Goal: Transaction & Acquisition: Purchase product/service

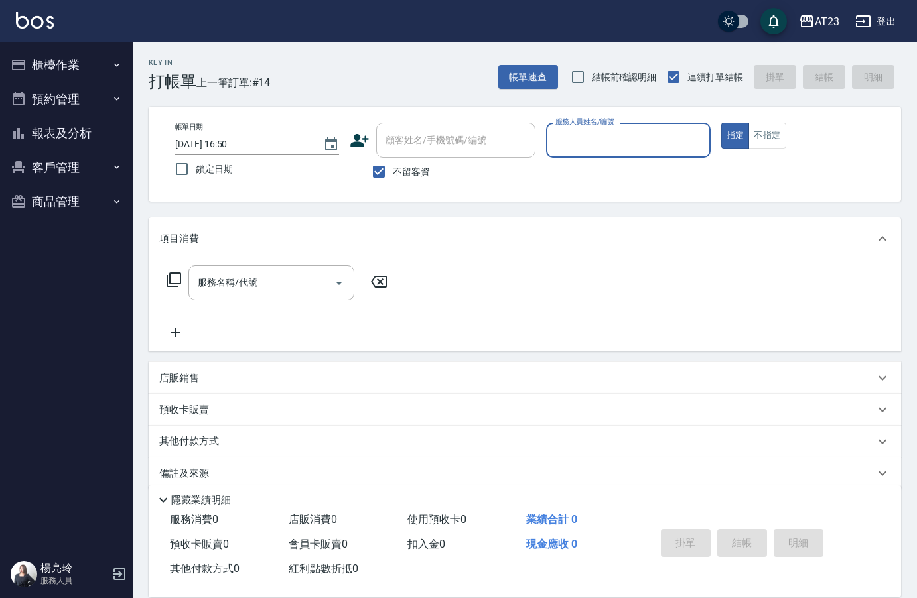
scroll to position [19, 0]
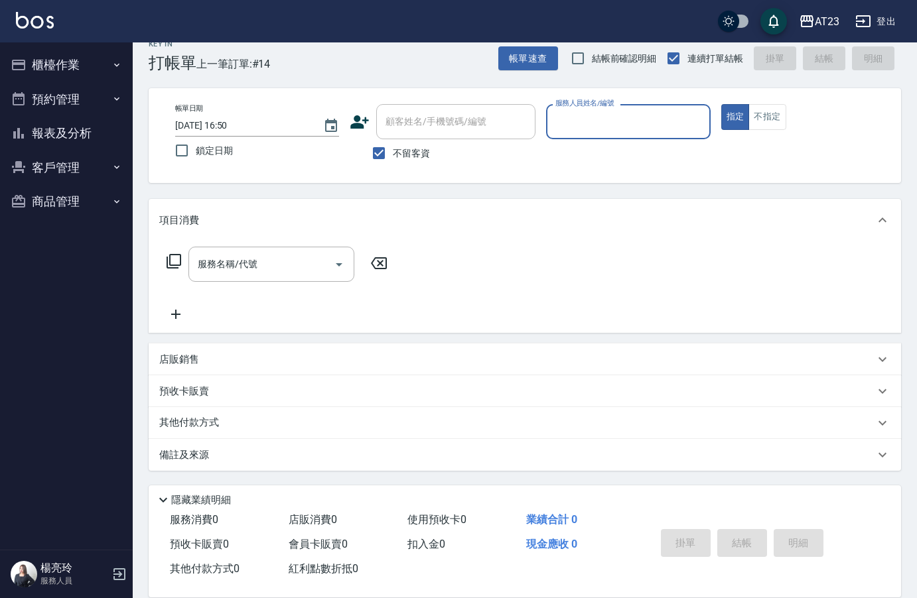
click at [674, 125] on input "服務人員姓名/編號" at bounding box center [628, 121] width 152 height 23
type input "[PERSON_NAME]-18"
type button "true"
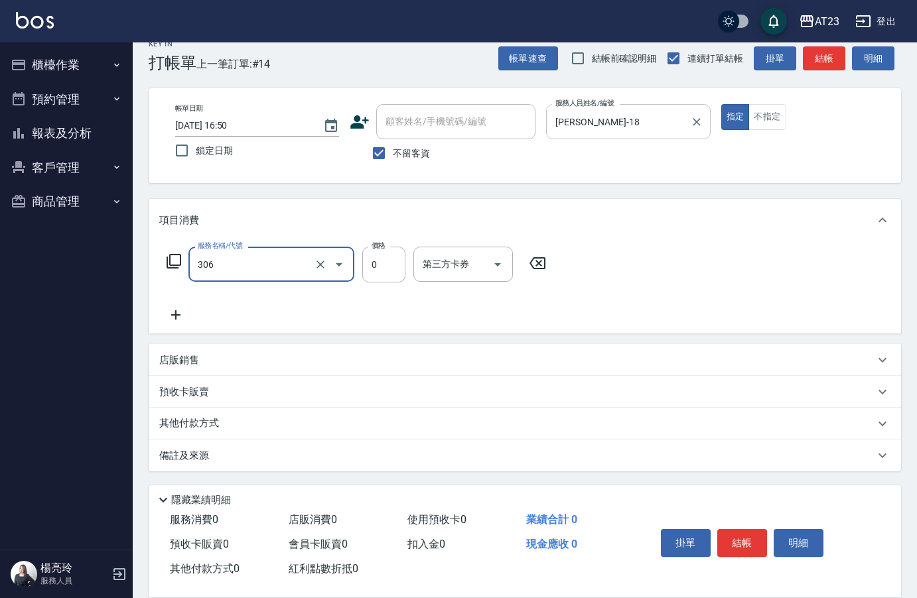
type input "剪髮卡(306)"
click at [731, 542] on button "結帳" at bounding box center [742, 543] width 50 height 28
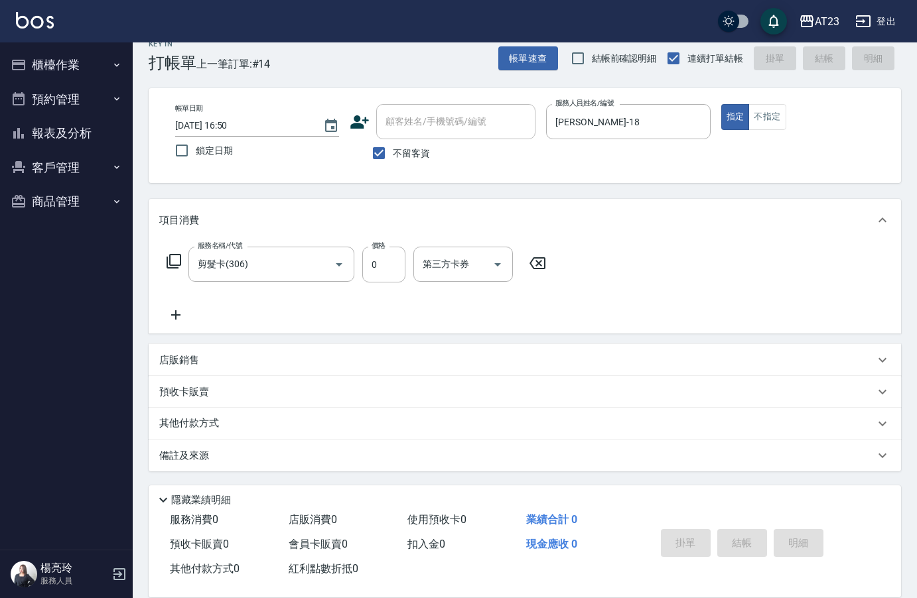
type input "[DATE] 18:43"
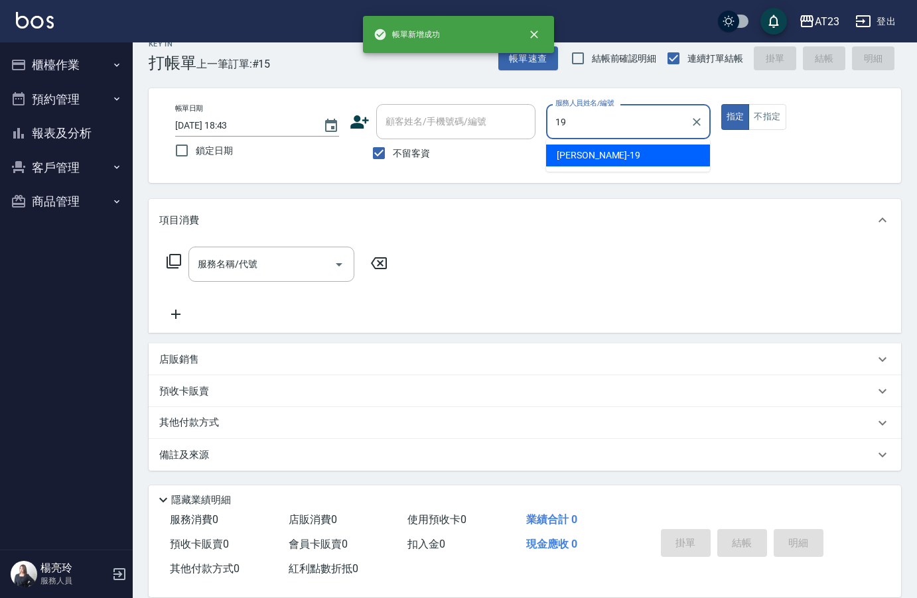
type input "[PERSON_NAME]-19"
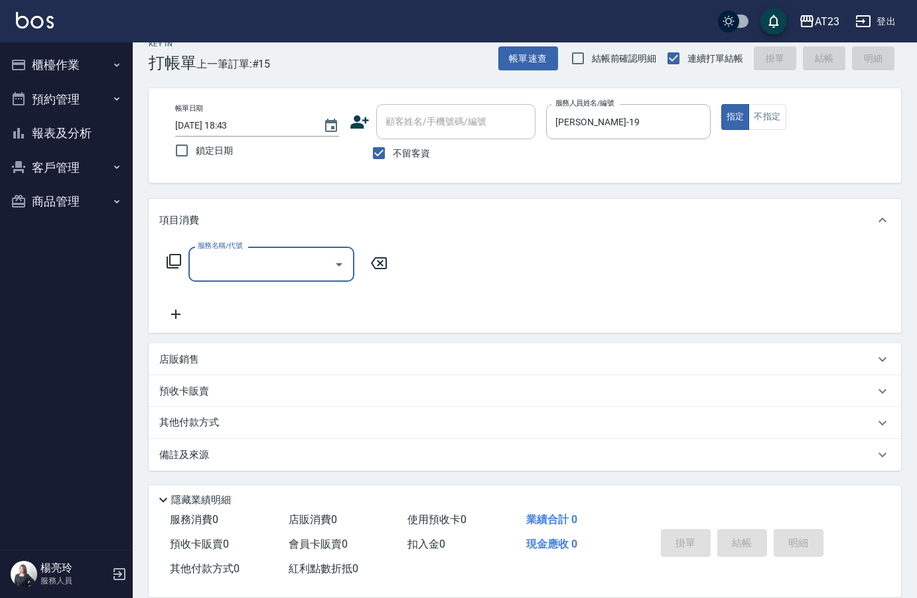
click at [171, 254] on icon at bounding box center [174, 261] width 16 height 16
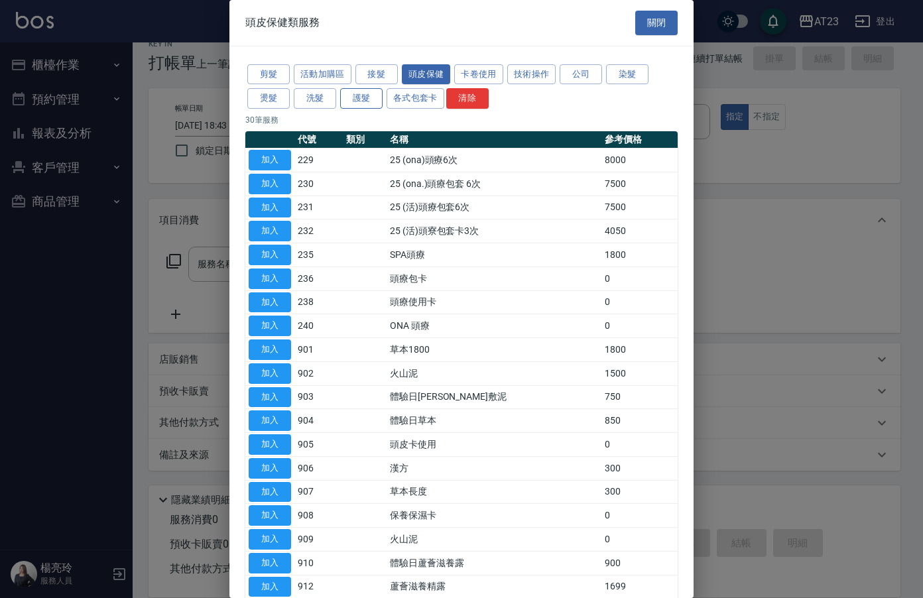
click at [359, 99] on button "護髮" at bounding box center [361, 98] width 42 height 21
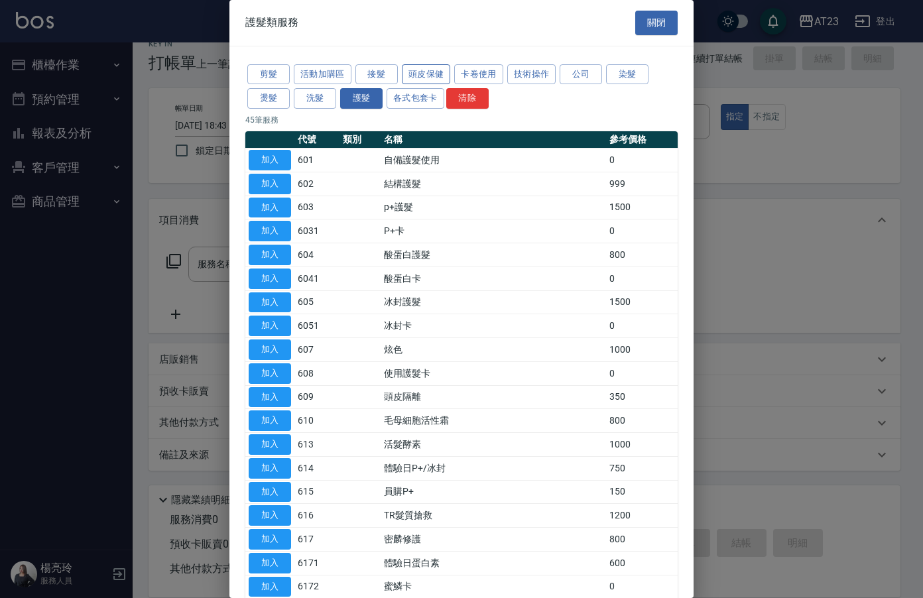
click at [428, 67] on button "頭皮保健" at bounding box center [426, 74] width 49 height 21
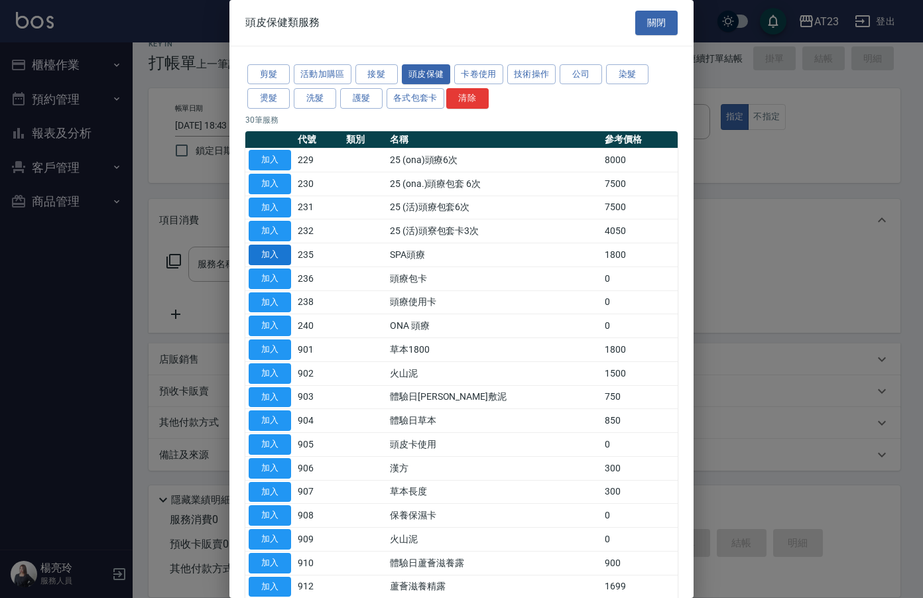
click at [264, 249] on button "加入" at bounding box center [270, 255] width 42 height 21
type input "SPA頭療(235)"
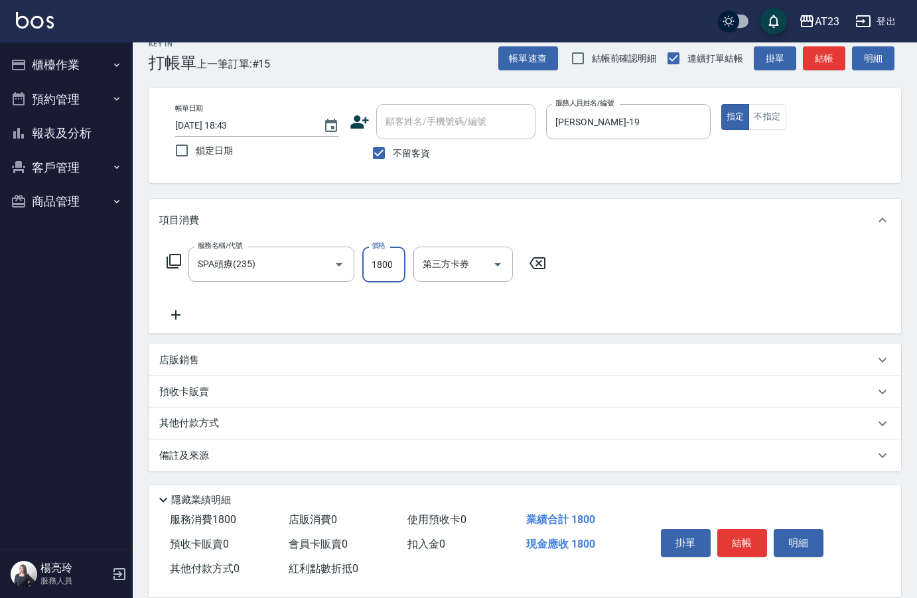
click at [375, 259] on input "1800" at bounding box center [383, 265] width 43 height 36
type input "1950"
click at [434, 313] on div "服務名稱/代號 SPA頭療(235) 服務名稱/代號 價格 1950 價格 第三方卡券 第三方卡券" at bounding box center [356, 285] width 395 height 76
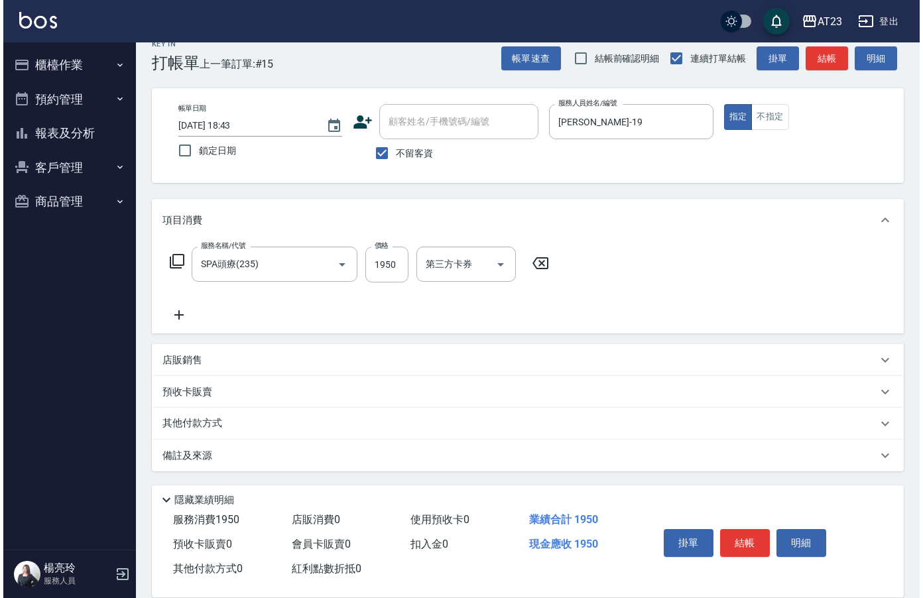
scroll to position [19, 0]
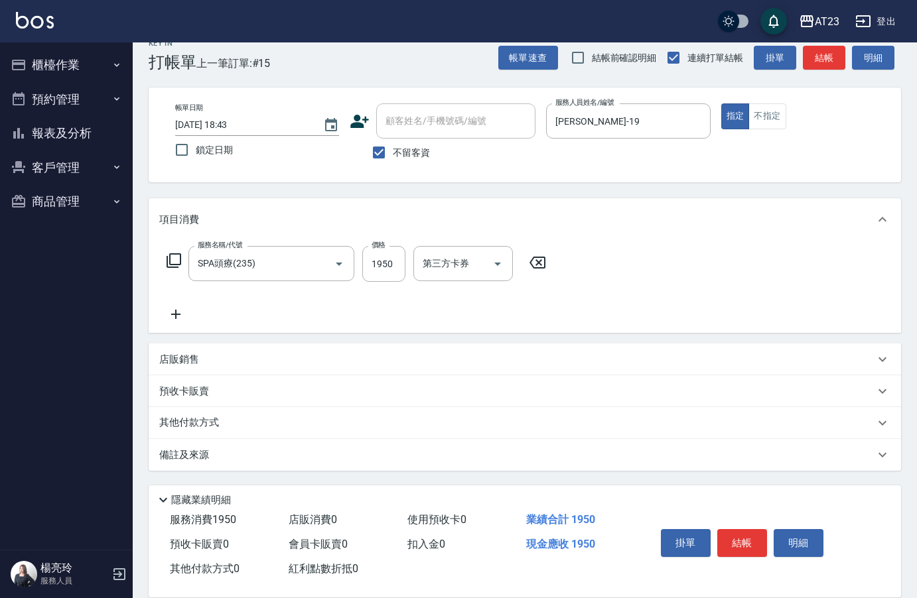
click at [173, 259] on icon at bounding box center [174, 261] width 16 height 16
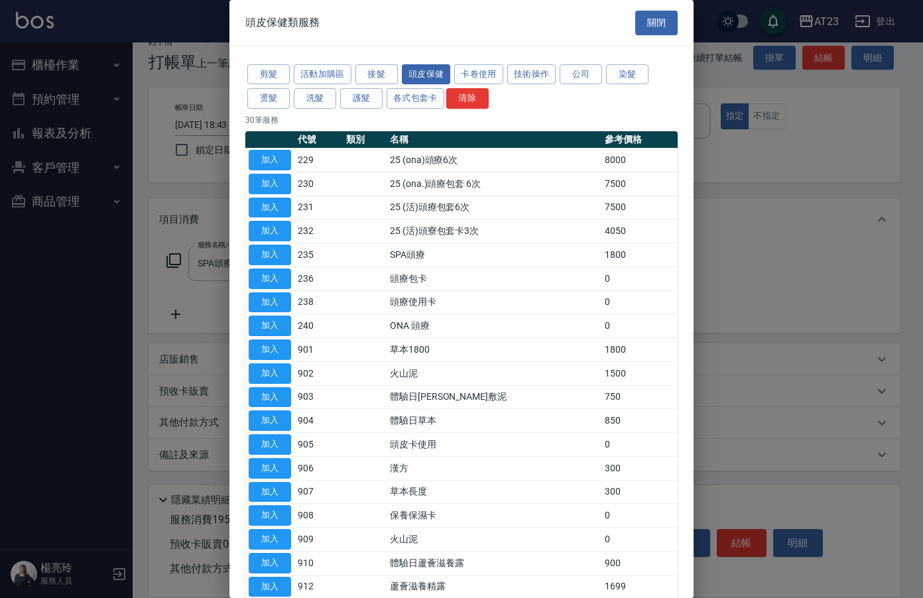
drag, startPoint x: 881, startPoint y: 295, endPoint x: 862, endPoint y: 312, distance: 24.9
click at [870, 295] on div at bounding box center [461, 299] width 923 height 598
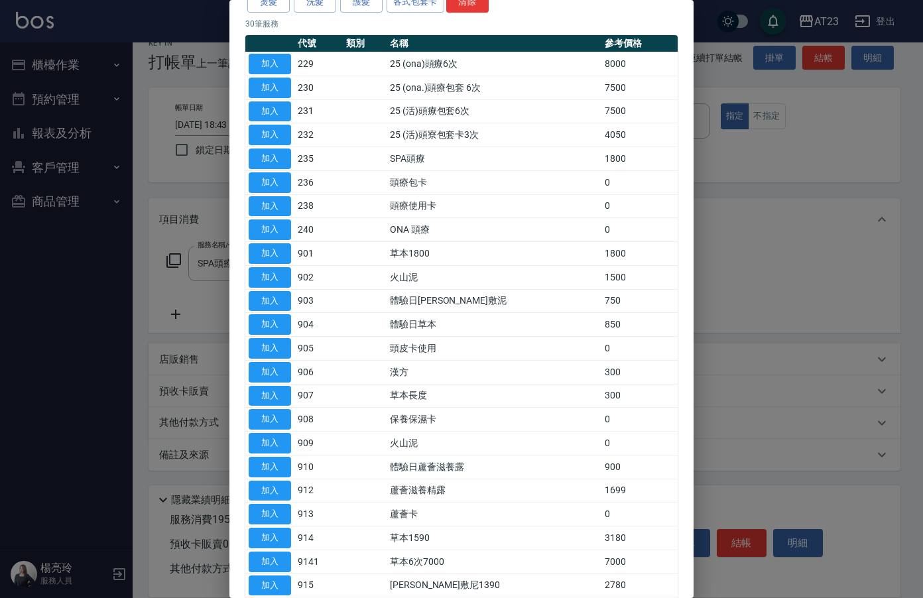
scroll to position [199, 0]
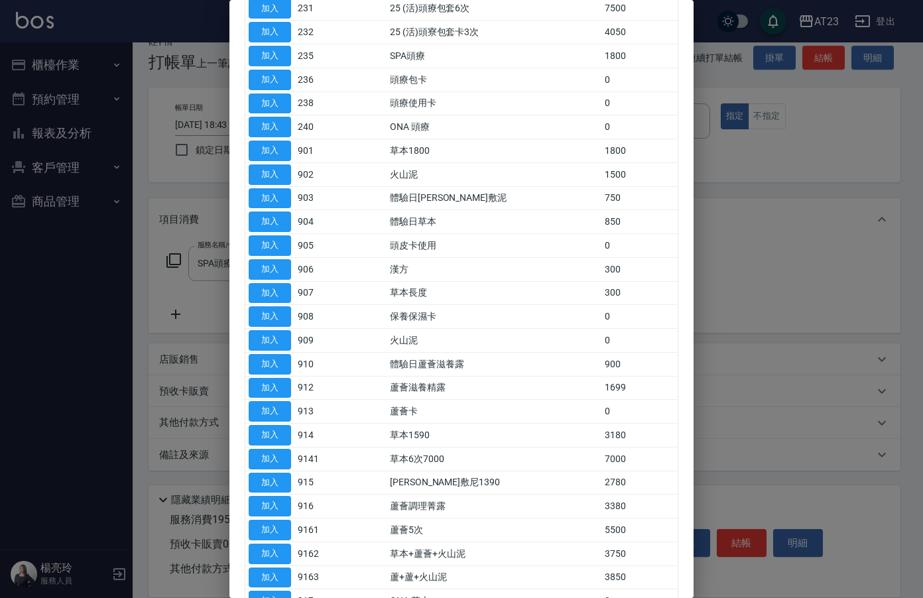
click at [793, 225] on div at bounding box center [461, 299] width 923 height 598
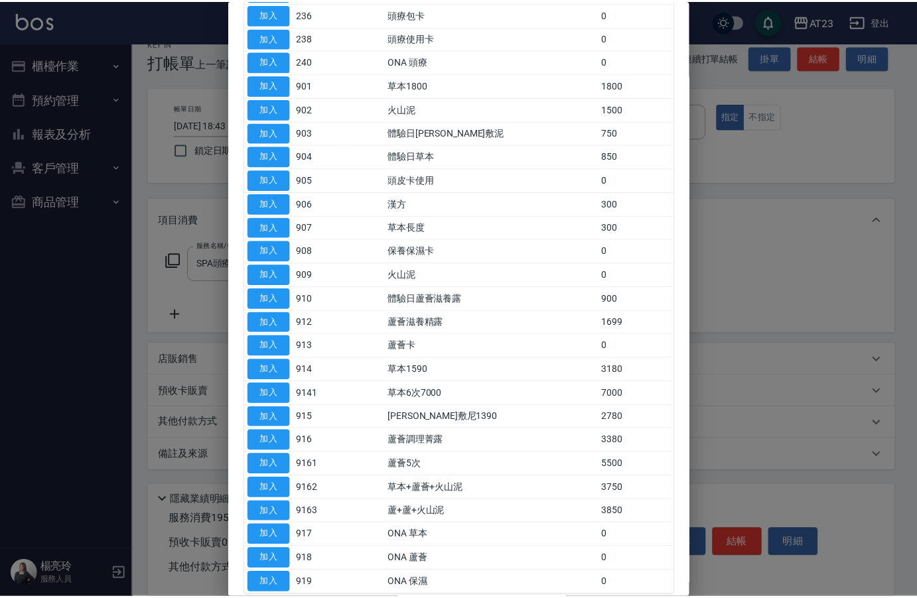
scroll to position [335, 0]
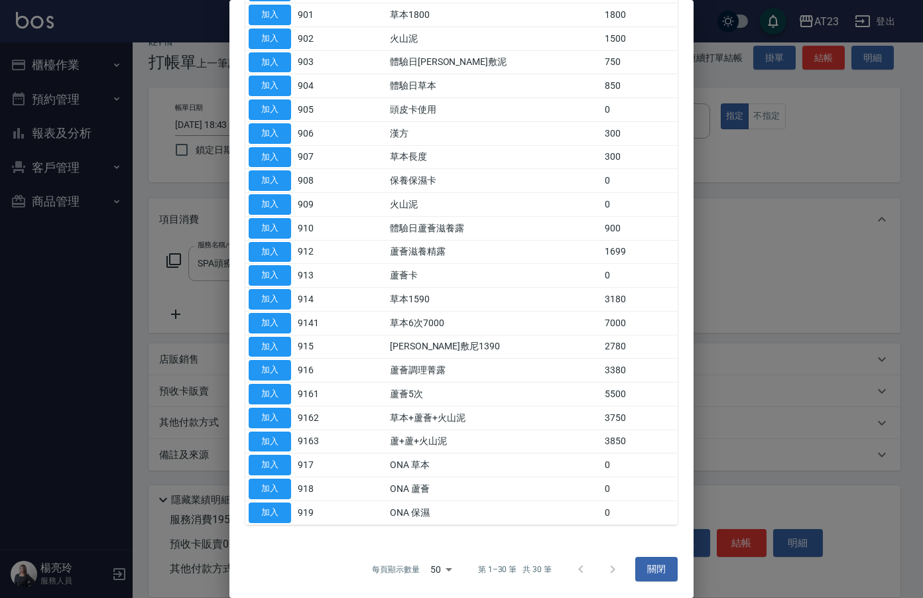
drag, startPoint x: 647, startPoint y: 566, endPoint x: 649, endPoint y: 555, distance: 10.8
click at [647, 566] on button "關閉" at bounding box center [656, 569] width 42 height 25
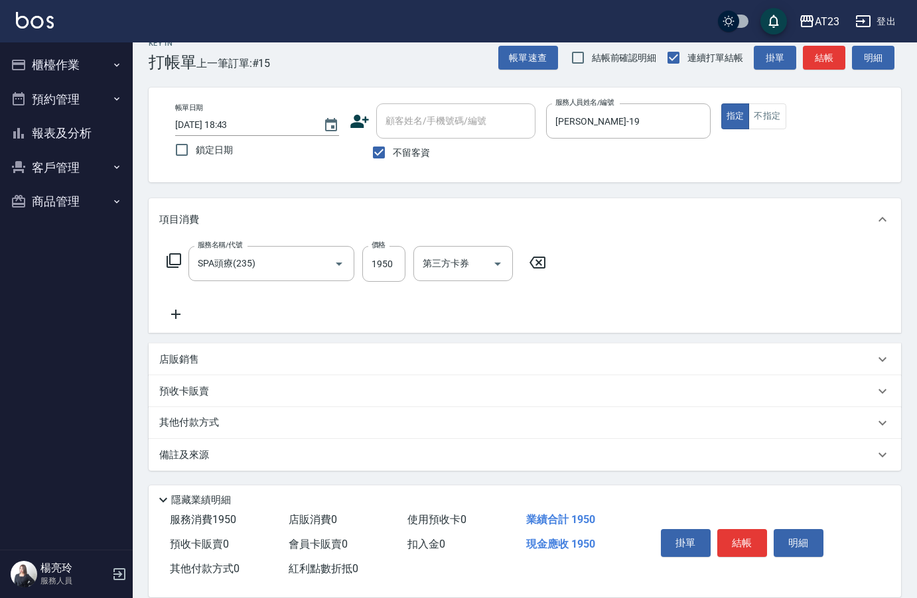
click at [215, 424] on p "其他付款方式" at bounding box center [192, 423] width 66 height 15
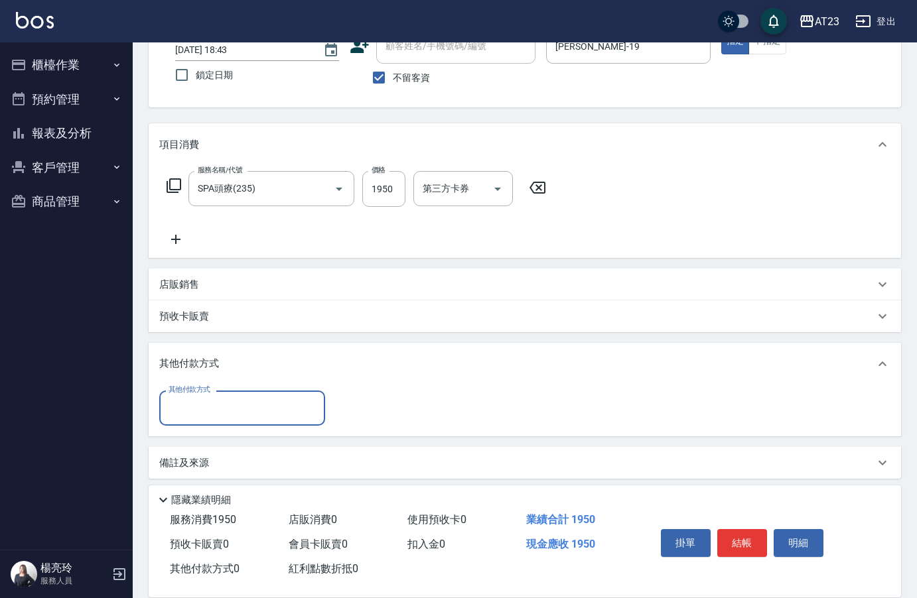
scroll to position [95, 0]
click at [214, 413] on input "其他付款方式" at bounding box center [242, 406] width 154 height 23
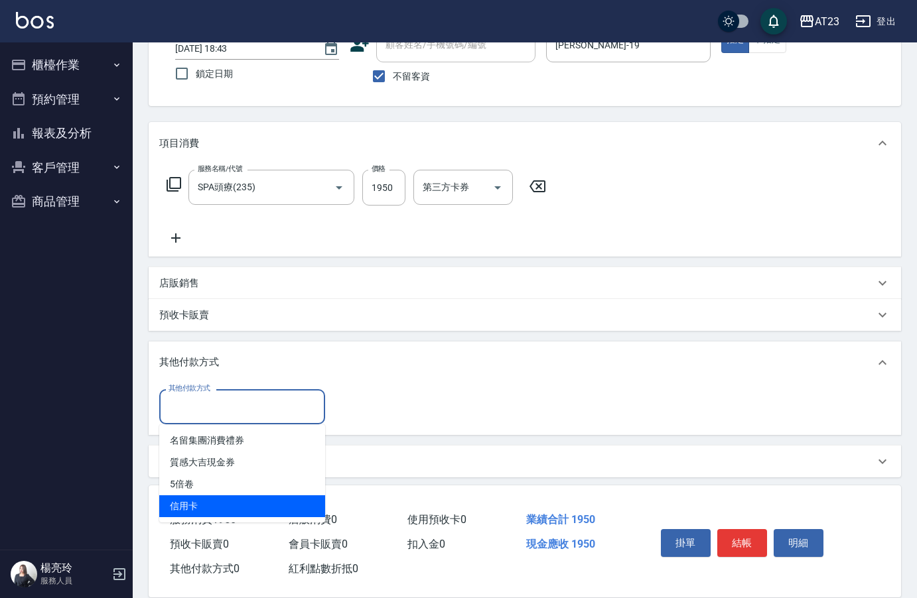
drag, startPoint x: 205, startPoint y: 503, endPoint x: 342, endPoint y: 451, distance: 146.9
click at [205, 503] on span "信用卡" at bounding box center [242, 506] width 166 height 22
type input "信用卡"
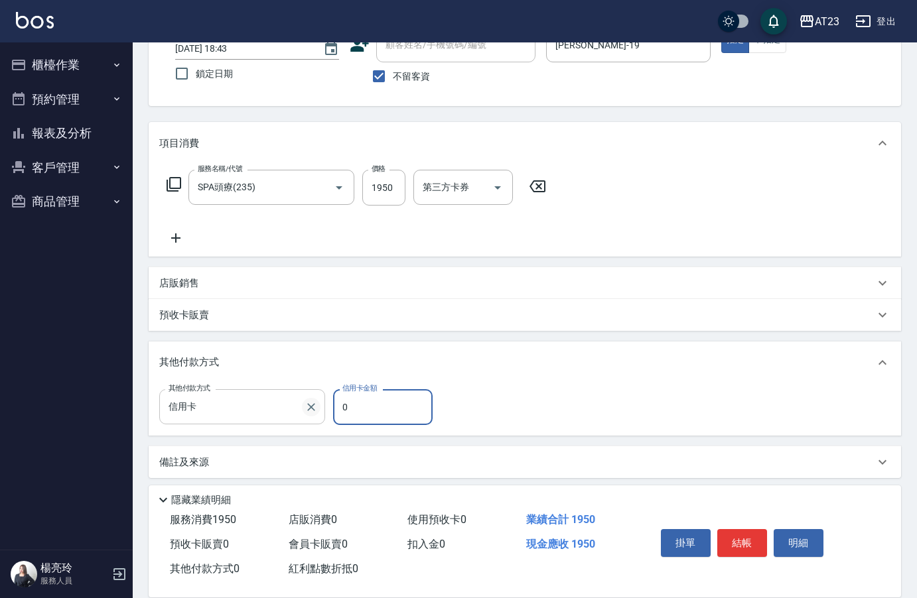
drag, startPoint x: 349, startPoint y: 410, endPoint x: 305, endPoint y: 408, distance: 43.8
click at [305, 408] on div "其他付款方式 信用卡 其他付款方式 信用卡金額 0 信用卡金額" at bounding box center [299, 407] width 281 height 36
type input "1950"
click at [752, 530] on button "結帳" at bounding box center [742, 543] width 50 height 28
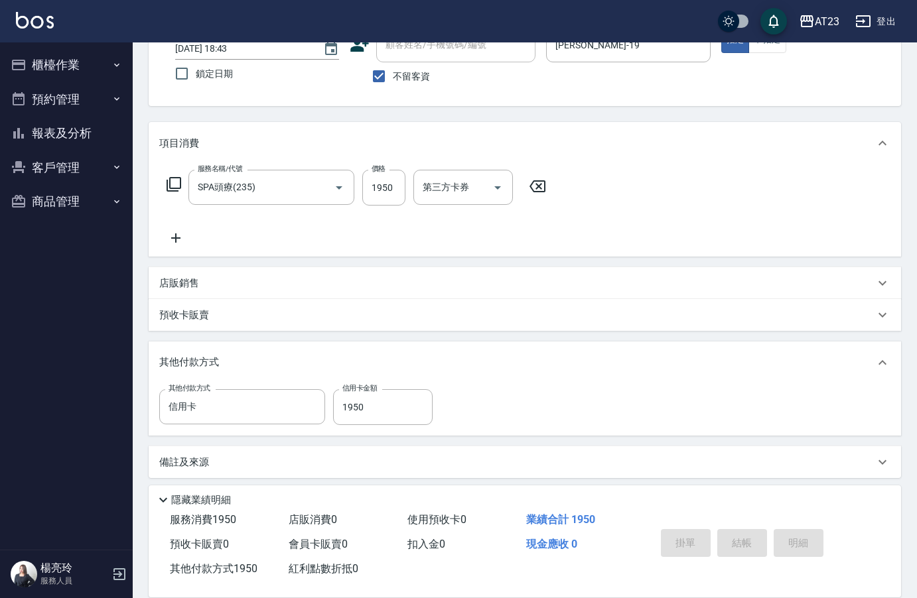
type input "[DATE] 18:44"
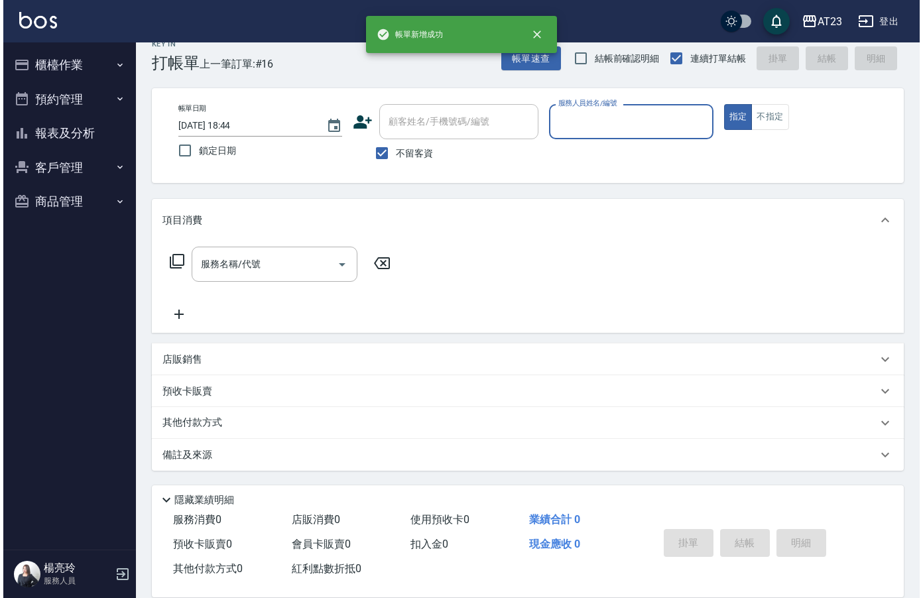
scroll to position [19, 0]
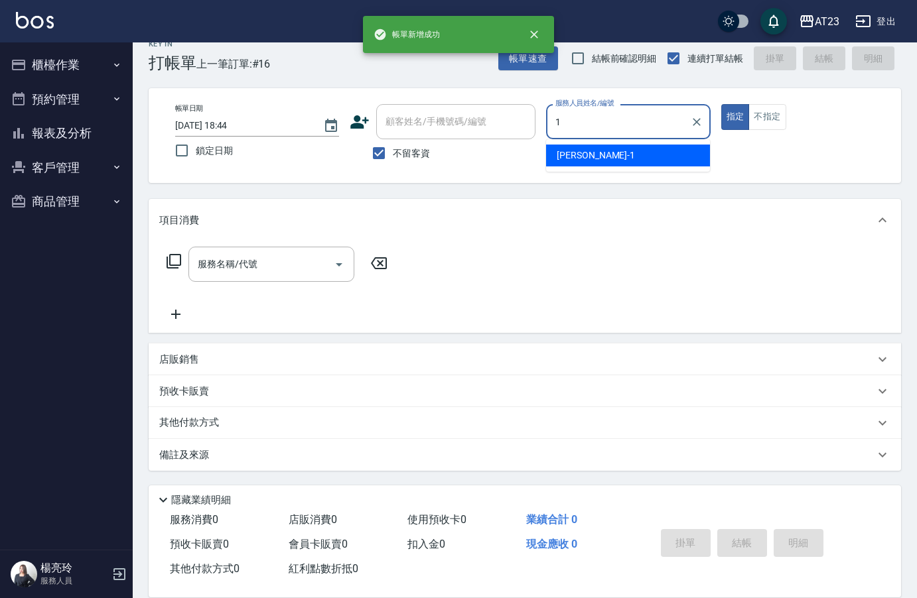
type input "[PERSON_NAME]-1"
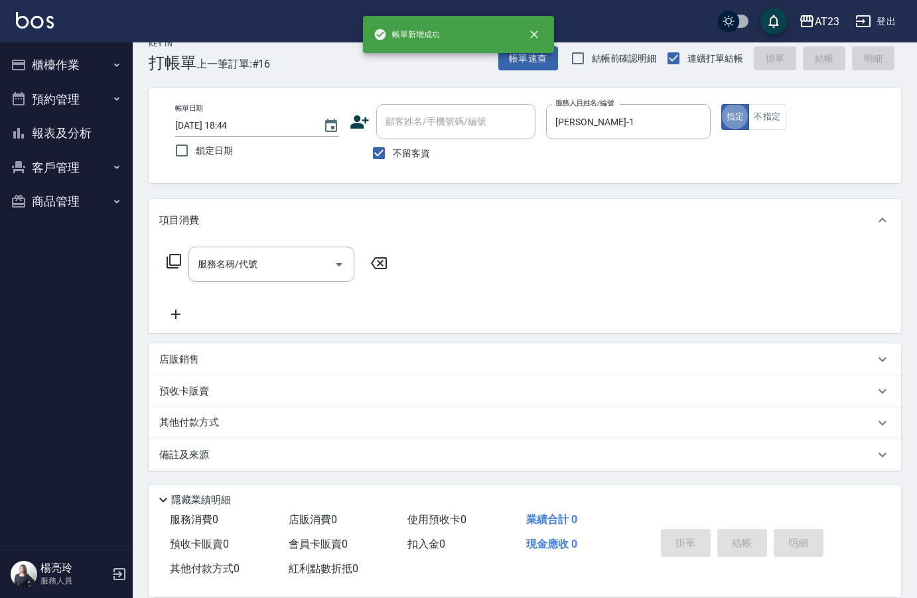
click at [176, 263] on icon at bounding box center [174, 261] width 16 height 16
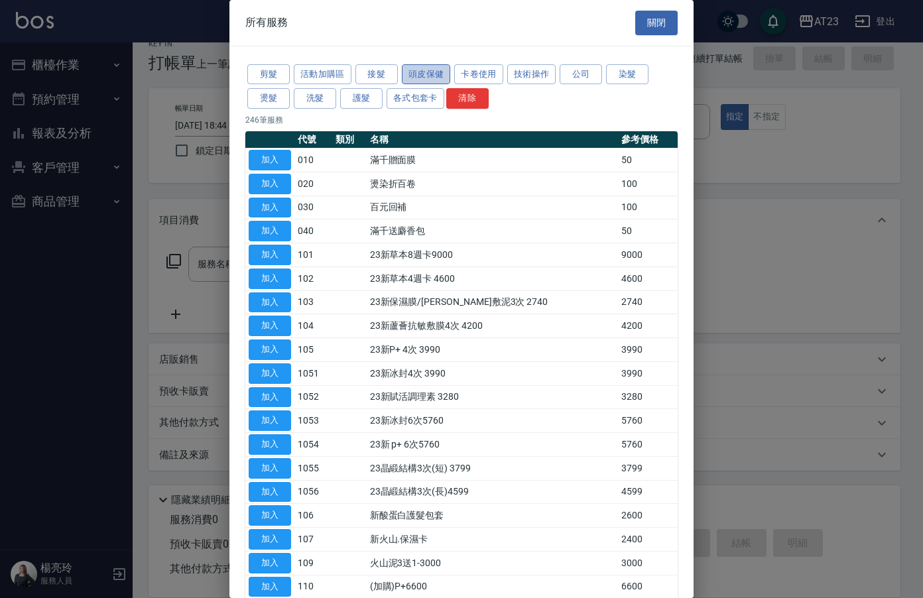
click at [426, 74] on button "頭皮保健" at bounding box center [426, 74] width 49 height 21
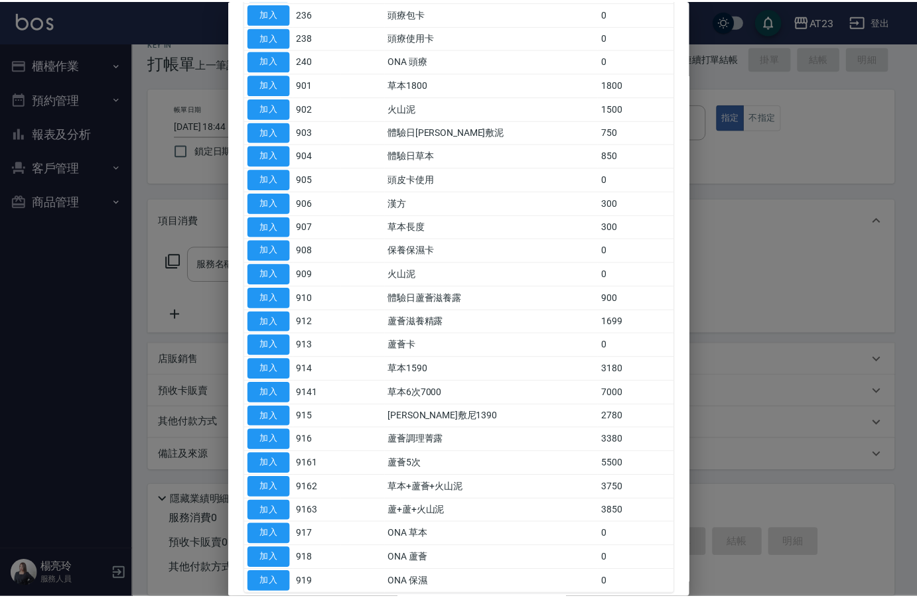
scroll to position [66, 0]
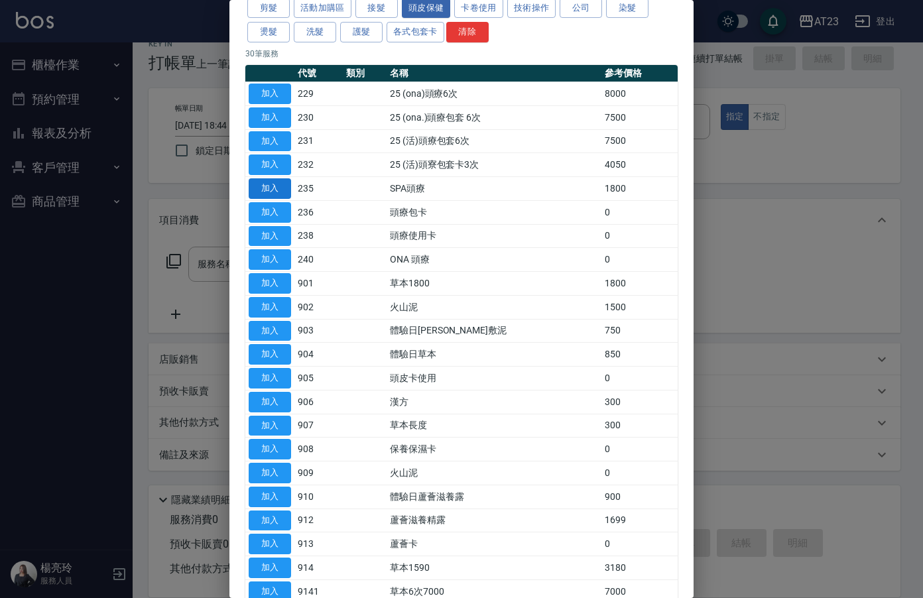
click at [252, 188] on button "加入" at bounding box center [270, 188] width 42 height 21
type input "SPA頭療(235)"
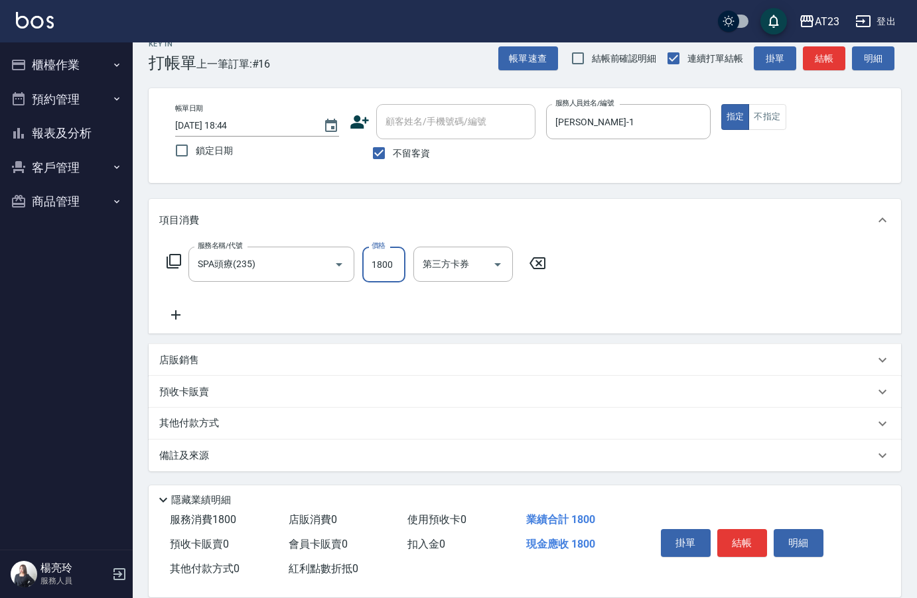
click at [381, 269] on input "1800" at bounding box center [383, 265] width 43 height 36
type input "250"
click at [243, 430] on div "其他付款方式" at bounding box center [525, 423] width 752 height 32
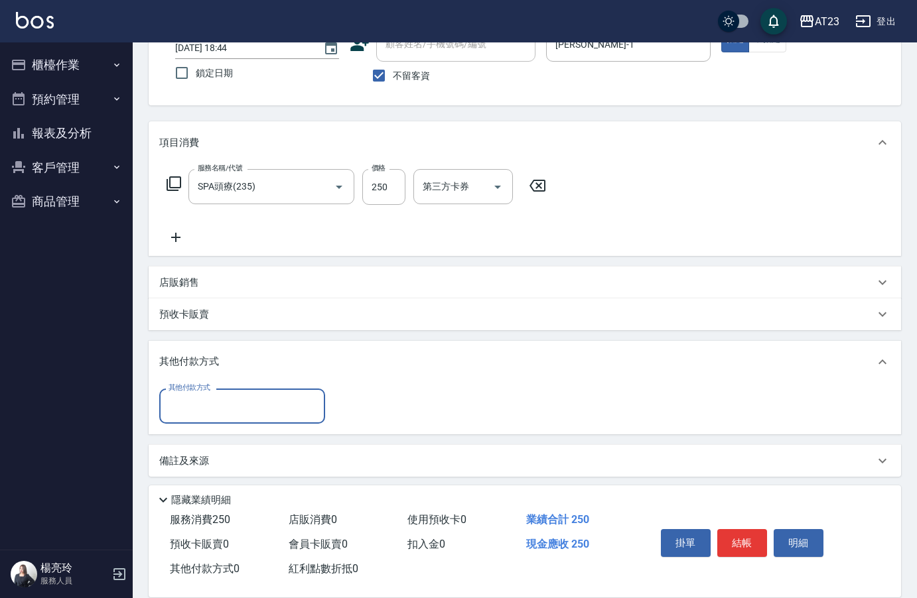
scroll to position [101, 0]
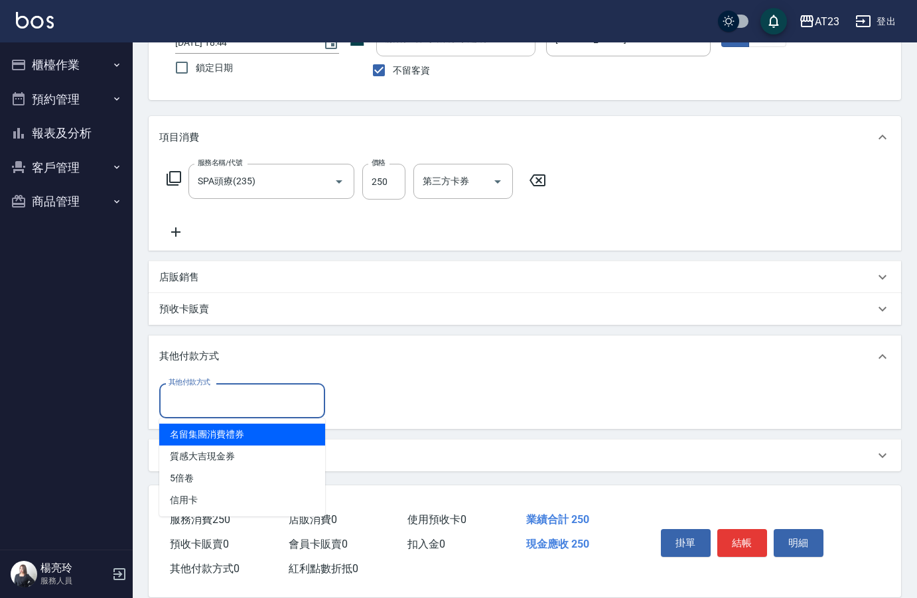
click at [228, 395] on input "其他付款方式" at bounding box center [242, 400] width 154 height 23
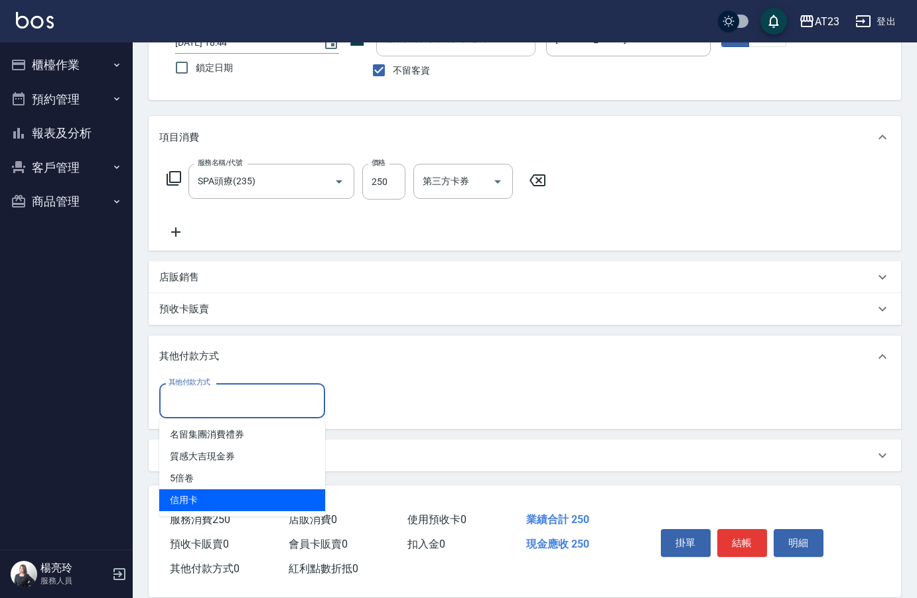
click at [243, 495] on span "信用卡" at bounding box center [242, 500] width 166 height 22
type input "信用卡"
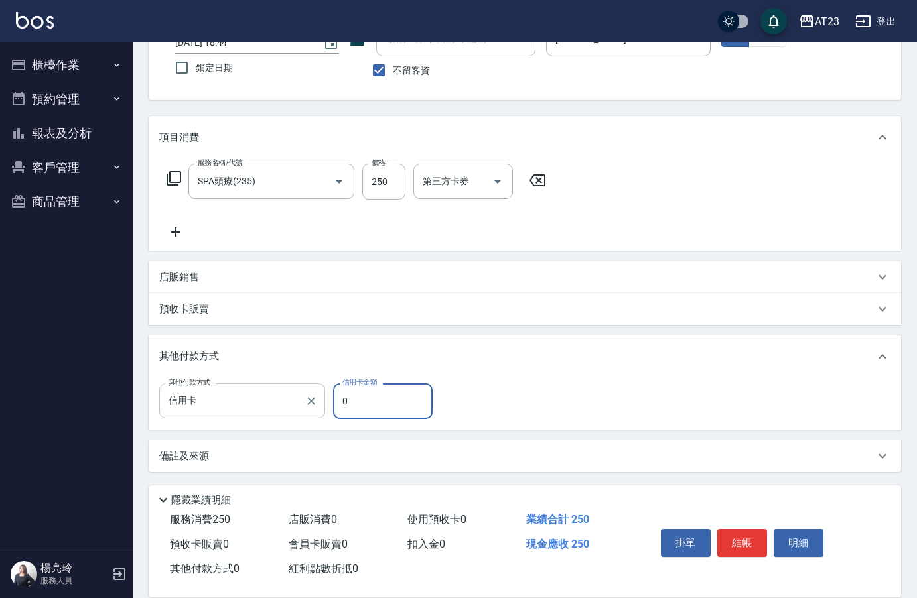
drag, startPoint x: 379, startPoint y: 401, endPoint x: 294, endPoint y: 388, distance: 85.8
click at [304, 391] on div "其他付款方式 信用卡 其他付款方式 信用卡金額 0 信用卡金額" at bounding box center [299, 401] width 281 height 36
type input "250"
click at [742, 533] on button "結帳" at bounding box center [742, 543] width 50 height 28
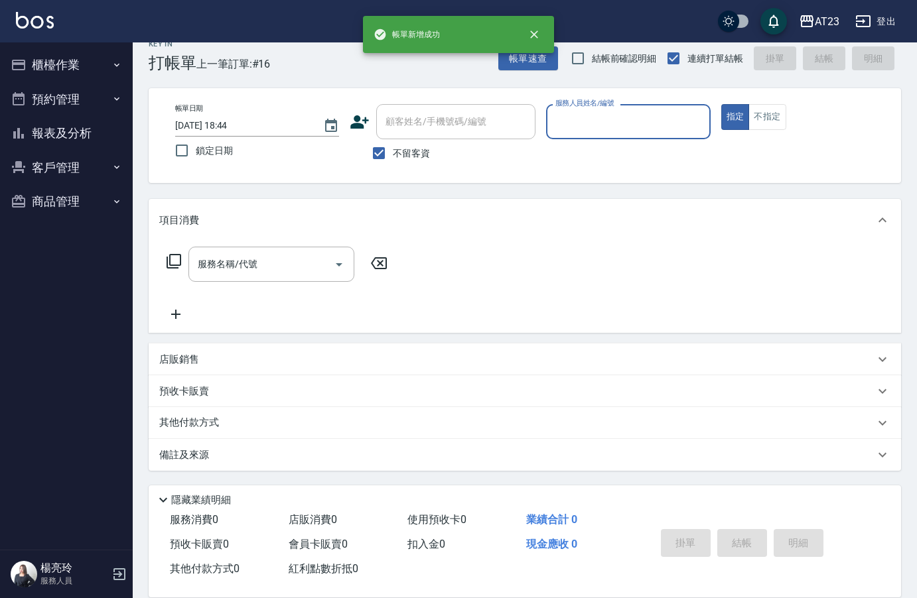
scroll to position [19, 0]
type input "Joann-6"
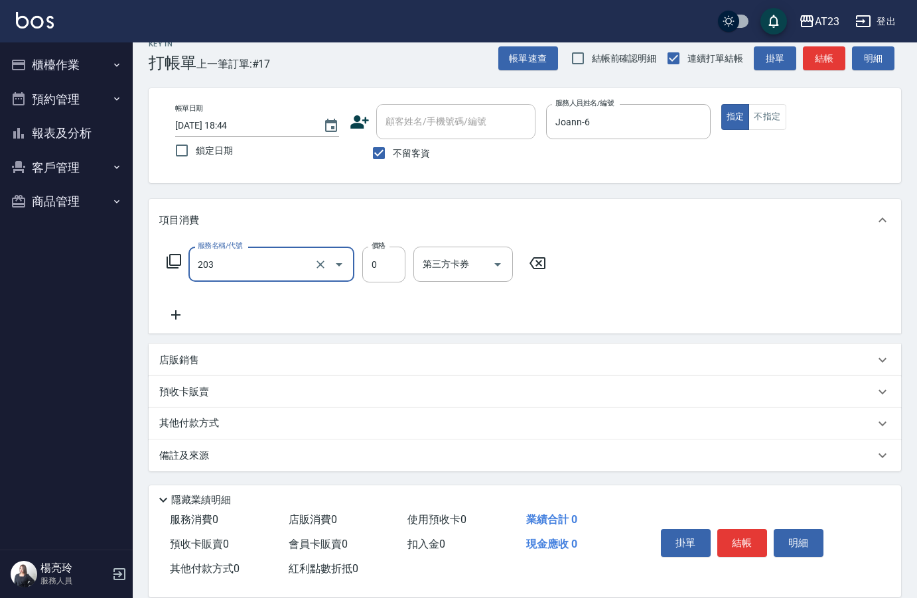
type input "使用洗髮卡(203)"
type input "200"
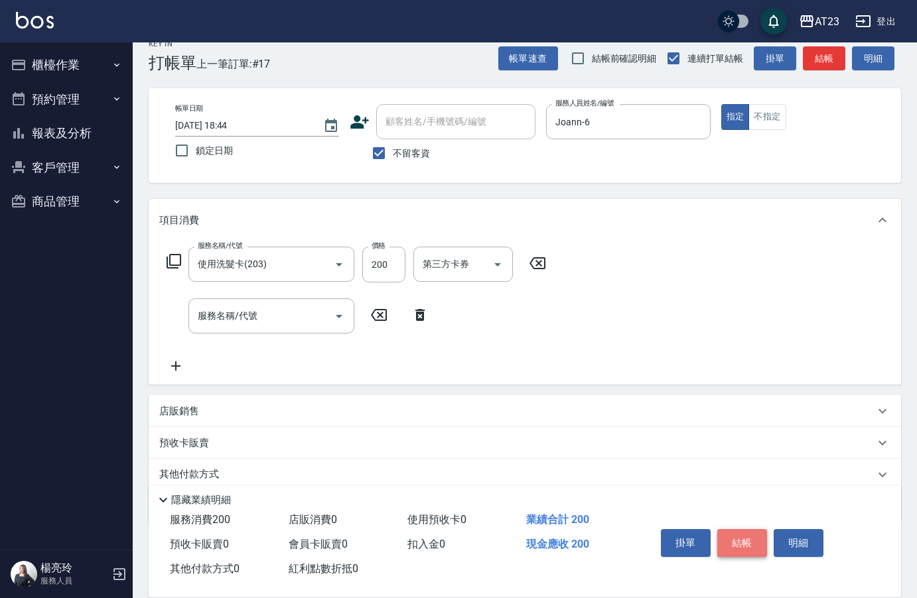
click at [743, 542] on button "結帳" at bounding box center [742, 543] width 50 height 28
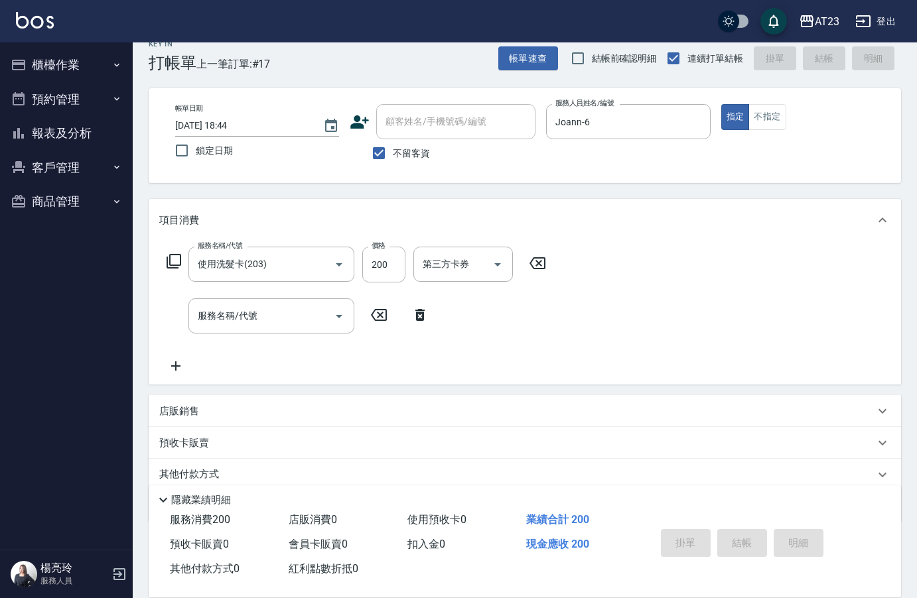
type input "[DATE] 18:45"
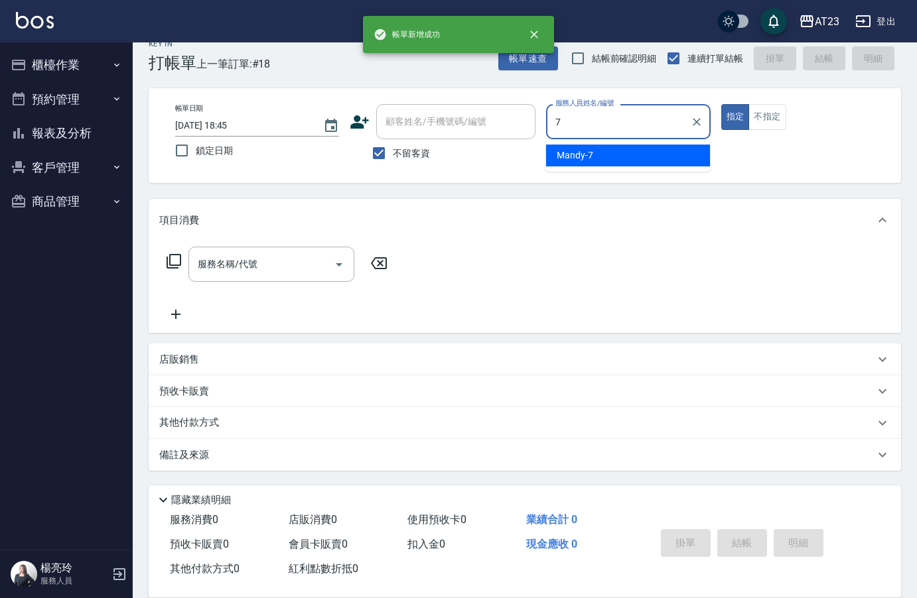
type input "Mandy-7"
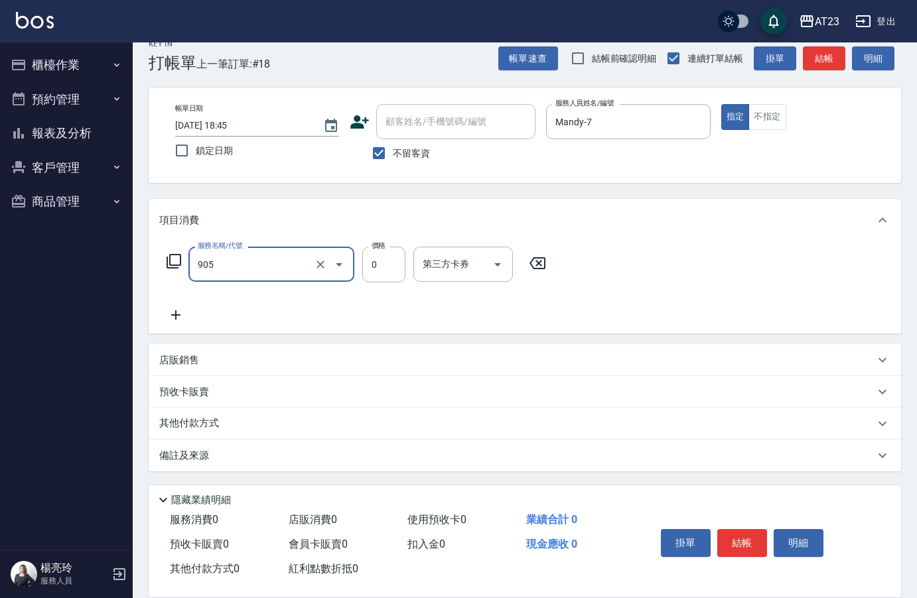
type input "頭皮卡使用(905)"
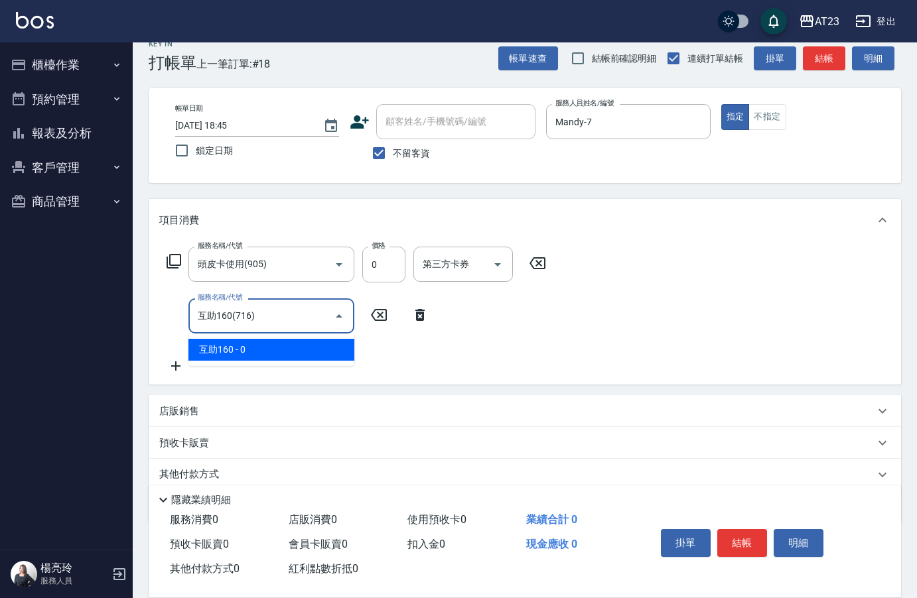
type input "互助160(716)"
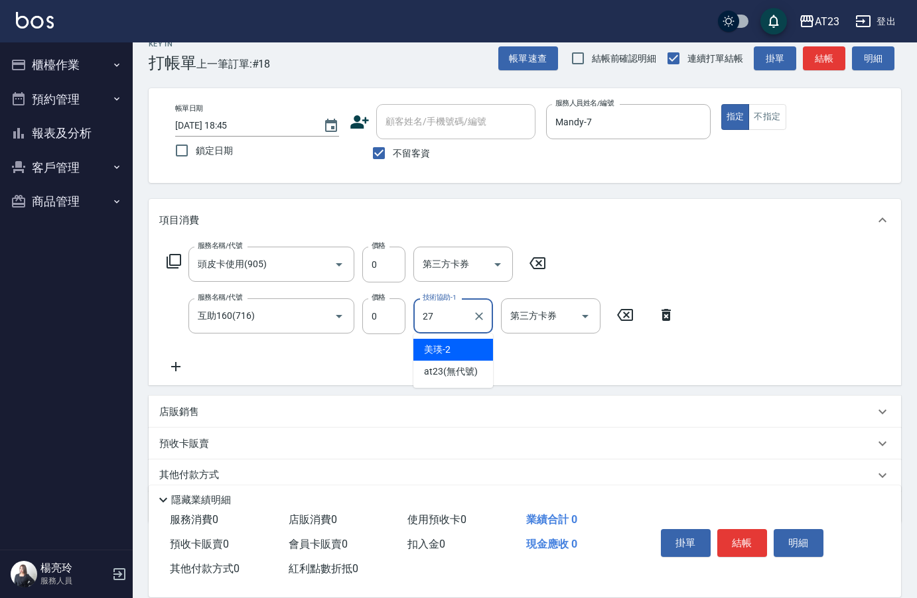
type input "LiLi-27"
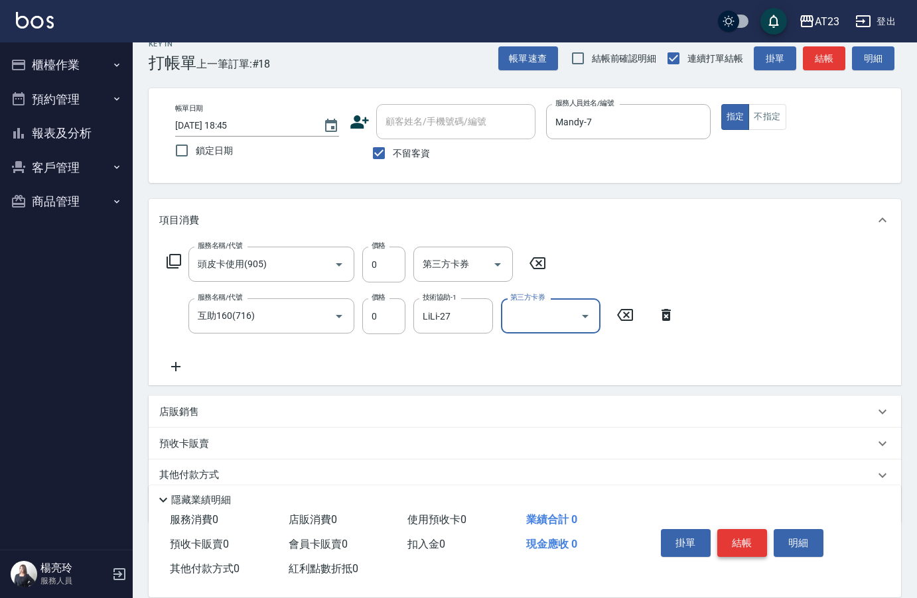
click at [724, 529] on button "結帳" at bounding box center [742, 543] width 50 height 28
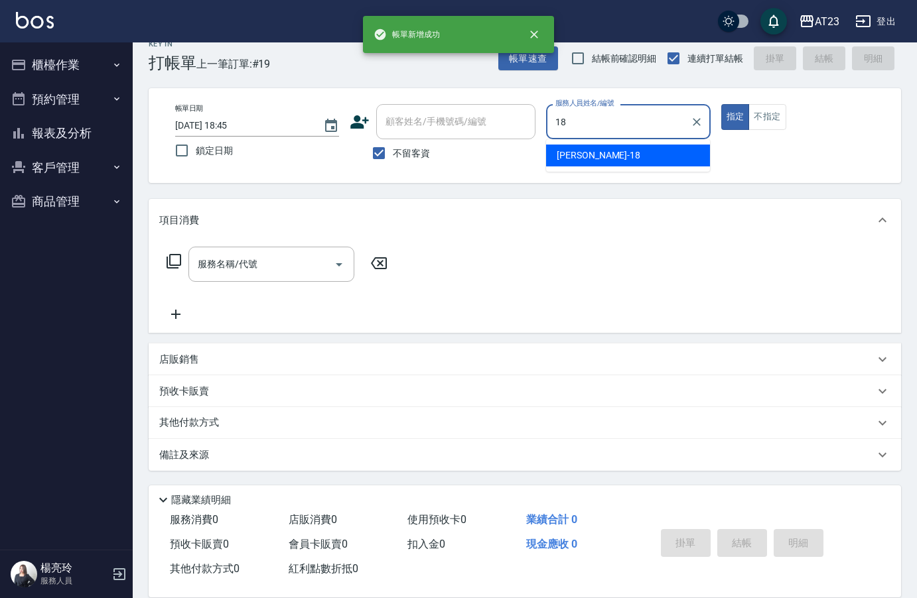
type input "[PERSON_NAME]-18"
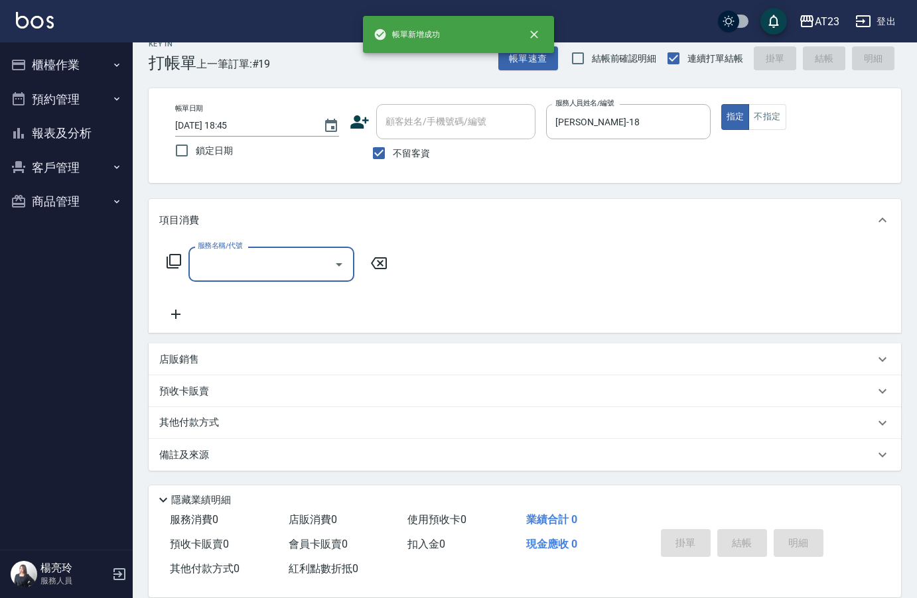
type input "4"
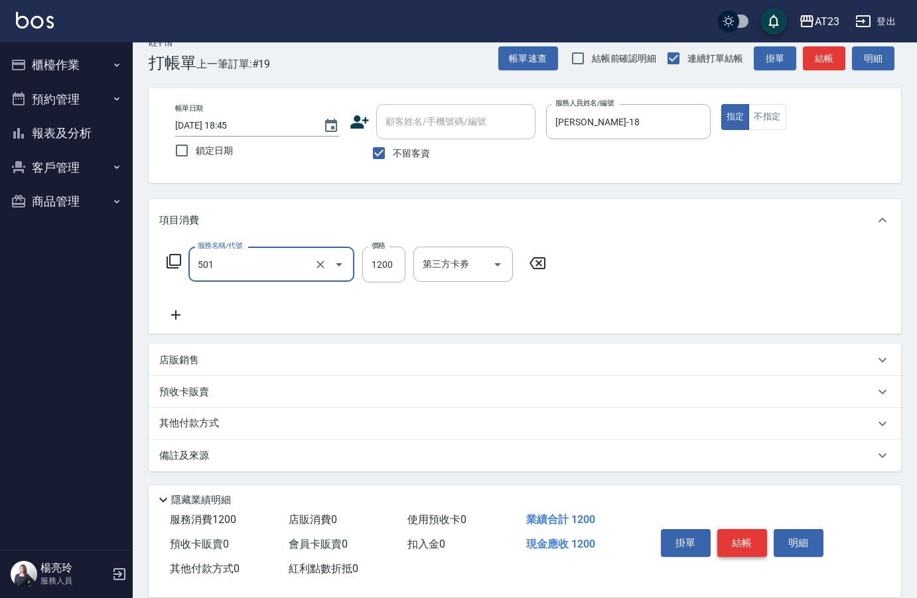
type input "染髮(501)"
type input "2500"
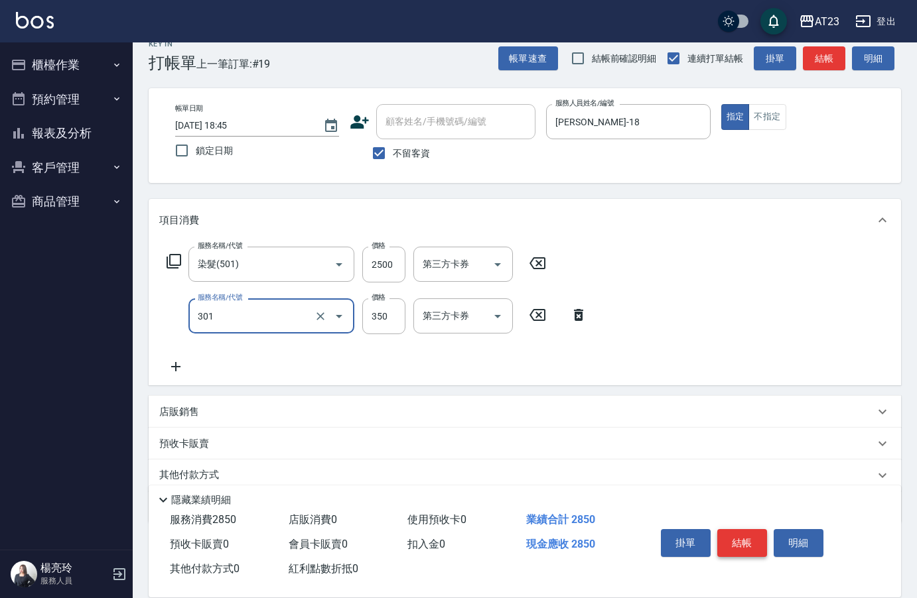
type input "造型剪髮(301)"
type input "2800"
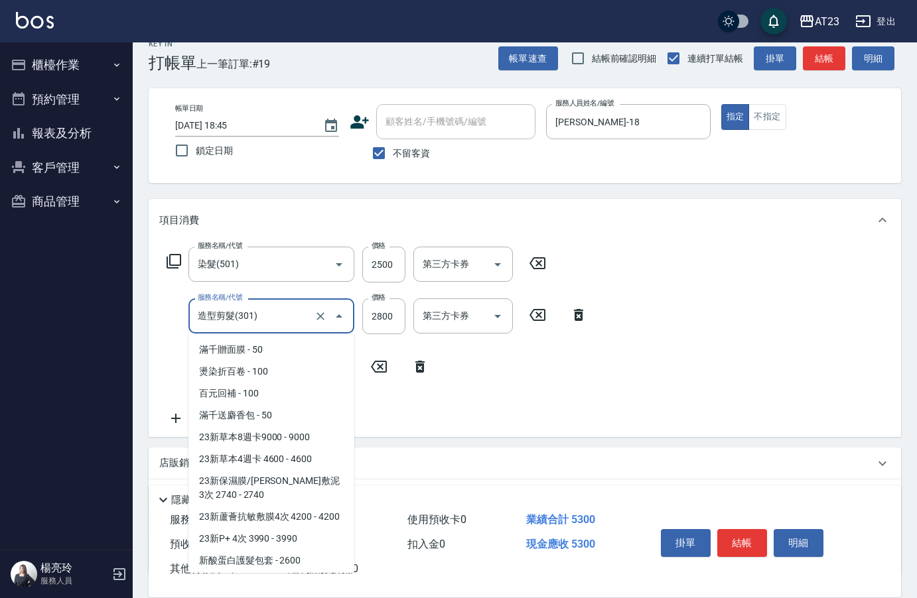
drag, startPoint x: 193, startPoint y: 311, endPoint x: 176, endPoint y: 313, distance: 17.4
click at [178, 312] on div "服務名稱/代號 造型剪髮(301) 服務名稱/代號 價格 2800 價格 第三方卡券 第三方卡券" at bounding box center [377, 316] width 436 height 36
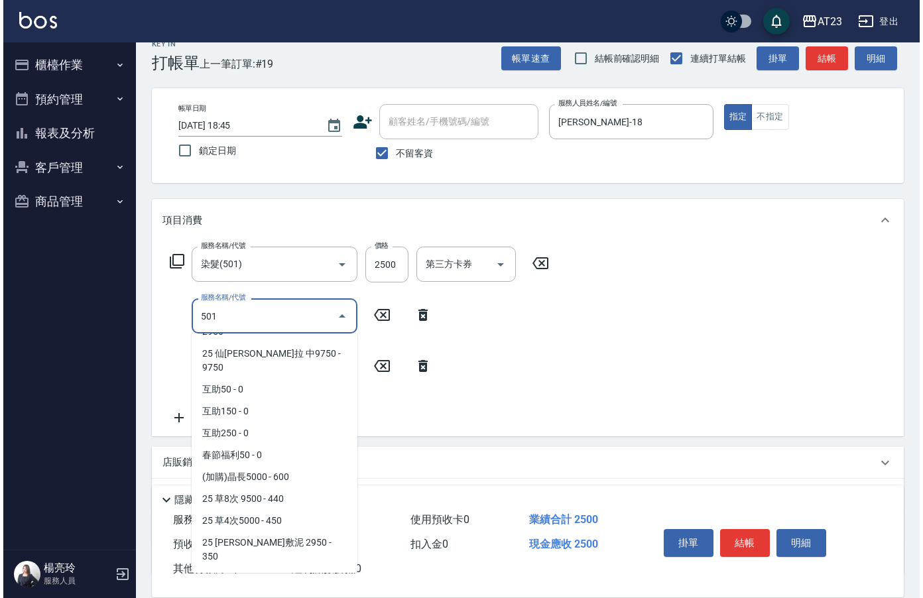
scroll to position [0, 0]
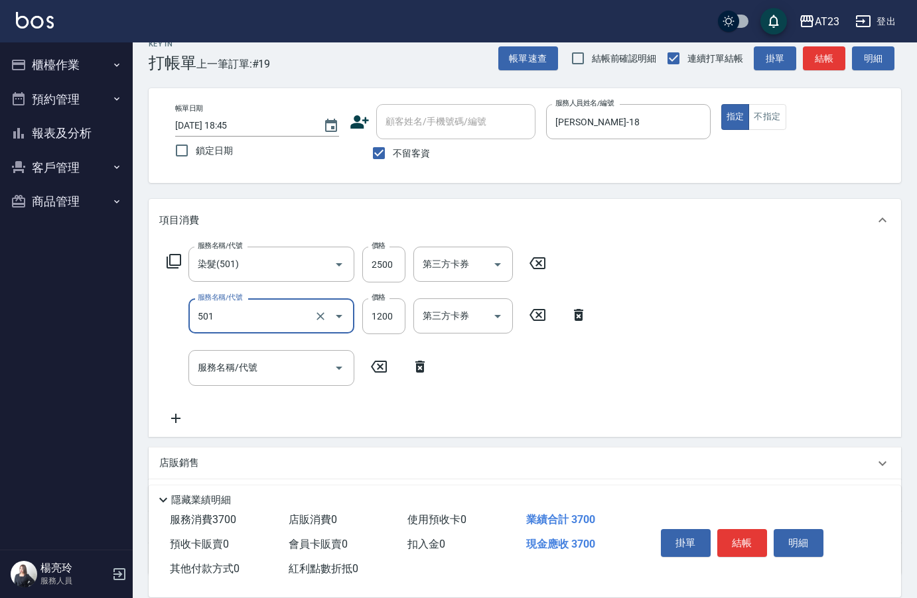
type input "染髮(501)"
type input "2800"
click at [170, 252] on div "服務名稱/代號 染髮(501) 服務名稱/代號 價格 2500 價格 第三方卡券 第三方卡券" at bounding box center [356, 265] width 395 height 36
click at [175, 264] on icon at bounding box center [174, 261] width 16 height 16
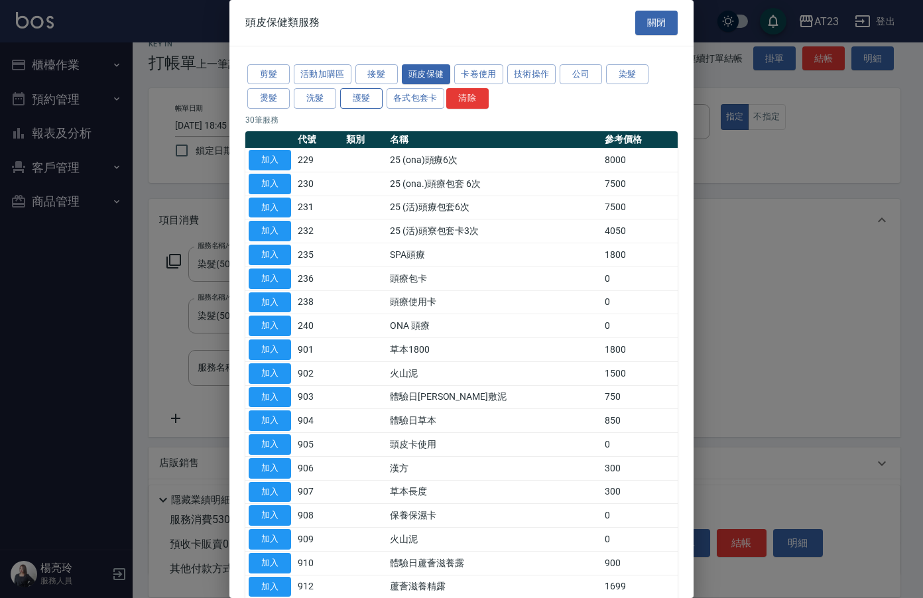
click at [369, 101] on button "護髮" at bounding box center [361, 98] width 42 height 21
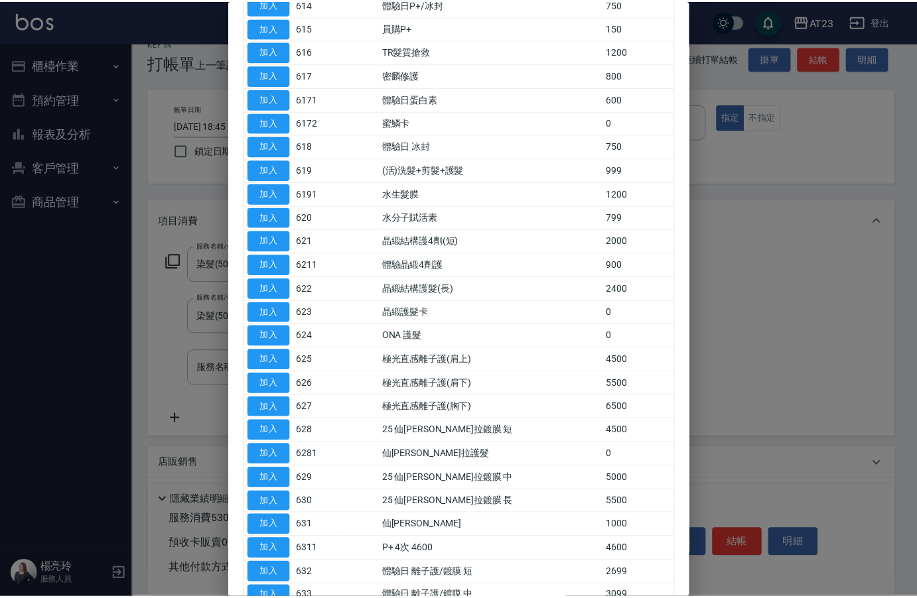
scroll to position [531, 0]
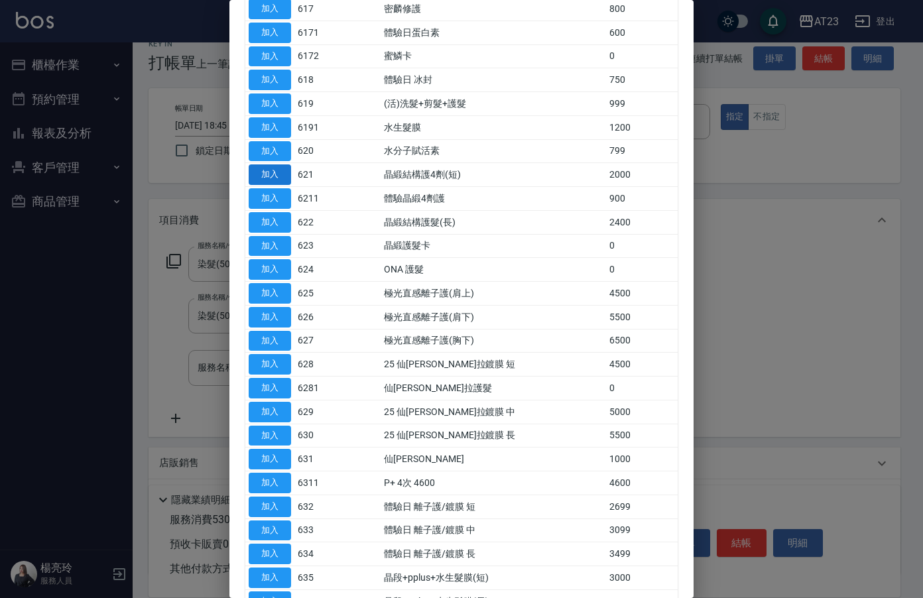
click at [281, 172] on button "加入" at bounding box center [270, 174] width 42 height 21
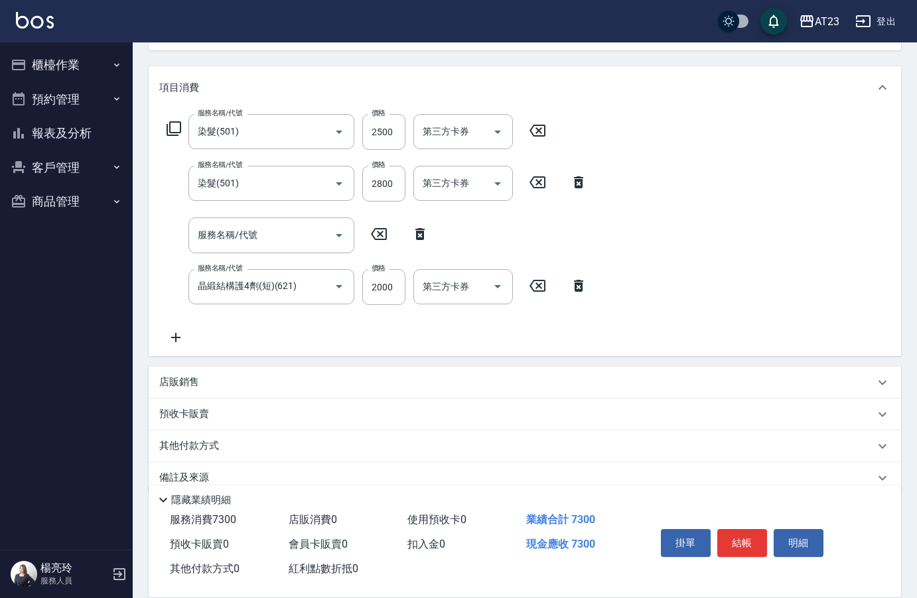
click at [421, 230] on icon at bounding box center [419, 234] width 9 height 12
type input "晶緞結構護4劑(短)(621)"
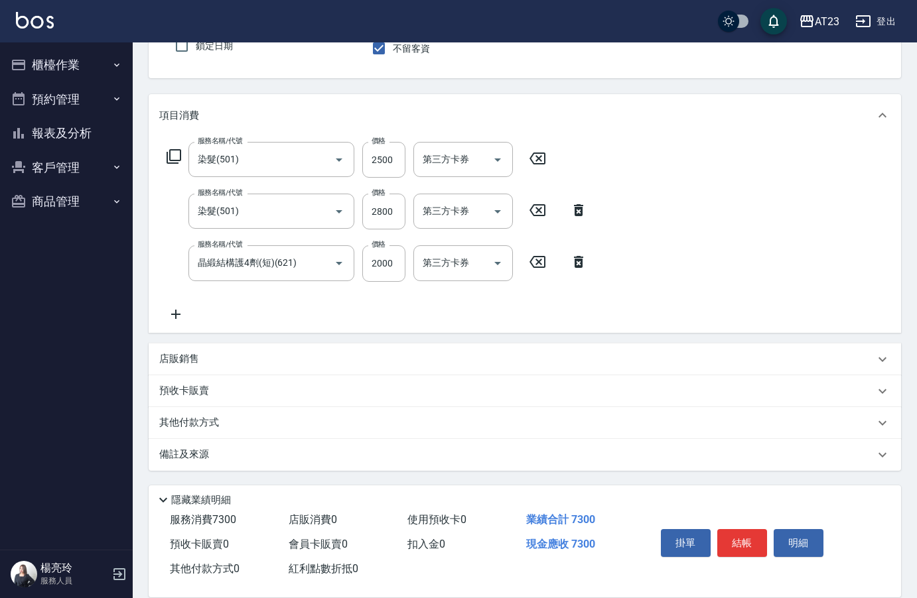
click at [180, 320] on icon at bounding box center [175, 314] width 33 height 16
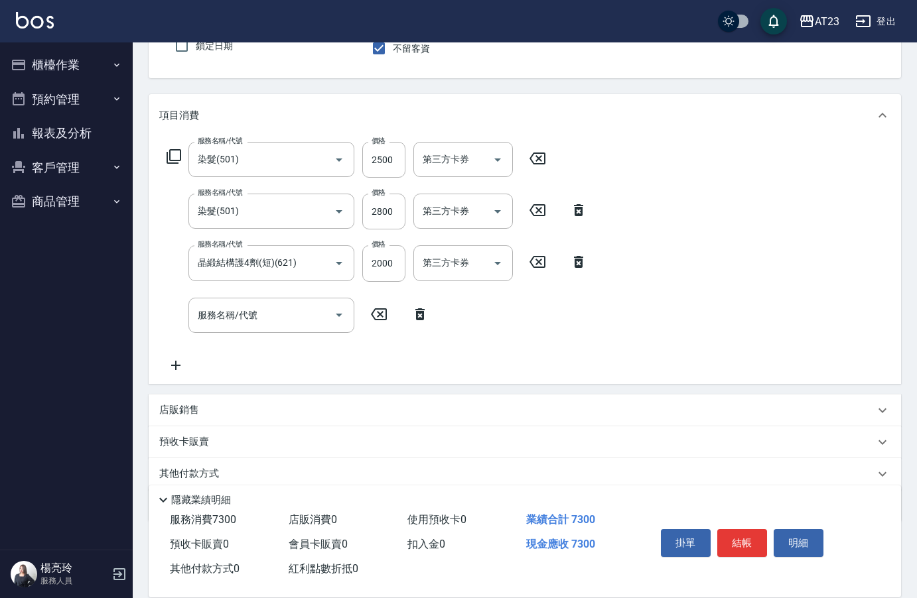
scroll to position [151, 0]
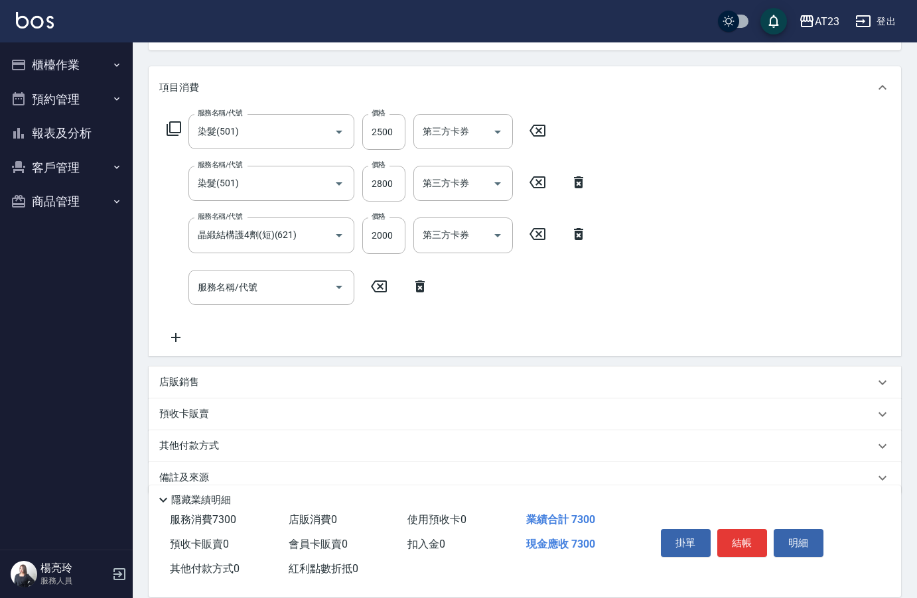
click at [256, 320] on div "服務名稱/代號 染髮(501) 服務名稱/代號 價格 2500 價格 第三方卡券 第三方卡券 服務名稱/代號 染髮(501) 服務名稱/代號 價格 2800 …" at bounding box center [377, 229] width 436 height 231
click at [253, 286] on input "服務名稱/代號" at bounding box center [261, 287] width 134 height 23
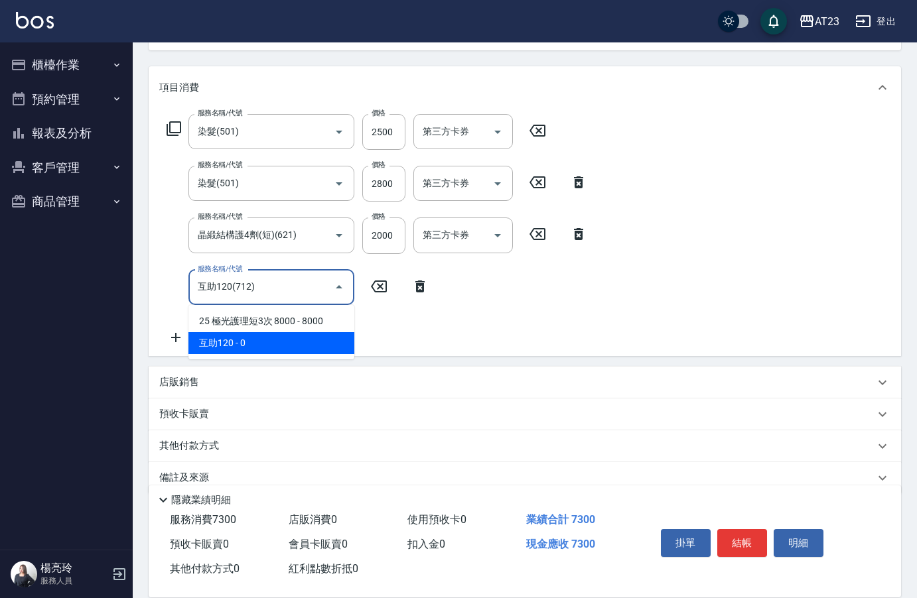
type input "互助120(712)"
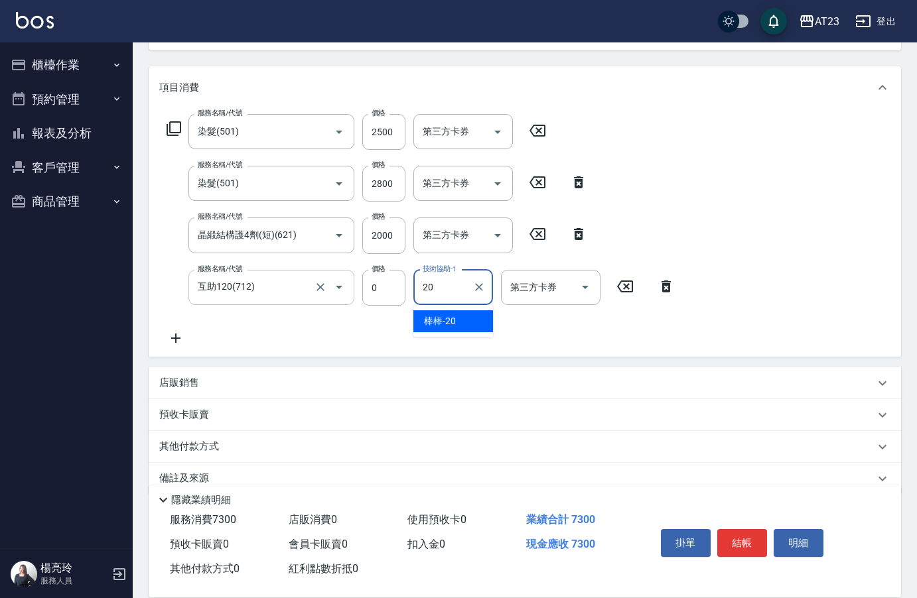
type input "棒棒-20"
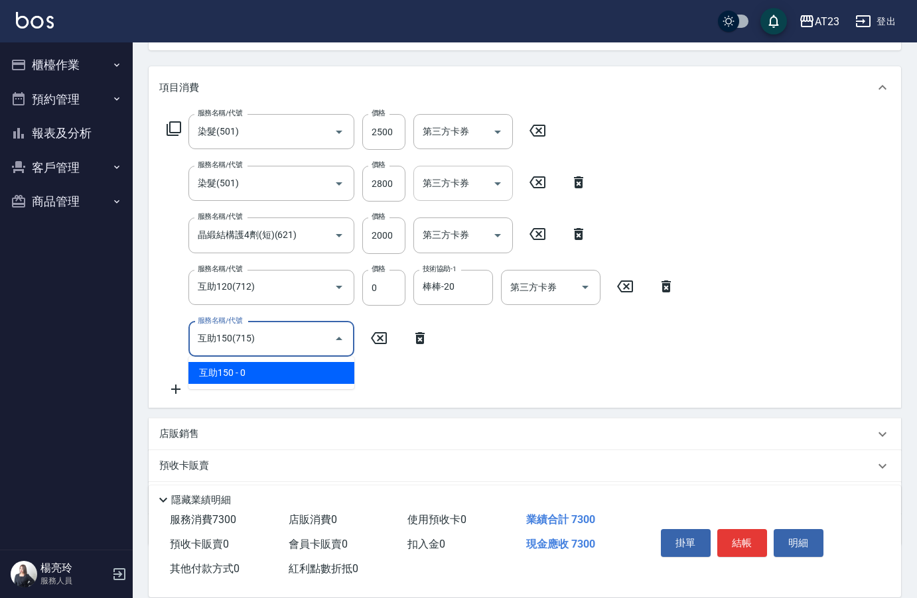
type input "互助150(715)"
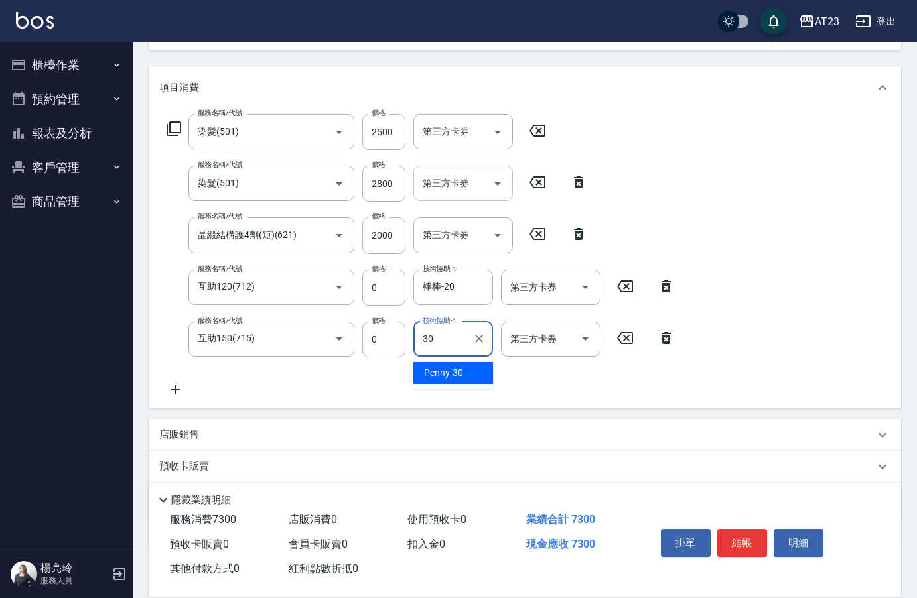
type input "Penny-30"
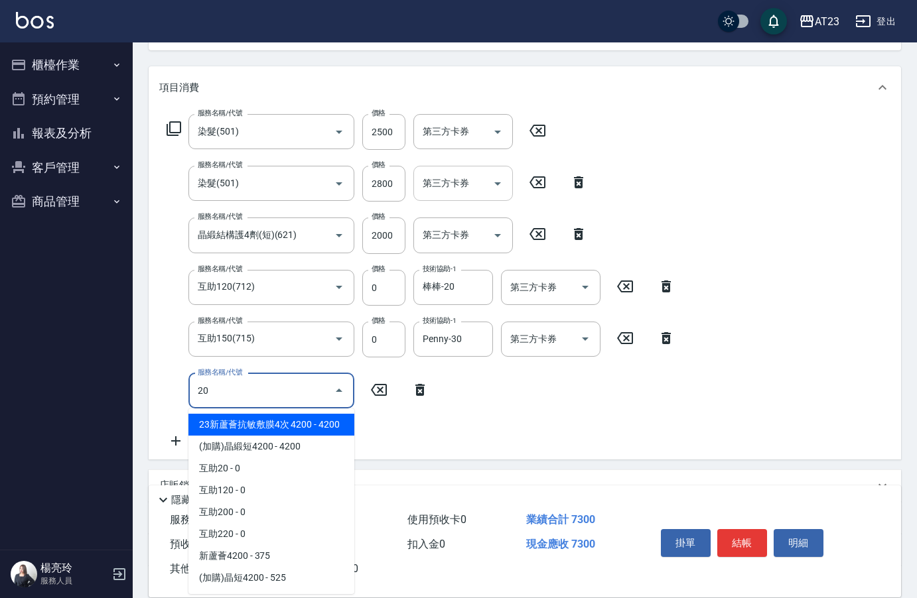
type input "23新蘆薈抗敏敷膜4次 4200(104)"
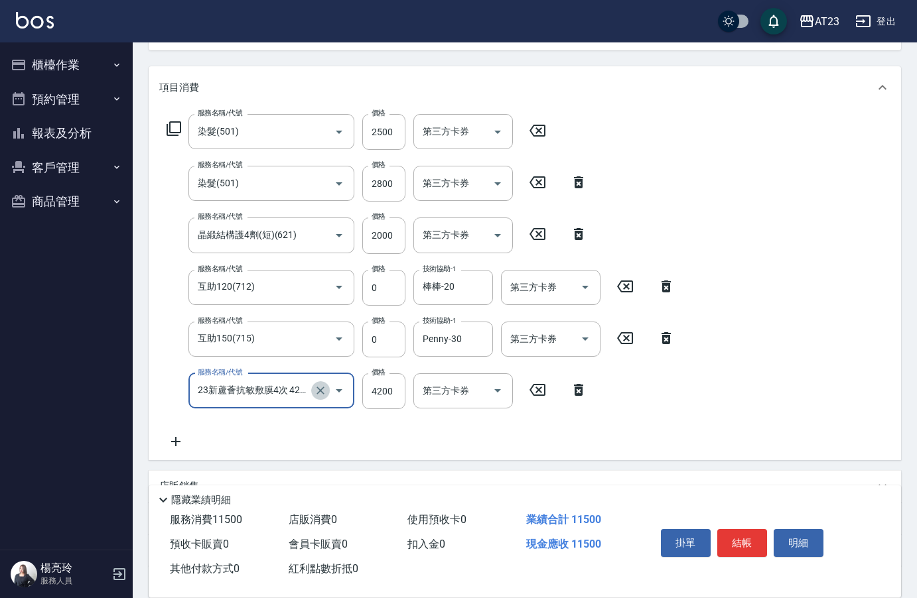
drag, startPoint x: 322, startPoint y: 391, endPoint x: 306, endPoint y: 394, distance: 16.1
click at [322, 391] on icon "Clear" at bounding box center [320, 390] width 13 height 13
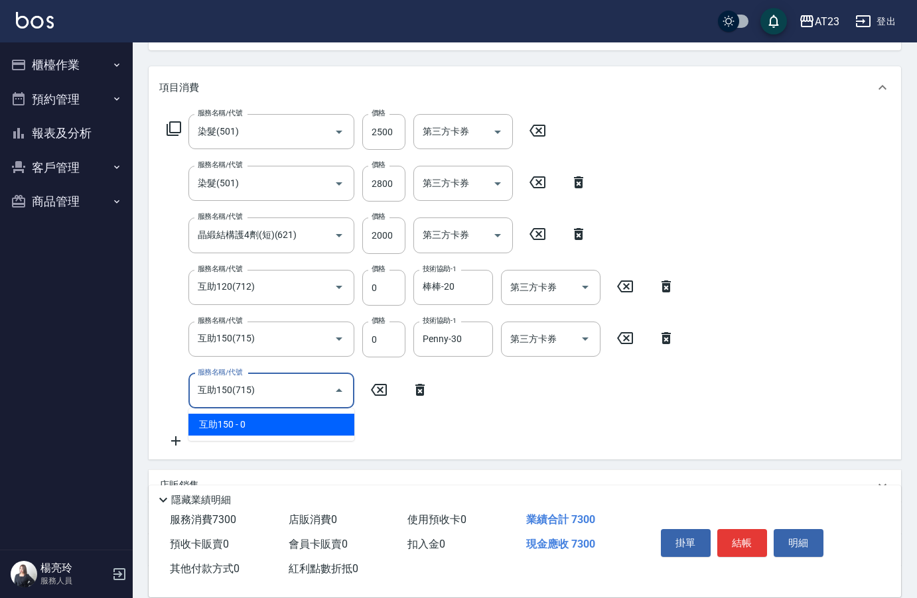
type input "互助150(715)"
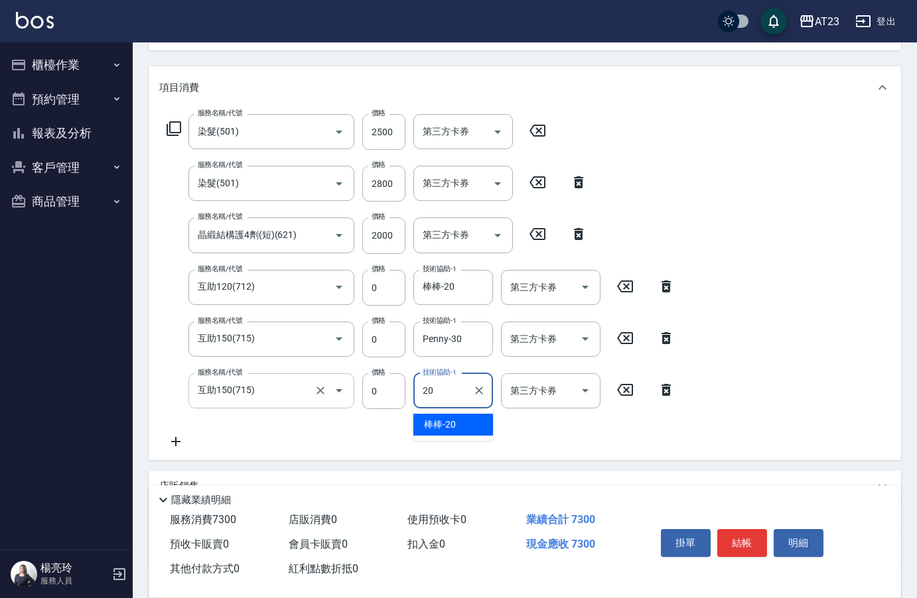
type input "棒棒-20"
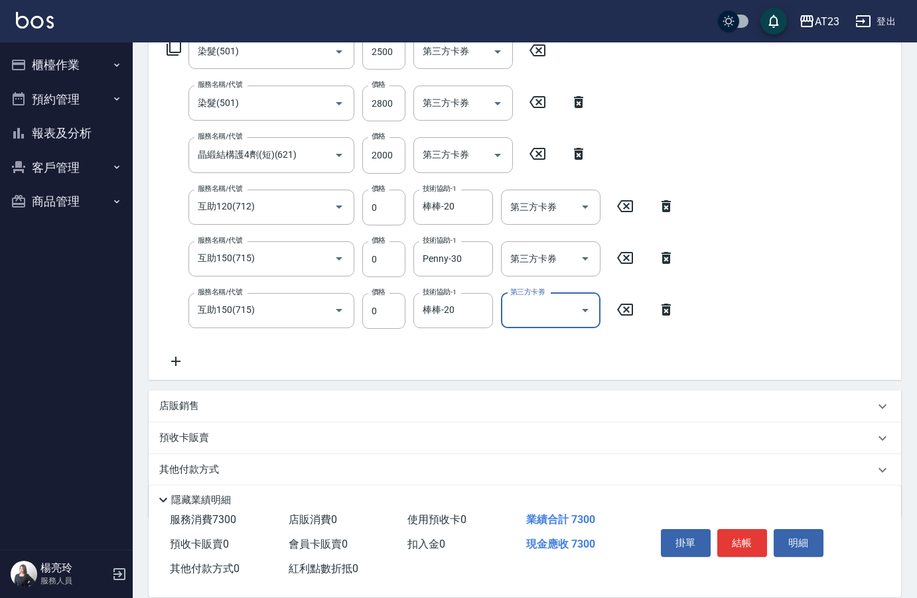
scroll to position [279, 0]
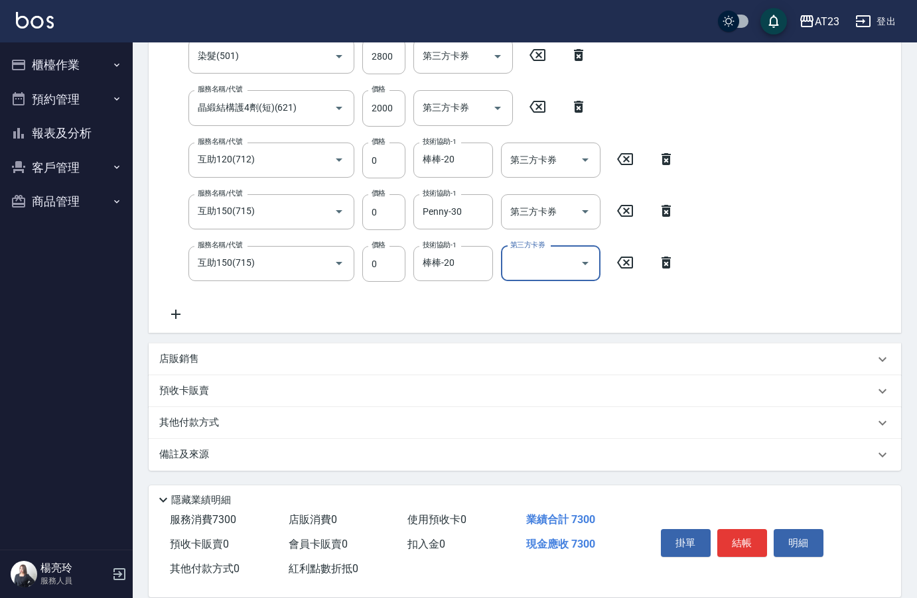
click at [200, 426] on p "其他付款方式" at bounding box center [192, 423] width 66 height 15
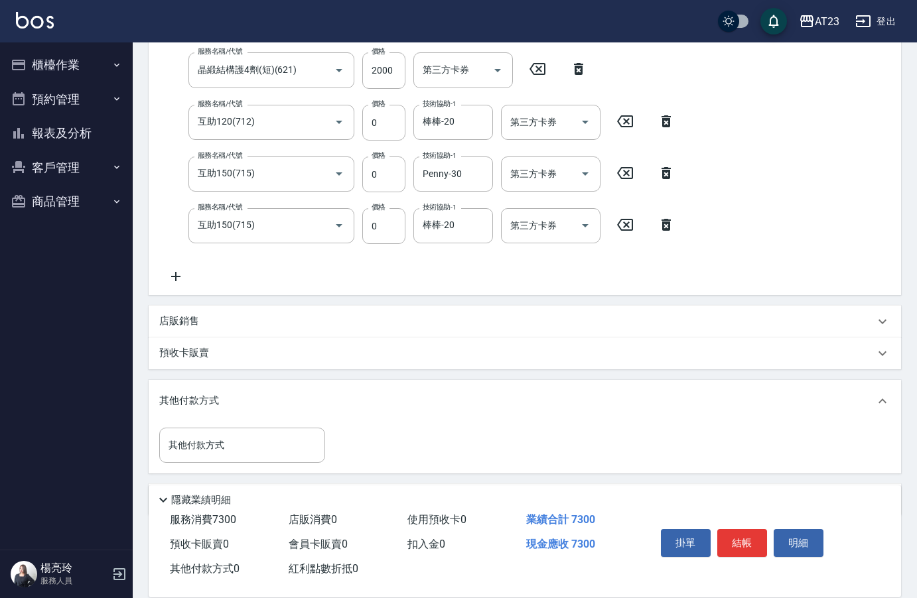
scroll to position [361, 0]
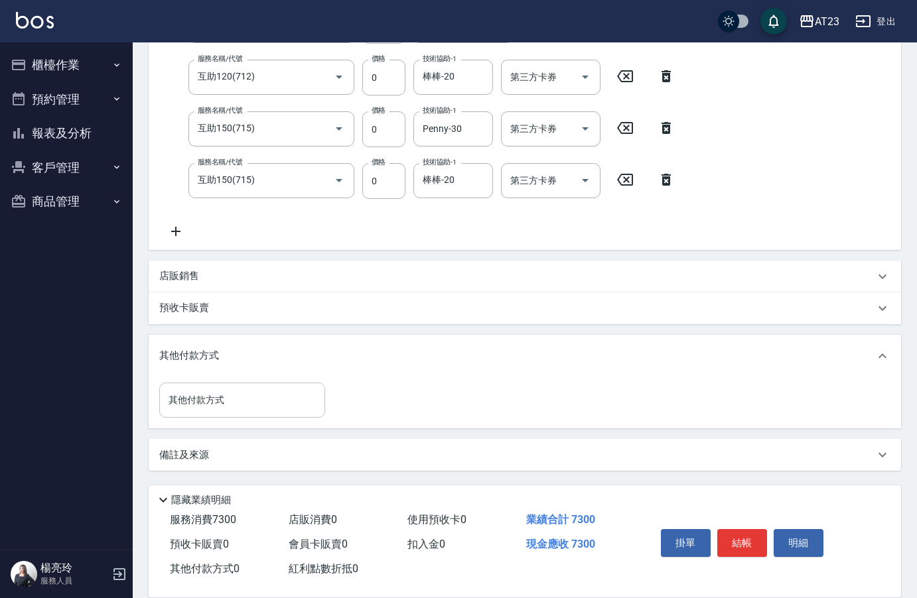
click at [225, 392] on input "其他付款方式" at bounding box center [242, 400] width 154 height 23
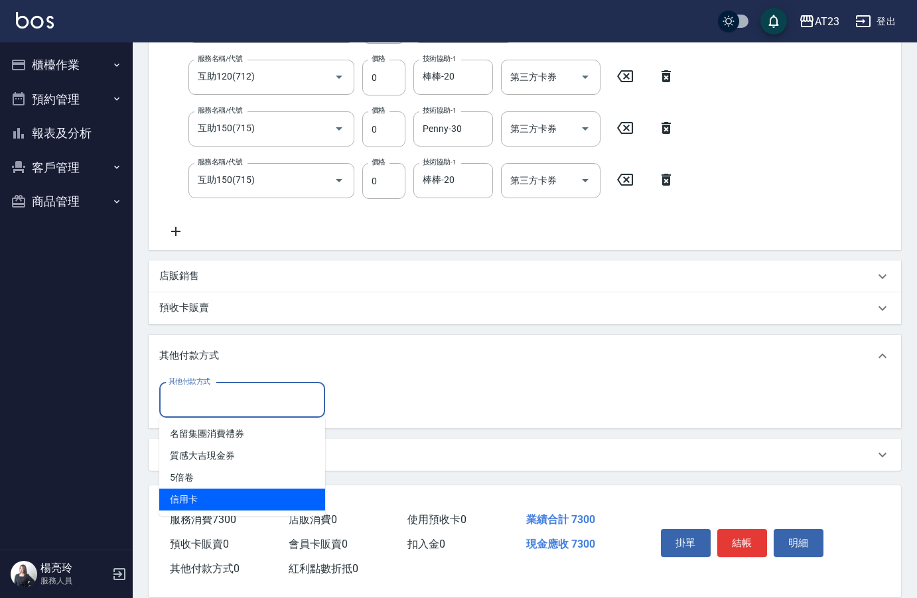
click at [211, 494] on span "信用卡" at bounding box center [242, 500] width 166 height 22
type input "信用卡"
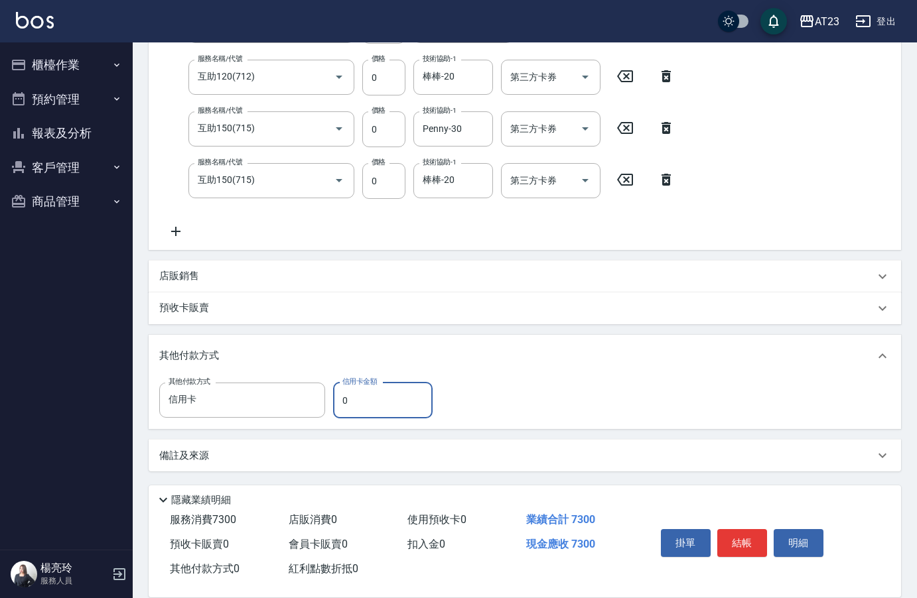
drag, startPoint x: 361, startPoint y: 409, endPoint x: 342, endPoint y: 408, distance: 19.9
click at [342, 408] on input "0" at bounding box center [382, 401] width 99 height 36
type input "7300"
click at [753, 541] on button "結帳" at bounding box center [742, 543] width 50 height 28
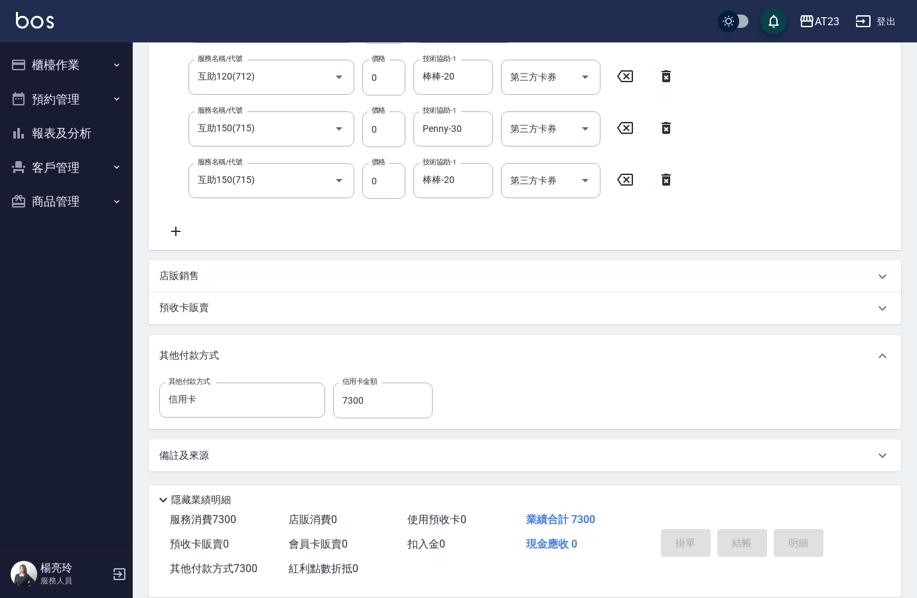
type input "[DATE] 18:48"
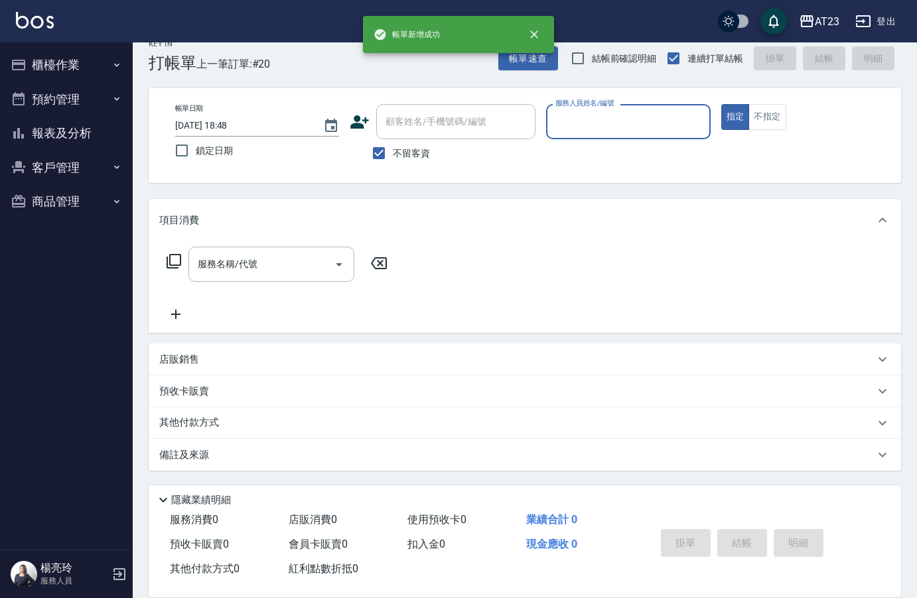
scroll to position [19, 0]
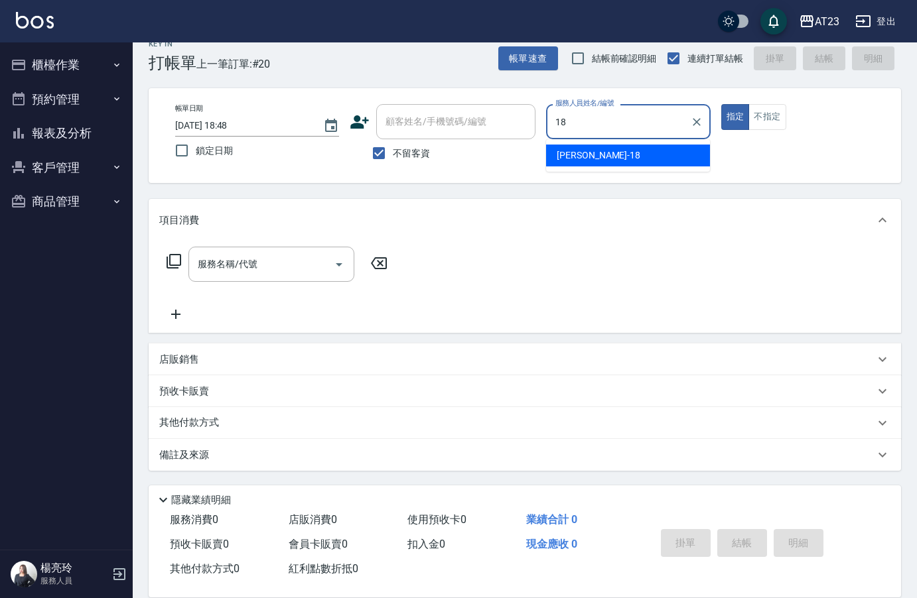
type input "[PERSON_NAME]-18"
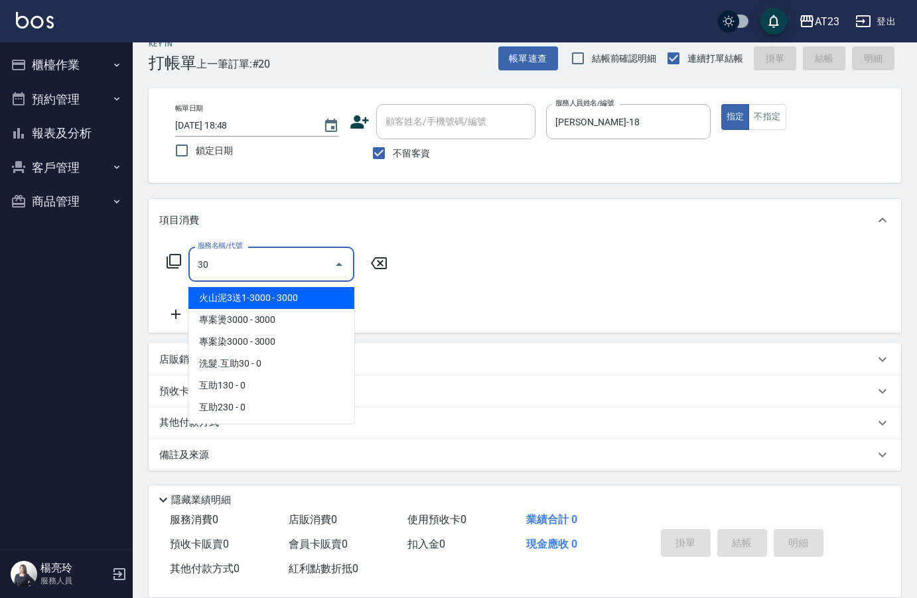
type input "3"
type input "一般洗髮(201)"
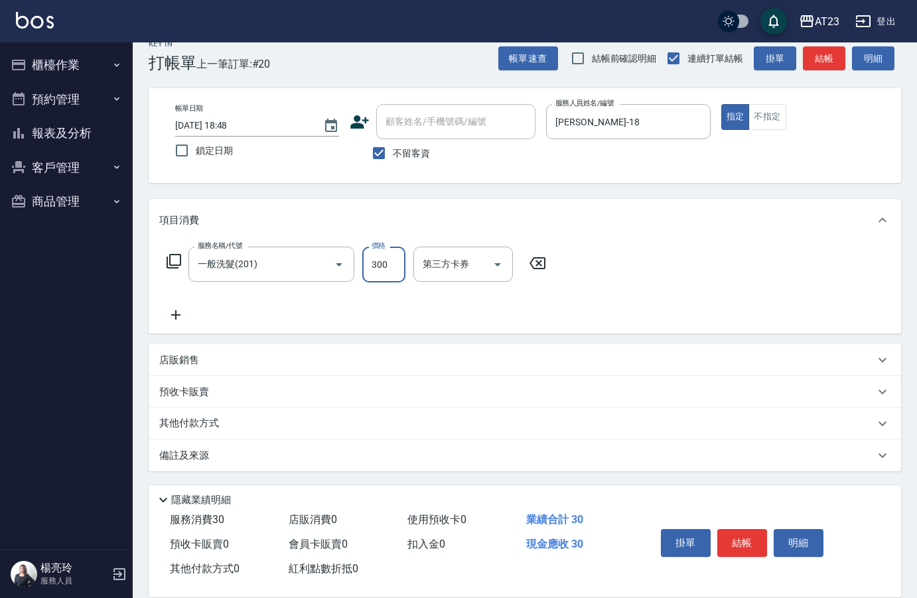
type input "300"
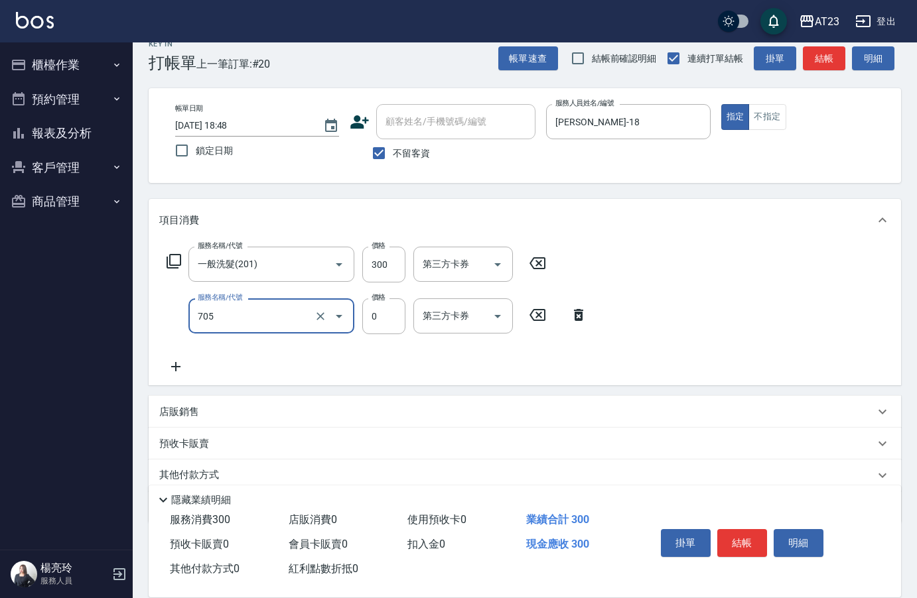
type input "互助50(705)"
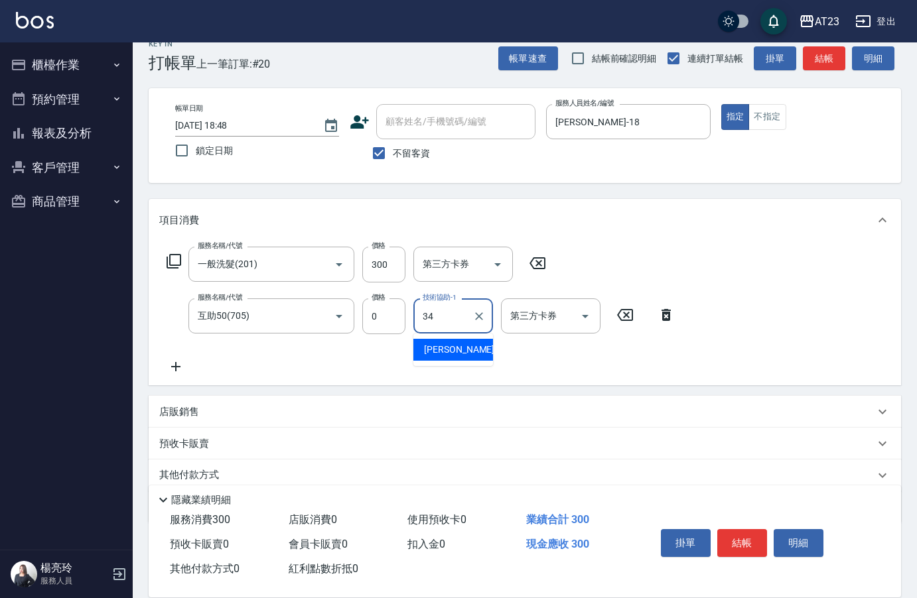
type input "[PERSON_NAME]-34"
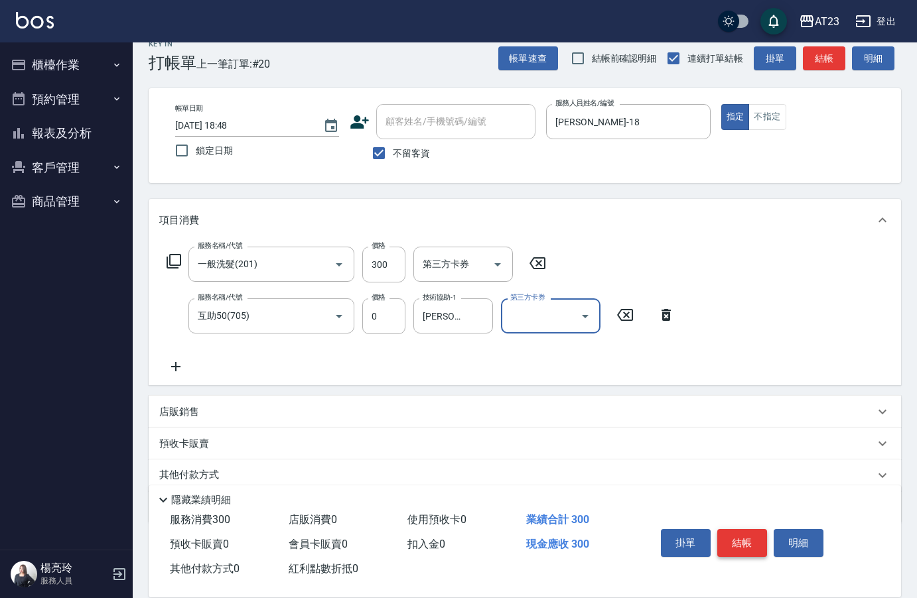
click at [766, 542] on button "結帳" at bounding box center [742, 543] width 50 height 28
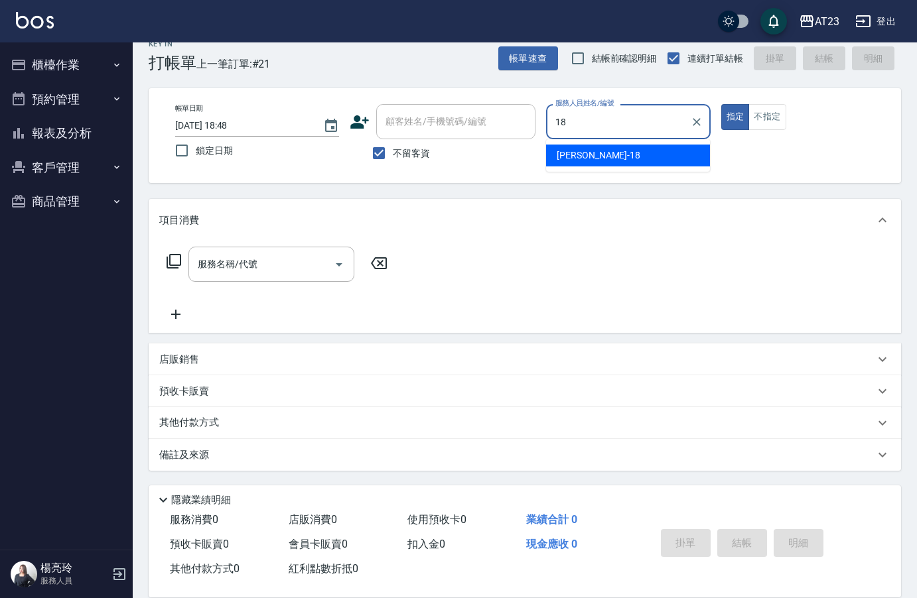
type input "[PERSON_NAME]-18"
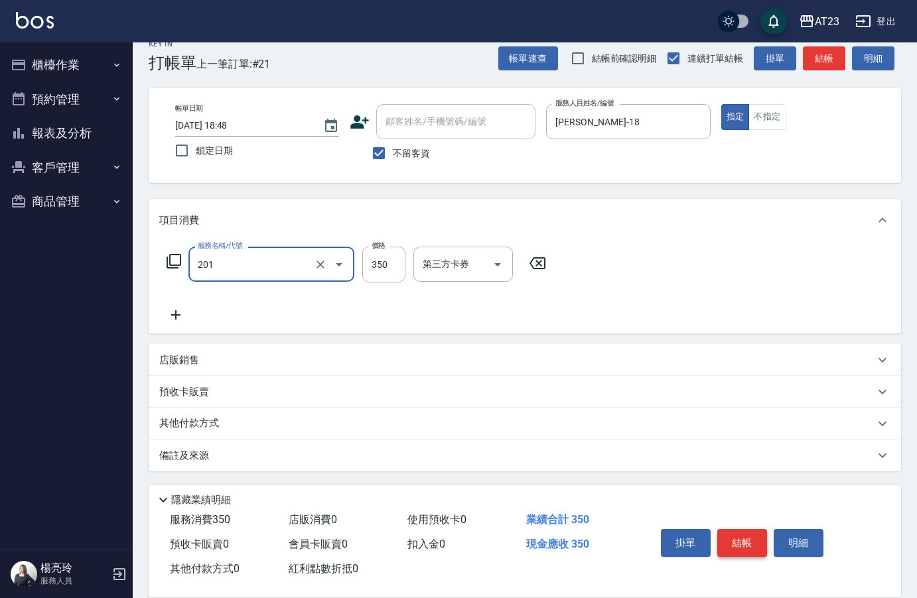
type input "一般洗髮(201)"
type input "300"
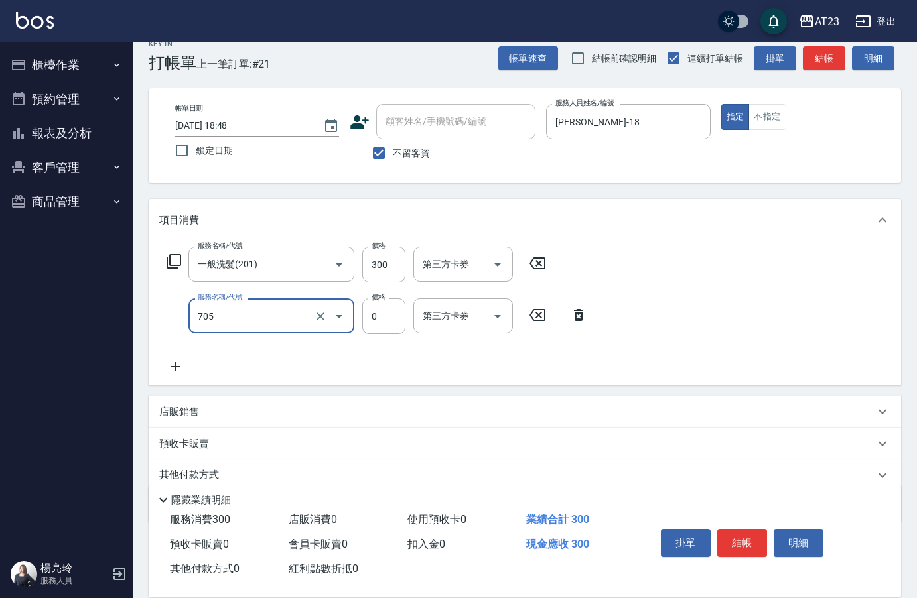
type input "互助50(705)"
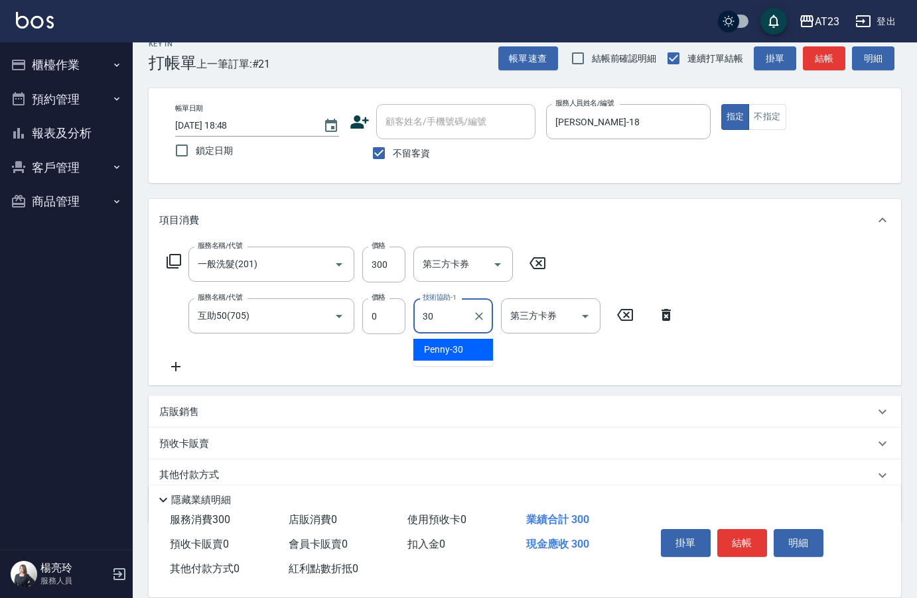
type input "Penny-30"
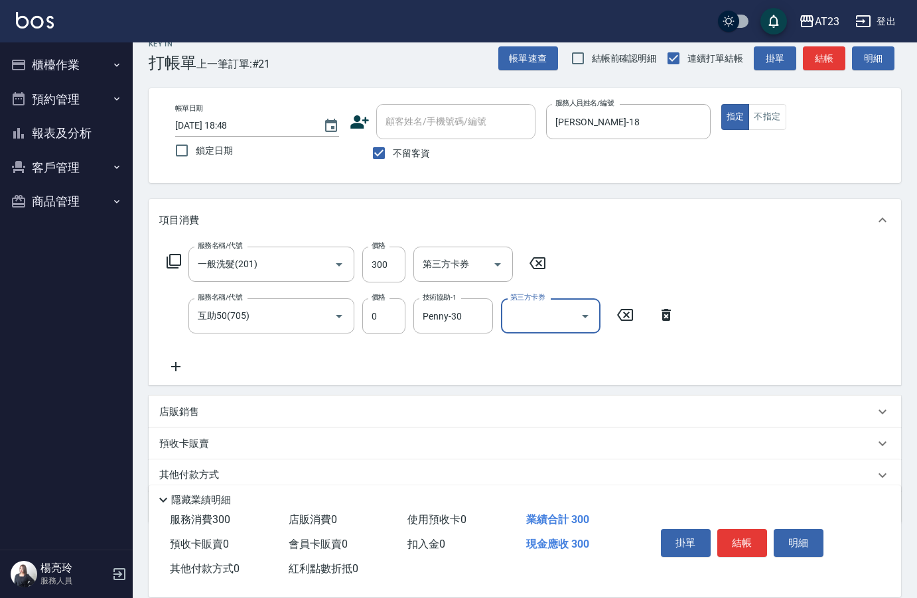
click at [749, 542] on button "結帳" at bounding box center [742, 543] width 50 height 28
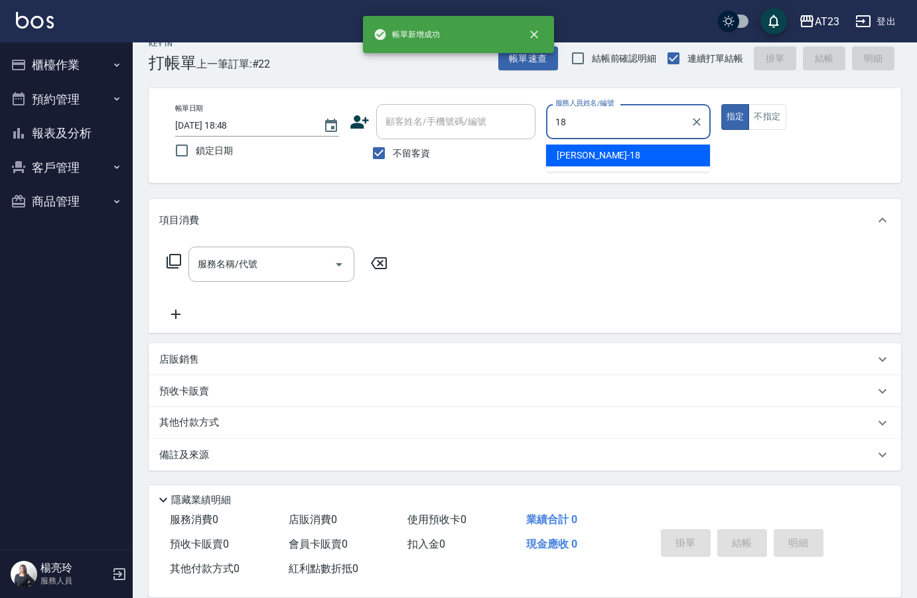
type input "[PERSON_NAME]-18"
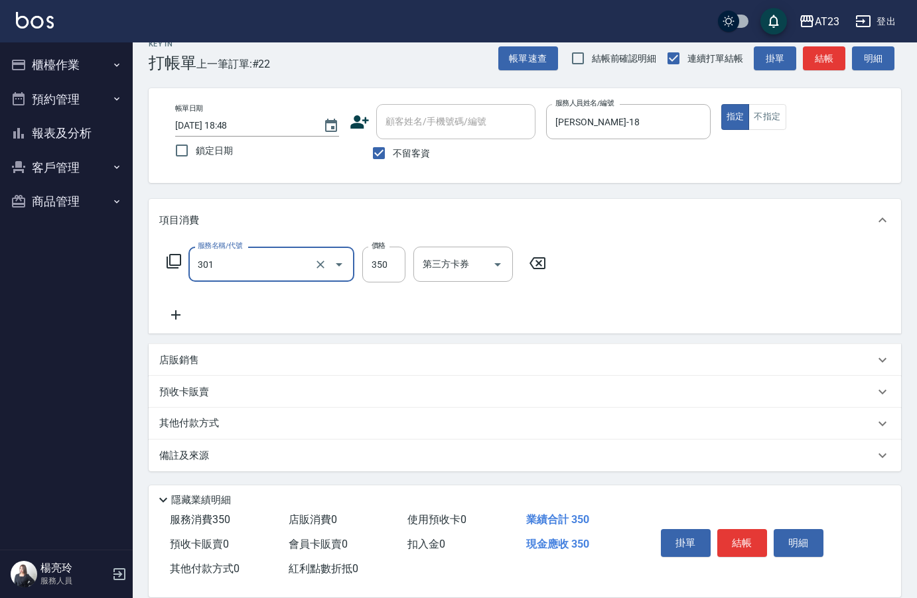
type input "造型剪髮(301)"
type input "400"
click at [738, 537] on button "結帳" at bounding box center [742, 543] width 50 height 28
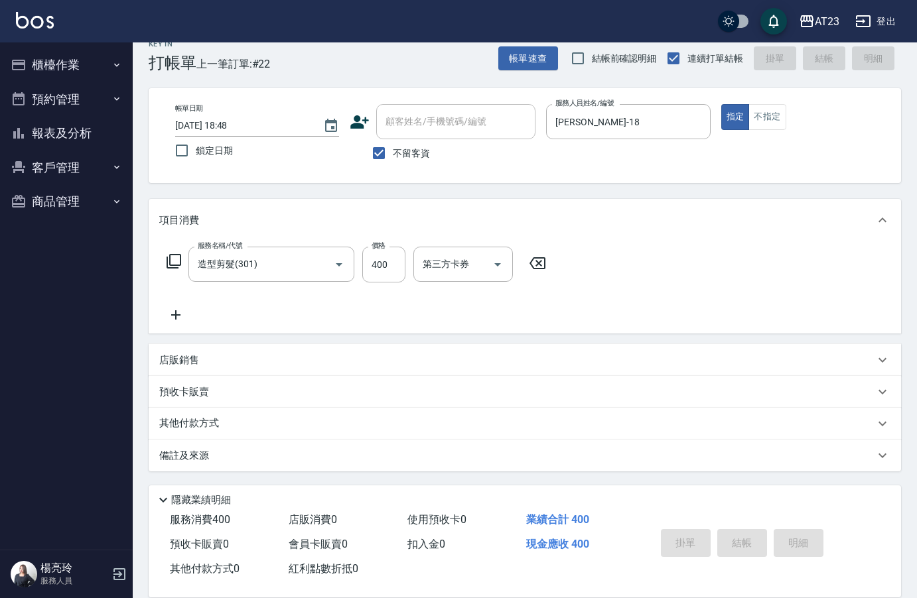
type input "[DATE] 18:49"
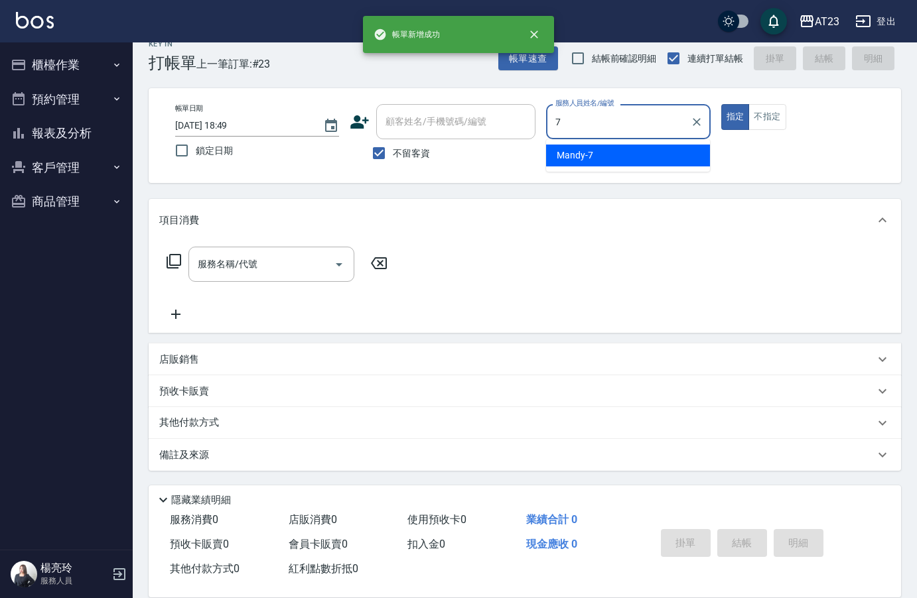
type input "Mandy-7"
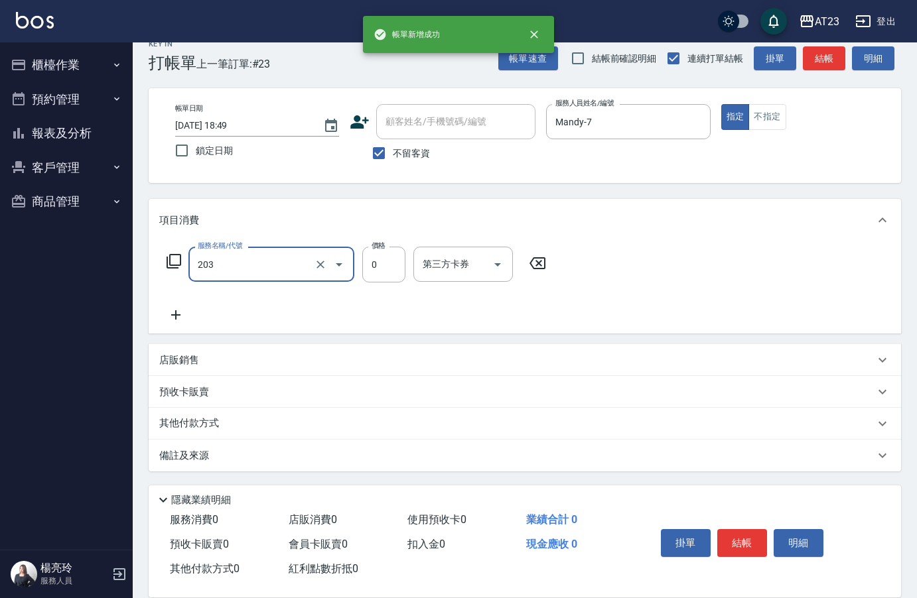
type input "使用洗髮卡(203)"
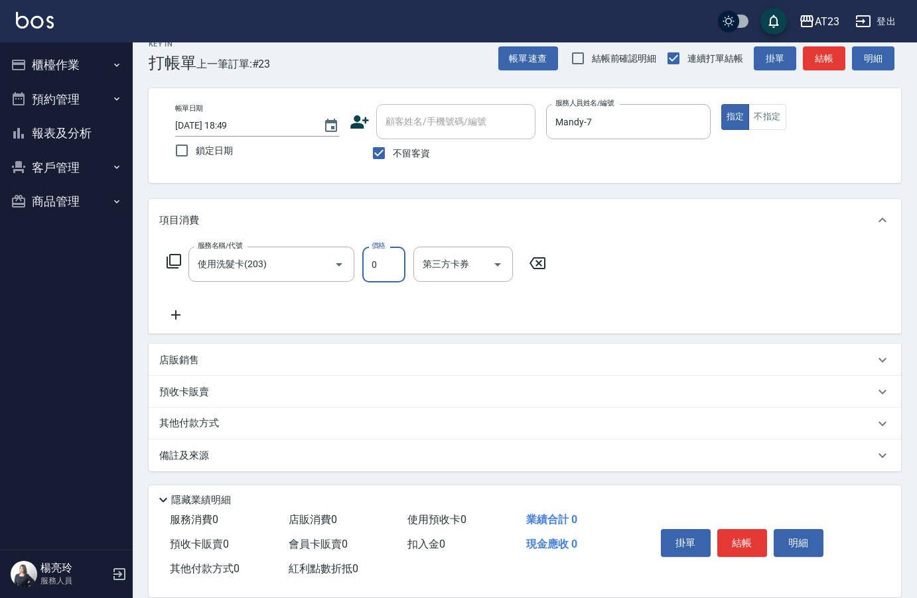
click at [757, 584] on div "服務消費 0 店販消費 0 使用預收卡 0 業績合計 0 預收卡販賣 0 會員卡販賣 0 扣入金 0 現金應收 0 其他付款方式 0 紅利點數折抵 0 掛單 …" at bounding box center [525, 553] width 752 height 90
click at [761, 537] on button "結帳" at bounding box center [742, 543] width 50 height 28
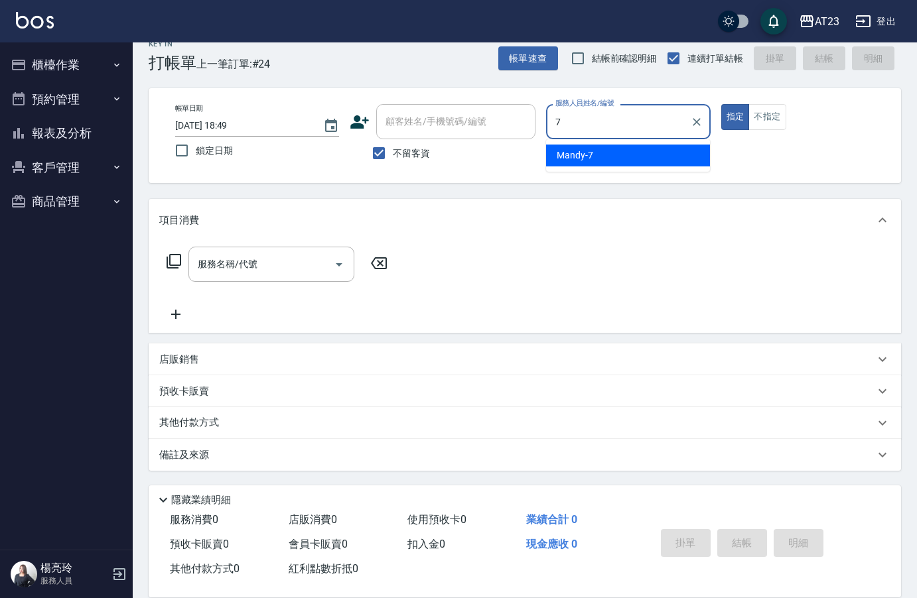
type input "Mandy-7"
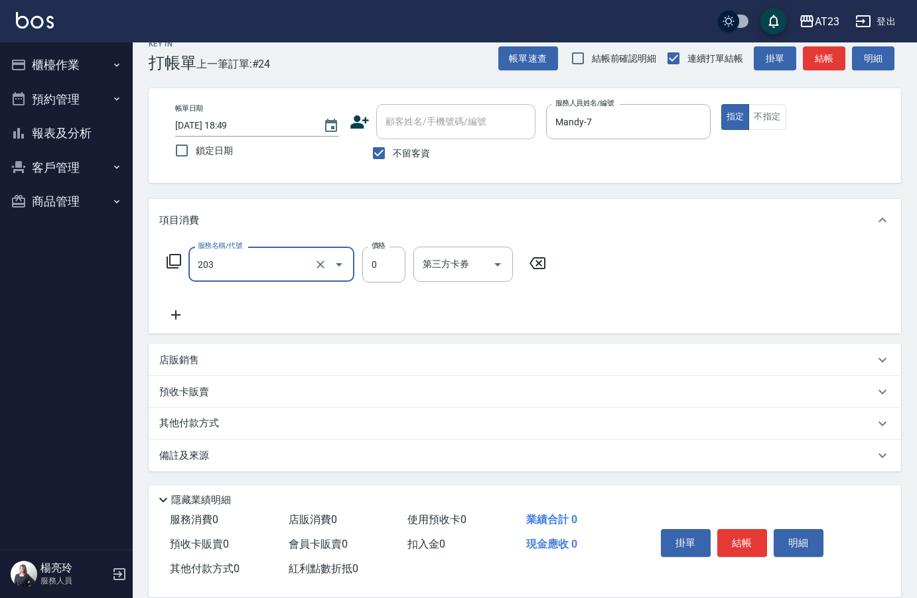
type input "使用洗髮卡(203)"
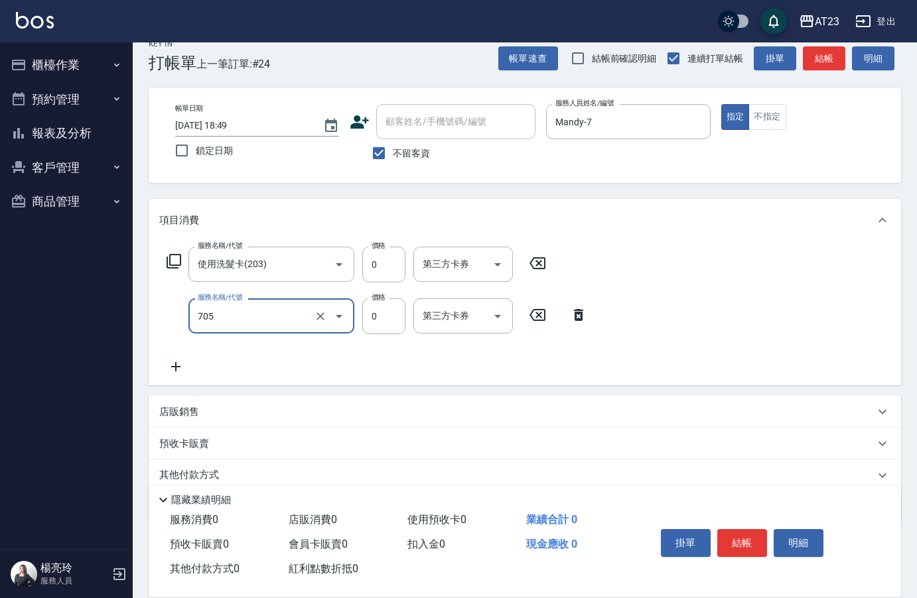
type input "互助50(705)"
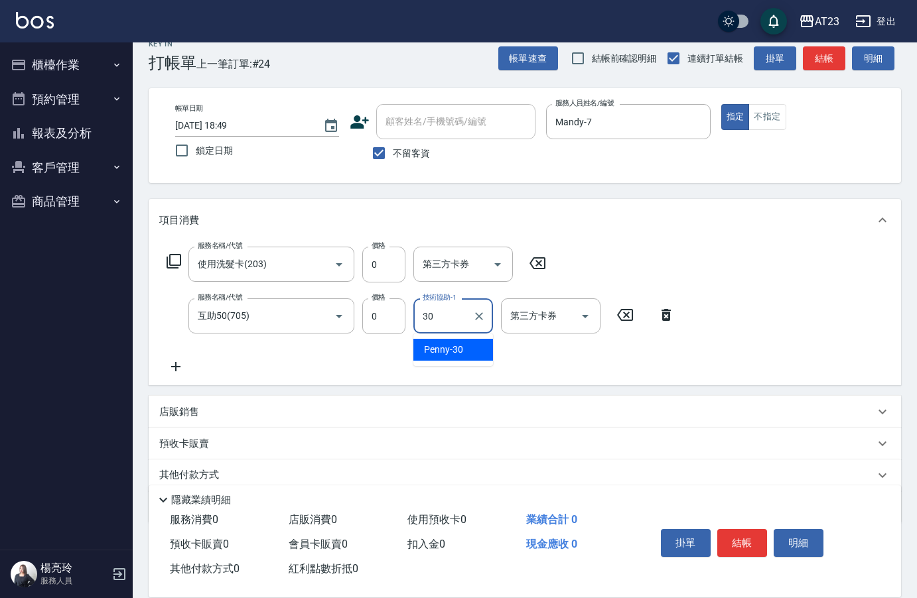
type input "Penny-30"
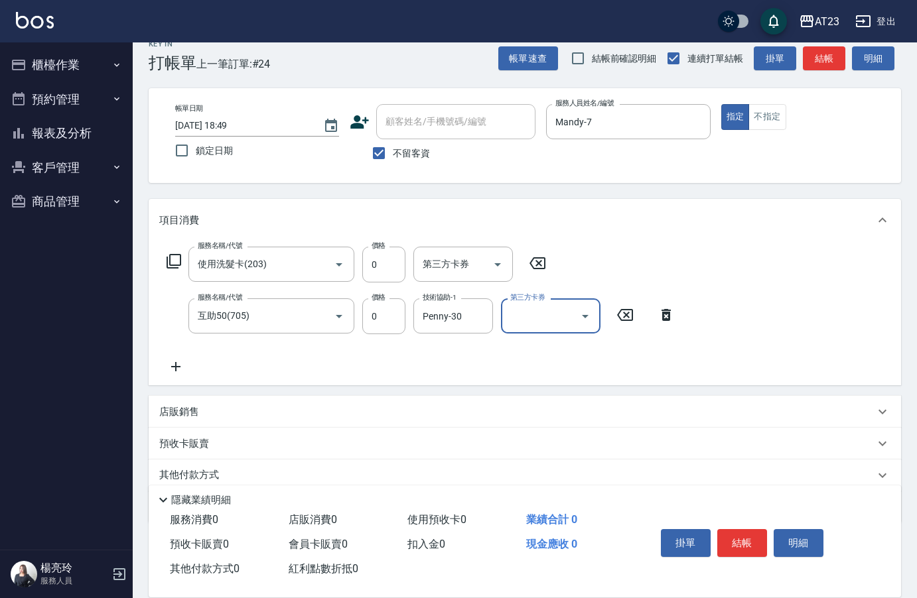
click at [821, 429] on div "預收卡販賣" at bounding box center [525, 444] width 752 height 32
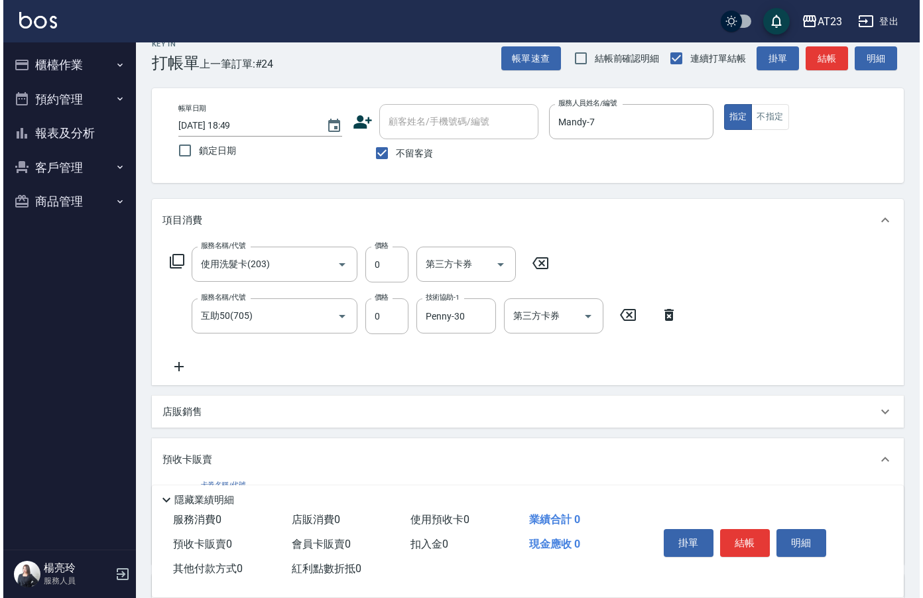
scroll to position [0, 0]
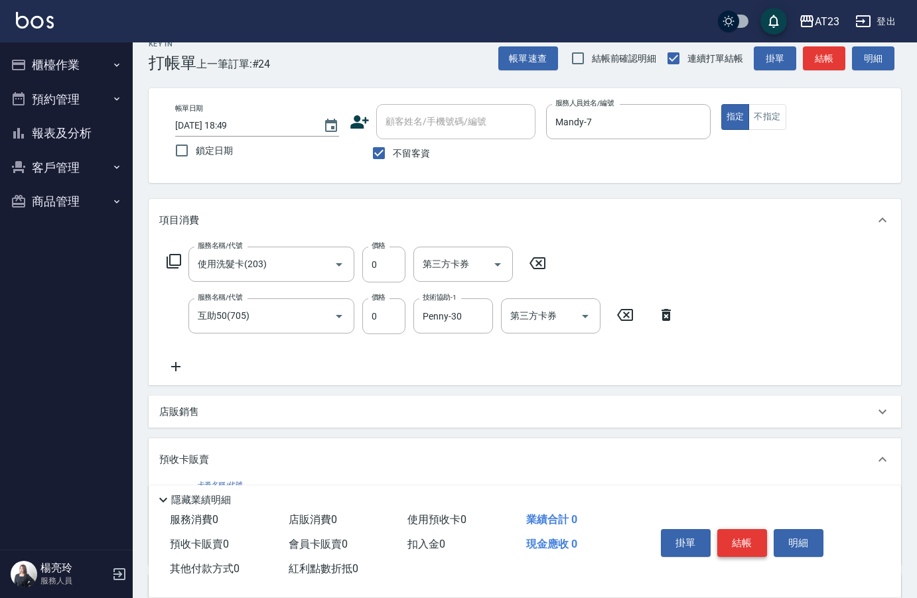
click at [734, 531] on button "結帳" at bounding box center [742, 543] width 50 height 28
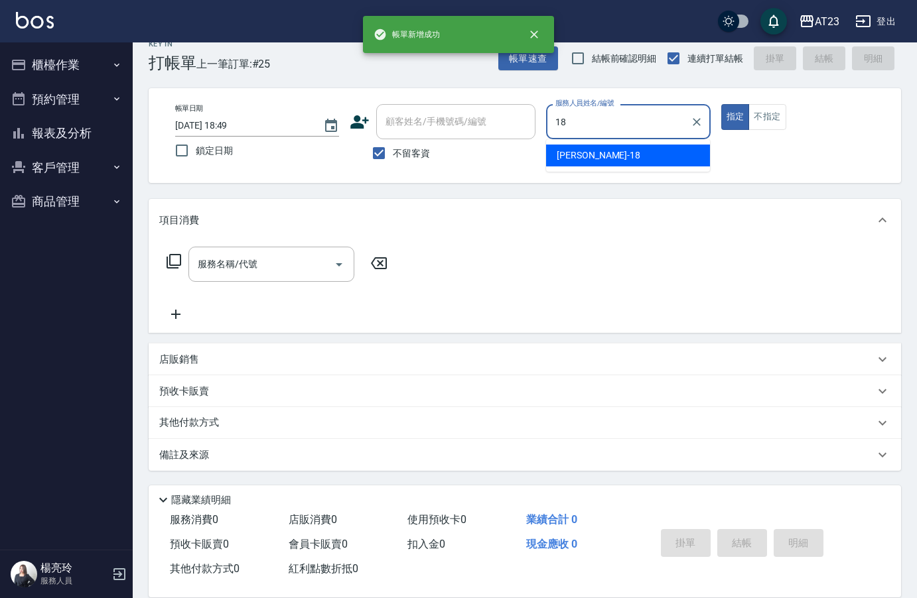
type input "[PERSON_NAME]-18"
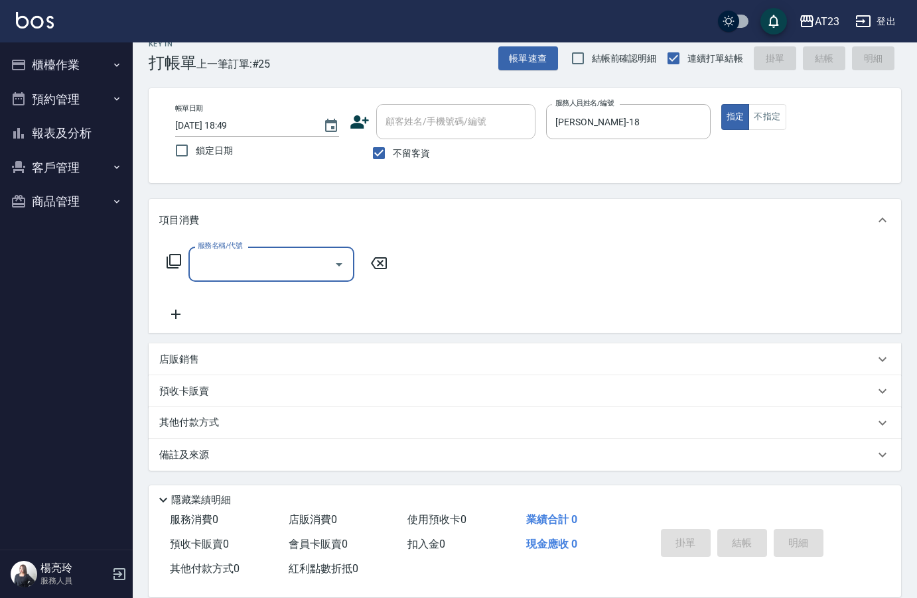
click at [170, 262] on icon at bounding box center [173, 261] width 15 height 15
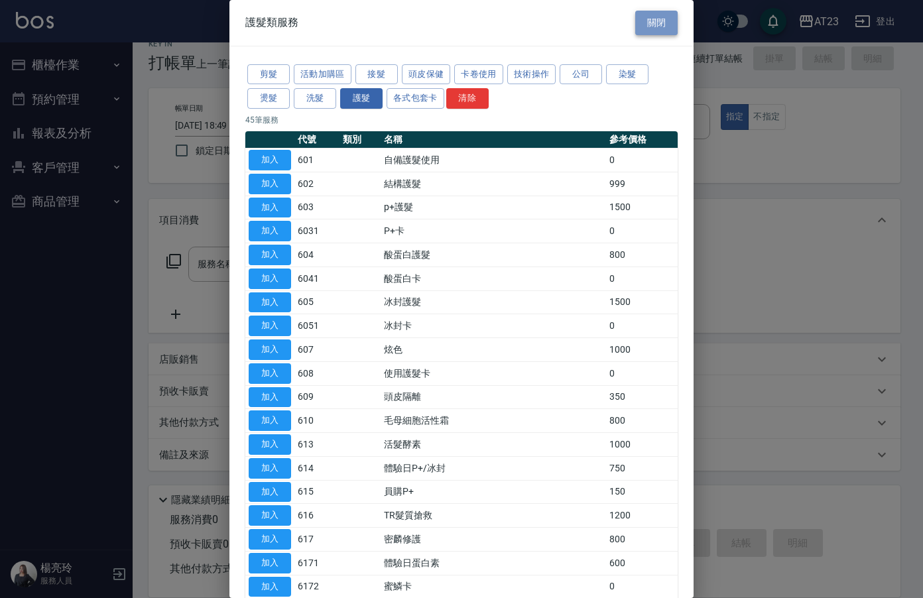
click at [656, 21] on button "關閉" at bounding box center [656, 23] width 42 height 25
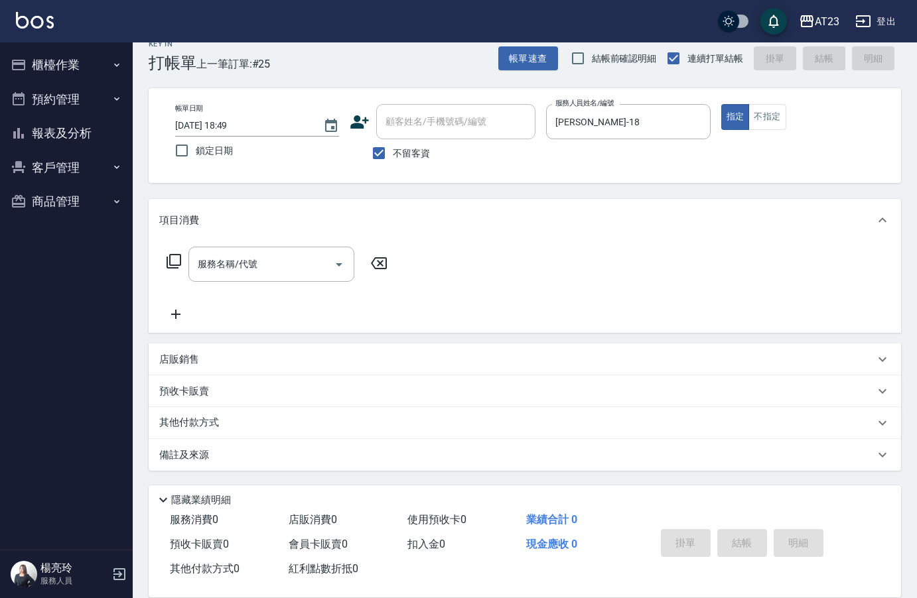
click at [179, 268] on icon at bounding box center [174, 261] width 16 height 16
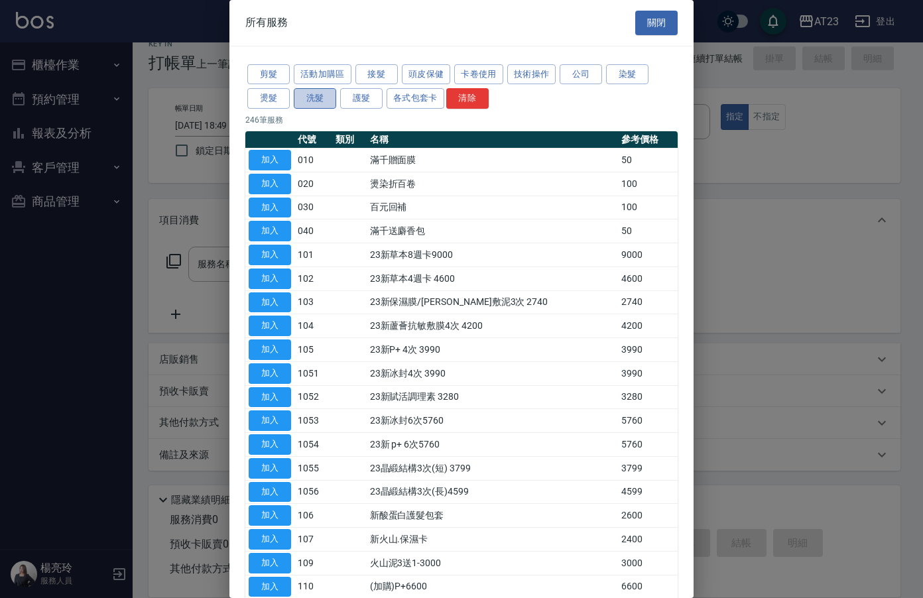
click at [316, 99] on button "洗髮" at bounding box center [315, 98] width 42 height 21
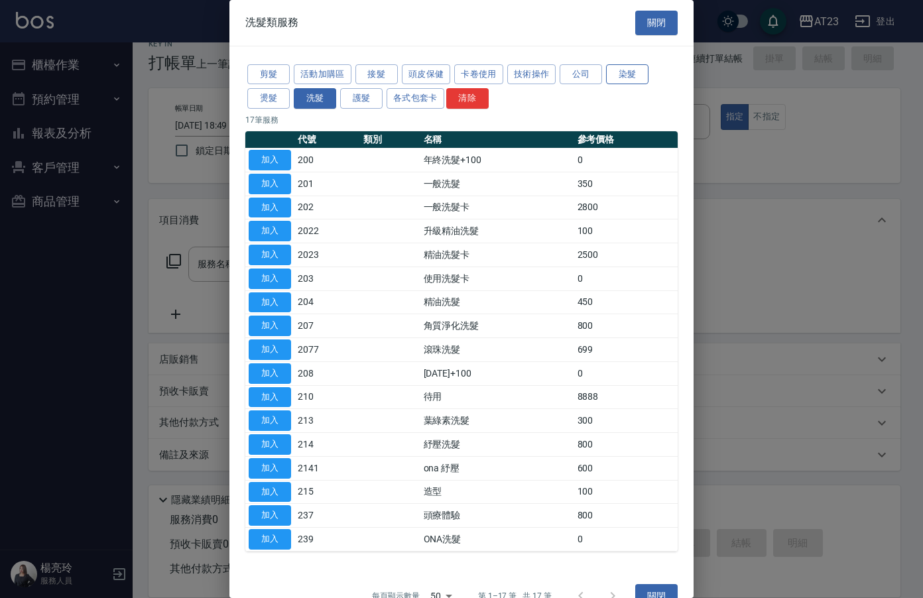
click at [620, 78] on button "染髮" at bounding box center [627, 74] width 42 height 21
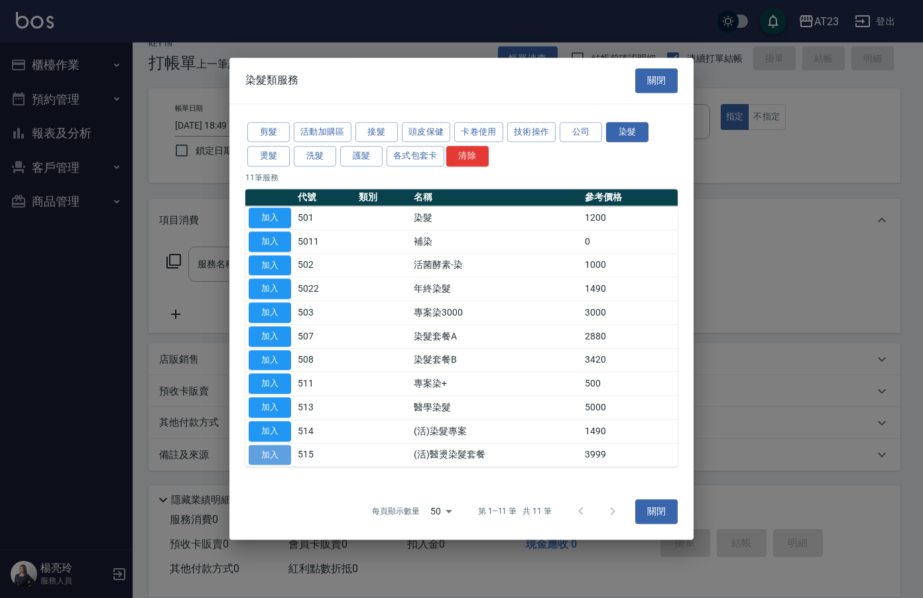
click at [288, 458] on button "加入" at bounding box center [270, 455] width 42 height 21
type input "(活)醫燙染髮套餐(515)"
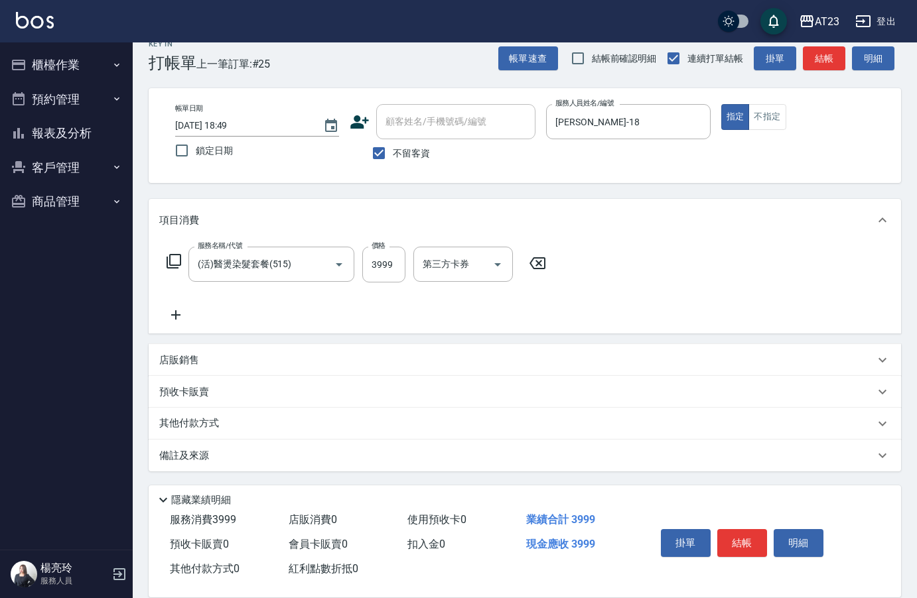
click at [180, 267] on icon at bounding box center [174, 261] width 16 height 16
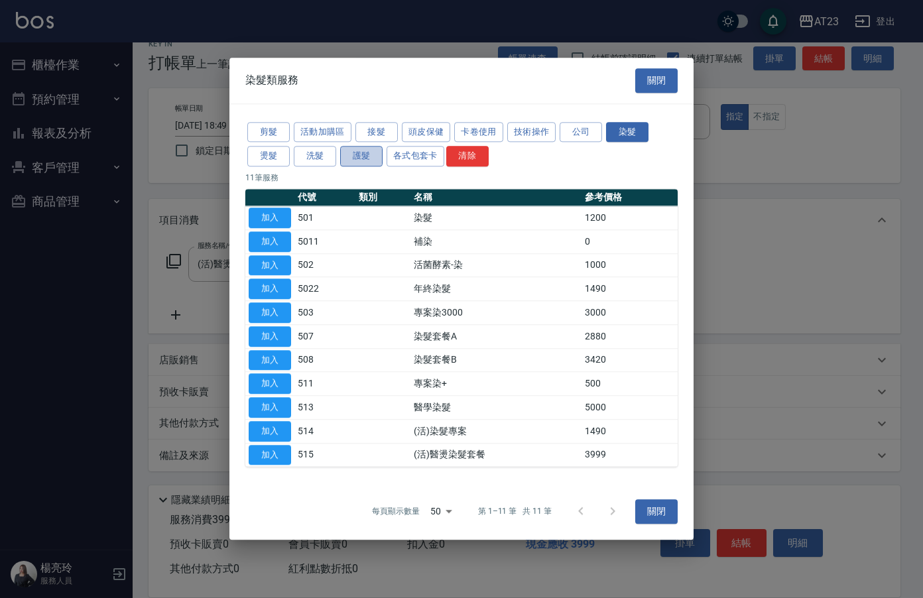
click at [363, 161] on button "護髮" at bounding box center [361, 157] width 42 height 21
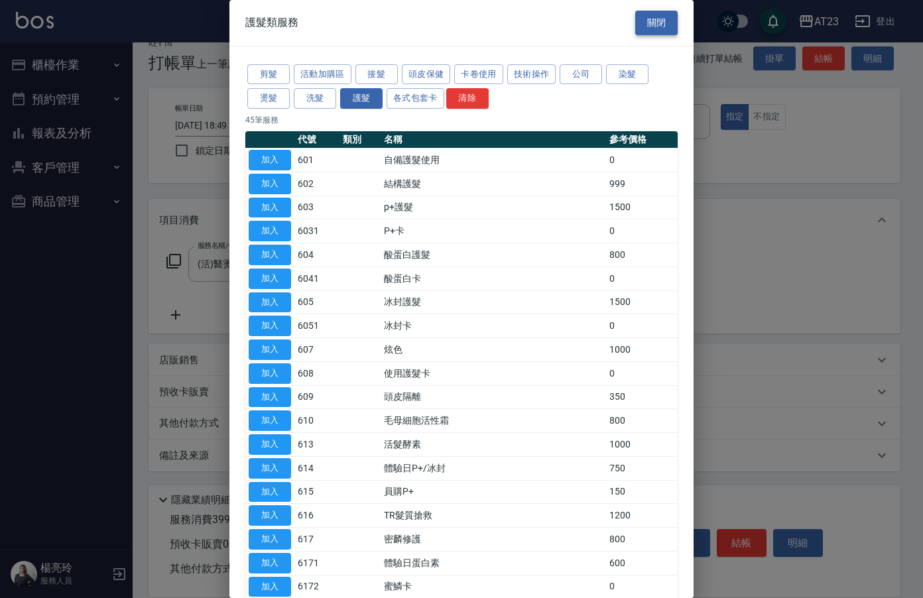
click at [649, 29] on button "關閉" at bounding box center [656, 23] width 42 height 25
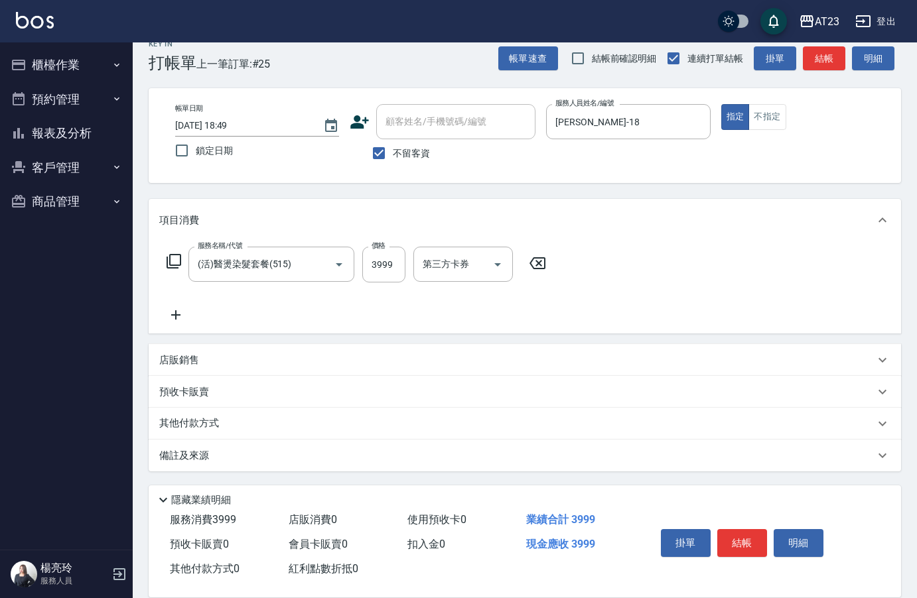
click at [180, 313] on icon at bounding box center [175, 315] width 33 height 16
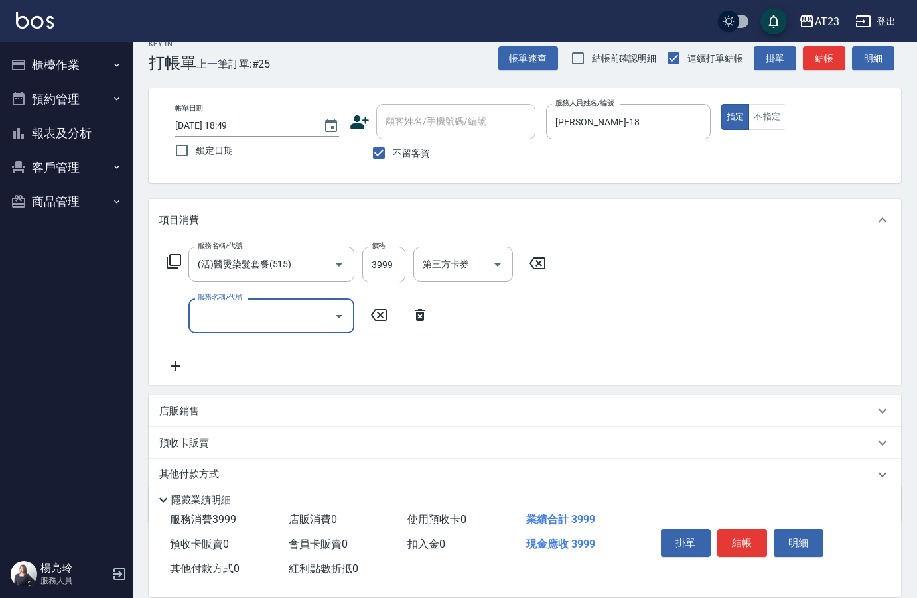
click at [219, 316] on input "服務名稱/代號" at bounding box center [261, 315] width 134 height 23
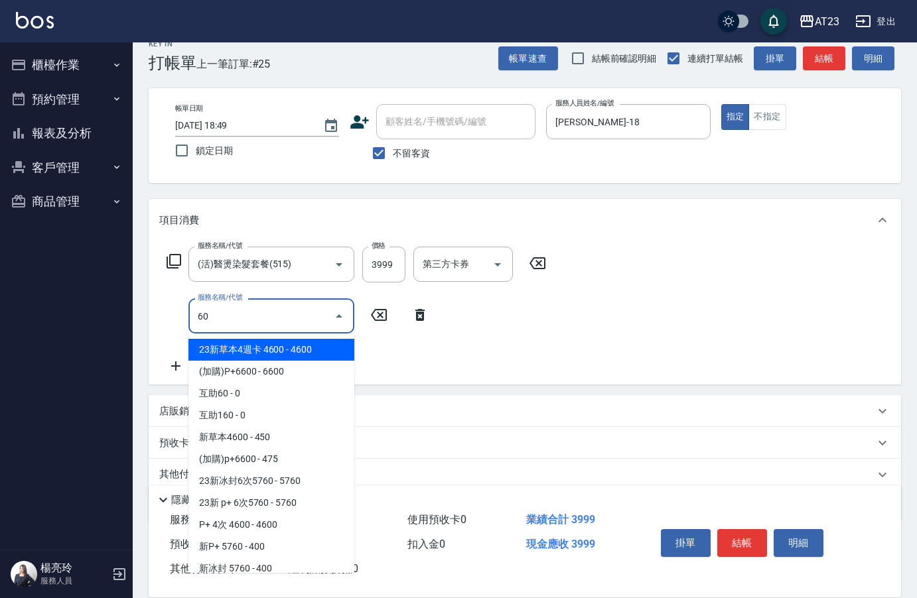
type input "6"
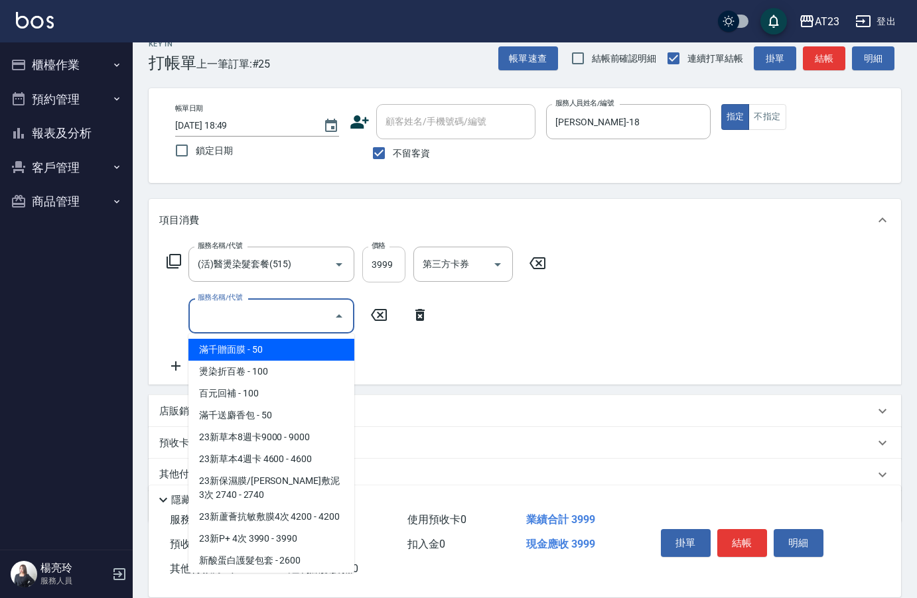
click at [372, 259] on input "3999" at bounding box center [383, 265] width 43 height 36
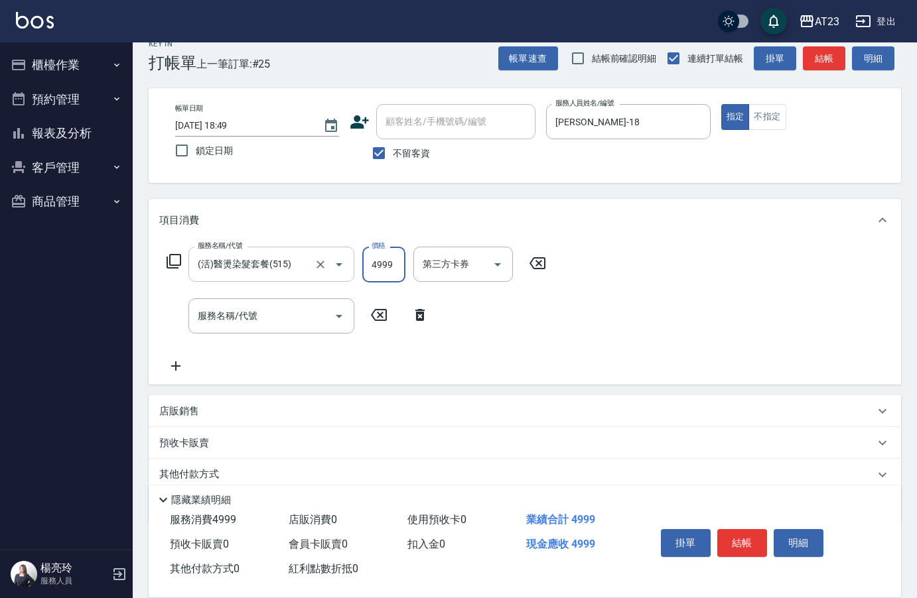
drag, startPoint x: 396, startPoint y: 269, endPoint x: 351, endPoint y: 267, distance: 45.1
click at [351, 267] on div "服務名稱/代號 (活)醫燙染髮套餐(515) 服務名稱/代號 價格 4999 價格 第三方卡券 第三方卡券" at bounding box center [356, 265] width 395 height 36
type input "3999"
click at [166, 261] on icon at bounding box center [173, 261] width 15 height 15
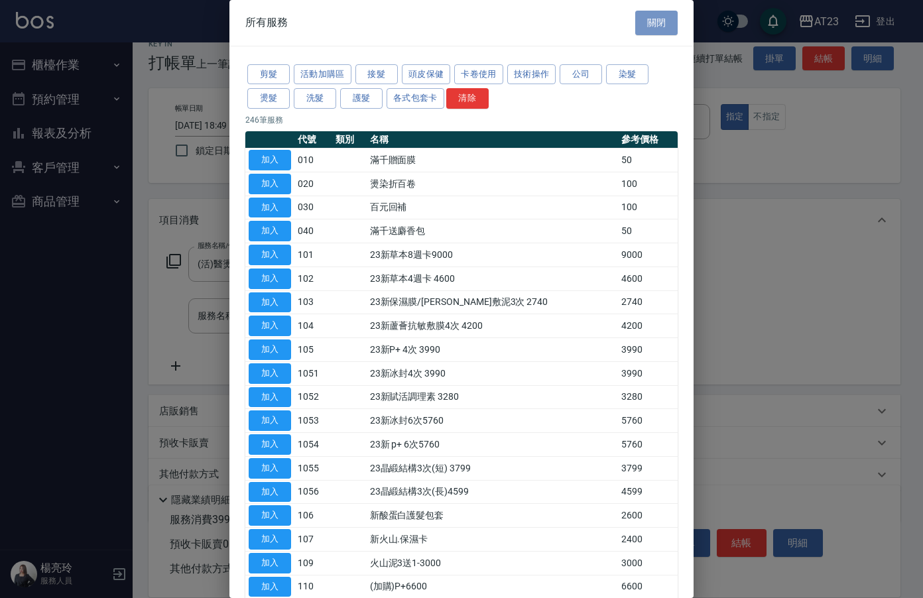
click at [654, 17] on button "關閉" at bounding box center [656, 23] width 42 height 25
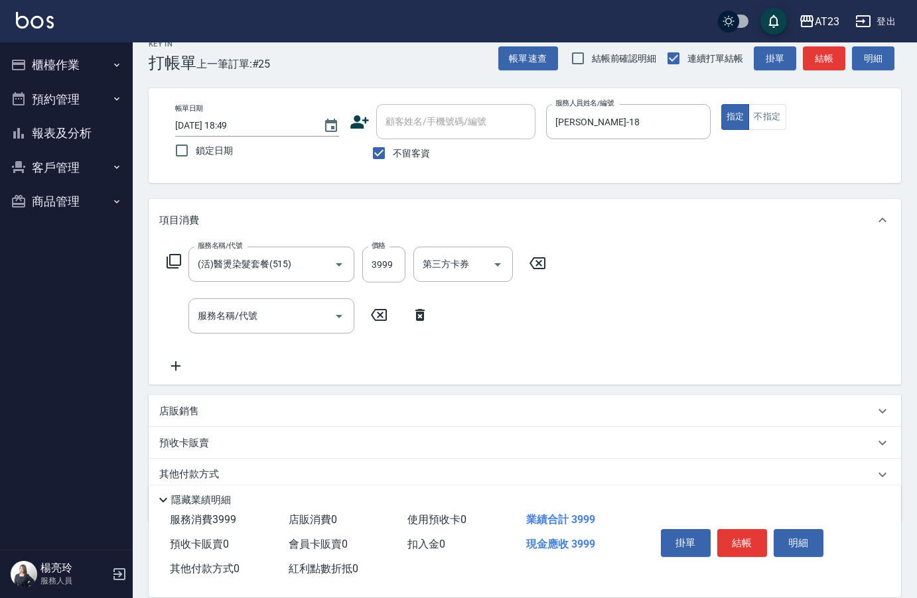
click at [161, 265] on div "服務名稱/代號 (活)醫燙染髮套餐(515) 服務名稱/代號 價格 3999 價格 第三方卡券 第三方卡券" at bounding box center [356, 265] width 395 height 36
click at [180, 263] on icon at bounding box center [173, 261] width 15 height 15
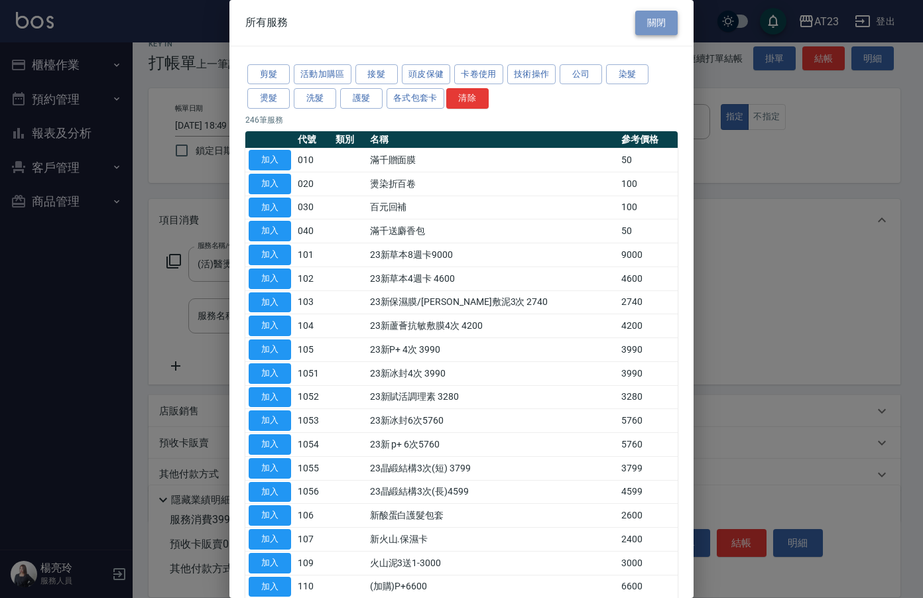
click at [657, 27] on button "關閉" at bounding box center [656, 23] width 42 height 25
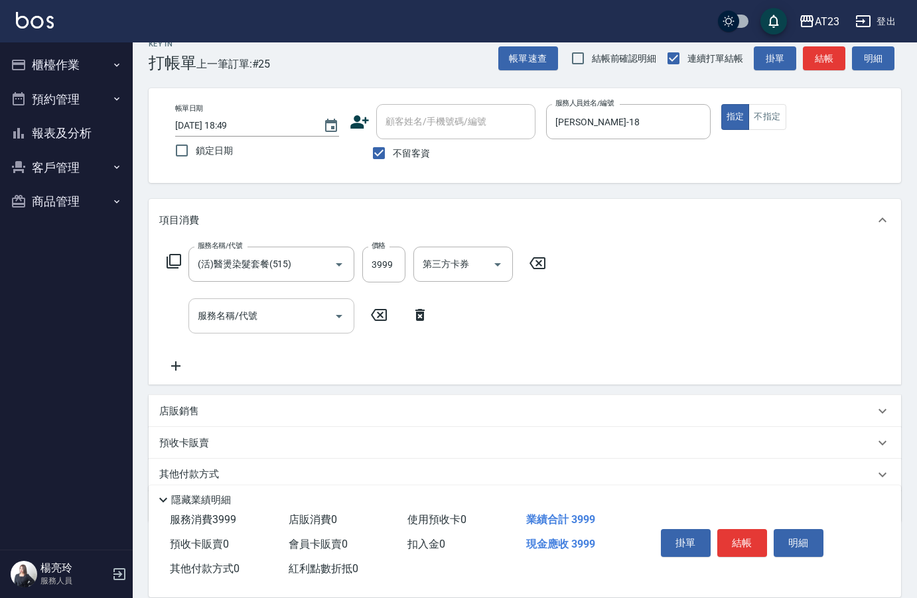
click at [263, 317] on input "服務名稱/代號" at bounding box center [261, 315] width 134 height 23
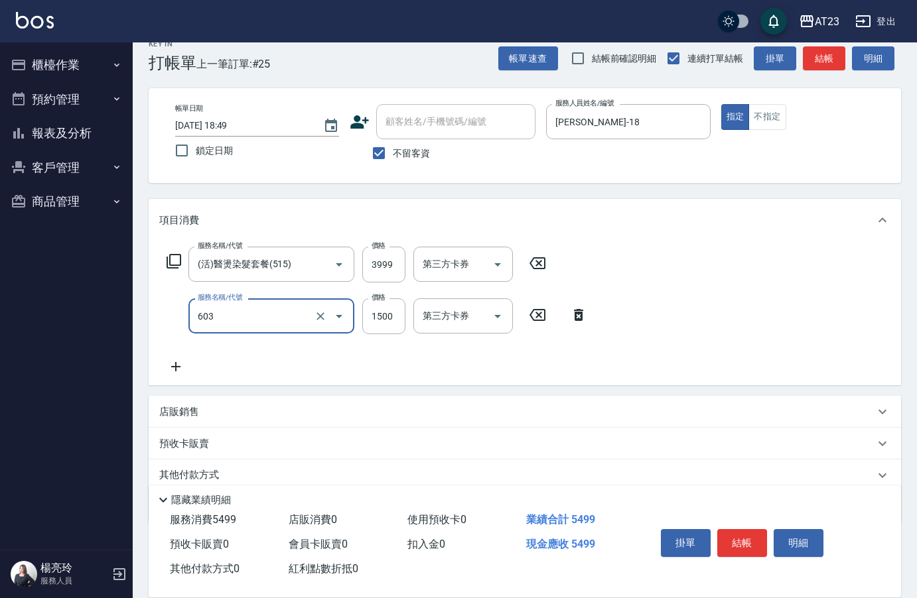
type input "p+護髮(603)"
type input "500"
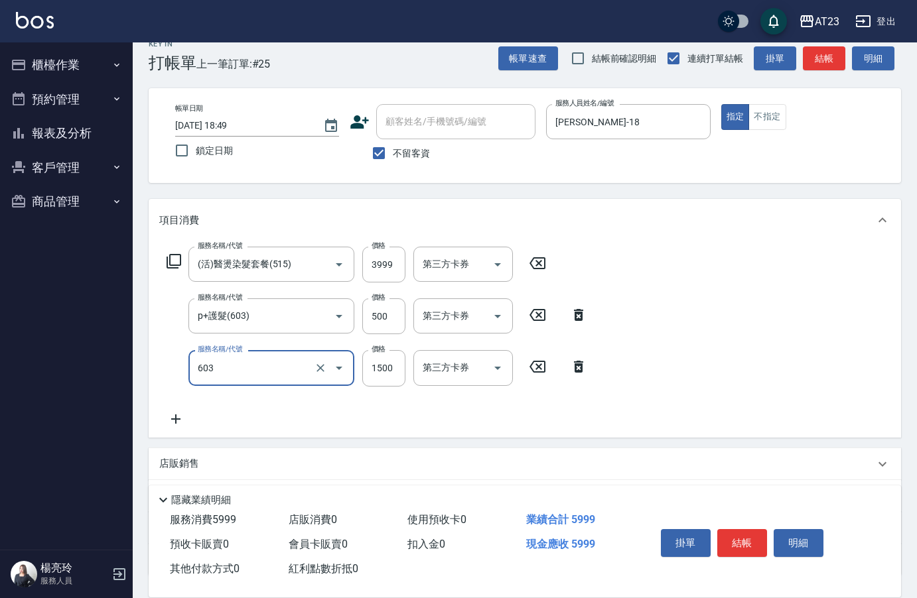
type input "p+護髮(603)"
type input "500"
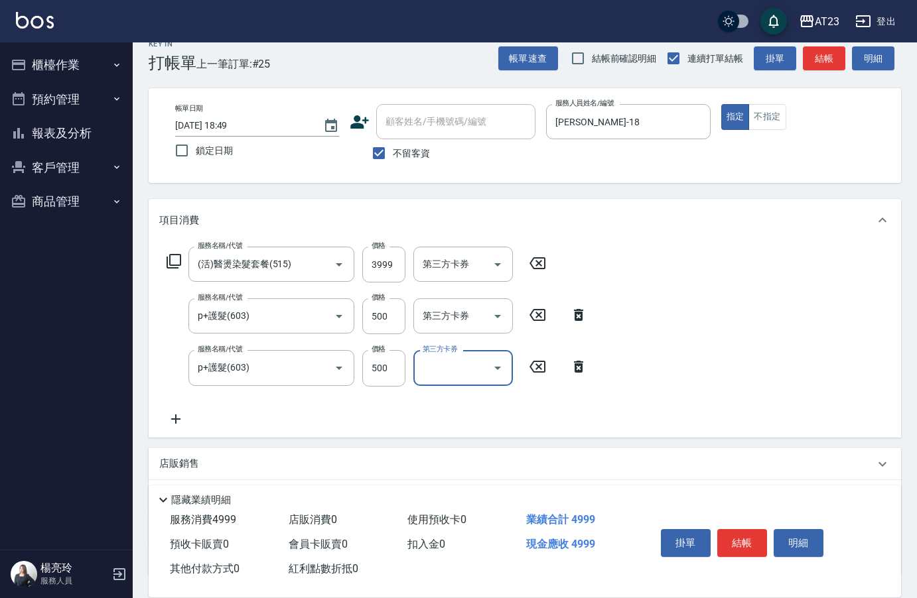
scroll to position [123, 0]
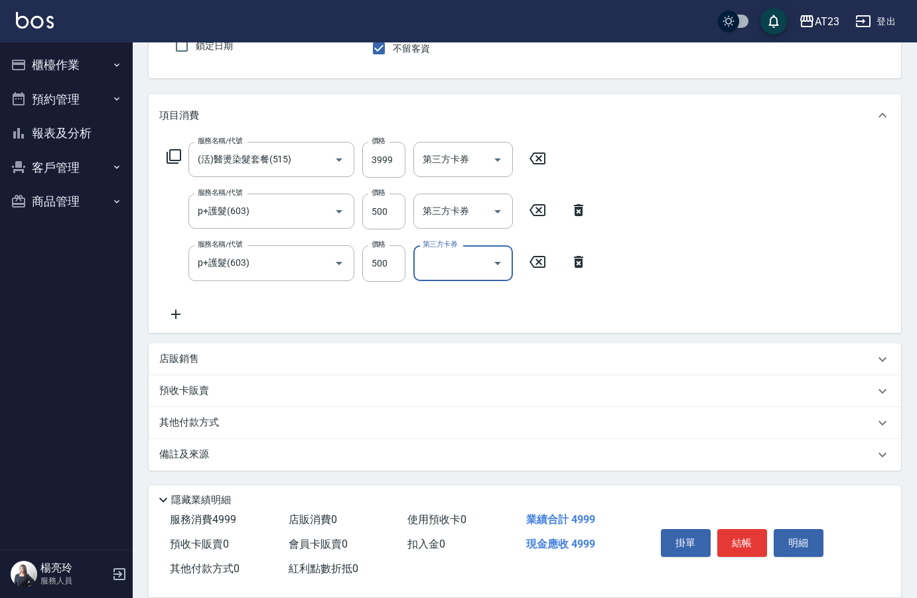
click at [177, 316] on icon at bounding box center [175, 314] width 33 height 16
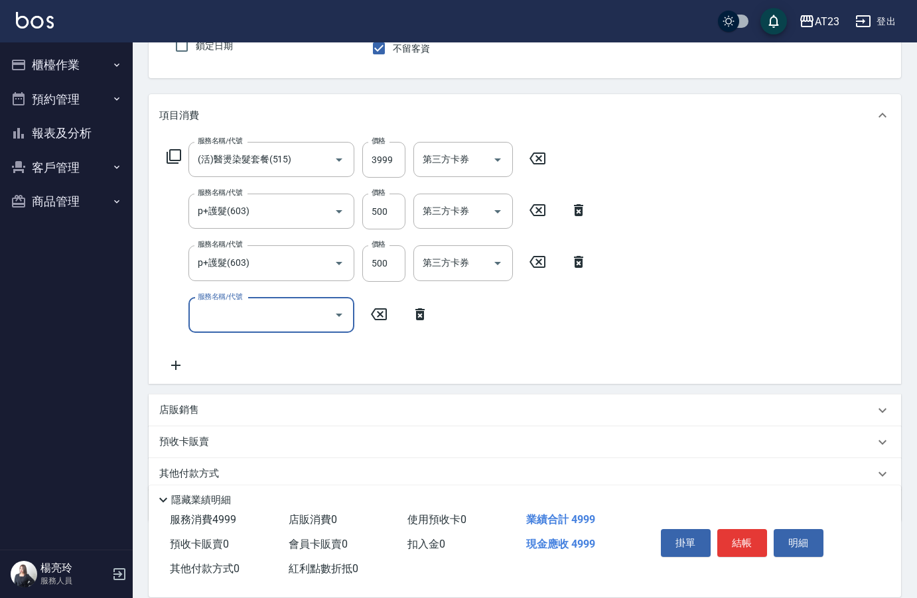
click at [208, 317] on div "服務名稱/代號 服務名稱/代號" at bounding box center [271, 315] width 166 height 35
type input "補染(5011)"
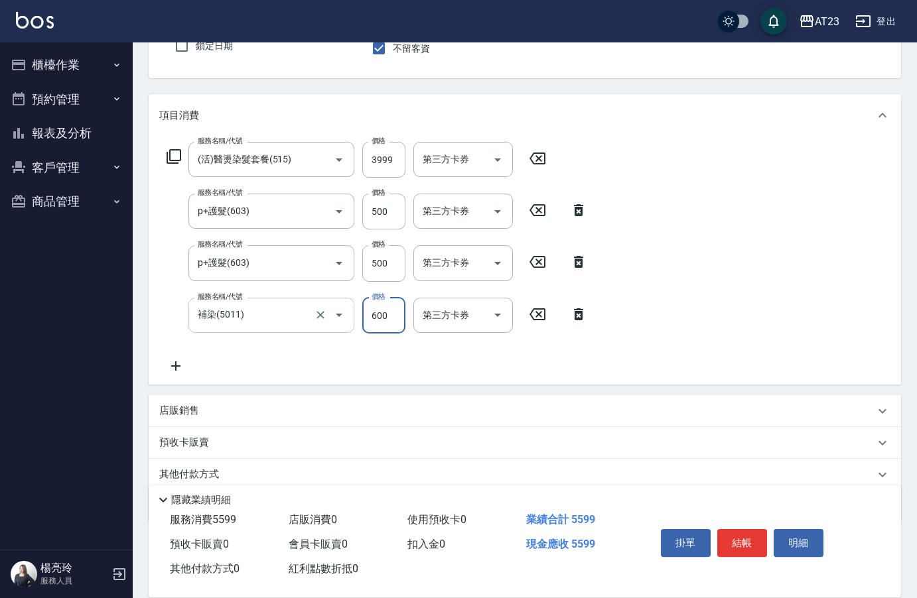
type input "600"
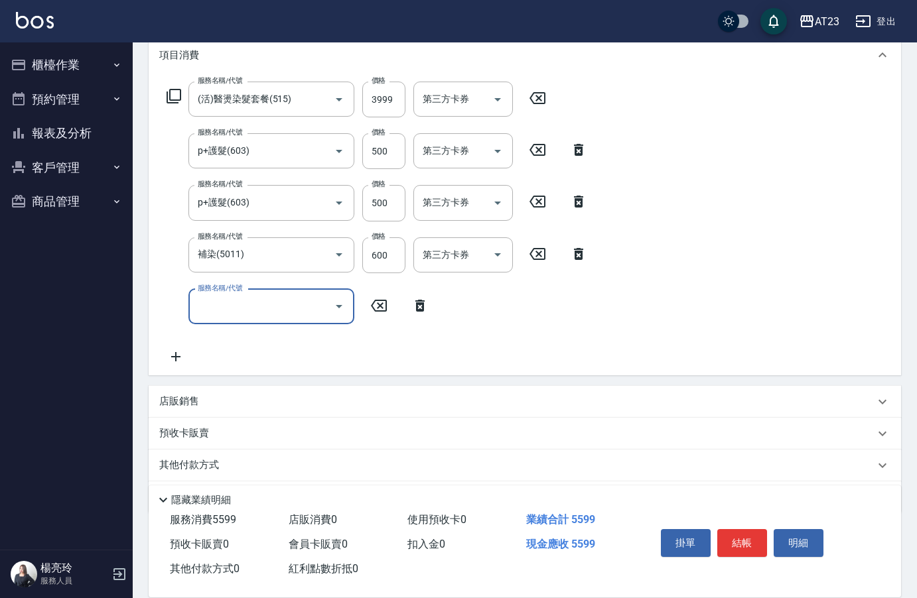
scroll to position [226, 0]
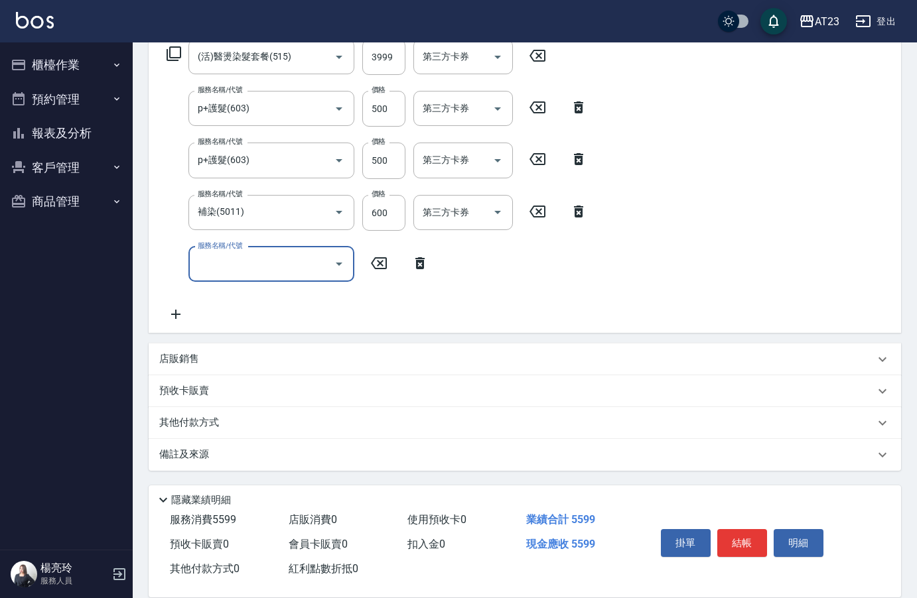
click at [190, 359] on p "店販銷售" at bounding box center [179, 359] width 40 height 14
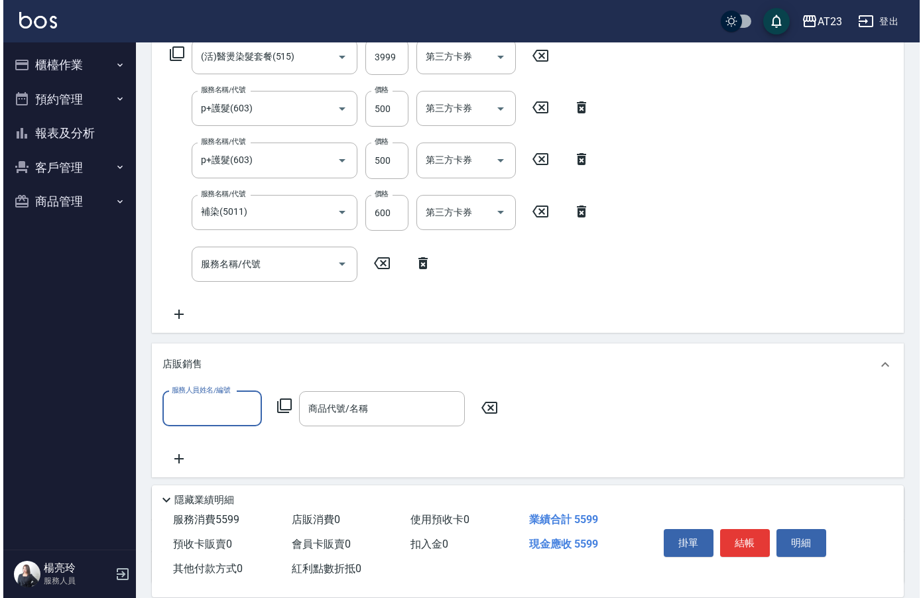
scroll to position [0, 0]
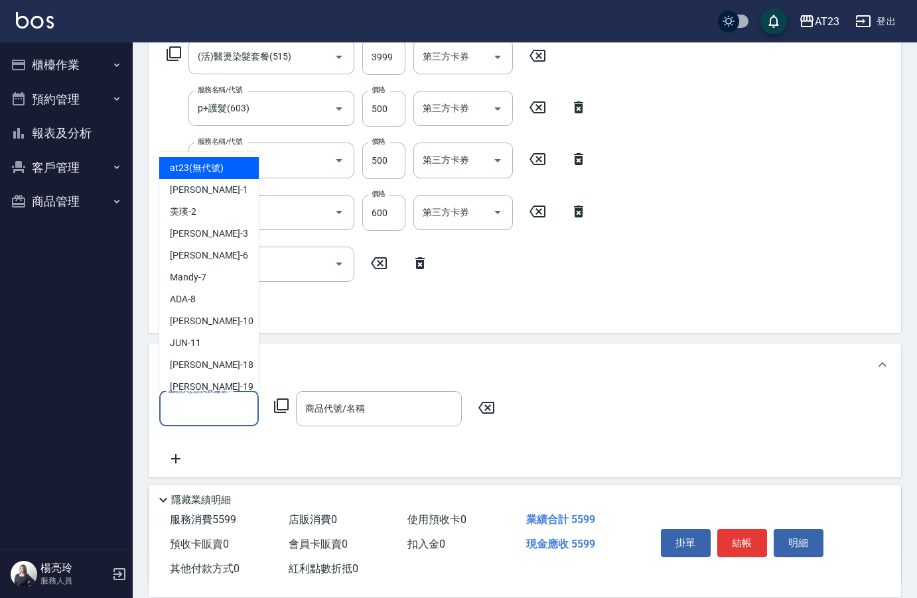
click at [196, 413] on input "服務人員姓名/編號" at bounding box center [209, 408] width 88 height 23
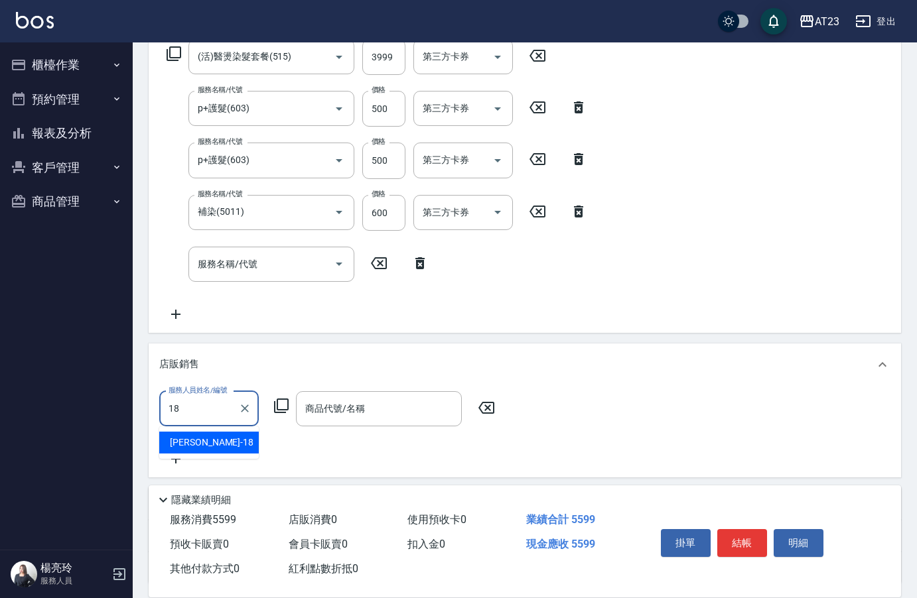
type input "[PERSON_NAME]-18"
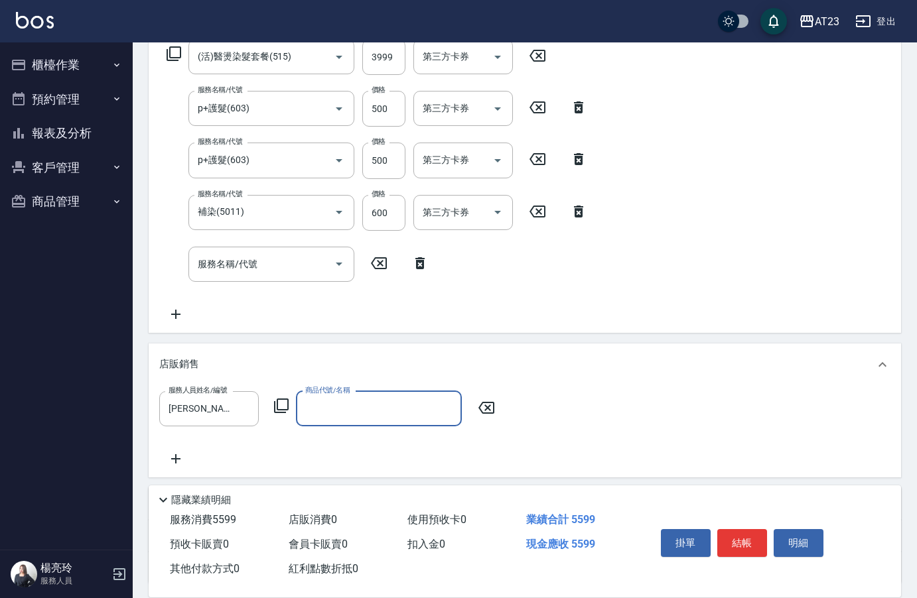
click at [285, 415] on div "服務人員姓名/編號 [PERSON_NAME]-18 服務人員姓名/編號 商品代號/名稱 商品代號/名稱" at bounding box center [331, 408] width 344 height 35
click at [283, 406] on icon at bounding box center [281, 406] width 16 height 16
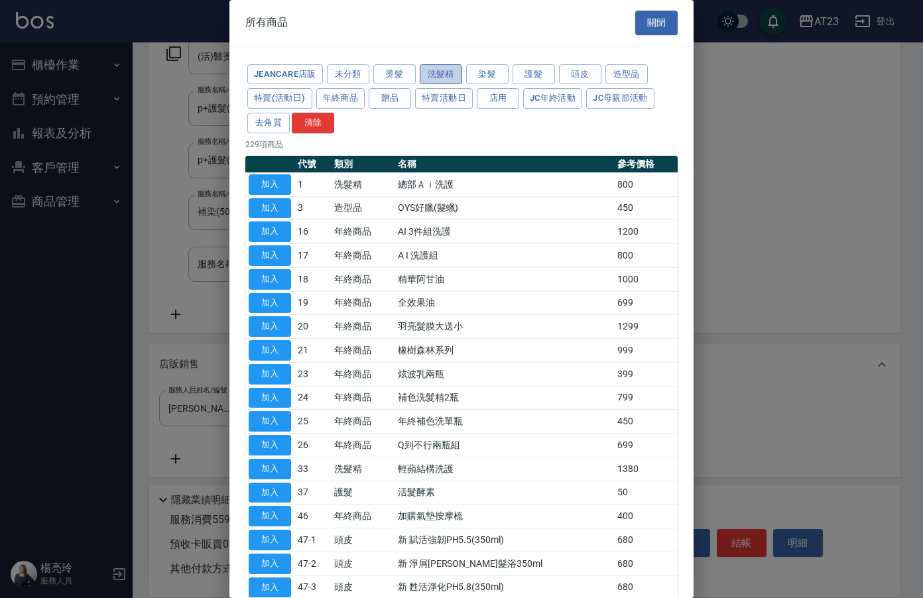
click at [430, 75] on button "洗髮精" at bounding box center [441, 74] width 42 height 21
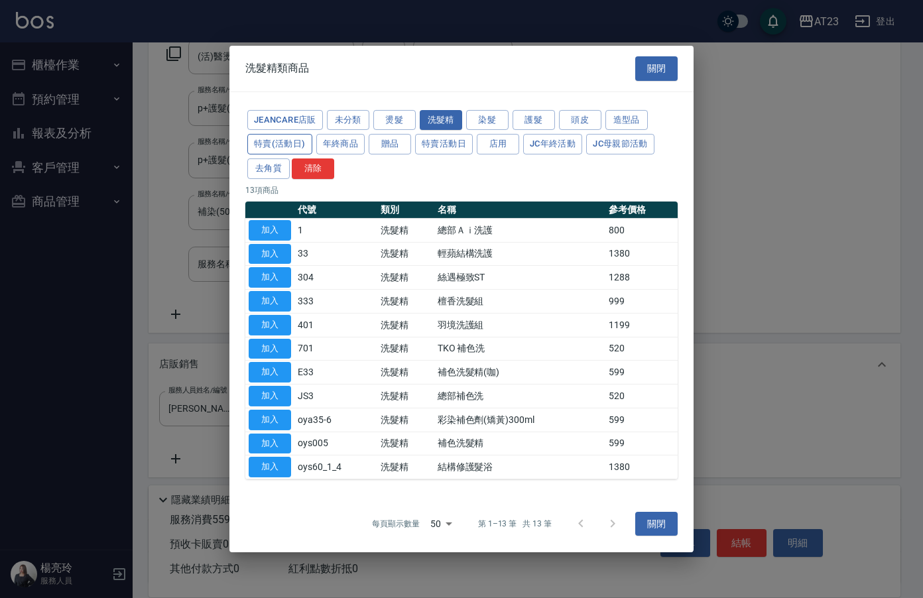
click at [285, 140] on button "特賣(活動日)" at bounding box center [279, 144] width 65 height 21
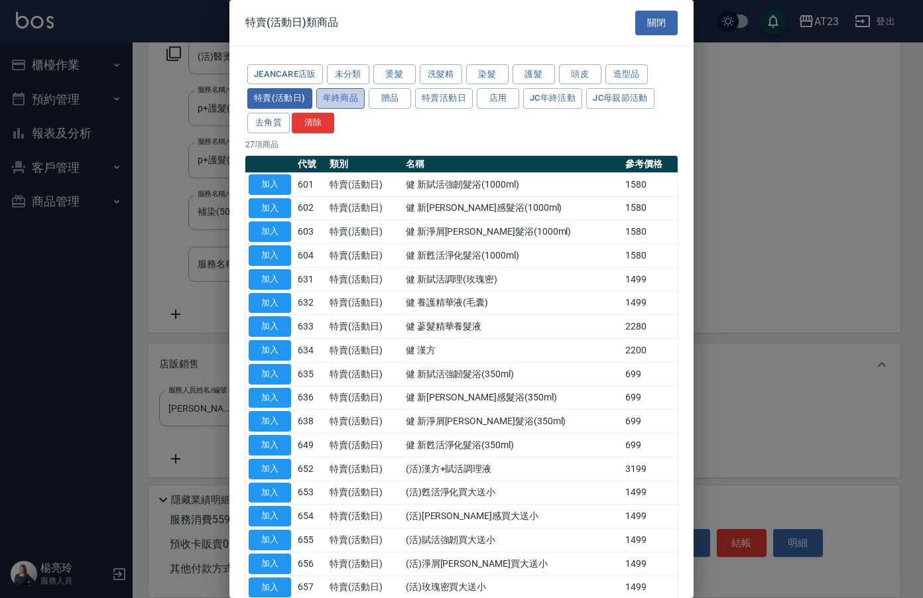
click at [352, 95] on button "年終商品" at bounding box center [340, 98] width 49 height 21
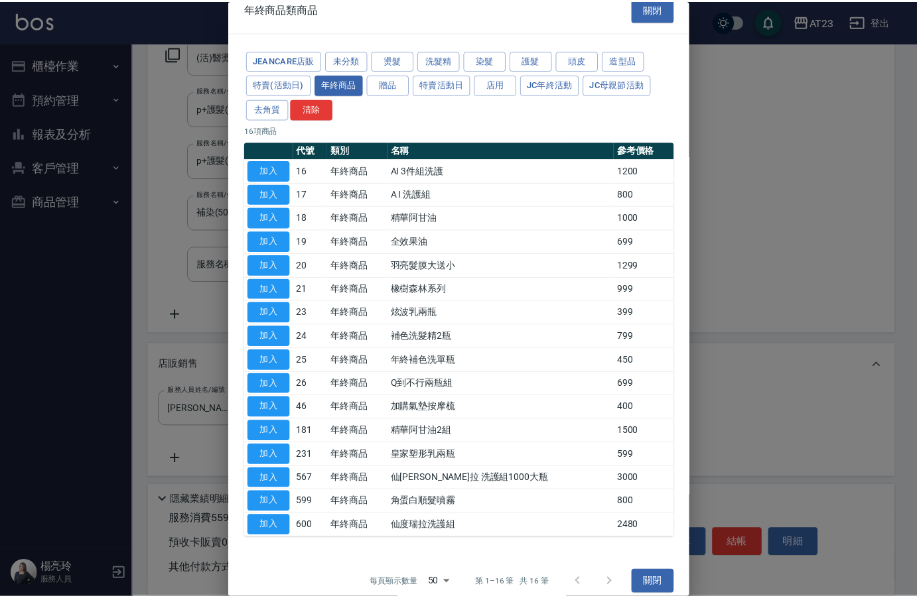
scroll to position [27, 0]
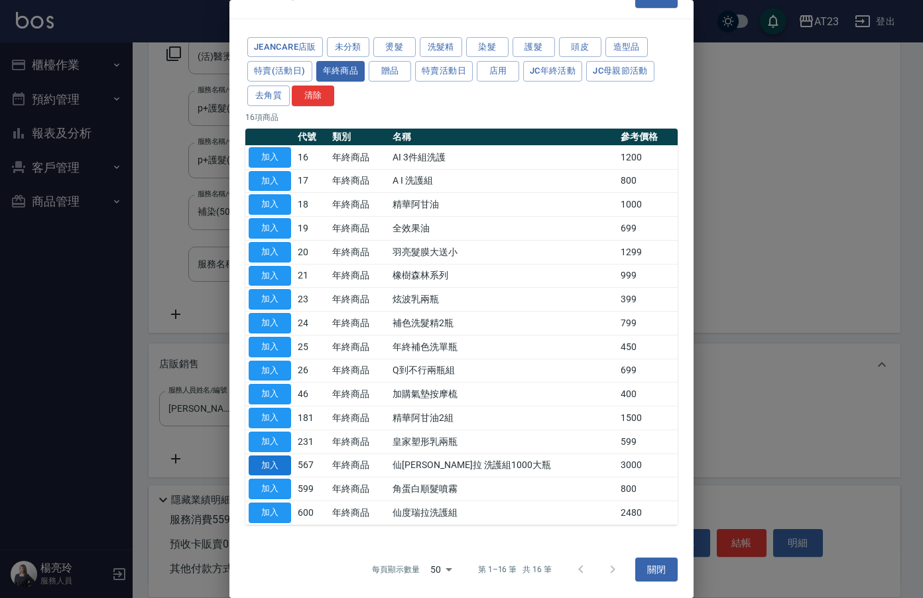
click at [280, 470] on button "加入" at bounding box center [270, 466] width 42 height 21
type input "仙[PERSON_NAME]拉 洗護組1000大瓶"
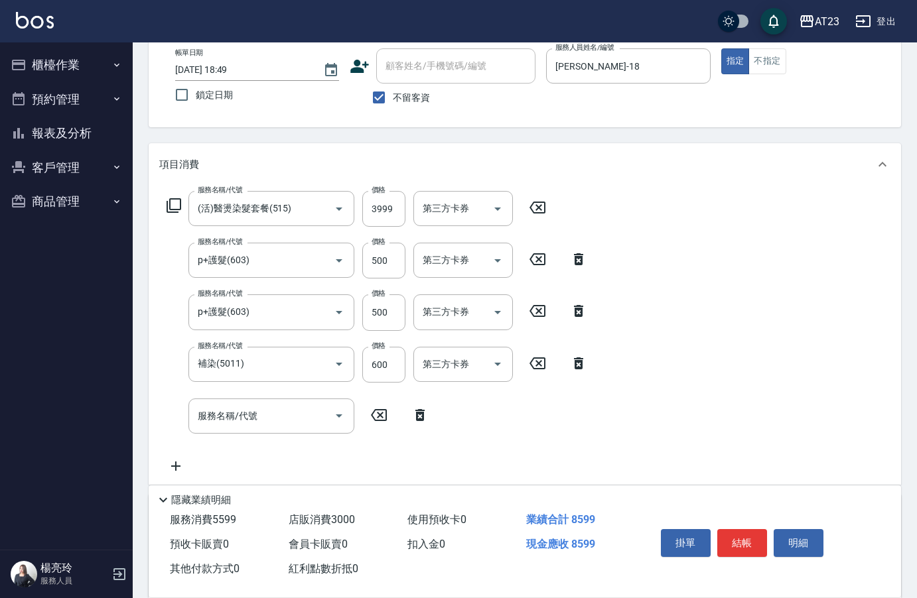
scroll to position [340, 0]
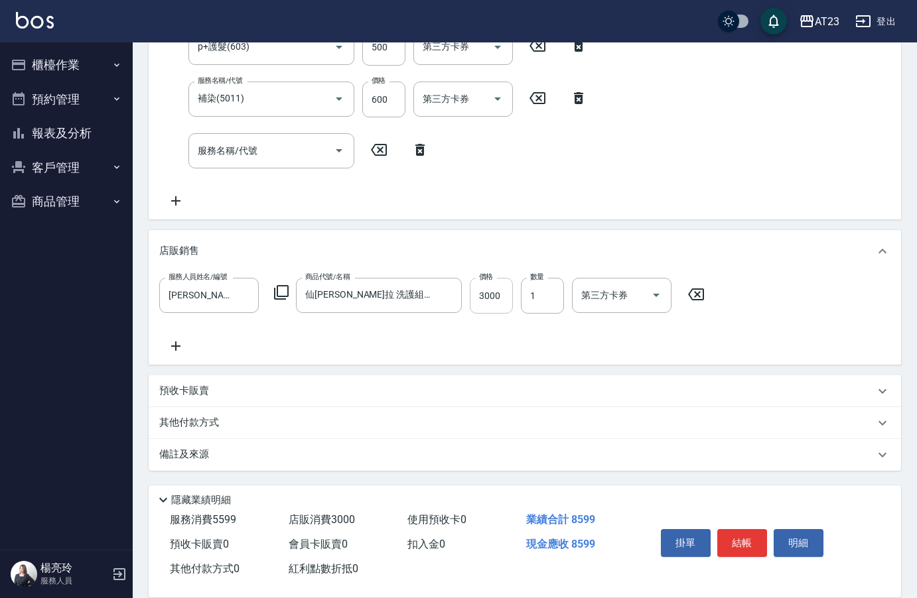
click at [509, 303] on input "3000" at bounding box center [491, 296] width 43 height 36
click at [222, 166] on div "服務名稱/代號" at bounding box center [271, 150] width 166 height 35
type input "3600"
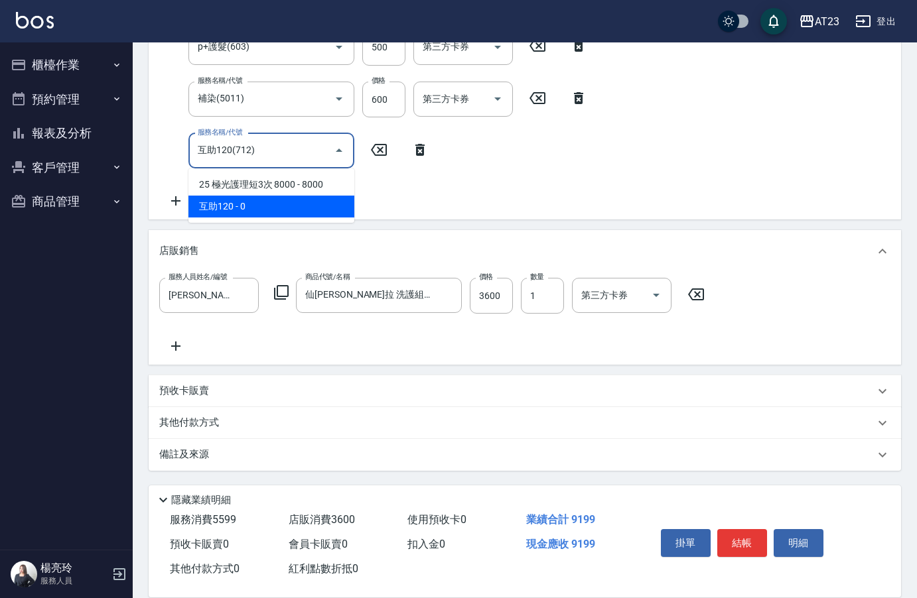
type input "互助120(712)"
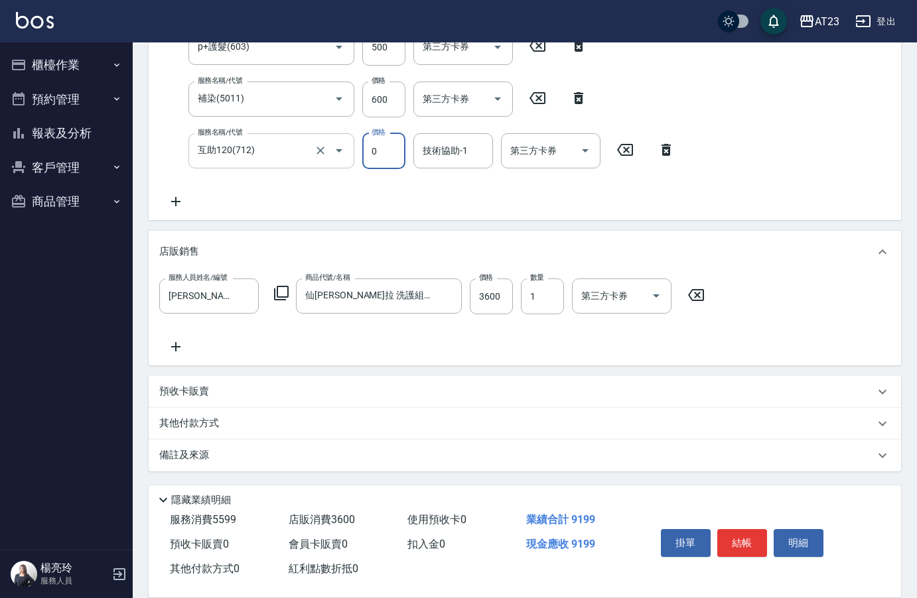
scroll to position [0, 0]
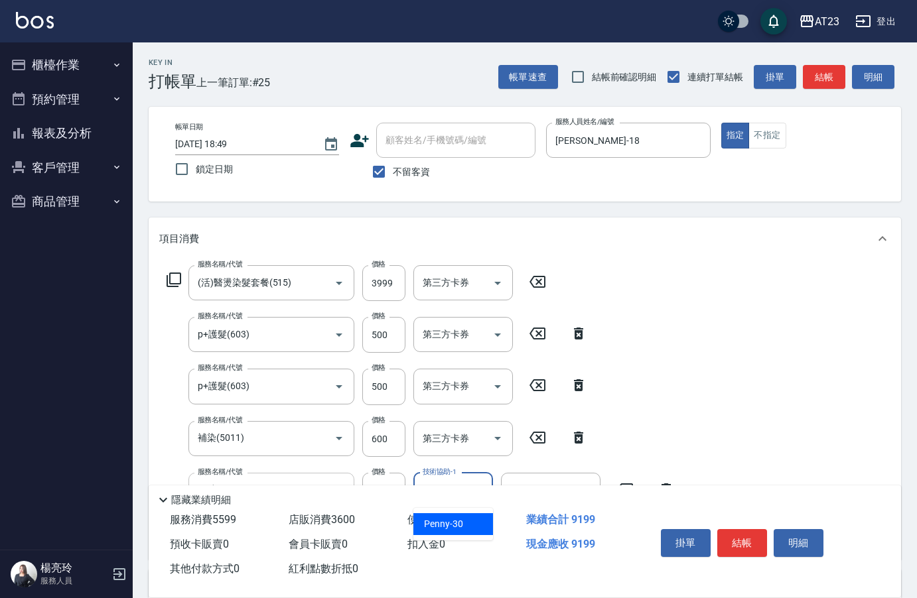
type input "Penny-30"
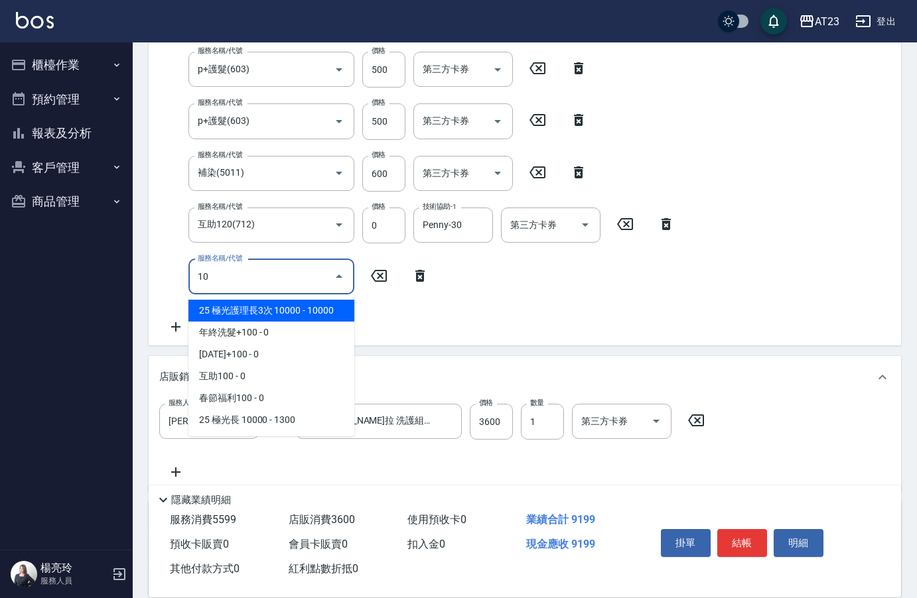
type input "1"
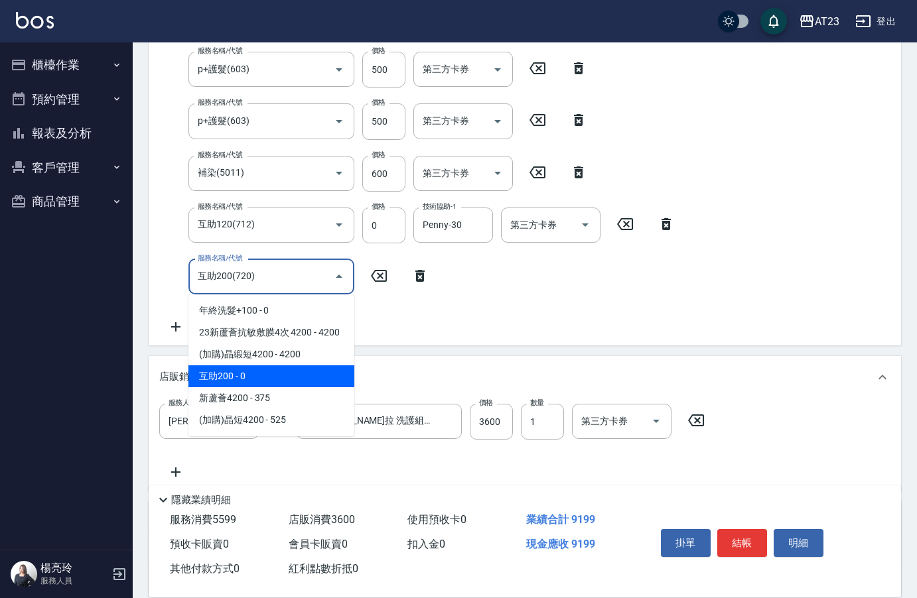
type input "互助200(720)"
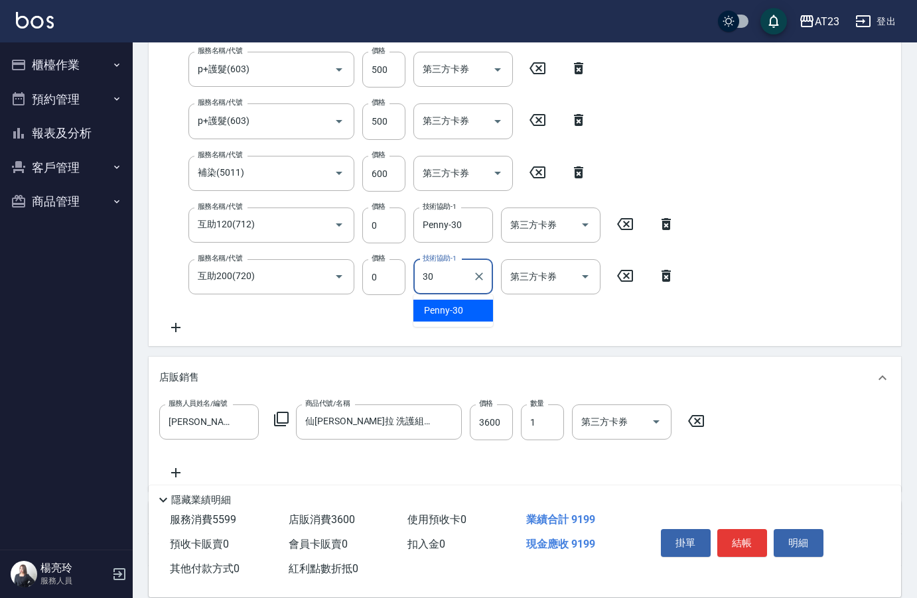
type input "Penny-30"
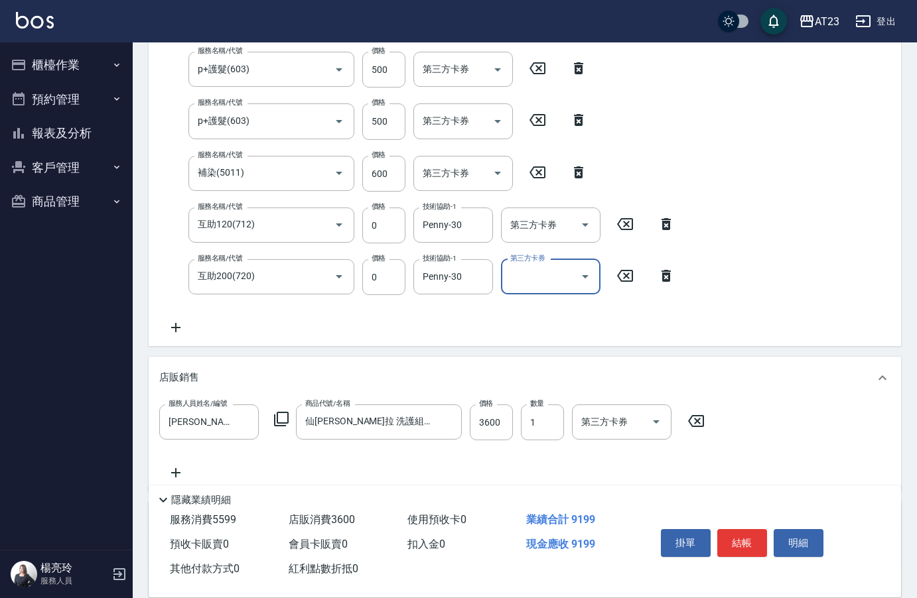
click at [718, 345] on div "服務名稱/代號 (活)醫燙染髮套餐(515) 服務名稱/代號 價格 3999 價格 第三方卡券 第三方卡券 服務名稱/代號 p+護髮(603) 服務名稱/代號…" at bounding box center [525, 170] width 752 height 351
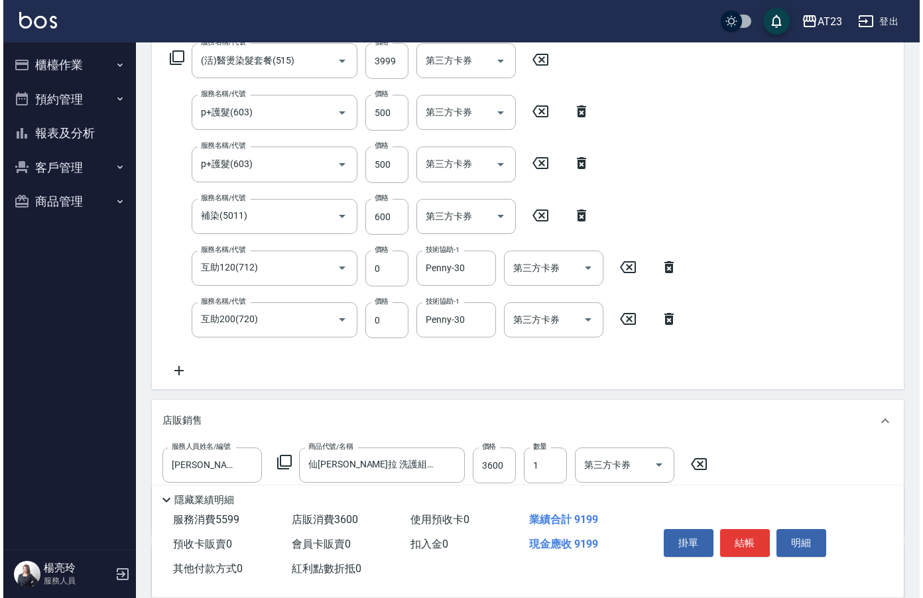
scroll to position [133, 0]
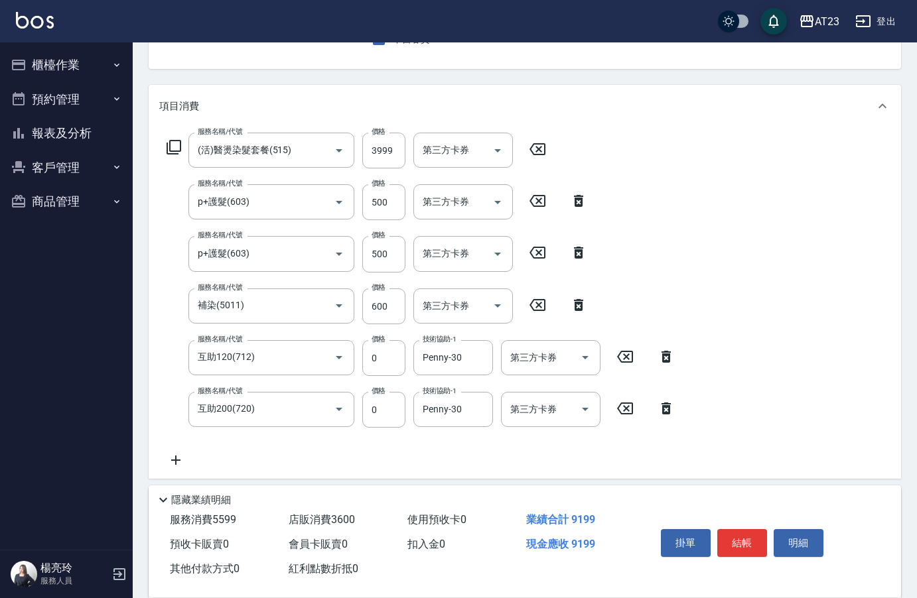
click at [578, 206] on icon at bounding box center [578, 201] width 9 height 12
type input "補染(5011)"
type input "600"
type input "互助120(712)"
type input "0"
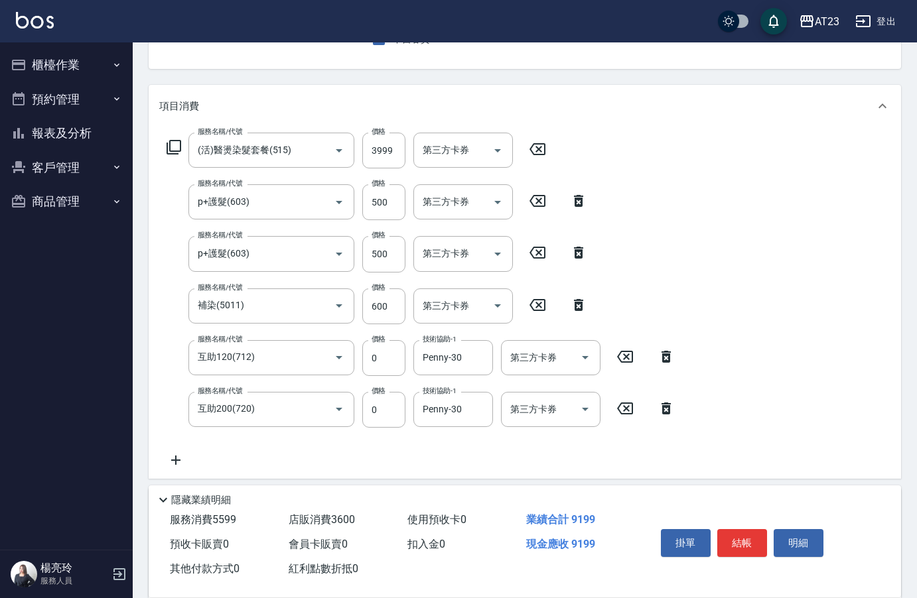
type input "互助200(720)"
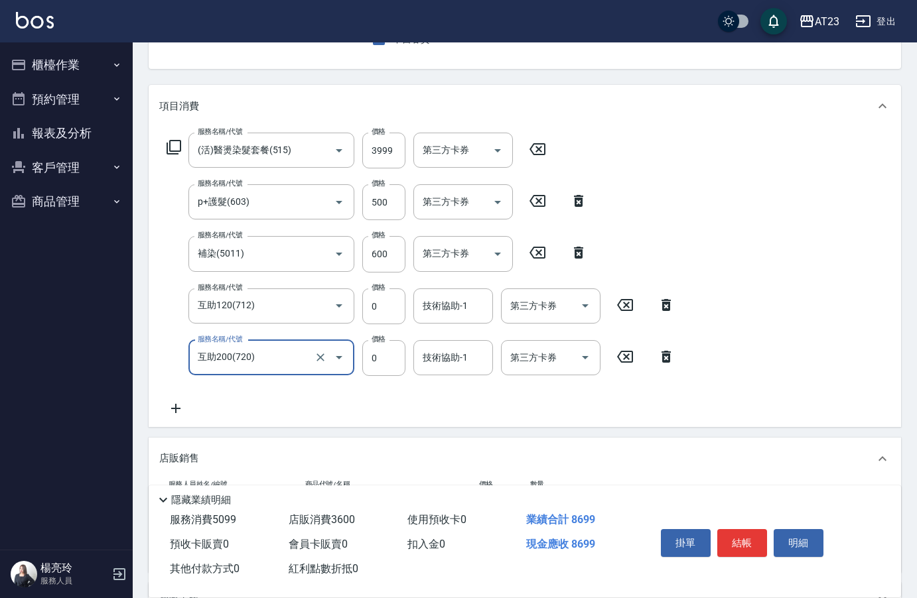
click at [578, 206] on icon at bounding box center [578, 201] width 9 height 12
type input "補染(5011)"
type input "600"
type input "互助120(712)"
type input "0"
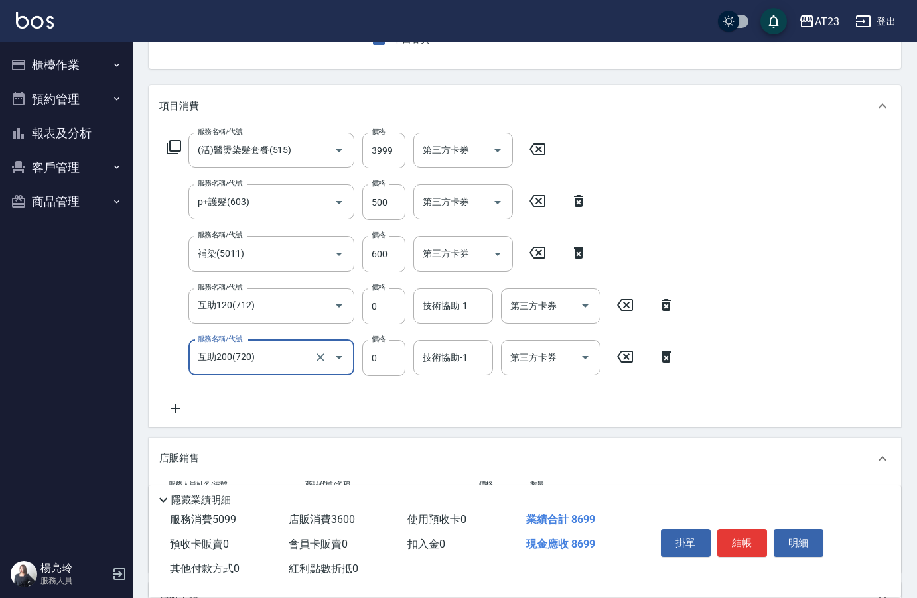
type input "互助200(720)"
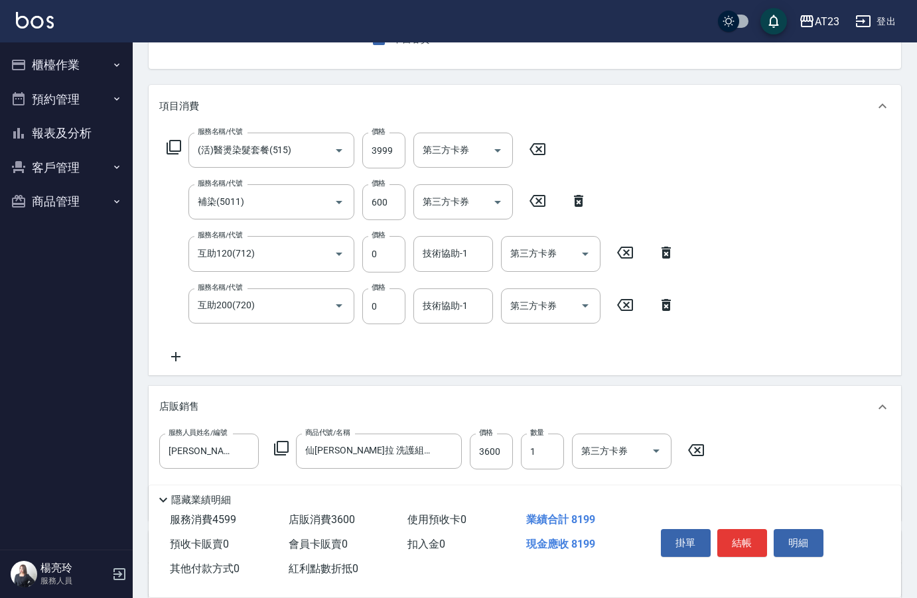
click at [184, 143] on div "服務名稱/代號 (活)醫燙染髮套餐(515) 服務名稱/代號 價格 3999 價格 第三方卡券 第三方卡券" at bounding box center [356, 151] width 395 height 36
click at [160, 150] on div "服務名稱/代號 (活)醫燙染髮套餐(515) 服務名稱/代號 價格 3999 價格 第三方卡券 第三方卡券" at bounding box center [356, 151] width 395 height 36
click at [178, 146] on icon at bounding box center [174, 147] width 16 height 16
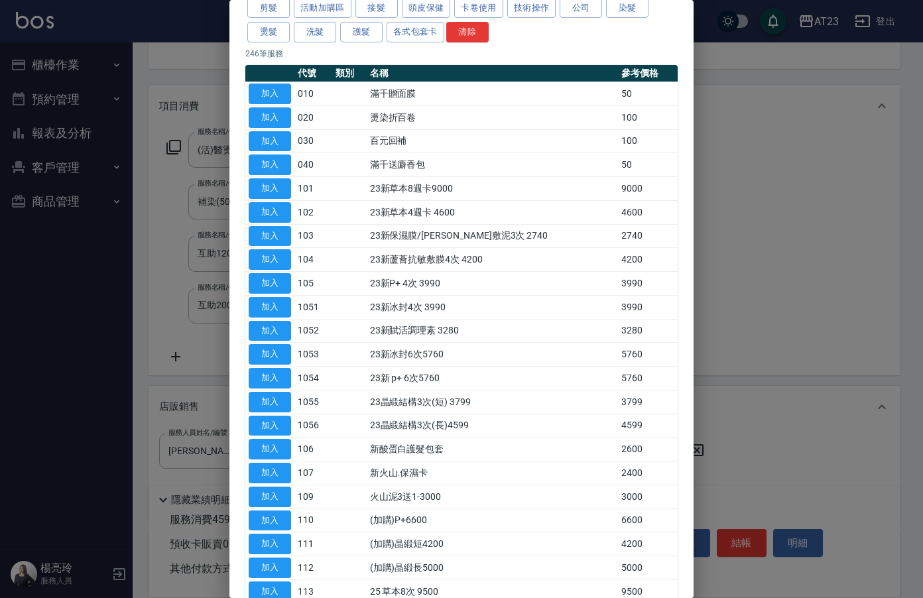
scroll to position [0, 0]
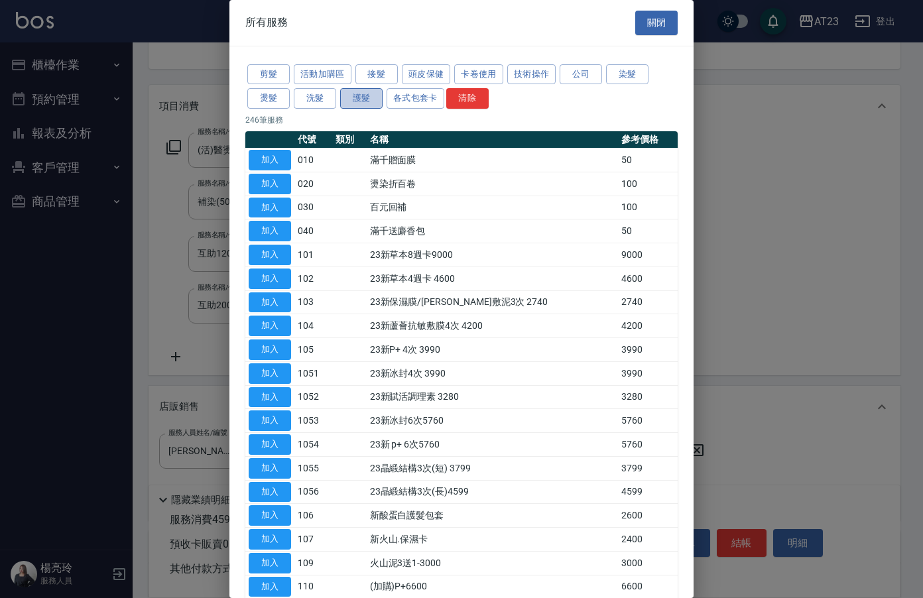
click at [374, 107] on button "護髮" at bounding box center [361, 98] width 42 height 21
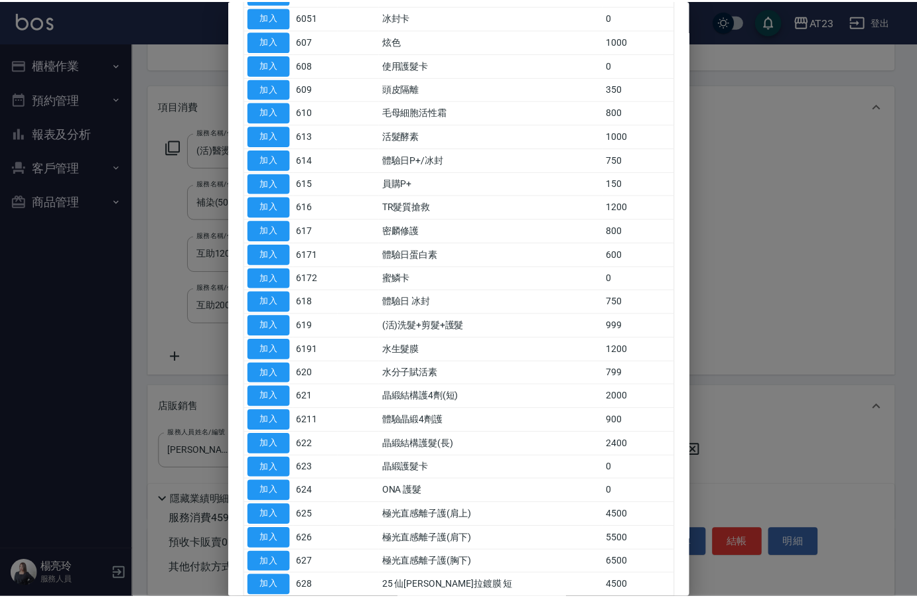
scroll to position [332, 0]
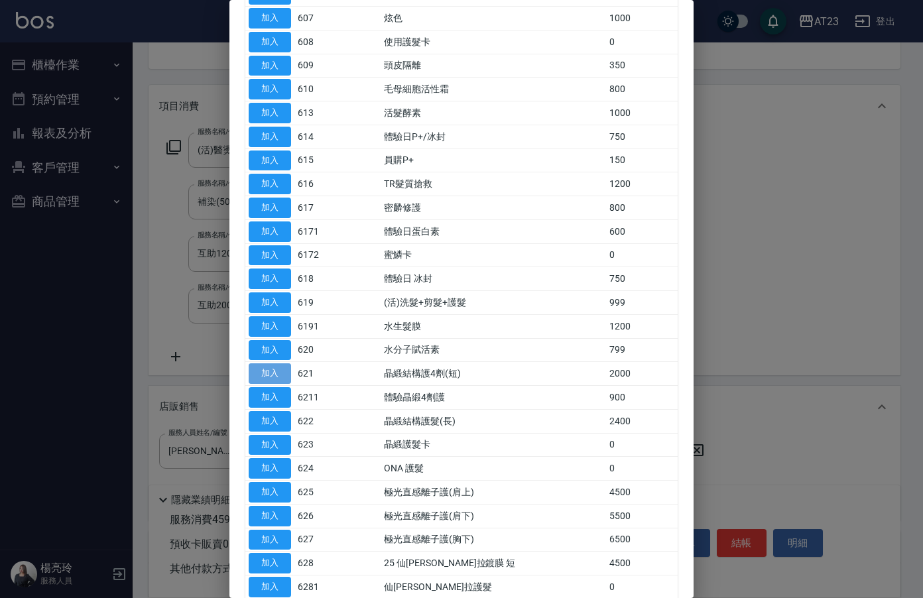
click at [283, 372] on button "加入" at bounding box center [270, 373] width 42 height 21
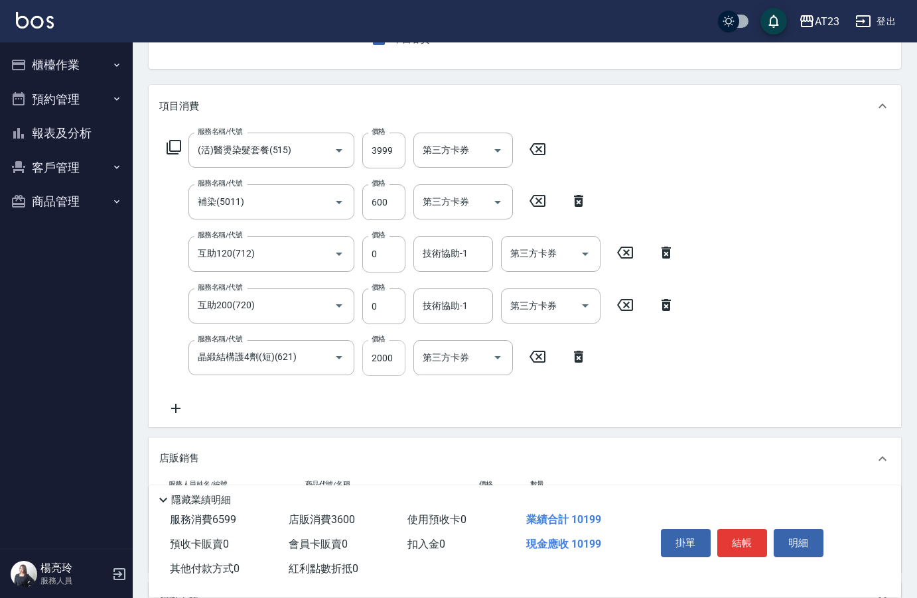
click at [391, 363] on input "2000" at bounding box center [383, 358] width 43 height 36
type input "1000"
click at [297, 158] on input "(活)醫燙染髮套餐(515)" at bounding box center [252, 150] width 117 height 23
type input "染髮(501)"
click at [407, 147] on div "服務名稱/代號 染髮(501) 服務名稱/代號 價格 1200 價格 第三方卡券 第三方卡券" at bounding box center [356, 151] width 395 height 36
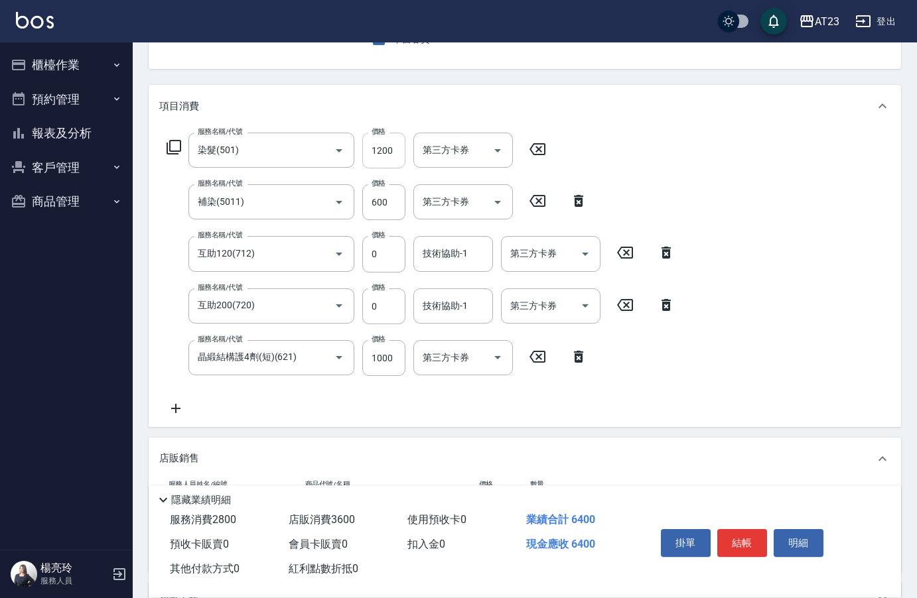
click at [387, 146] on input "1200" at bounding box center [383, 151] width 43 height 36
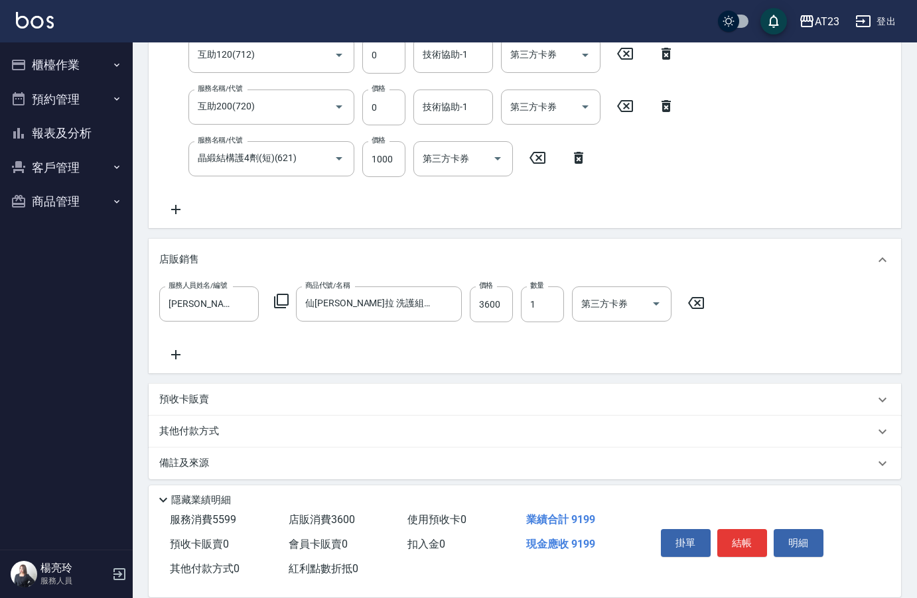
type input "3999"
click at [747, 552] on div "掛單 結帳 明細" at bounding box center [741, 545] width 173 height 42
click at [749, 544] on button "結帳" at bounding box center [742, 543] width 50 height 28
type input "[DATE] 18:54"
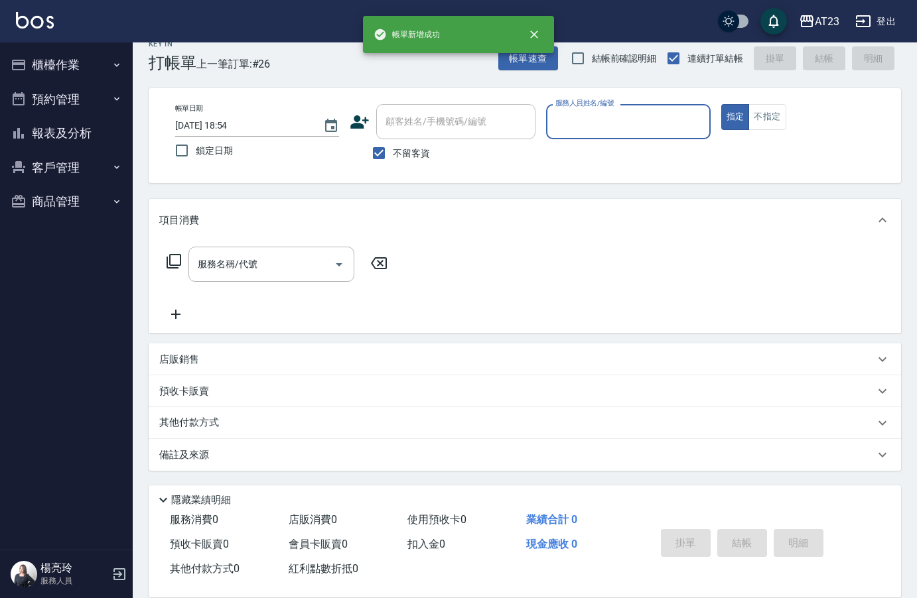
scroll to position [19, 0]
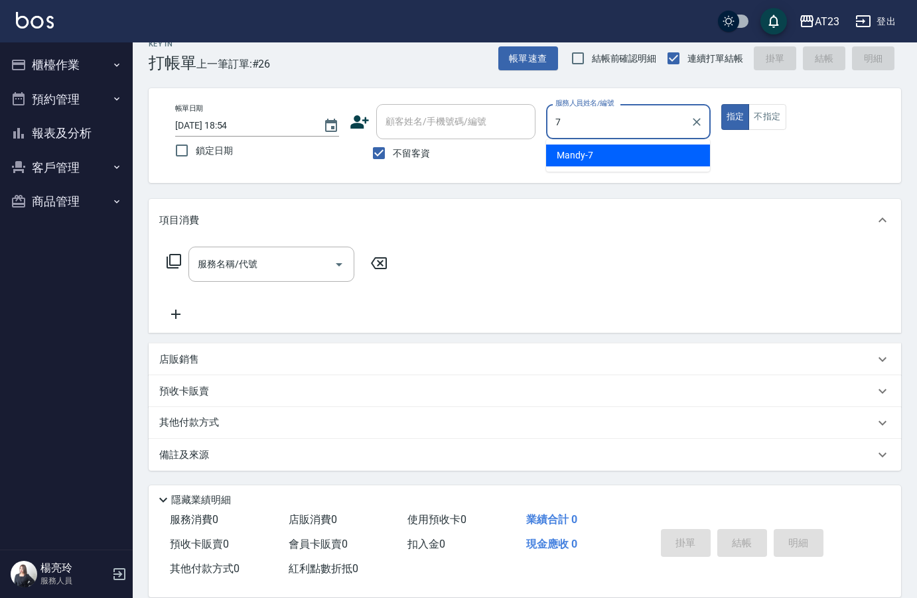
type input "Mandy-7"
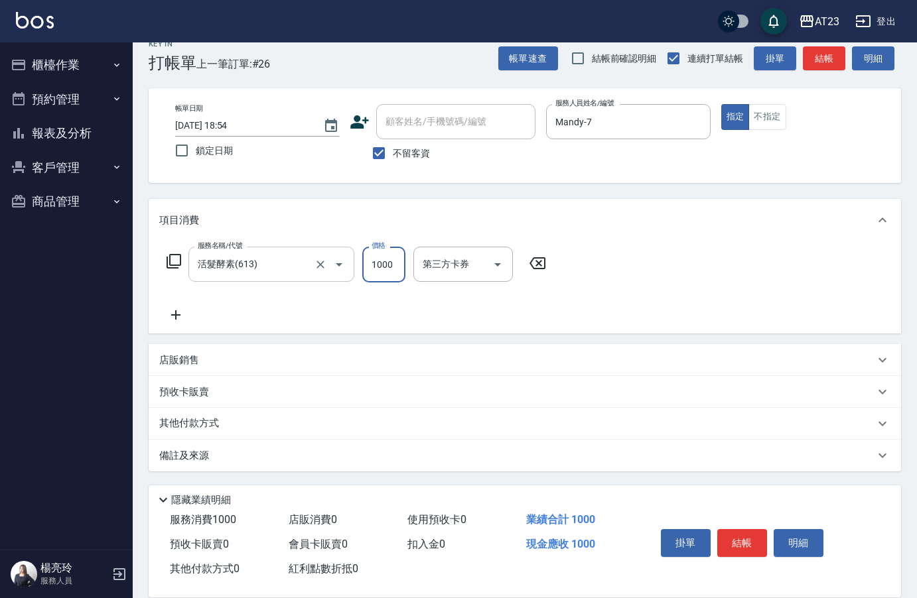
click at [287, 267] on input "活髮酵素(613)" at bounding box center [252, 264] width 117 height 23
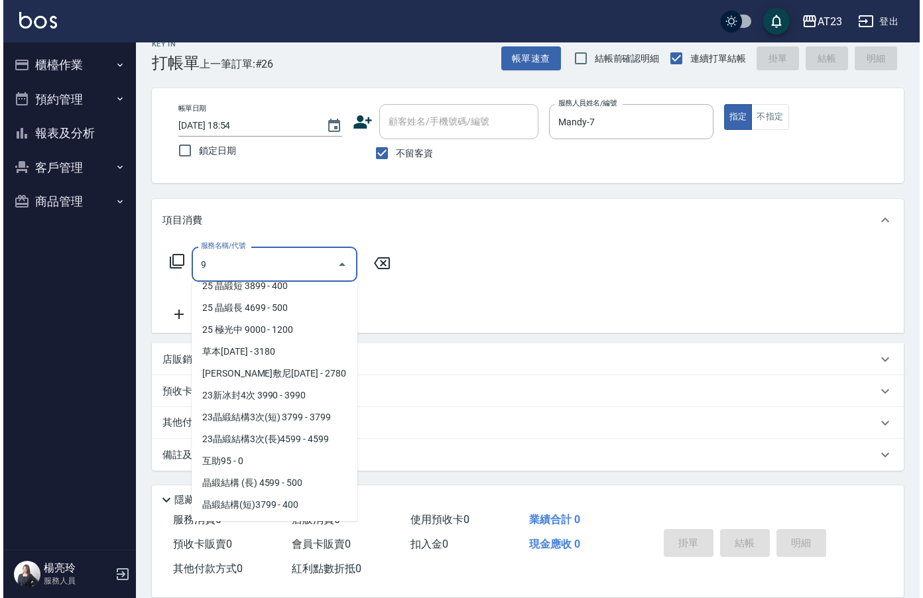
scroll to position [0, 0]
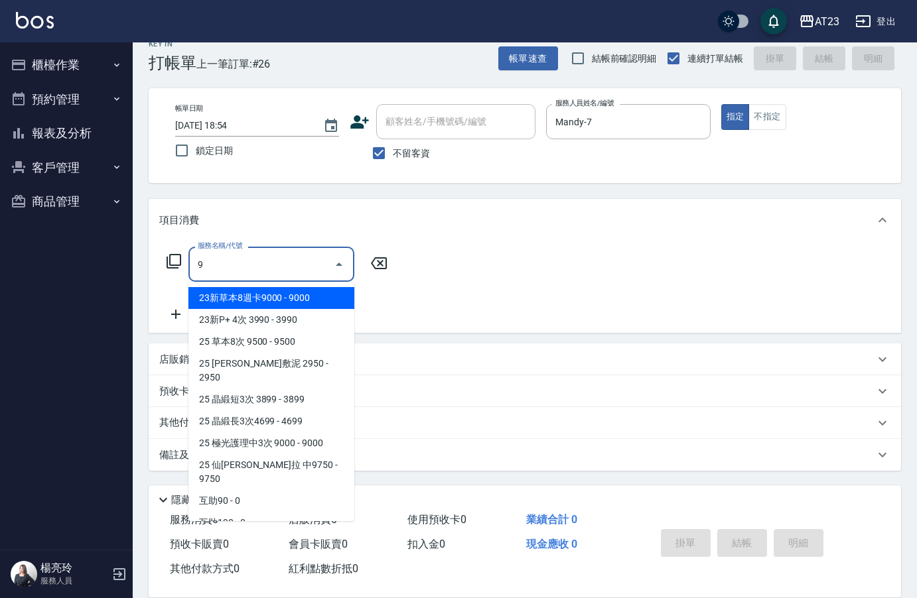
type input "9"
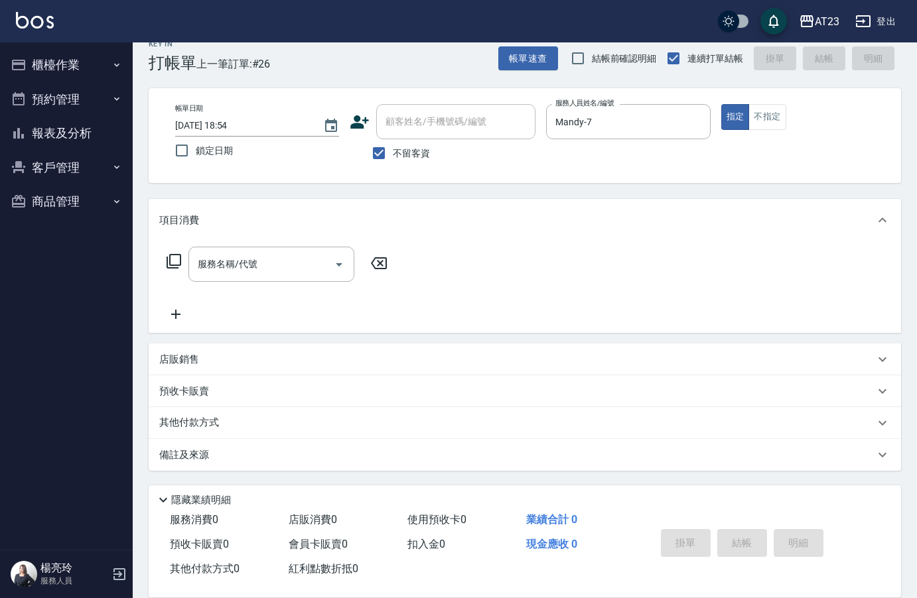
click at [179, 257] on icon at bounding box center [174, 261] width 16 height 16
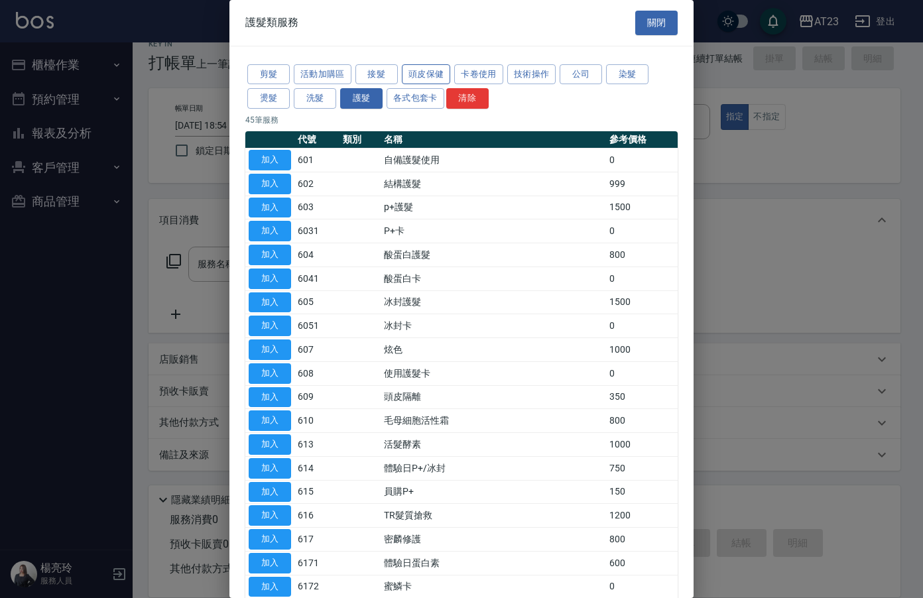
click at [433, 80] on button "頭皮保健" at bounding box center [426, 74] width 49 height 21
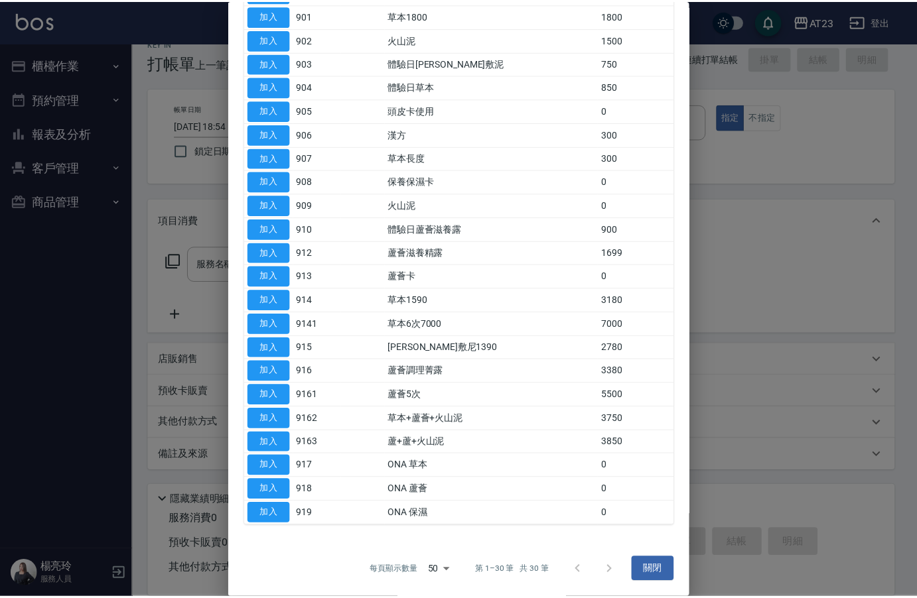
scroll to position [335, 0]
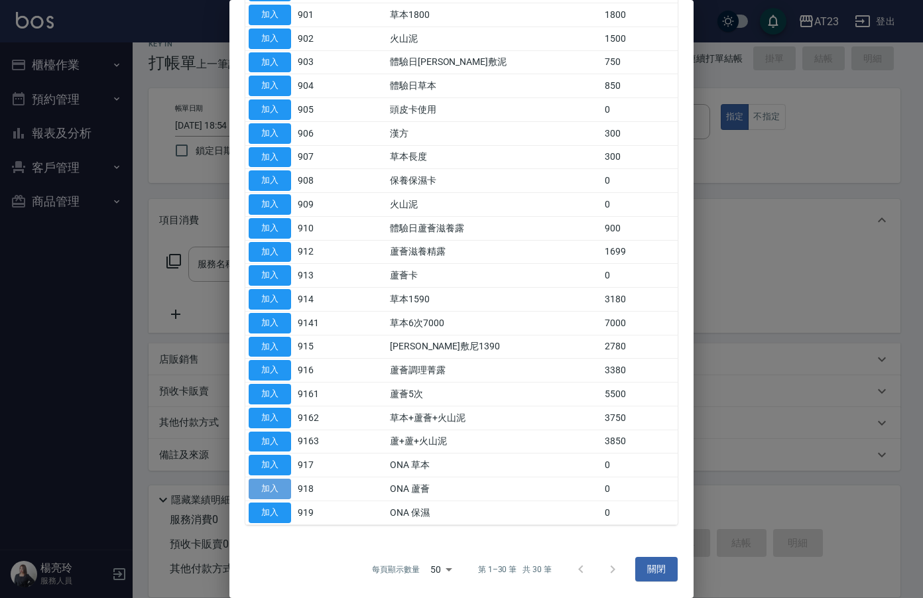
click at [286, 491] on button "加入" at bounding box center [270, 489] width 42 height 21
type input "ONA 蘆薈(918)"
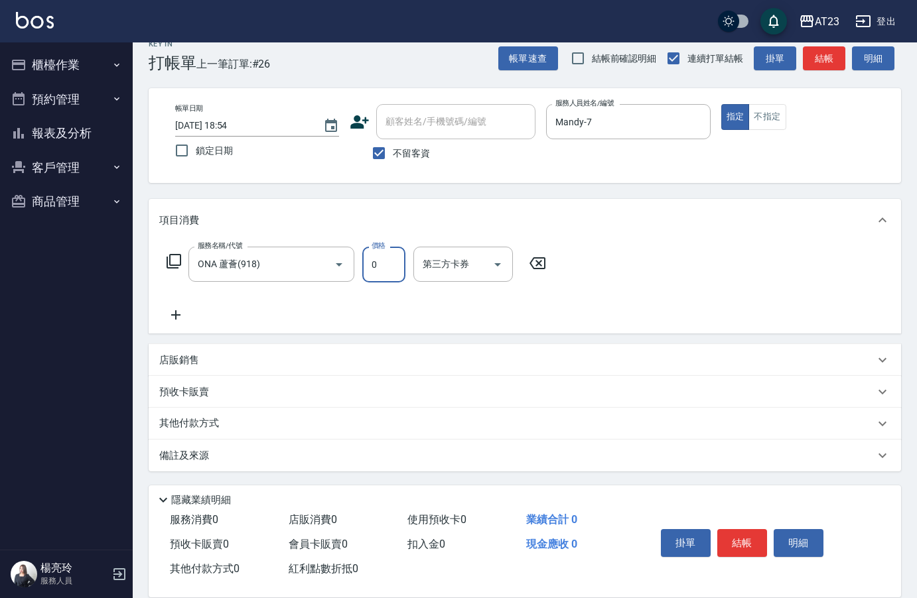
click at [379, 269] on input "0" at bounding box center [383, 265] width 43 height 36
type input "657"
click at [177, 312] on icon at bounding box center [175, 315] width 33 height 16
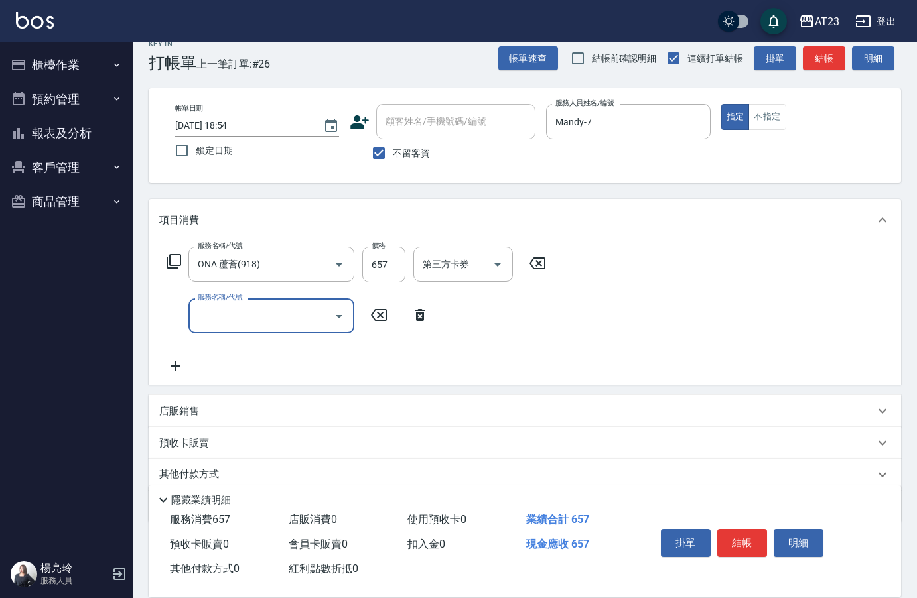
click at [228, 316] on div "服務名稱/代號 服務名稱/代號" at bounding box center [271, 315] width 166 height 35
type input "互助210(721)"
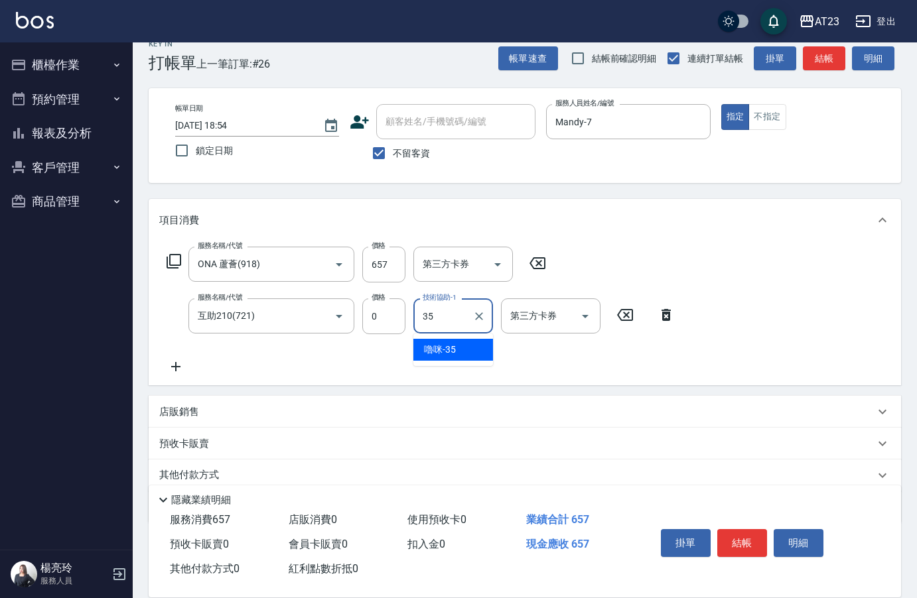
type input "嚕咪-35"
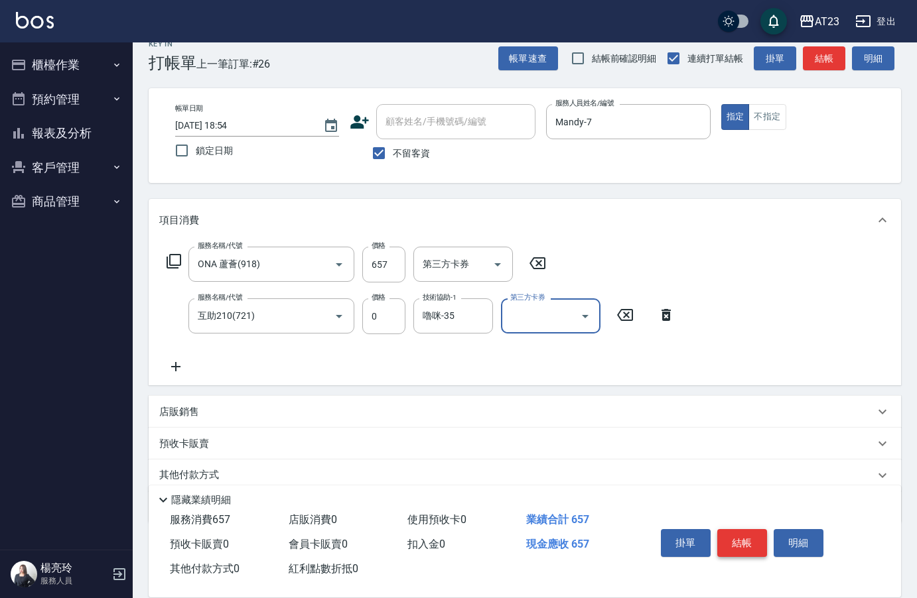
click at [745, 539] on button "結帳" at bounding box center [742, 543] width 50 height 28
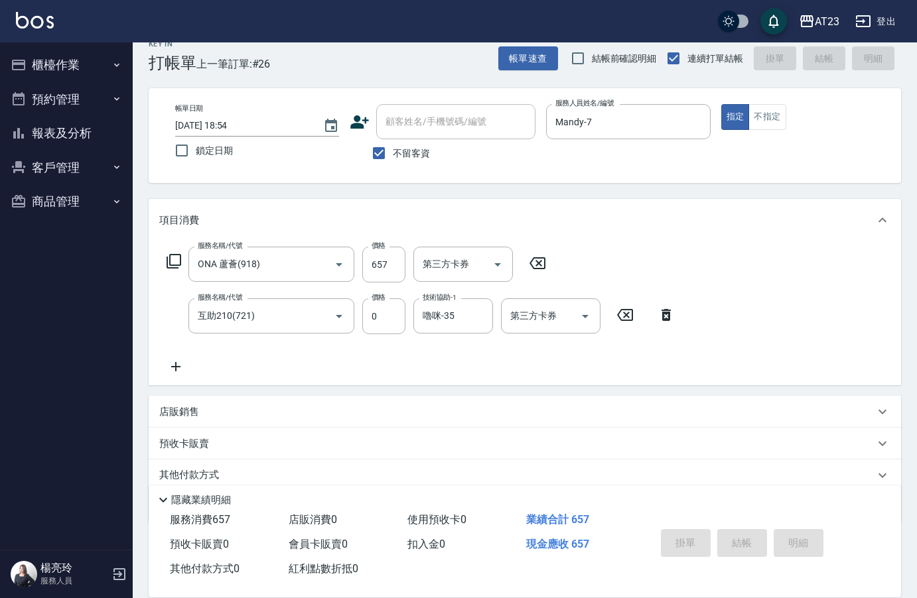
type input "[DATE] 18:55"
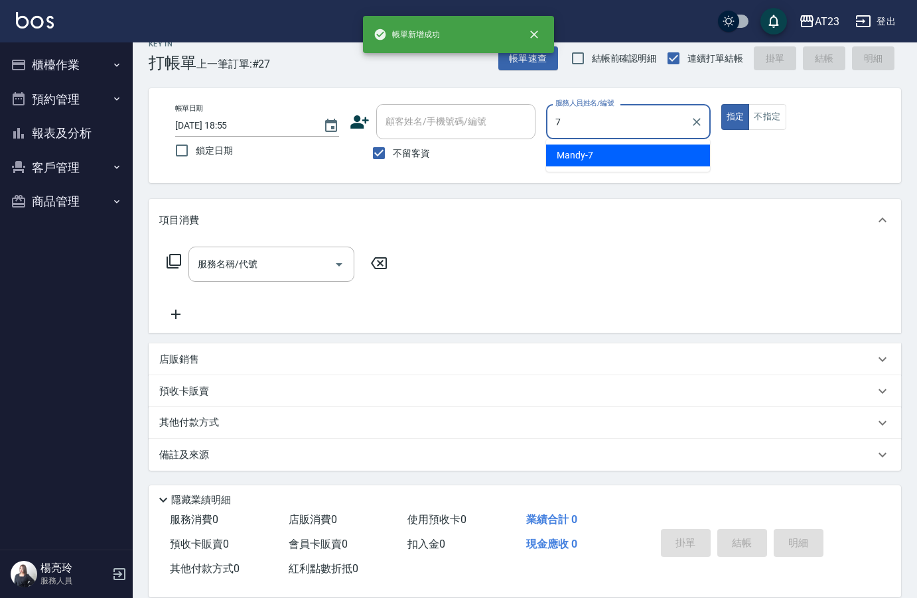
type input "Mandy-7"
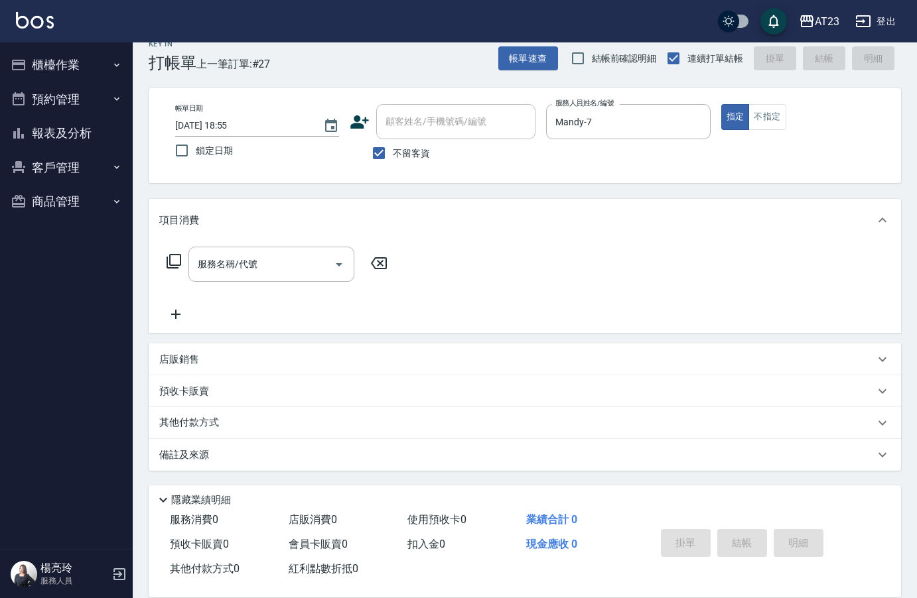
click at [172, 261] on icon at bounding box center [174, 261] width 16 height 16
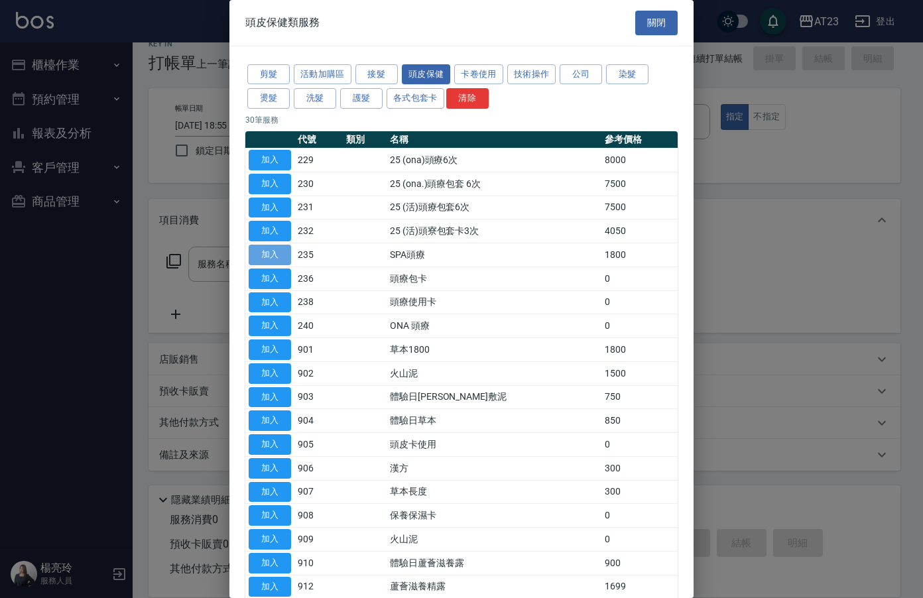
click at [274, 254] on button "加入" at bounding box center [270, 255] width 42 height 21
type input "SPA頭療(235)"
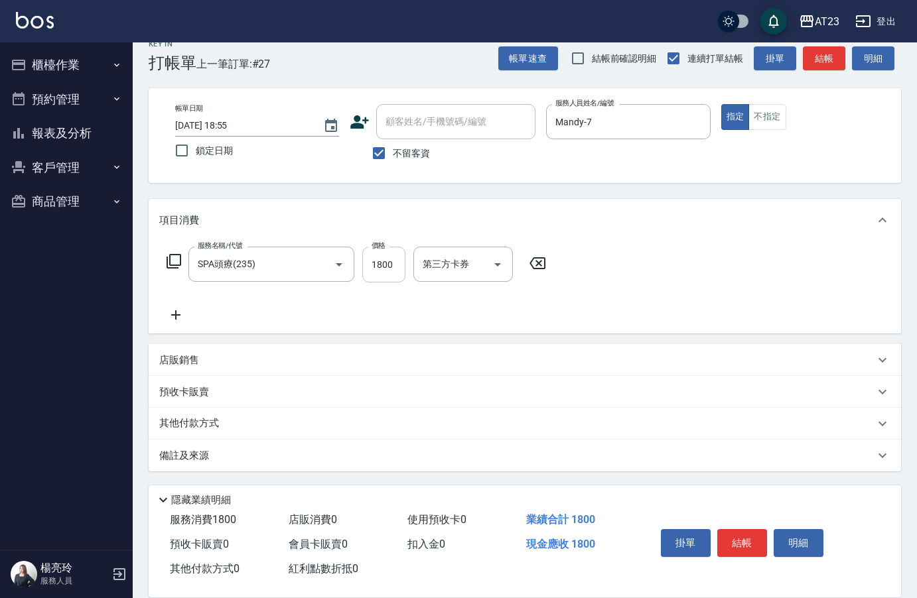
click at [382, 263] on input "1800" at bounding box center [383, 265] width 43 height 36
type input "894"
click at [218, 430] on p "其他付款方式" at bounding box center [192, 423] width 66 height 15
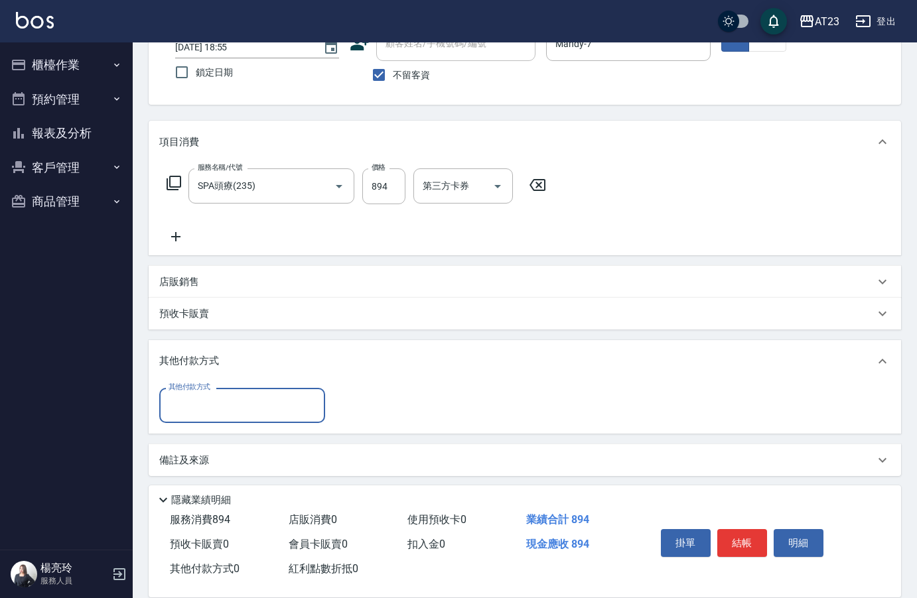
scroll to position [98, 0]
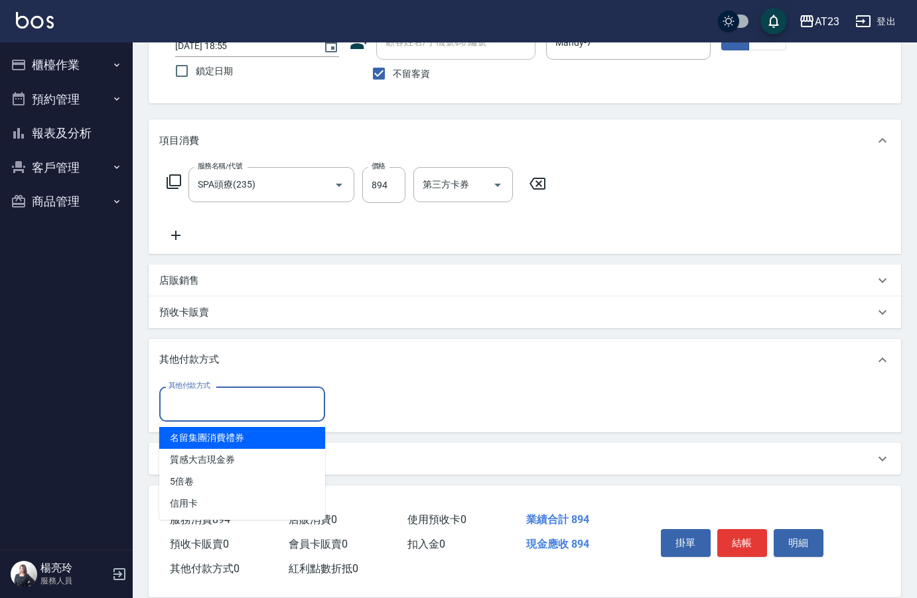
click at [209, 410] on input "其他付款方式" at bounding box center [242, 404] width 154 height 23
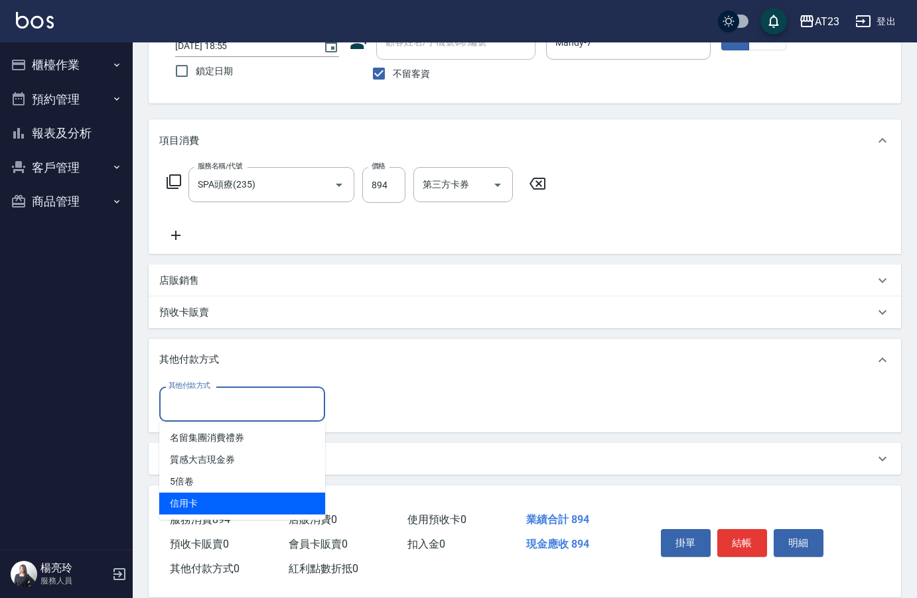
drag, startPoint x: 212, startPoint y: 507, endPoint x: 308, endPoint y: 481, distance: 99.4
click at [210, 506] on span "信用卡" at bounding box center [242, 504] width 166 height 22
type input "信用卡"
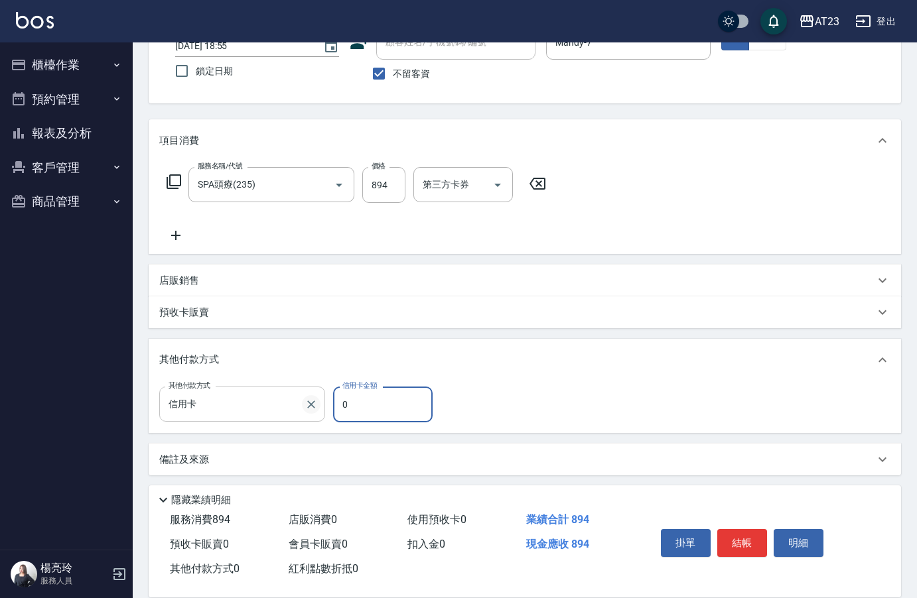
click at [314, 399] on div "其他付款方式 信用卡 其他付款方式 信用卡金額 0 信用卡金額" at bounding box center [299, 405] width 281 height 36
type input "894"
click at [754, 532] on button "結帳" at bounding box center [742, 543] width 50 height 28
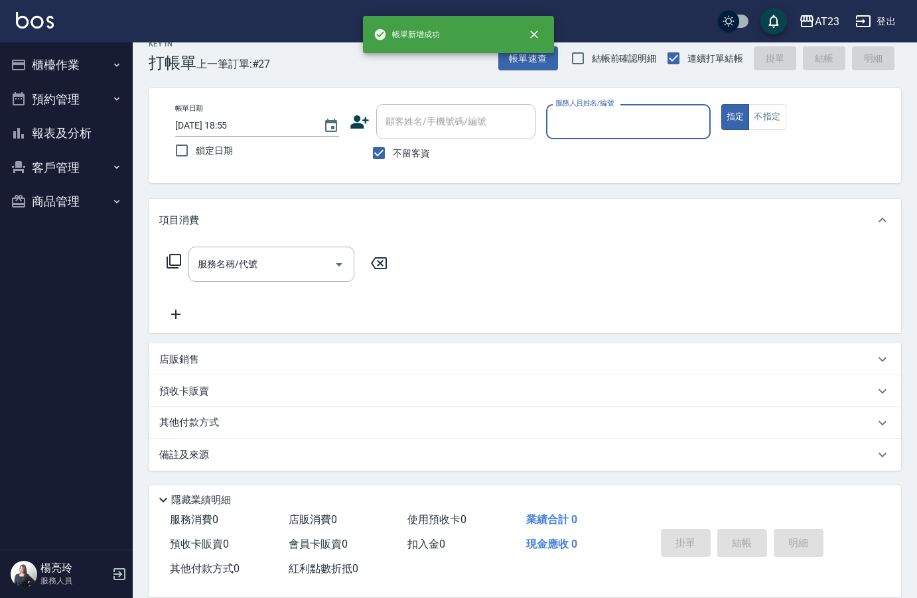
scroll to position [19, 0]
type input "[PERSON_NAME]-19"
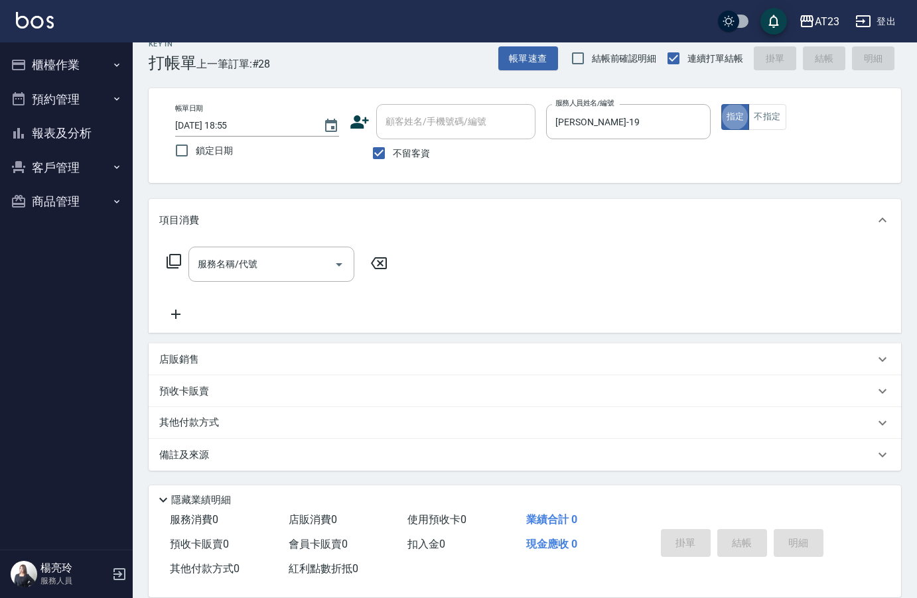
click at [176, 260] on icon at bounding box center [174, 261] width 16 height 16
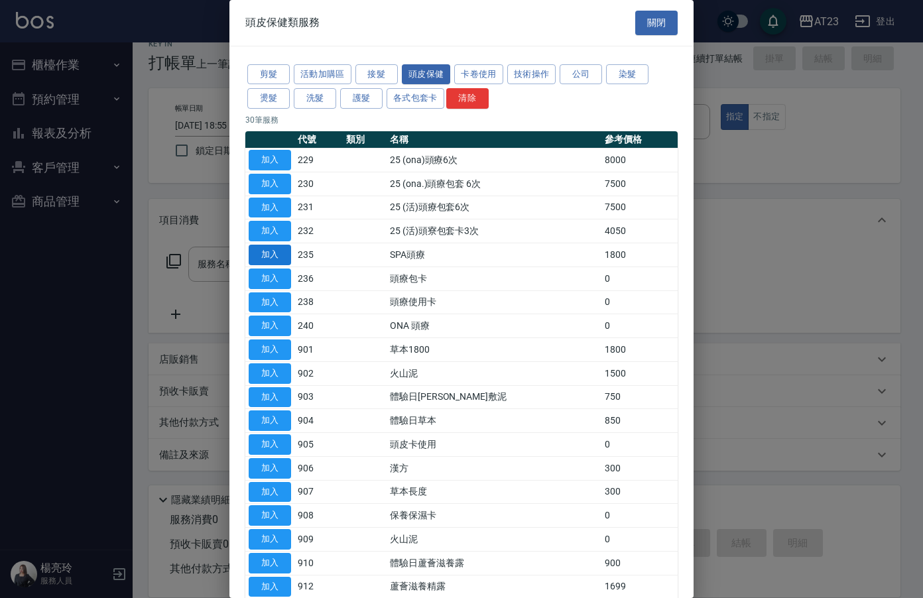
click at [280, 249] on button "加入" at bounding box center [270, 255] width 42 height 21
type input "SPA頭療(235)"
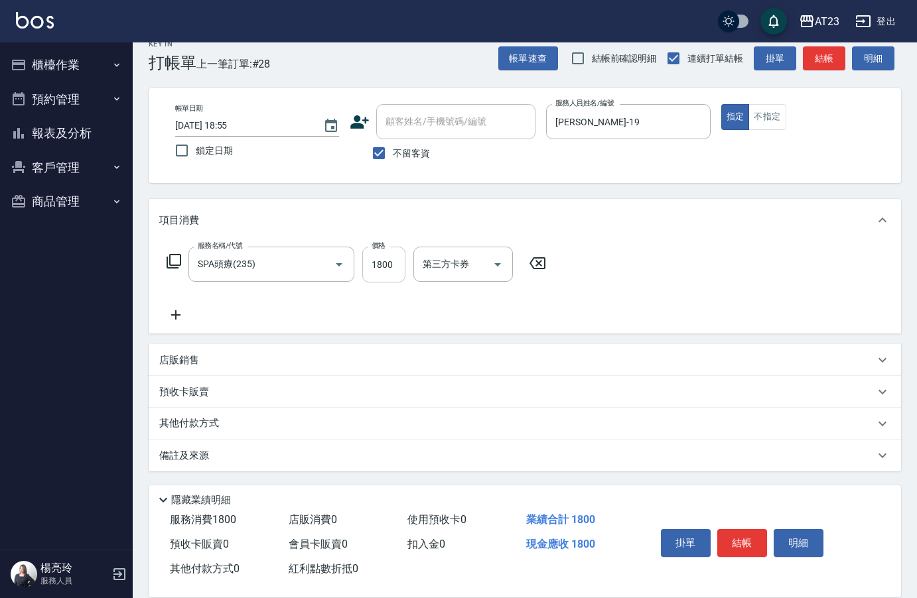
click at [389, 263] on input "1800" at bounding box center [383, 265] width 43 height 36
type input "894"
click at [211, 412] on div "其他付款方式" at bounding box center [525, 423] width 752 height 32
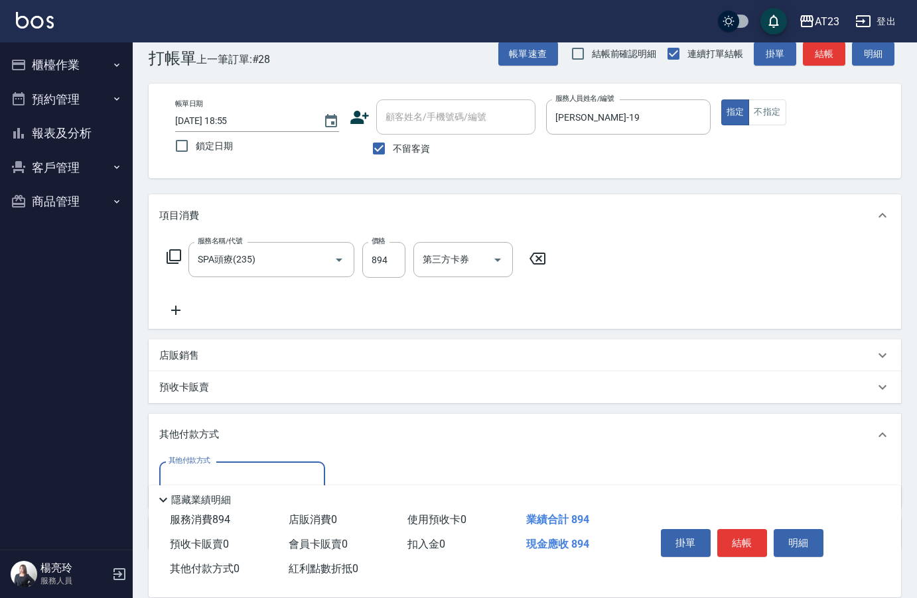
scroll to position [0, 0]
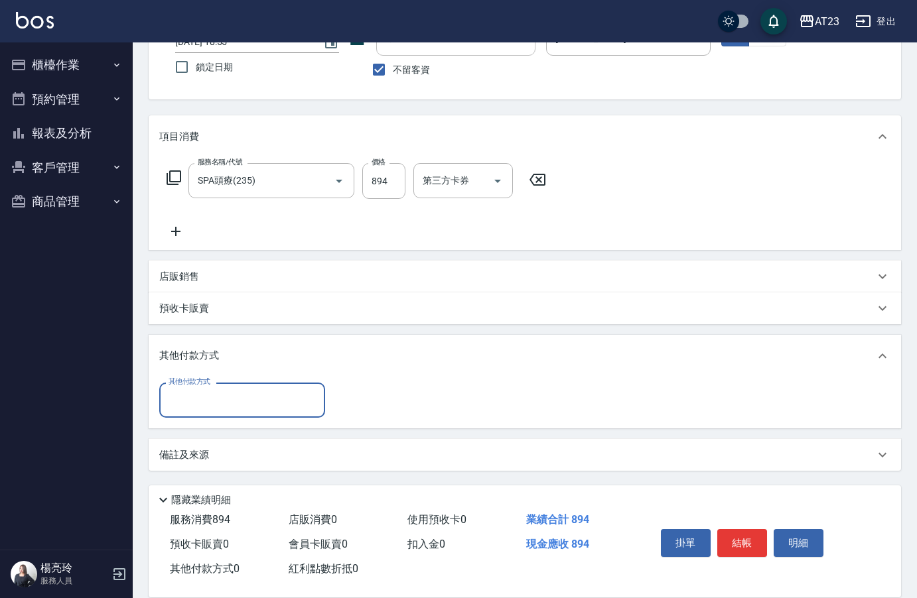
click at [203, 398] on input "其他付款方式" at bounding box center [242, 400] width 154 height 23
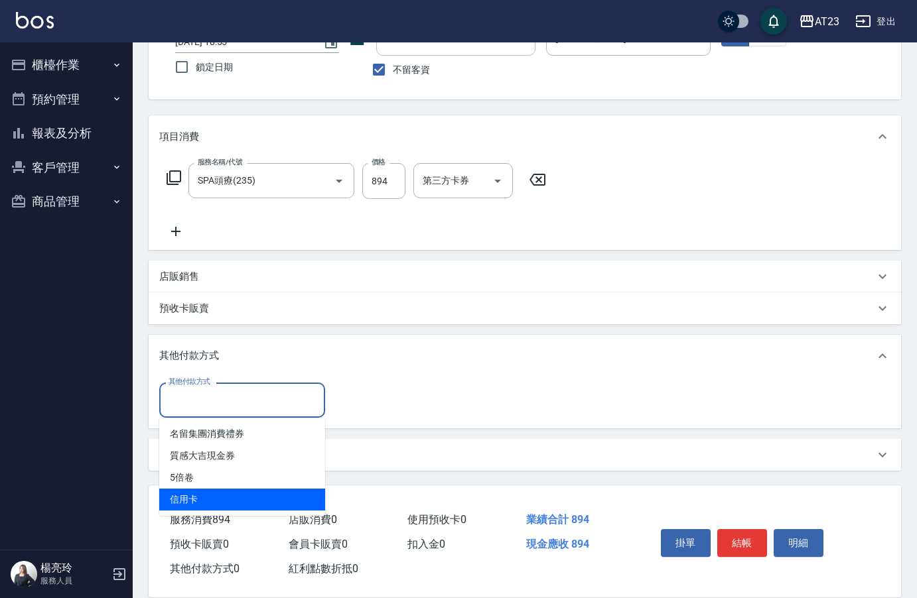
click at [214, 504] on span "信用卡" at bounding box center [242, 500] width 166 height 22
type input "信用卡"
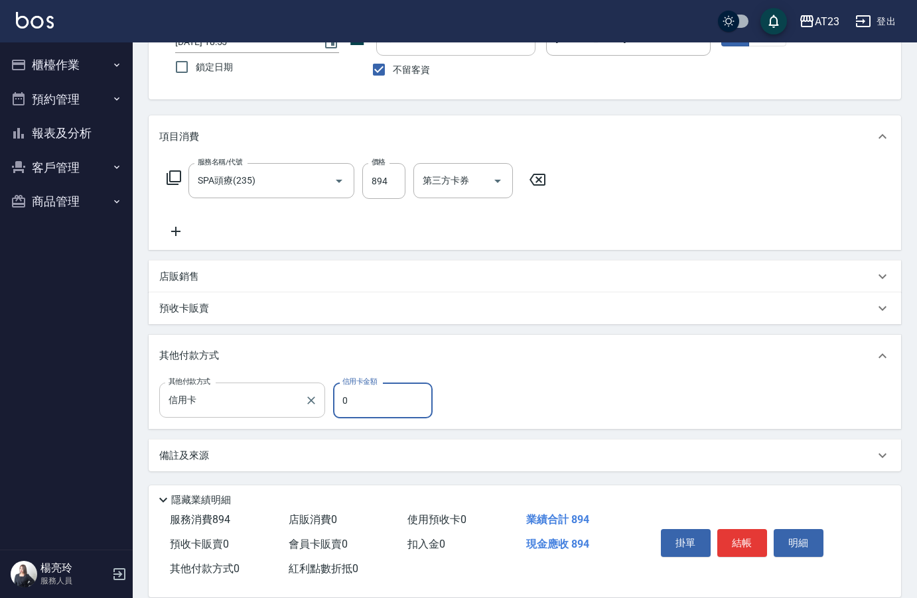
drag, startPoint x: 318, startPoint y: 394, endPoint x: 288, endPoint y: 390, distance: 30.1
click at [288, 390] on div "其他付款方式 信用卡 其他付款方式 信用卡金額 0 信用卡金額" at bounding box center [299, 401] width 281 height 36
type input "894"
drag, startPoint x: 580, startPoint y: 313, endPoint x: 581, endPoint y: 306, distance: 6.7
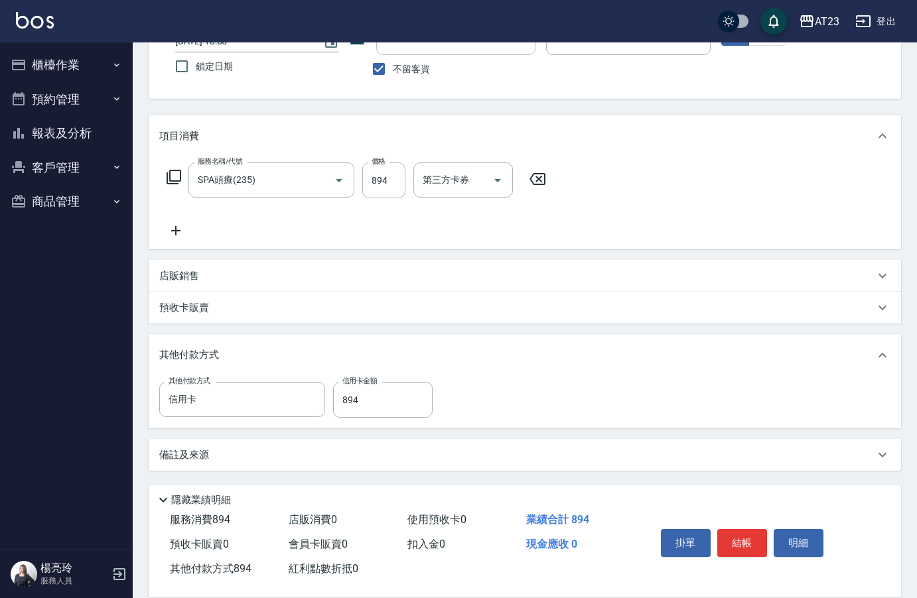
click at [580, 312] on div "預收卡販賣" at bounding box center [516, 308] width 715 height 14
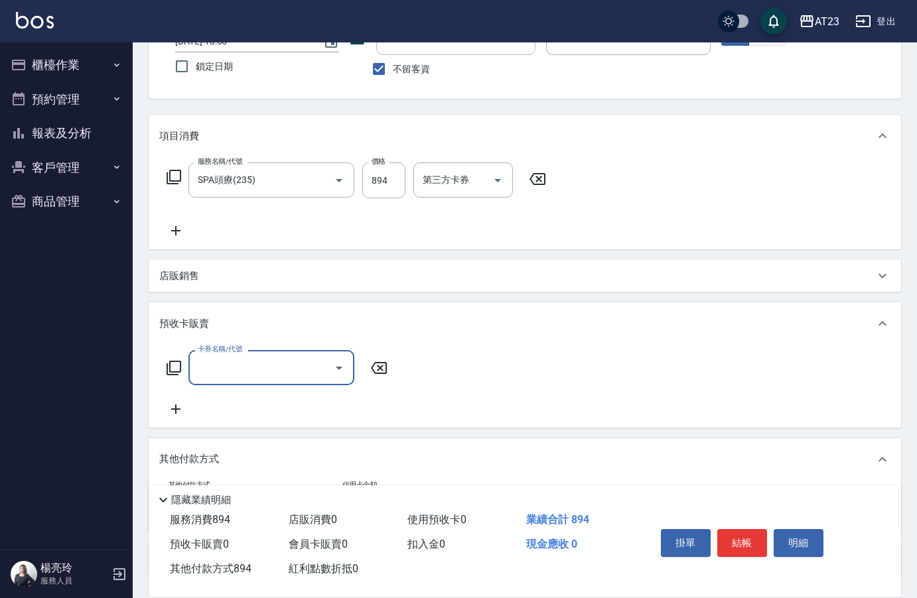
scroll to position [0, 0]
click at [765, 543] on button "結帳" at bounding box center [742, 543] width 50 height 28
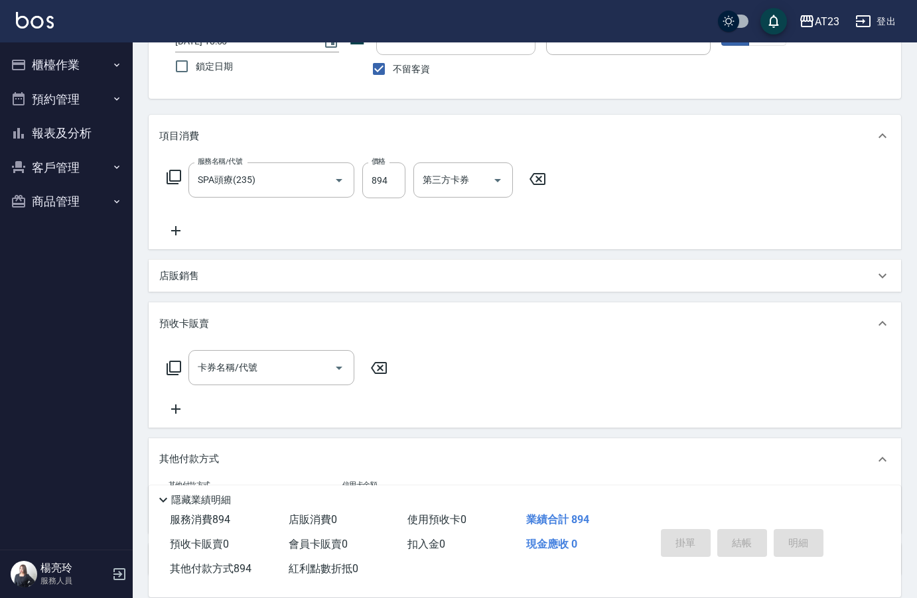
type input "[DATE] 18:56"
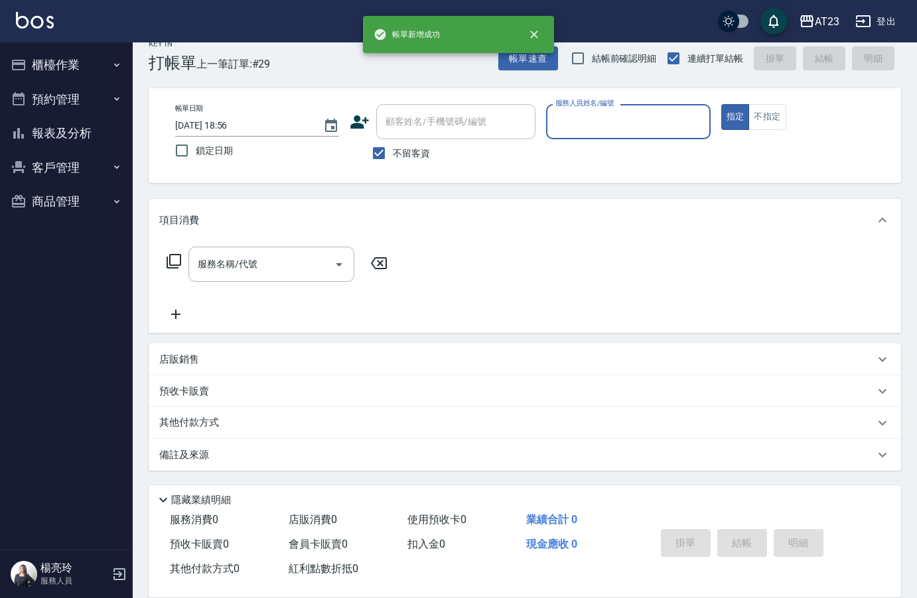
scroll to position [19, 0]
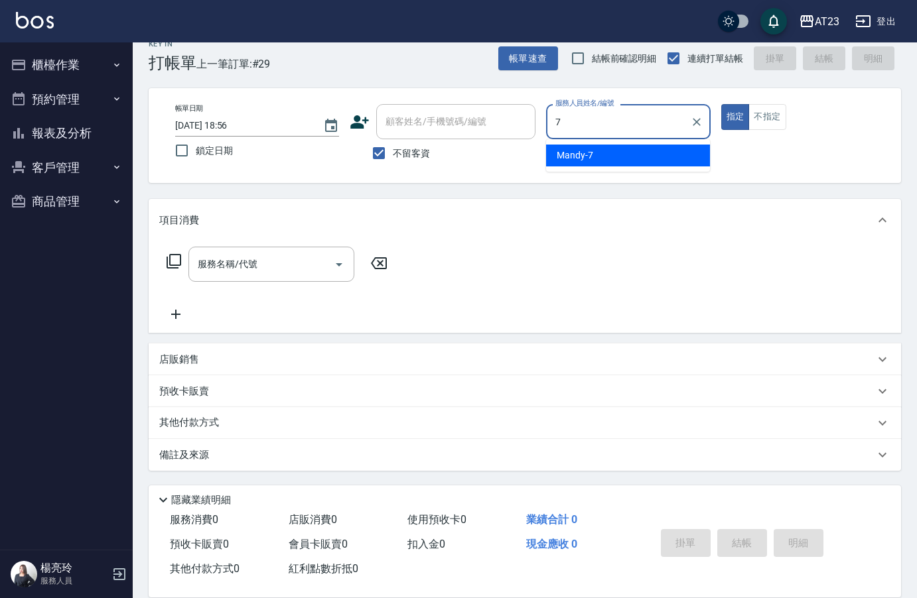
type input "Mandy-7"
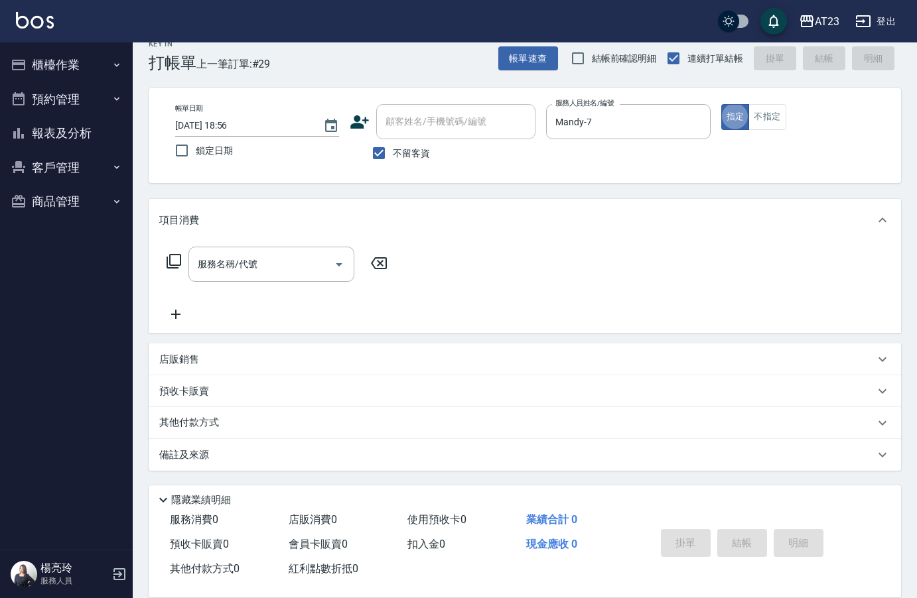
click at [174, 255] on icon at bounding box center [173, 261] width 15 height 15
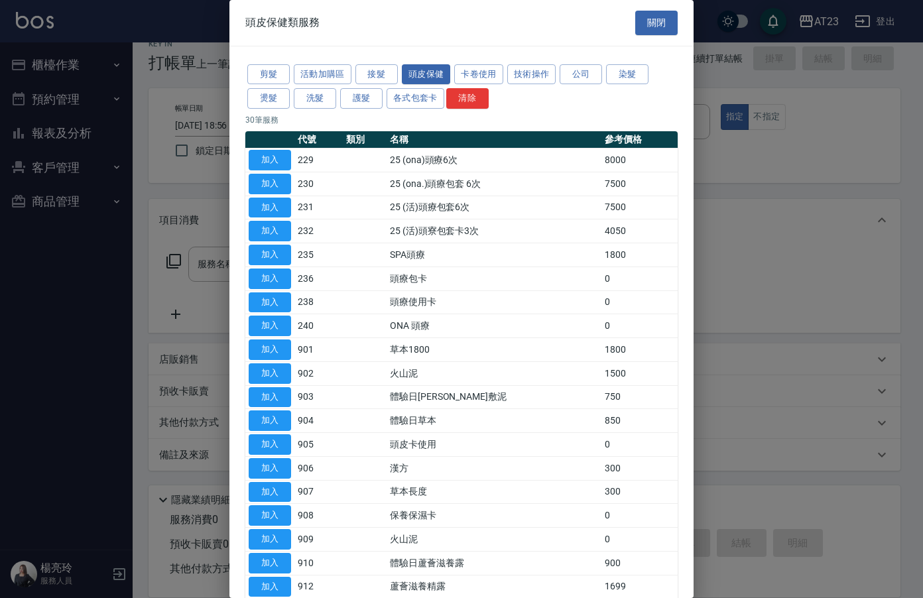
click at [296, 250] on td "235" at bounding box center [318, 255] width 48 height 24
click at [271, 253] on button "加入" at bounding box center [270, 255] width 42 height 21
type input "SPA頭療(235)"
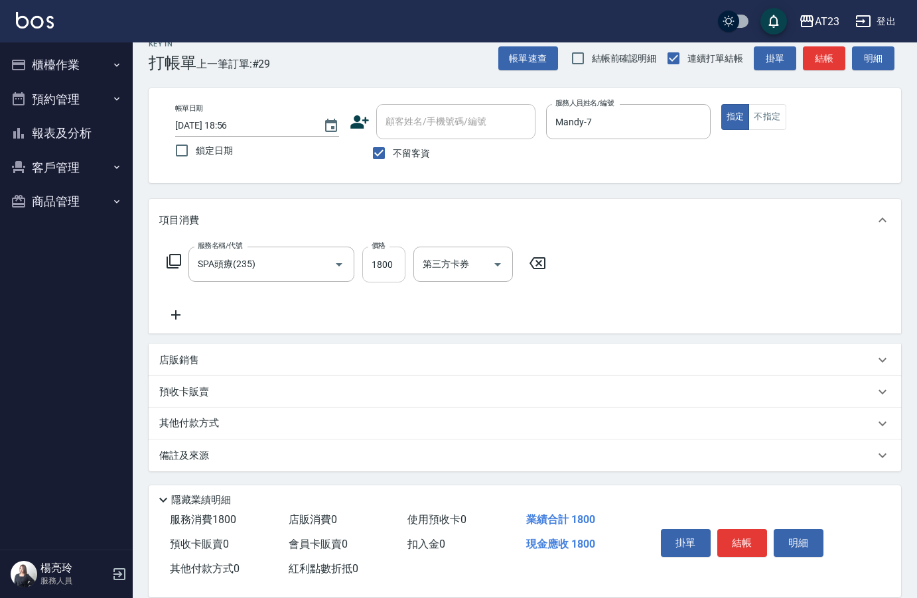
click at [383, 263] on input "1800" at bounding box center [383, 265] width 43 height 36
type input "894"
click at [197, 424] on p "其他付款方式" at bounding box center [192, 423] width 66 height 15
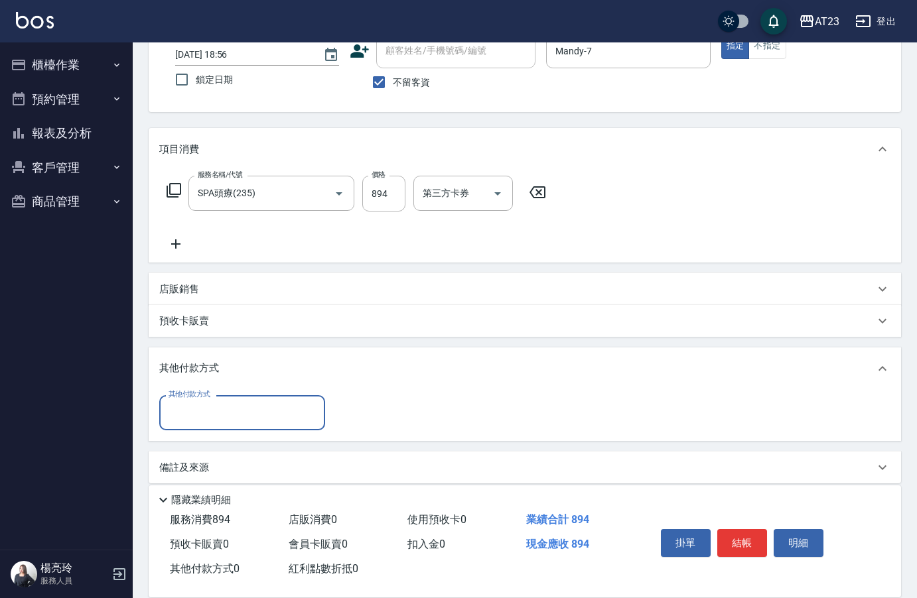
scroll to position [0, 0]
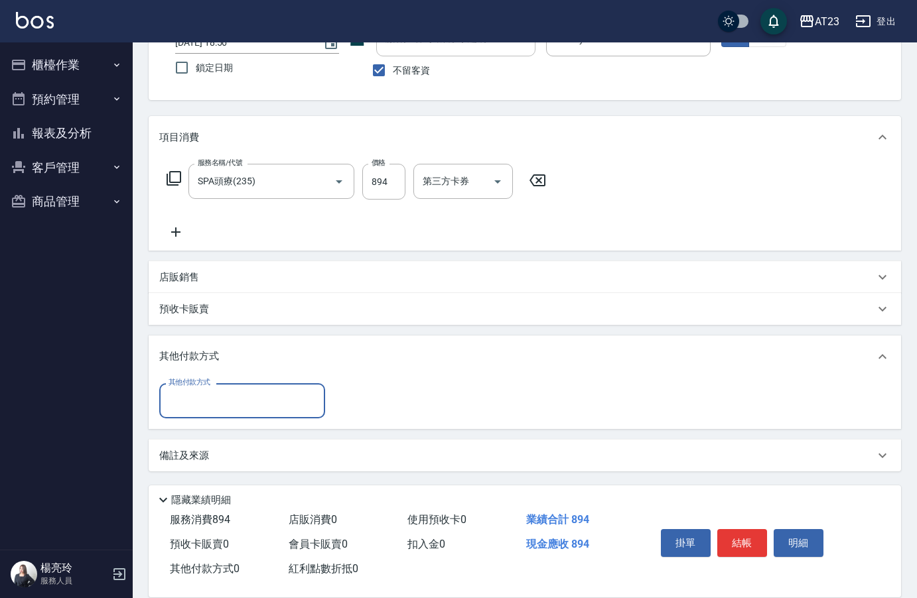
click at [172, 400] on input "其他付款方式" at bounding box center [242, 400] width 154 height 23
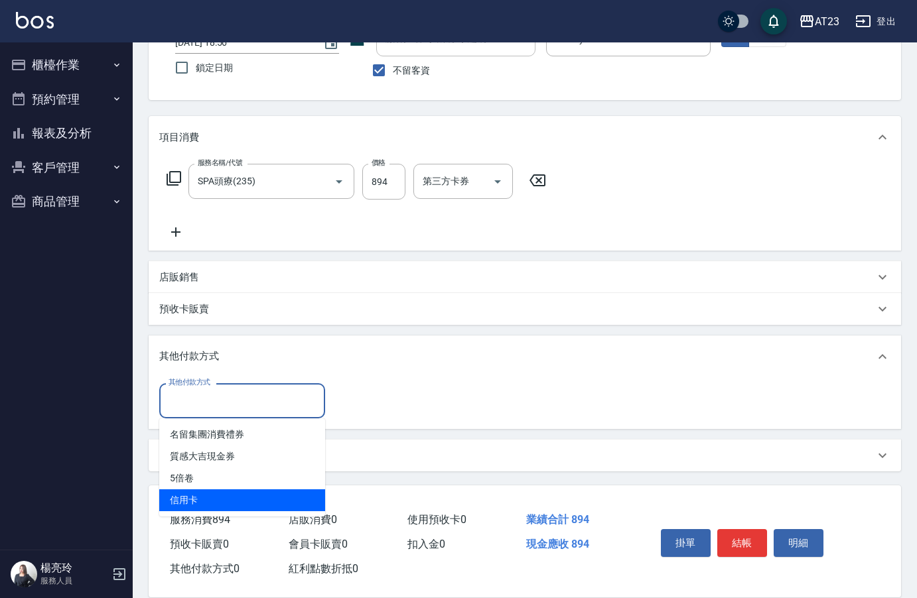
click at [212, 505] on span "信用卡" at bounding box center [242, 500] width 166 height 22
type input "信用卡"
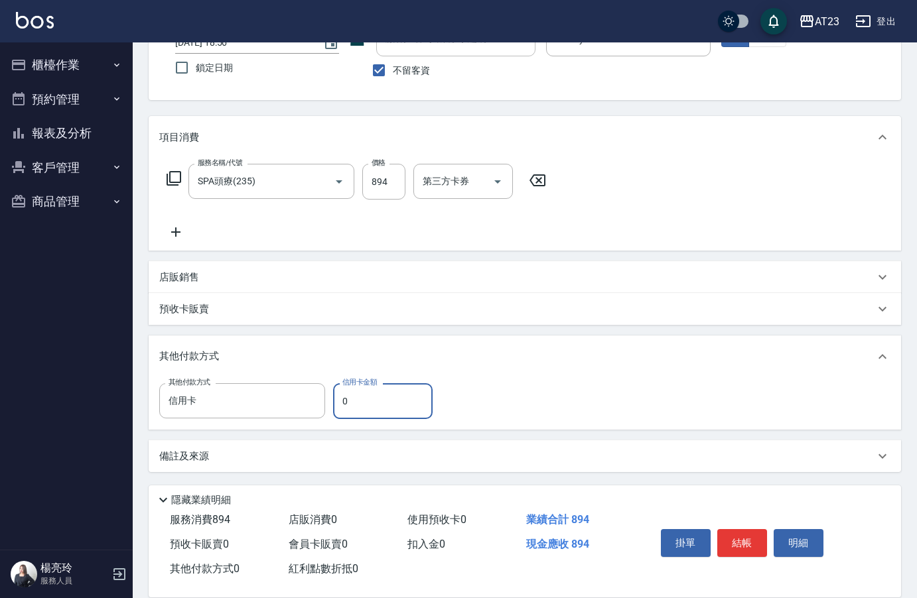
drag, startPoint x: 365, startPoint y: 413, endPoint x: 329, endPoint y: 408, distance: 36.8
click at [332, 407] on div "其他付款方式 信用卡 其他付款方式 信用卡金額 0 信用卡金額" at bounding box center [299, 401] width 281 height 36
type input "894"
click at [735, 535] on button "結帳" at bounding box center [742, 543] width 50 height 28
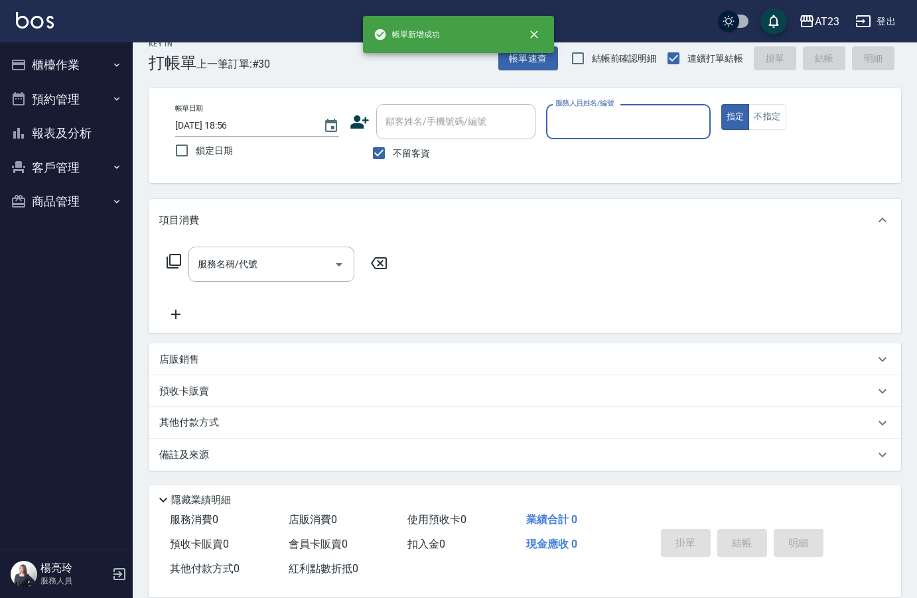
scroll to position [19, 0]
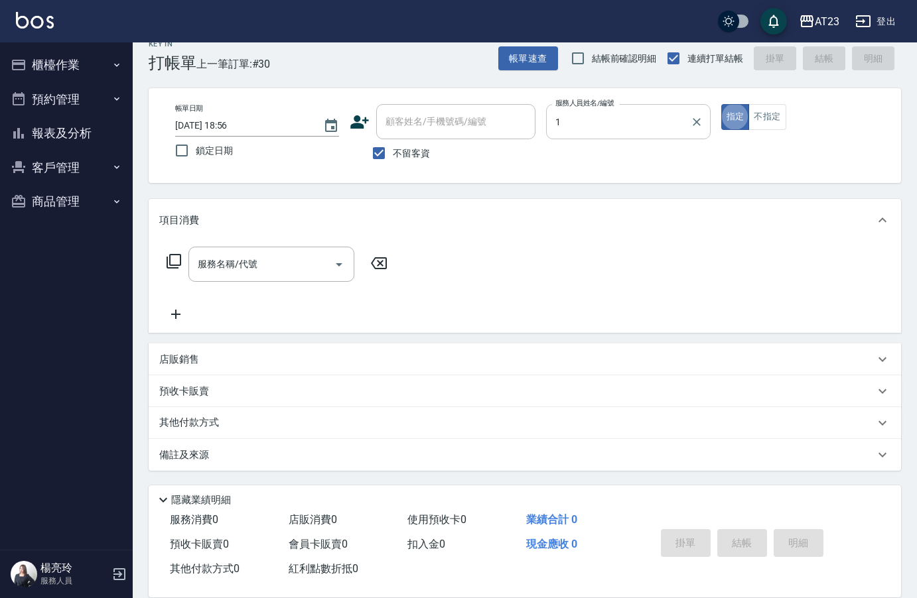
type input "[PERSON_NAME]-1"
click at [175, 264] on icon at bounding box center [174, 261] width 16 height 16
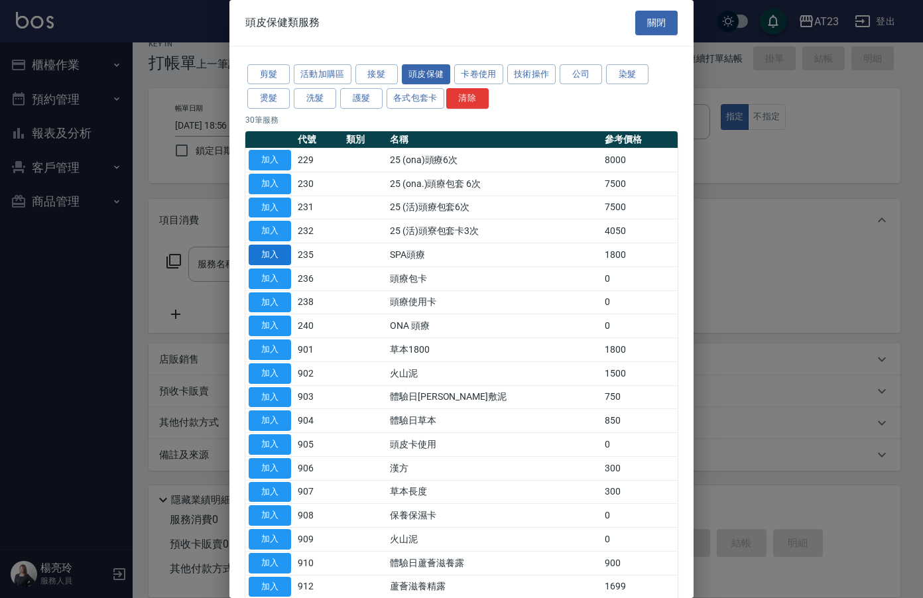
click at [274, 257] on button "加入" at bounding box center [270, 255] width 42 height 21
type input "SPA頭療(235)"
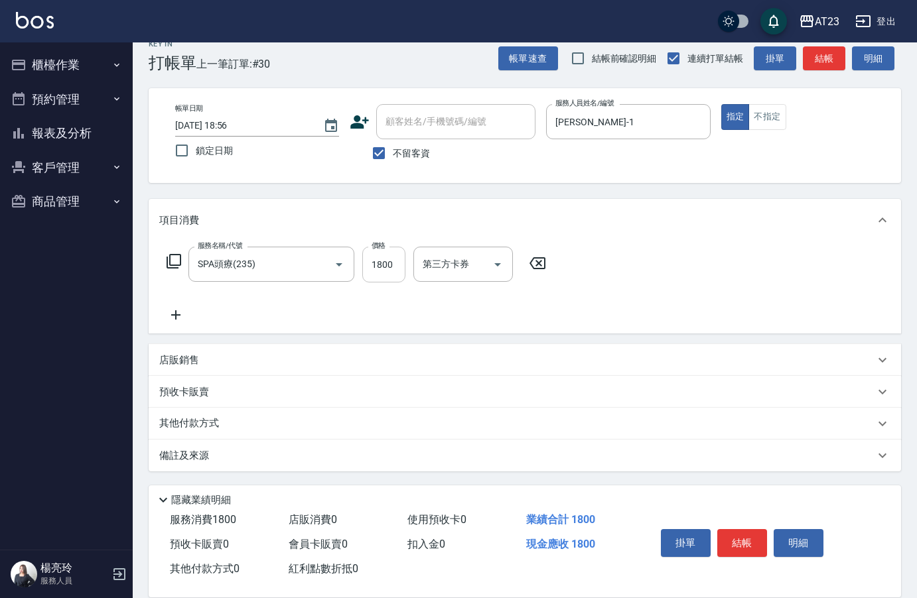
click at [387, 261] on input "1800" at bounding box center [383, 265] width 43 height 36
type input "596"
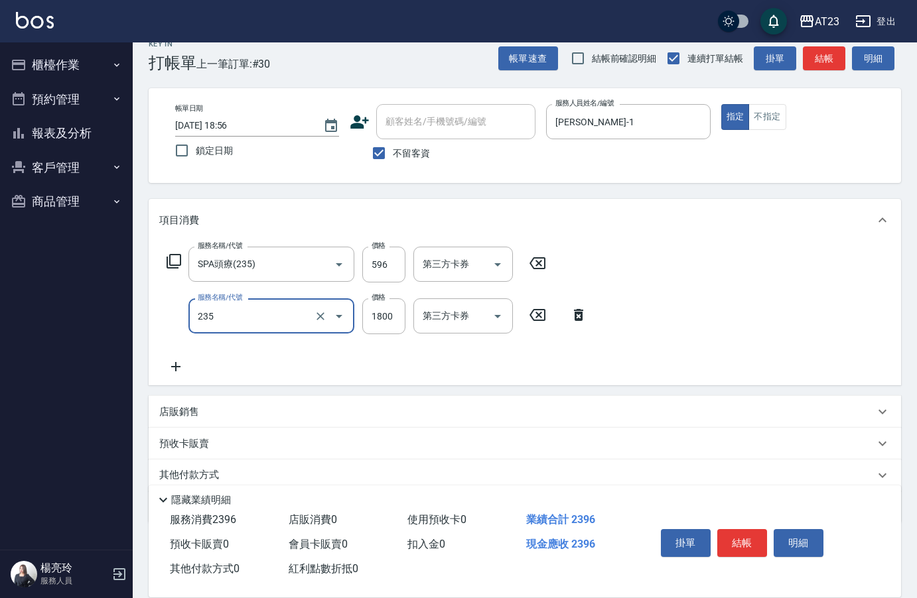
type input "SPA頭療(235)"
type input "596"
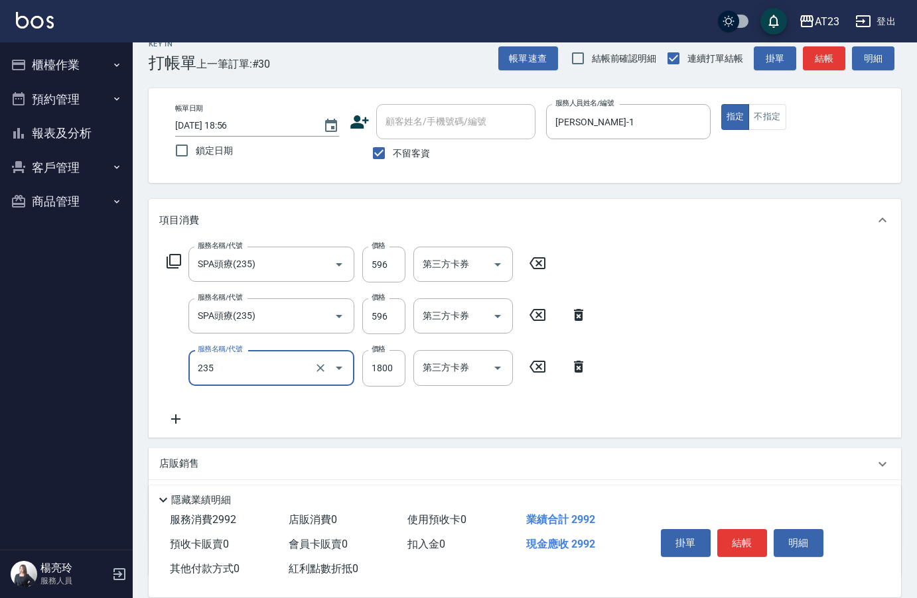
type input "SPA頭療(235)"
type input "596"
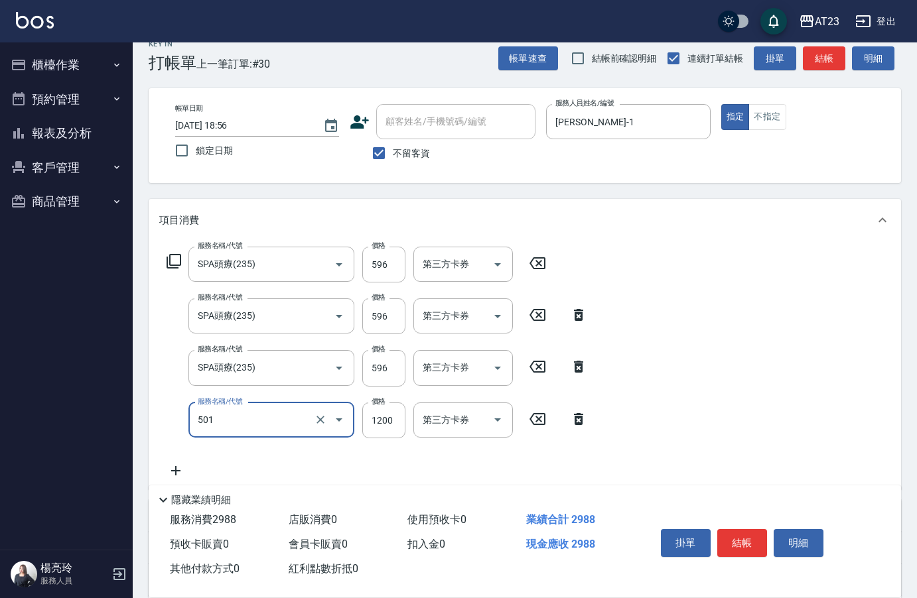
type input "染髮(501)"
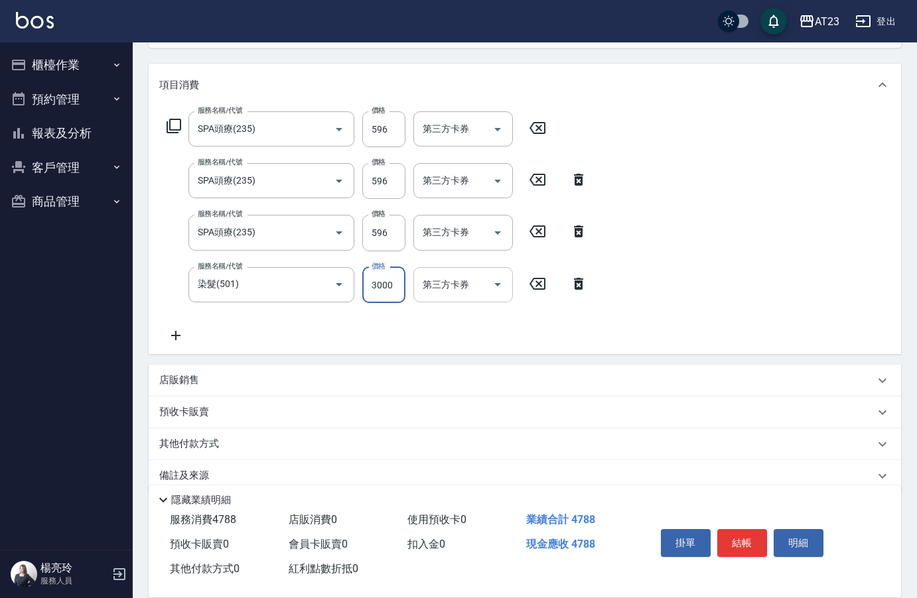
scroll to position [175, 0]
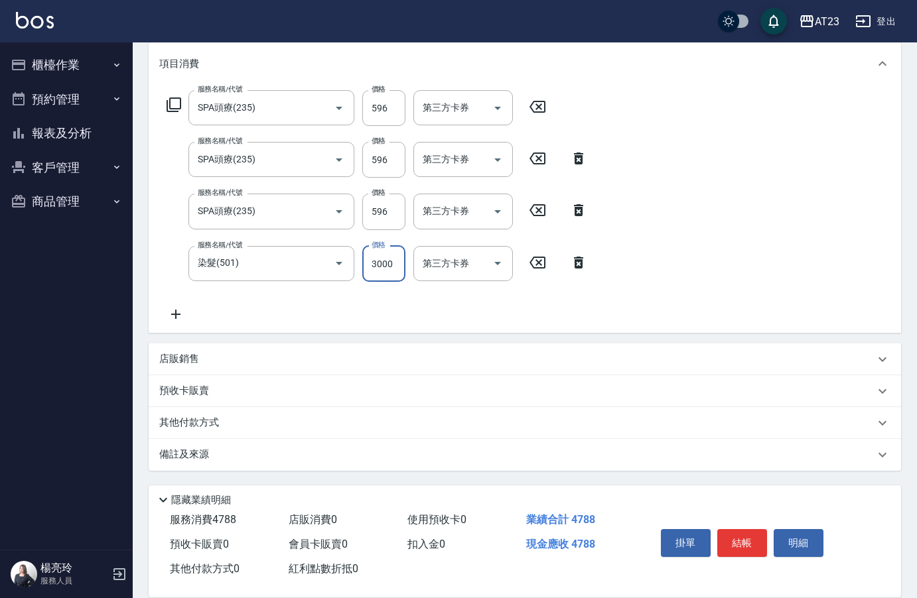
type input "3000"
click at [228, 429] on div "其他付款方式" at bounding box center [516, 423] width 715 height 15
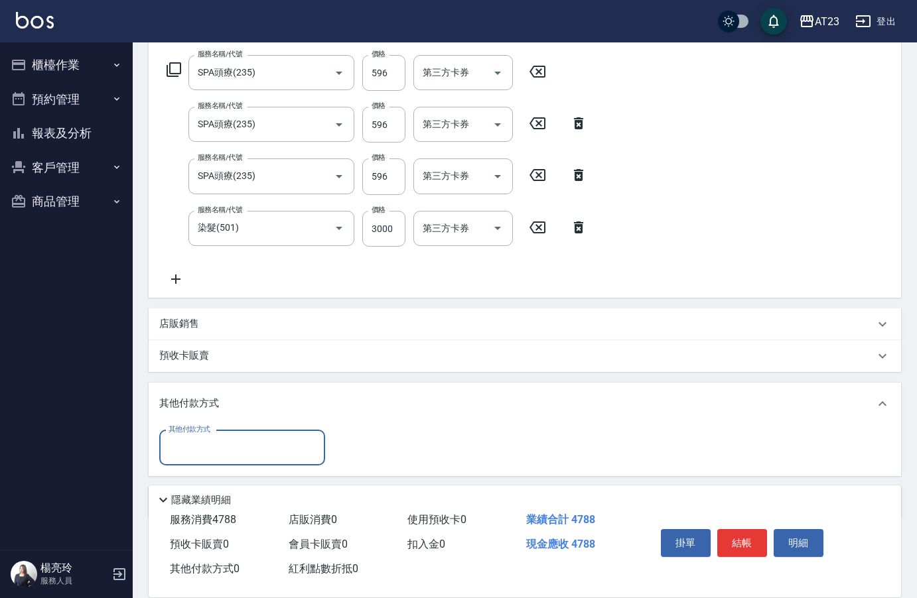
scroll to position [251, 0]
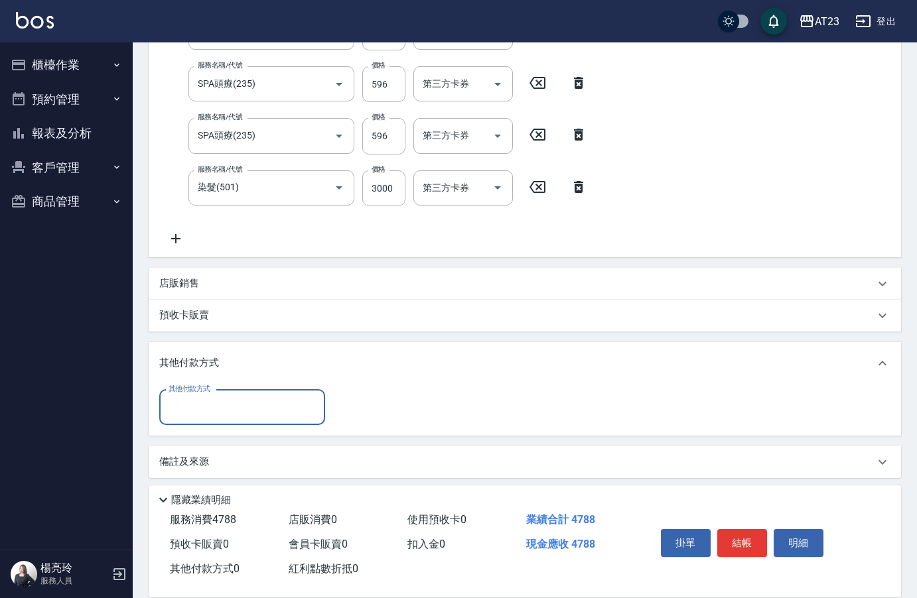
click at [223, 410] on input "其他付款方式" at bounding box center [242, 407] width 154 height 23
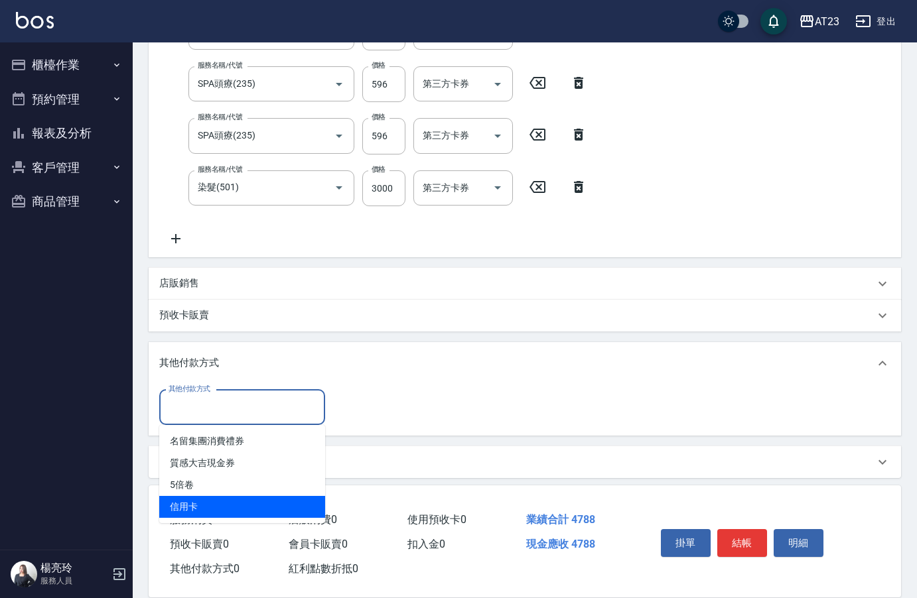
click at [222, 514] on span "信用卡" at bounding box center [242, 507] width 166 height 22
type input "信用卡"
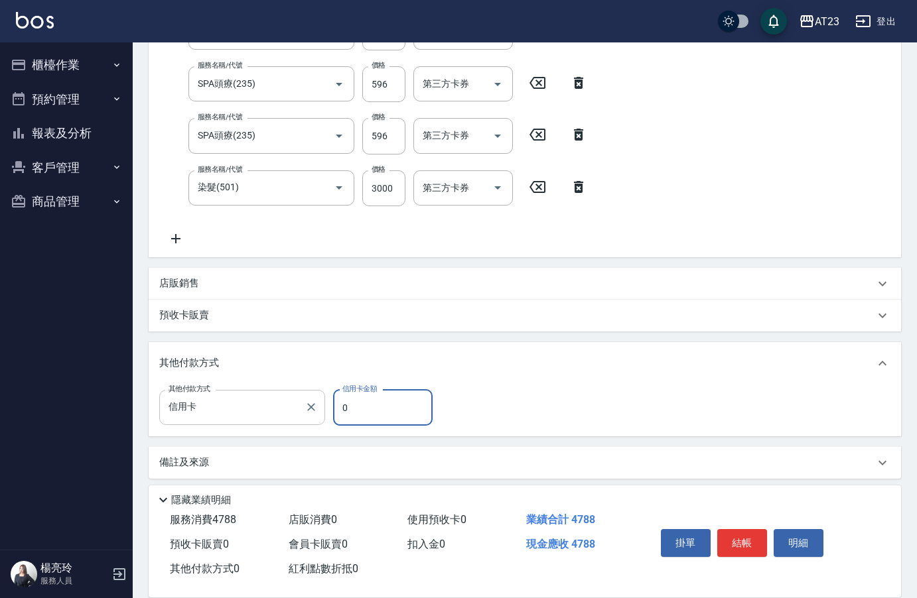
drag, startPoint x: 361, startPoint y: 402, endPoint x: 293, endPoint y: 401, distance: 67.6
click at [296, 399] on div "其他付款方式 信用卡 其他付款方式 信用卡金額 0 信用卡金額" at bounding box center [299, 408] width 281 height 36
type input "4788"
click at [739, 531] on button "結帳" at bounding box center [742, 543] width 50 height 28
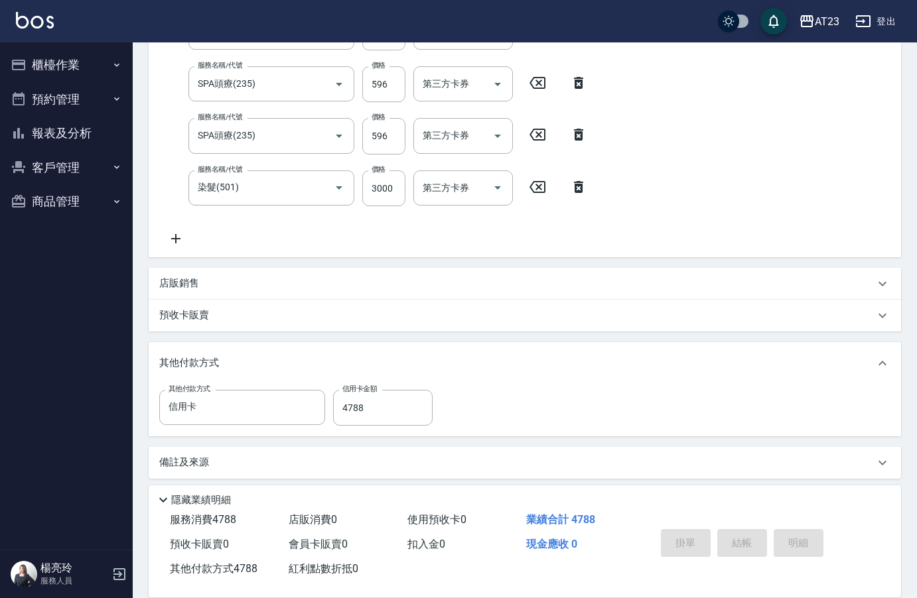
type input "[DATE] 18:57"
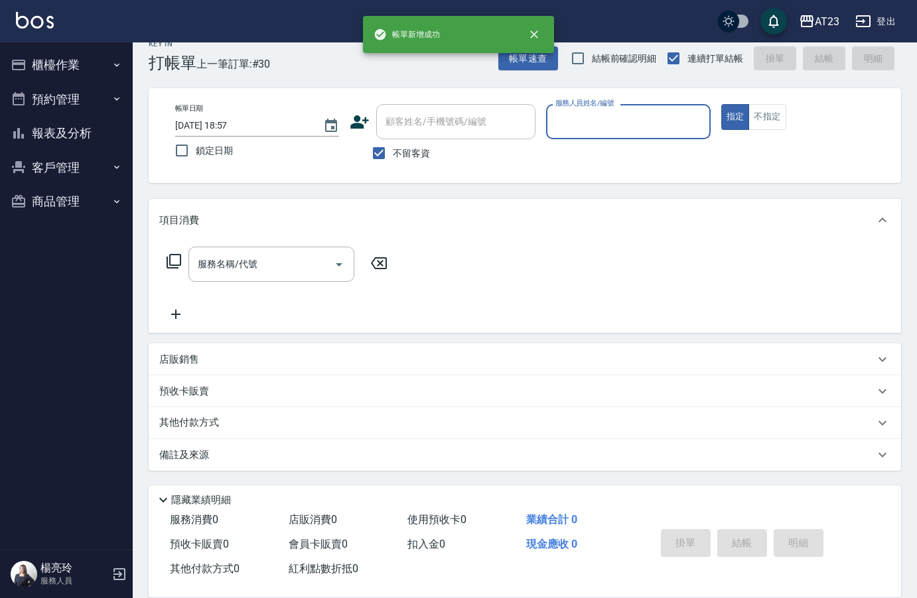
scroll to position [19, 0]
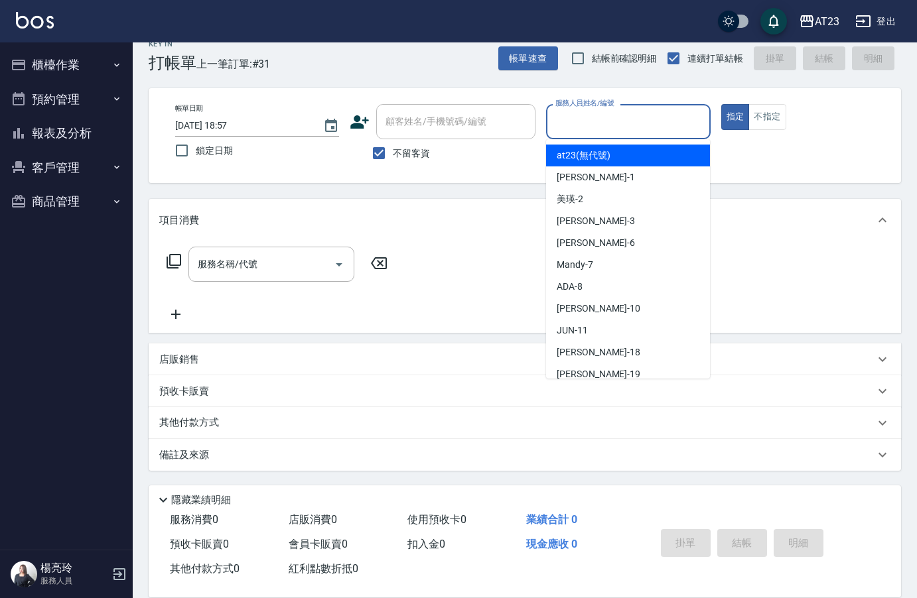
click at [645, 117] on input "服務人員姓名/編號" at bounding box center [628, 121] width 152 height 23
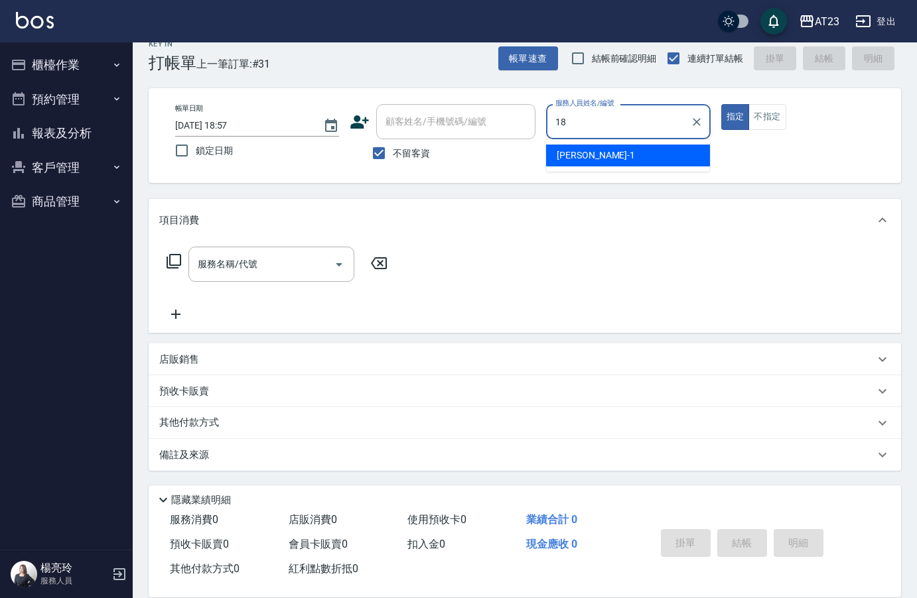
type input "[PERSON_NAME]-18"
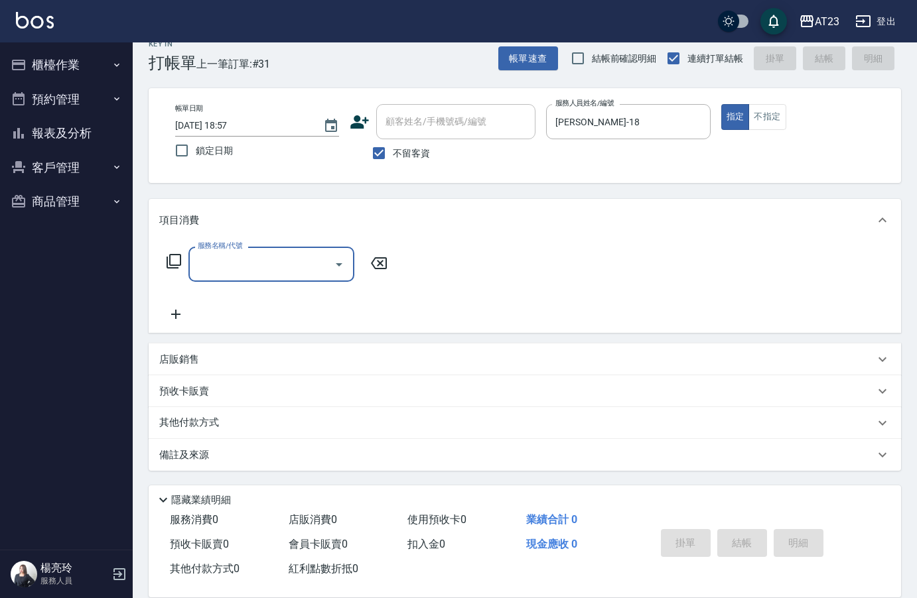
click at [166, 260] on icon at bounding box center [174, 261] width 16 height 16
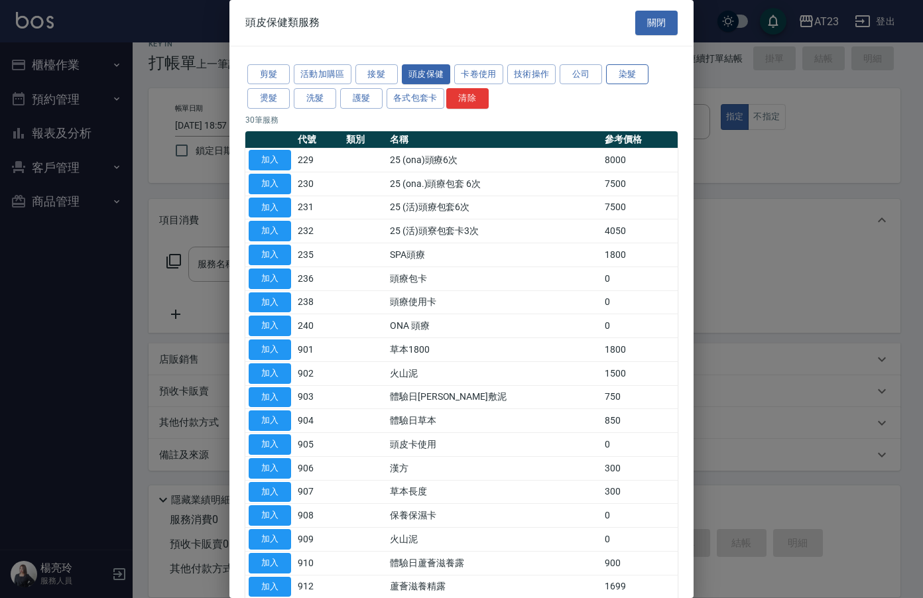
click at [631, 77] on button "染髮" at bounding box center [627, 74] width 42 height 21
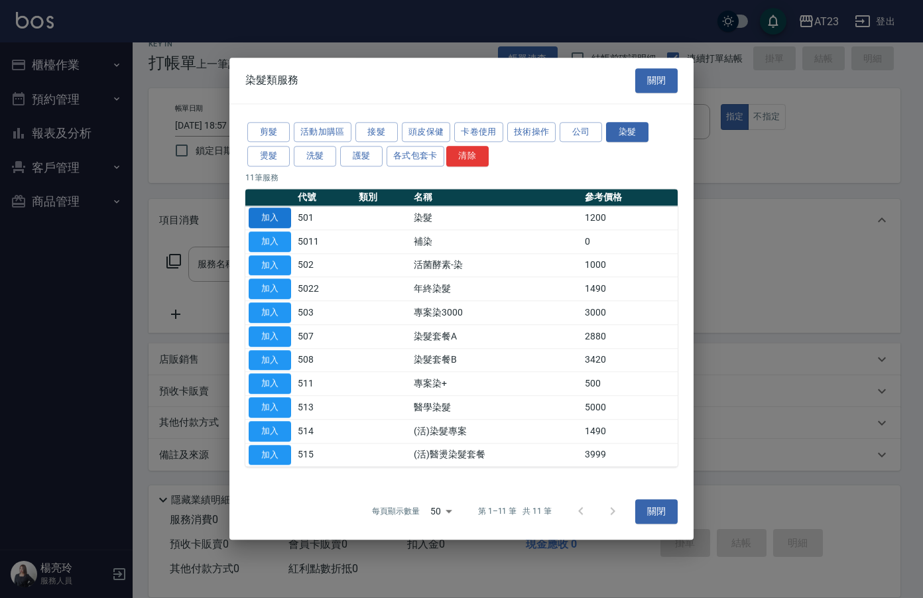
click at [281, 224] on button "加入" at bounding box center [270, 218] width 42 height 21
type input "染髮(501)"
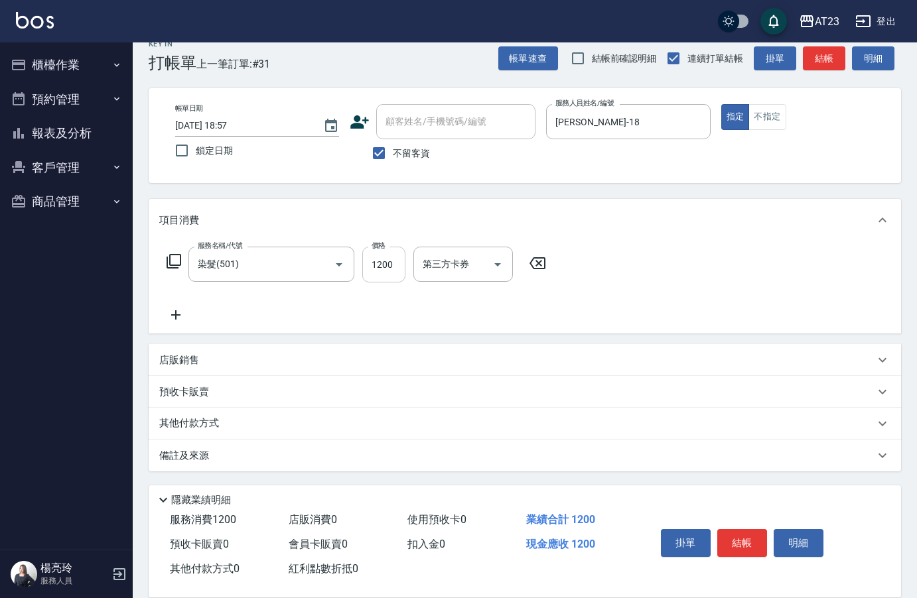
click at [386, 265] on input "1200" at bounding box center [383, 265] width 43 height 36
click at [171, 264] on icon at bounding box center [174, 261] width 16 height 16
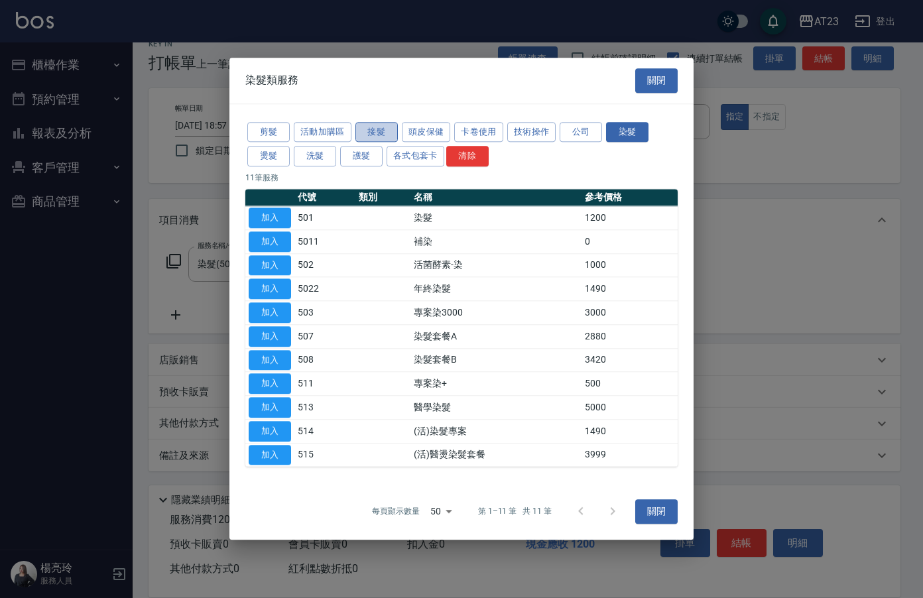
click at [383, 129] on button "接髮" at bounding box center [376, 132] width 42 height 21
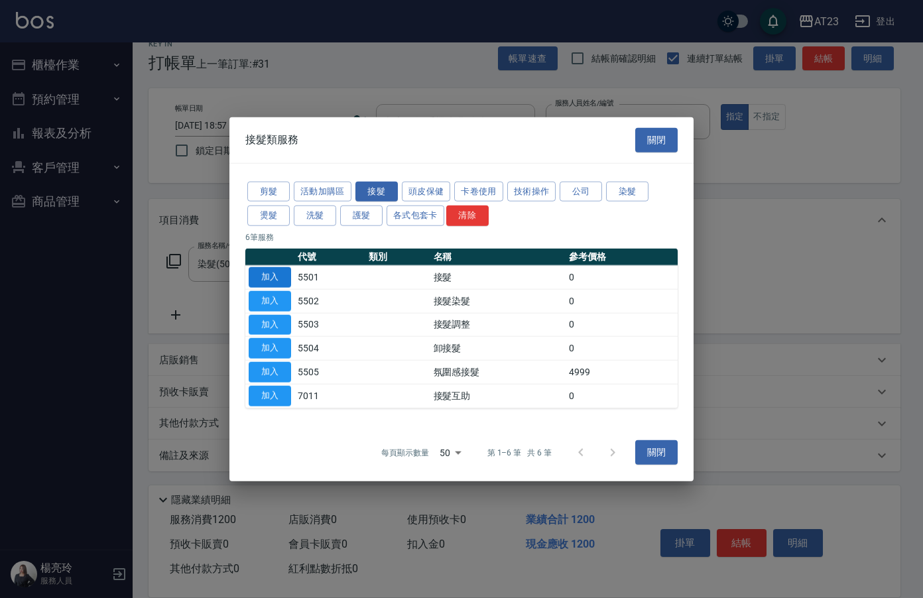
click at [279, 281] on button "加入" at bounding box center [270, 277] width 42 height 21
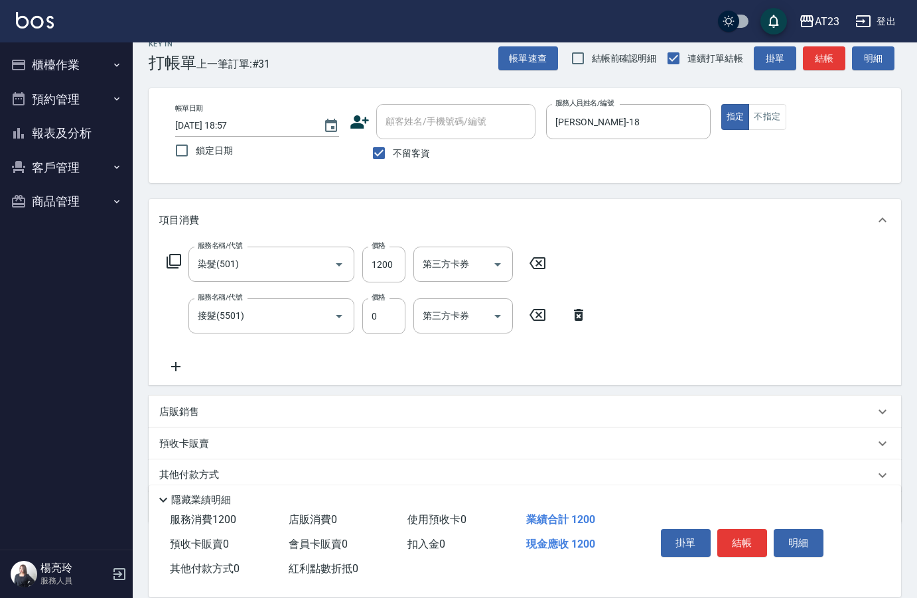
click at [543, 261] on icon at bounding box center [537, 263] width 33 height 16
click at [381, 310] on input "0" at bounding box center [383, 316] width 43 height 36
type input "5099"
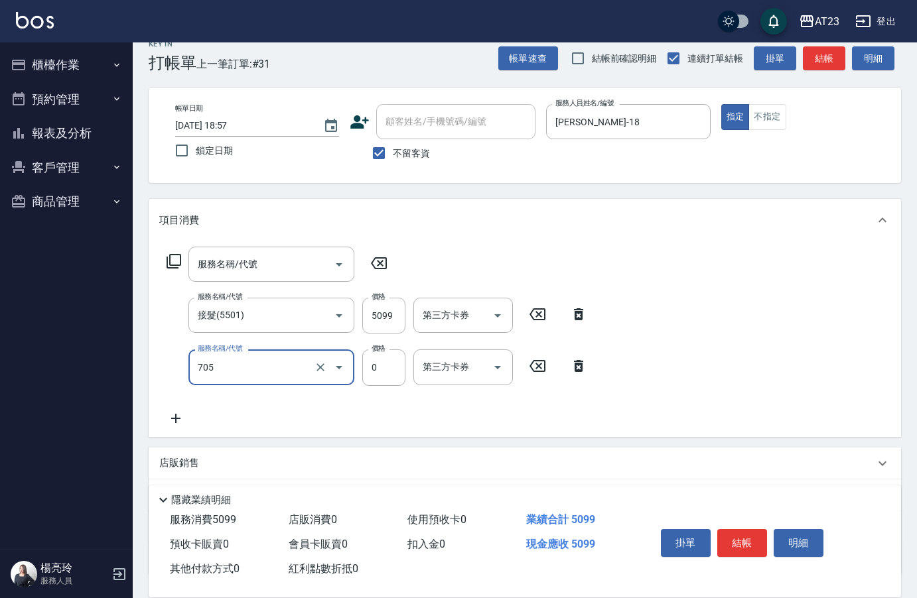
type input "互助50(705)"
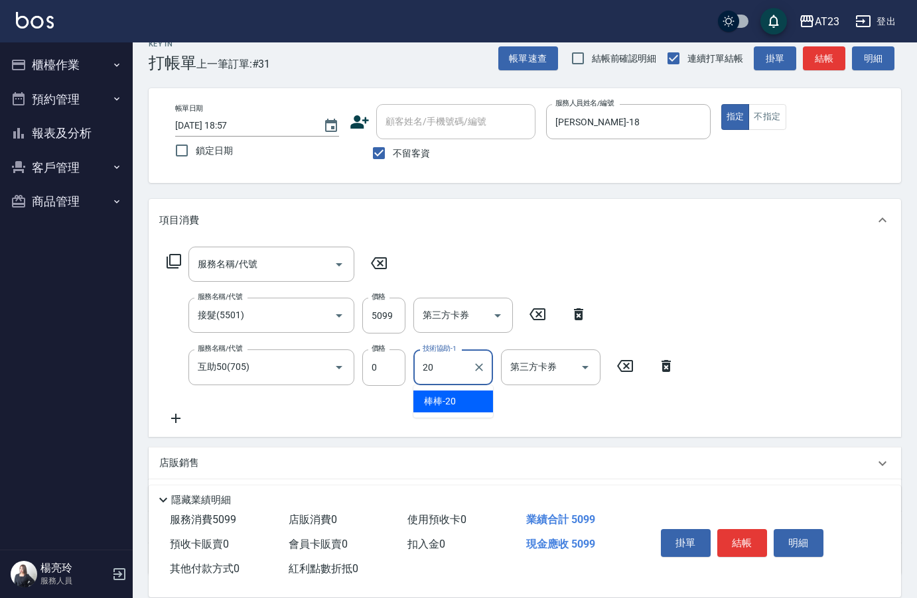
type input "棒棒-20"
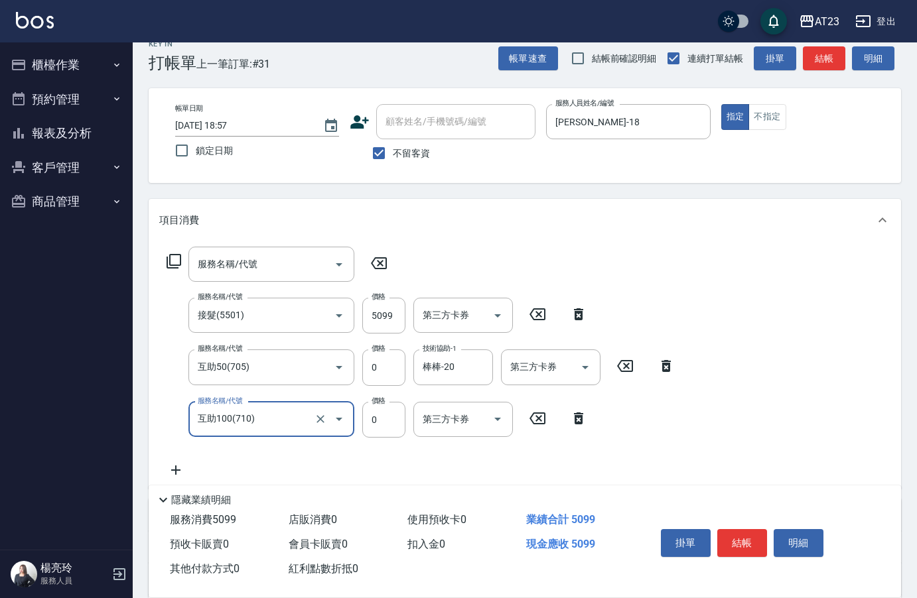
type input "互助100(710)"
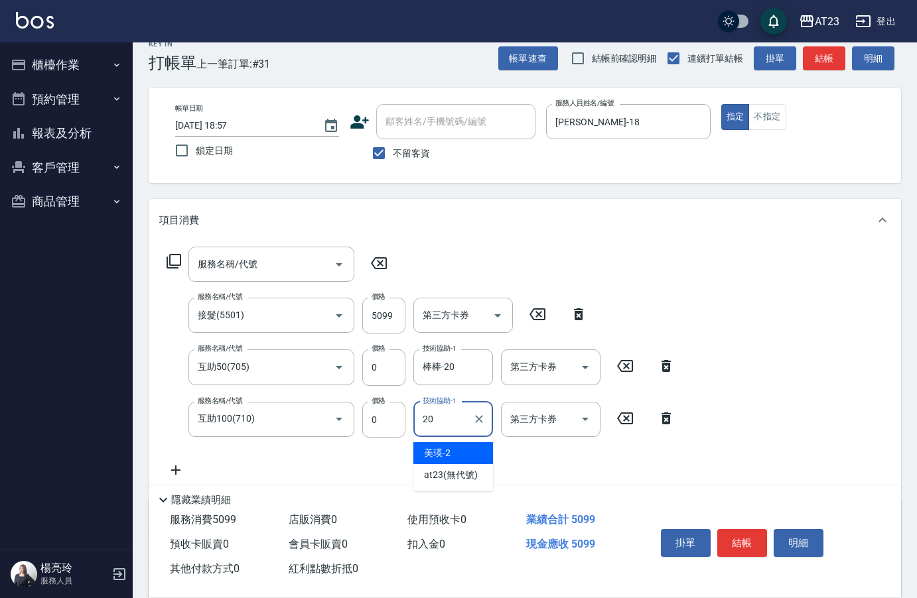
type input "棒棒-20"
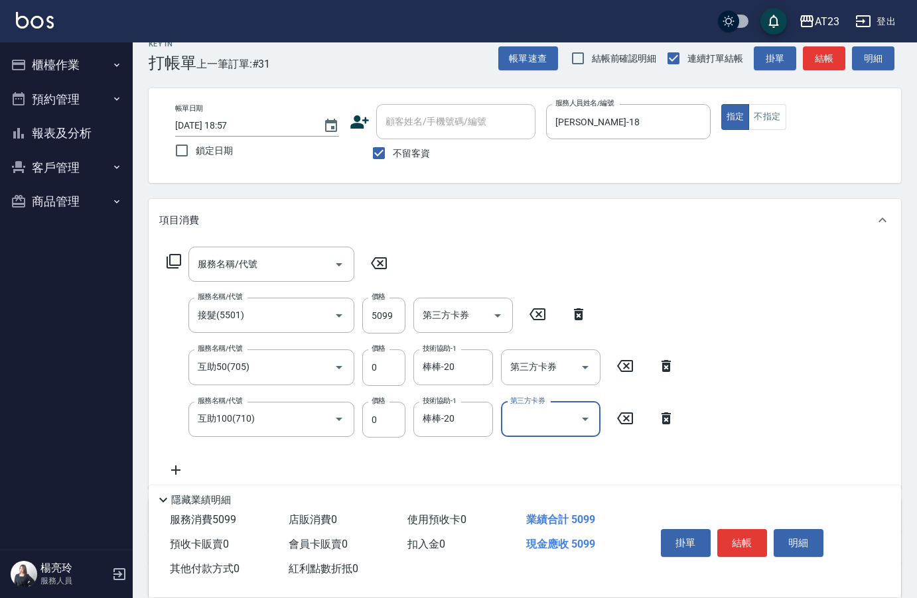
click at [371, 264] on icon at bounding box center [378, 263] width 33 height 16
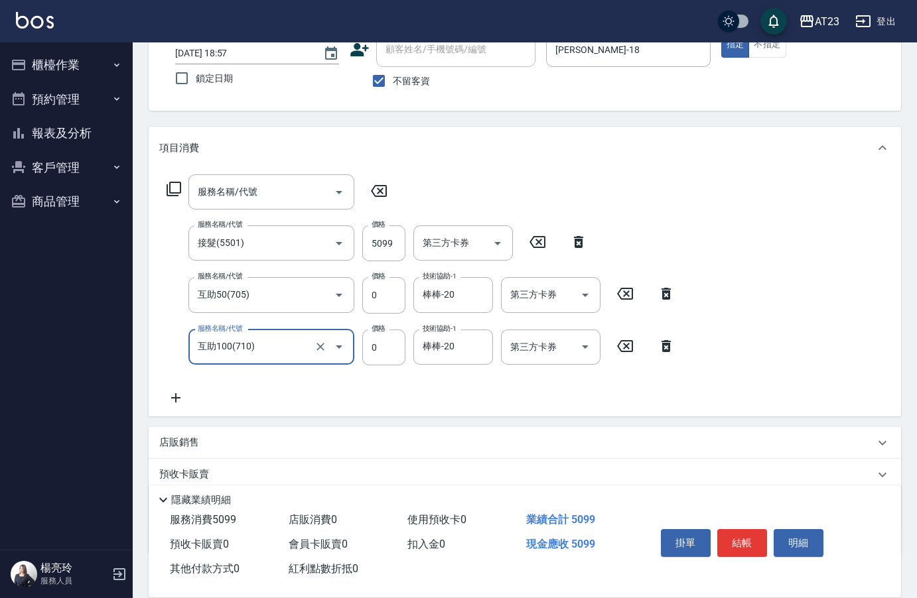
scroll to position [174, 0]
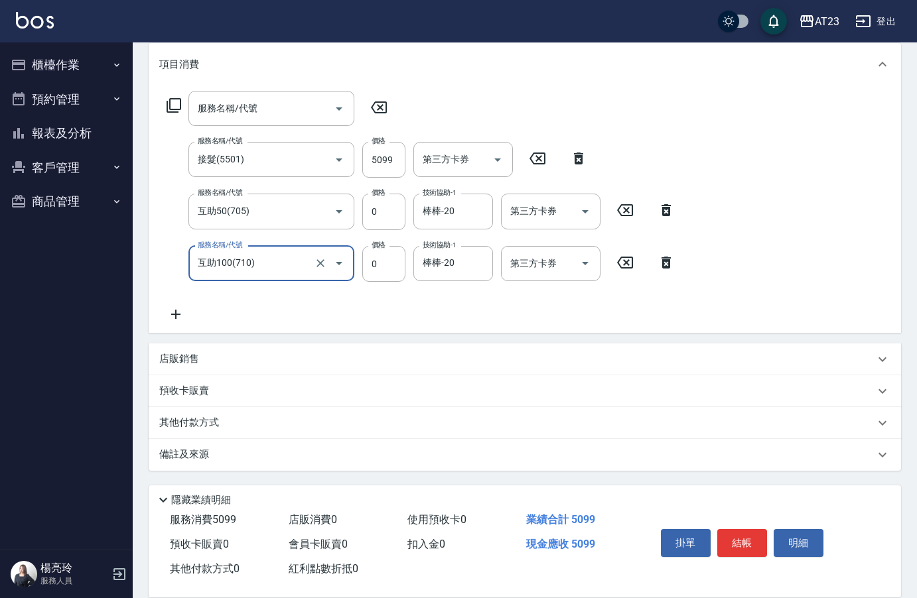
click at [212, 428] on p "其他付款方式" at bounding box center [192, 423] width 66 height 15
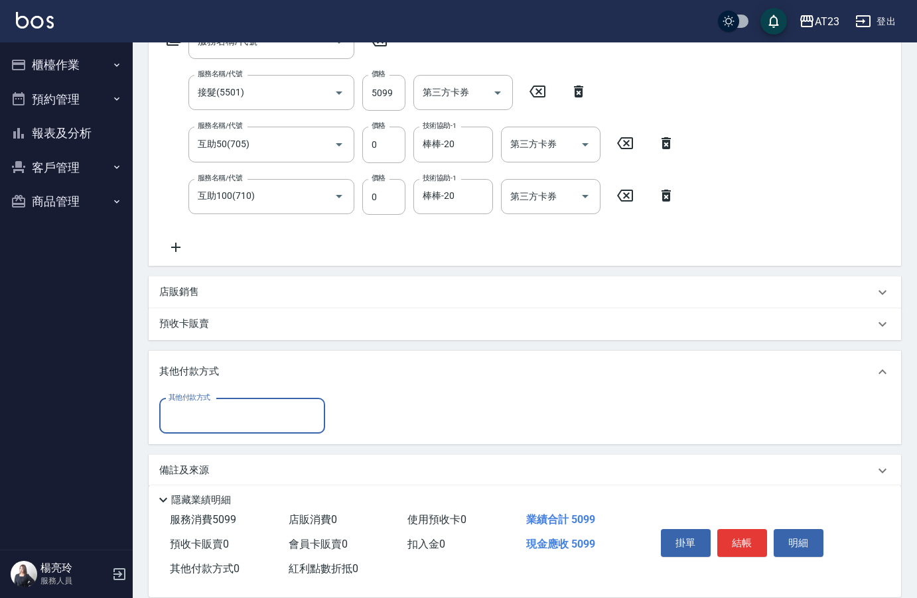
scroll to position [256, 0]
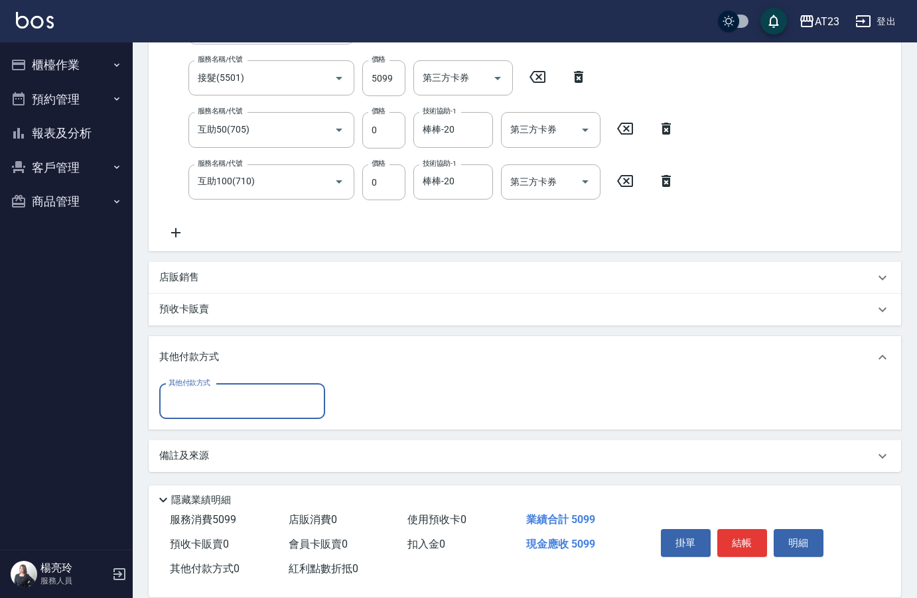
click at [212, 400] on input "其他付款方式" at bounding box center [242, 401] width 154 height 23
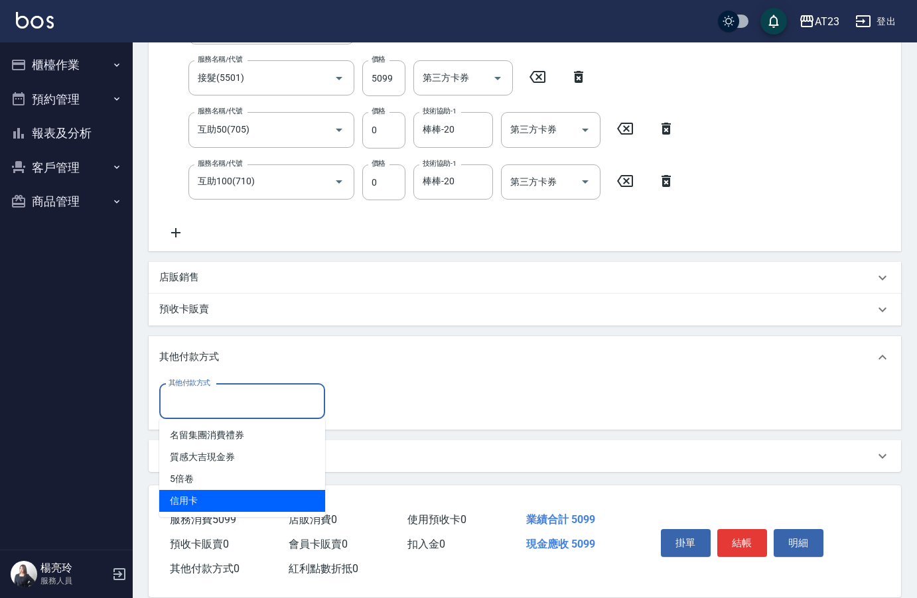
click at [206, 501] on span "信用卡" at bounding box center [242, 501] width 166 height 22
type input "信用卡"
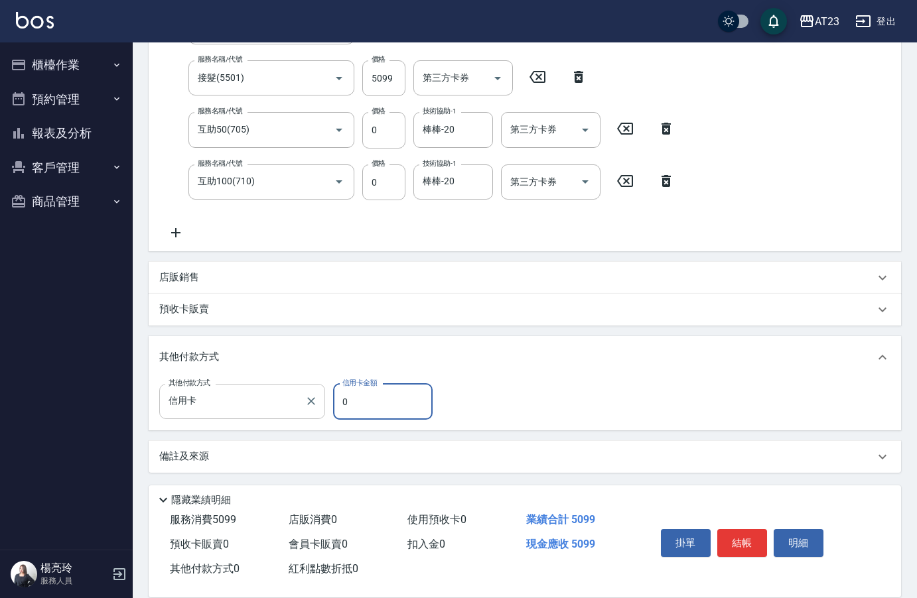
drag, startPoint x: 385, startPoint y: 397, endPoint x: 280, endPoint y: 389, distance: 105.8
click at [281, 389] on div "其他付款方式 信用卡 其他付款方式 信用卡金額 0 信用卡金額" at bounding box center [299, 402] width 281 height 36
type input "5099"
click at [758, 529] on button "結帳" at bounding box center [742, 543] width 50 height 28
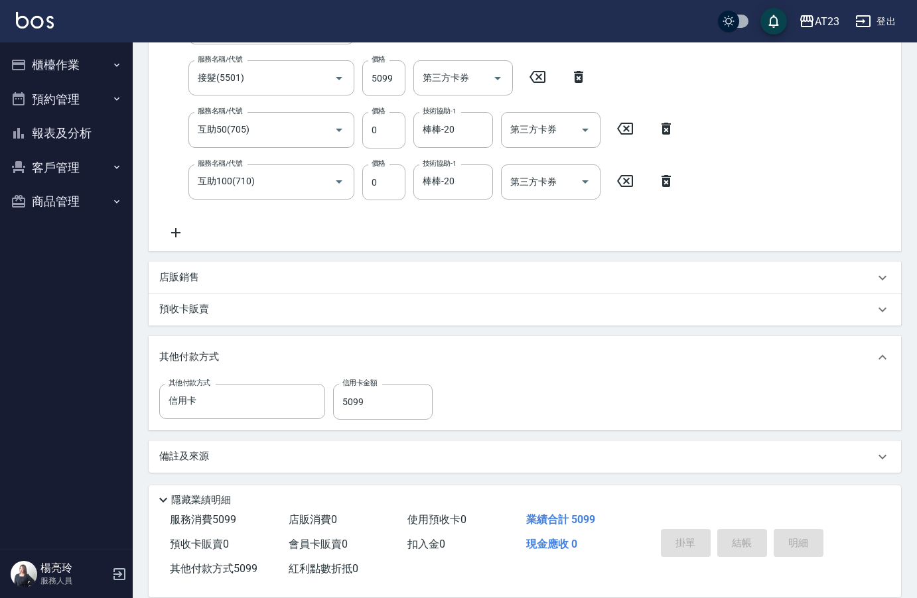
type input "[DATE] 18:58"
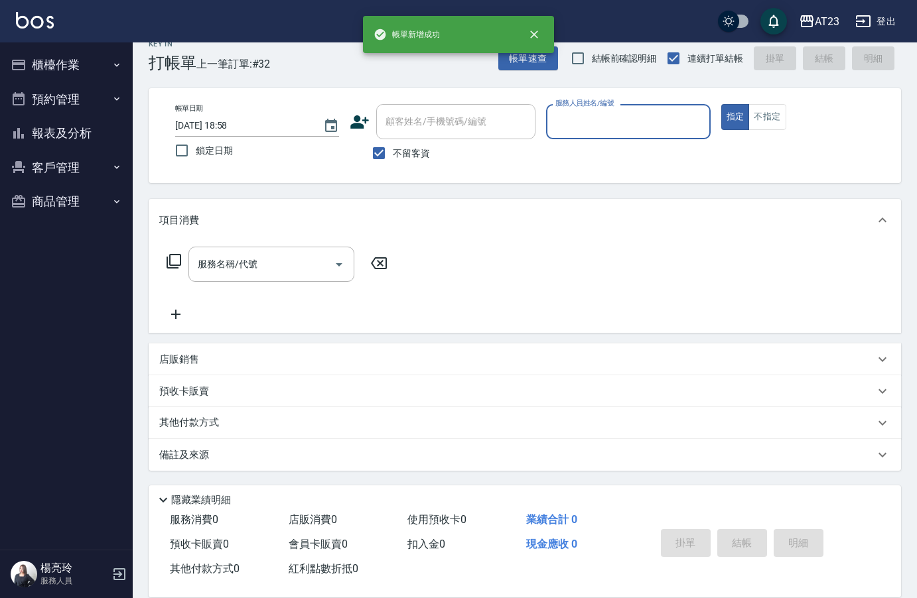
scroll to position [19, 0]
type input "Joann-6"
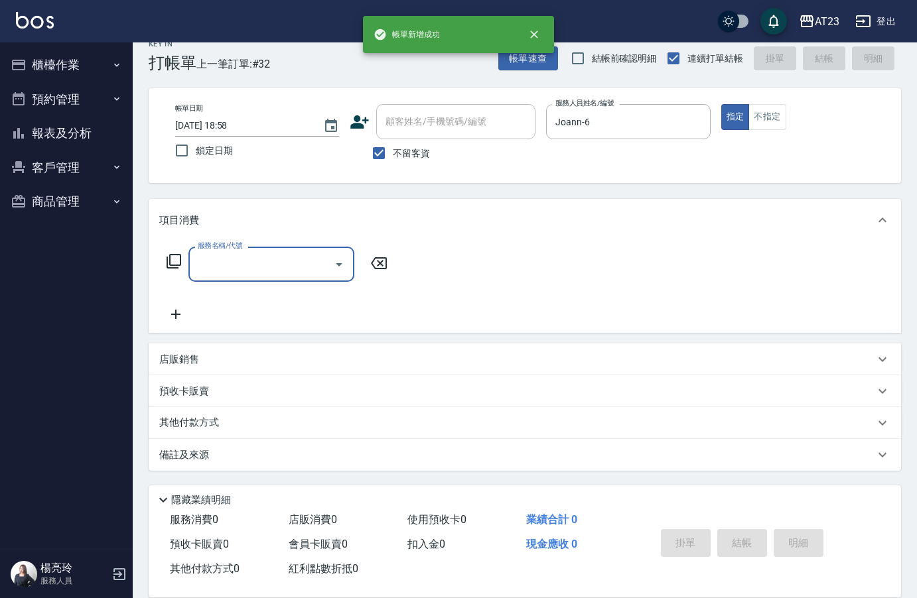
click at [167, 259] on icon at bounding box center [173, 261] width 15 height 15
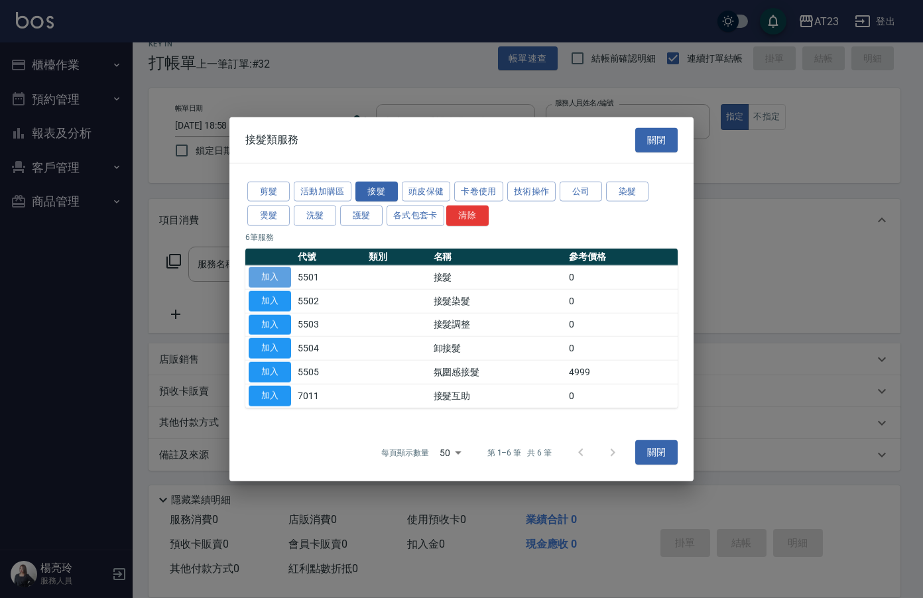
click at [285, 275] on button "加入" at bounding box center [270, 277] width 42 height 21
type input "接髮(5501)"
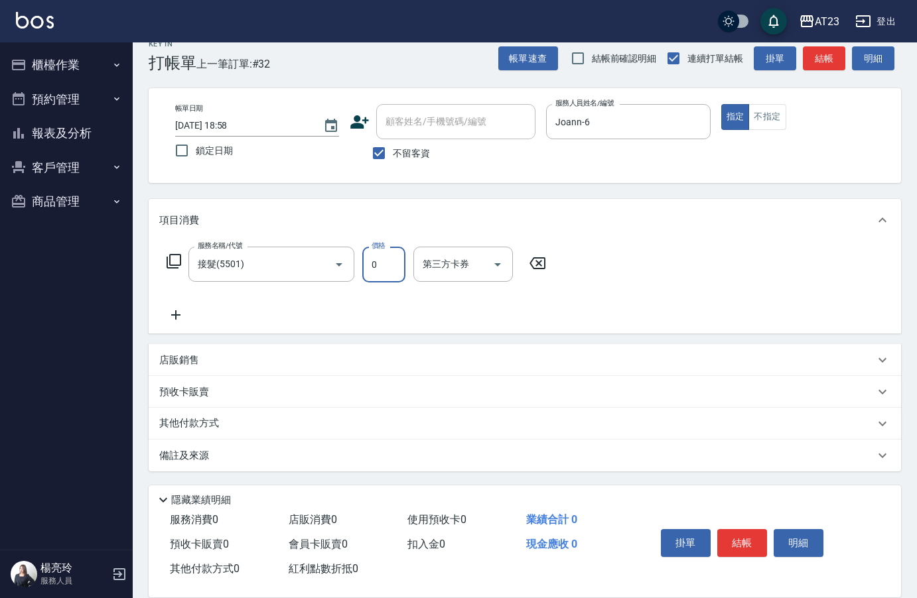
click at [385, 267] on input "0" at bounding box center [383, 265] width 43 height 36
type input "600"
click at [208, 430] on p "其他付款方式" at bounding box center [192, 423] width 66 height 15
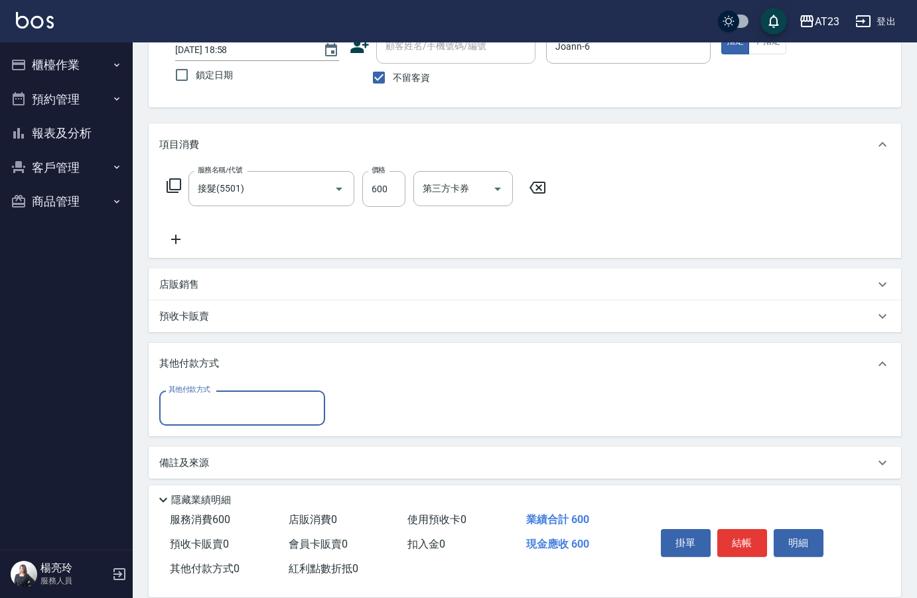
scroll to position [95, 0]
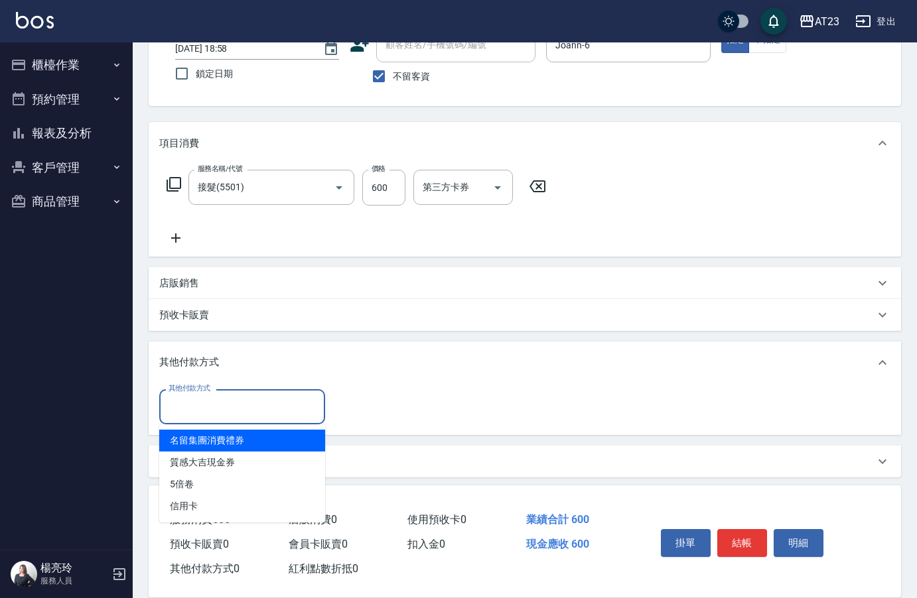
click at [199, 397] on input "其他付款方式" at bounding box center [242, 406] width 154 height 23
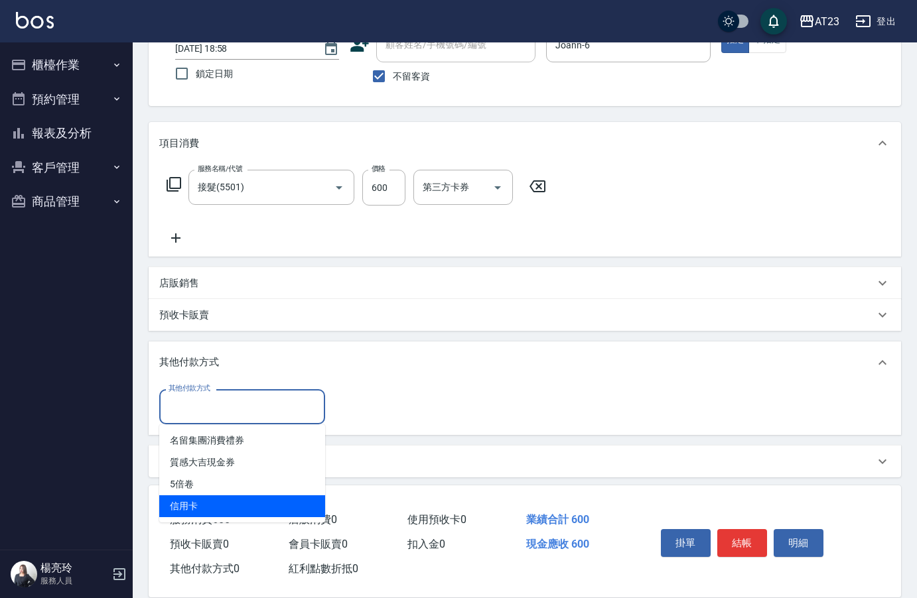
click at [204, 501] on span "信用卡" at bounding box center [242, 506] width 166 height 22
type input "信用卡"
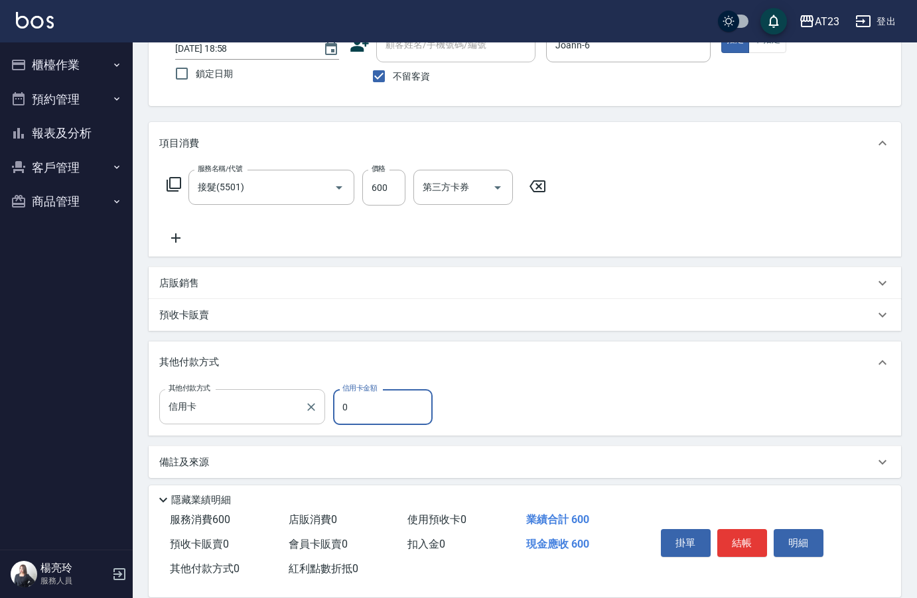
drag, startPoint x: 372, startPoint y: 418, endPoint x: 324, endPoint y: 414, distance: 48.6
click at [324, 414] on div "其他付款方式 信用卡 其他付款方式 信用卡金額 0 信用卡金額" at bounding box center [299, 407] width 281 height 36
type input "600"
click at [757, 537] on button "結帳" at bounding box center [742, 543] width 50 height 28
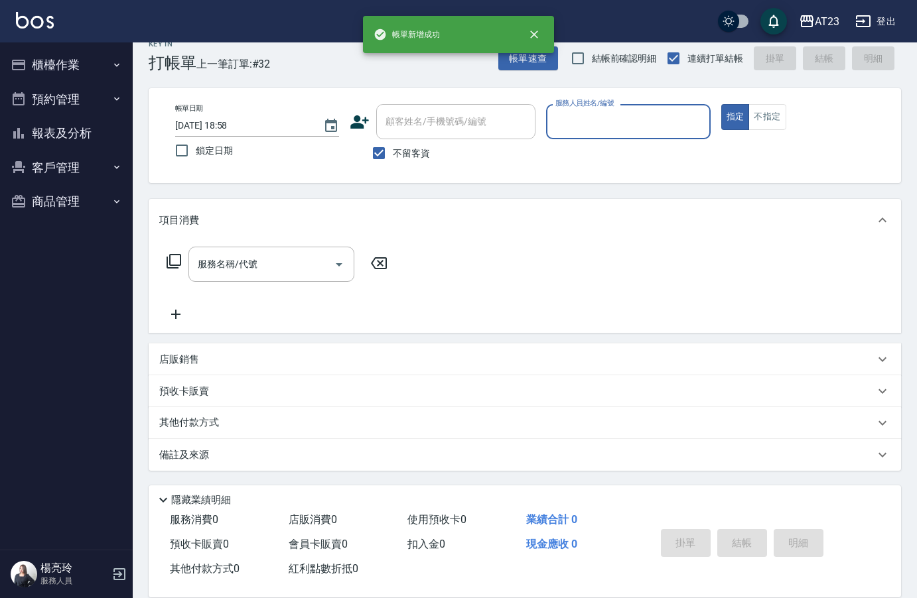
scroll to position [19, 0]
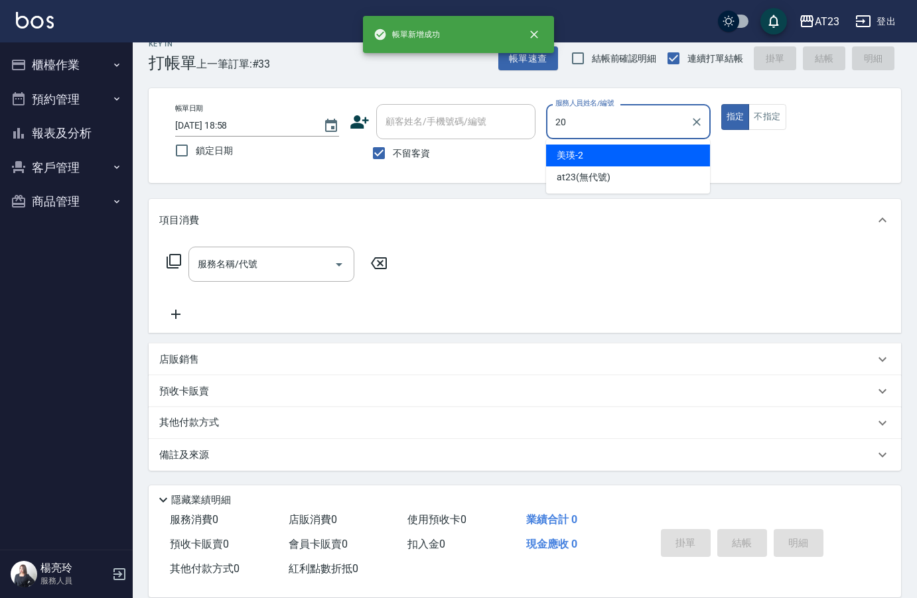
type input "棒棒-20"
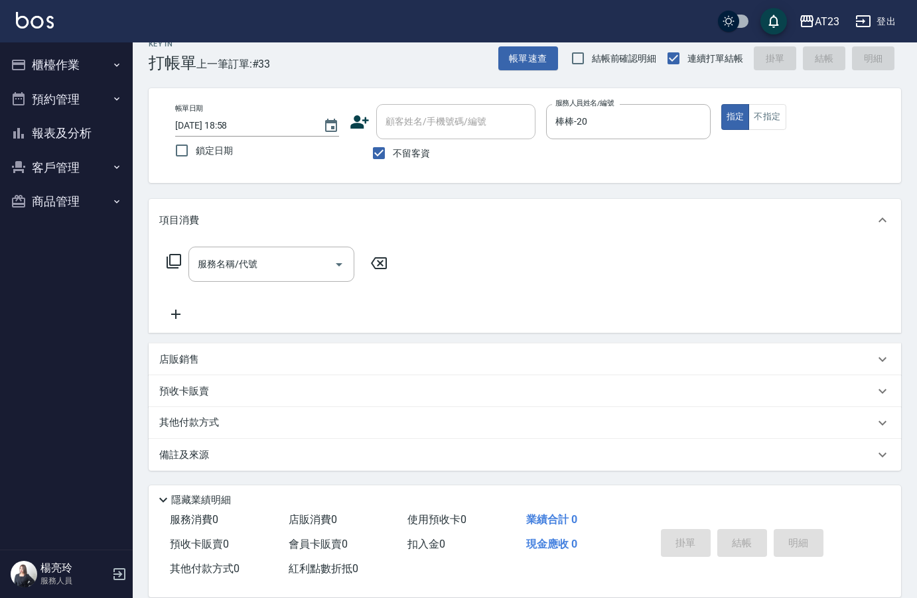
click at [170, 269] on icon at bounding box center [173, 261] width 15 height 15
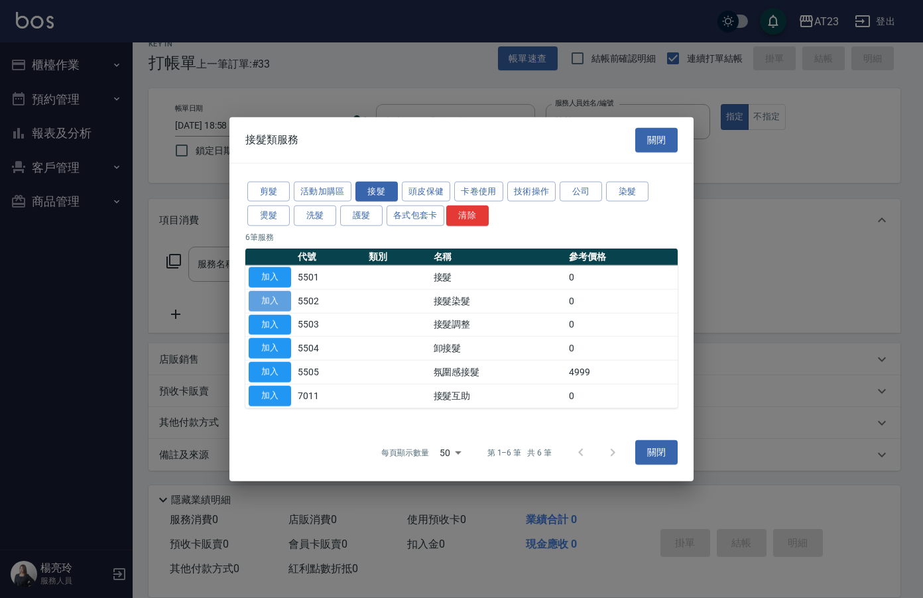
click at [283, 302] on button "加入" at bounding box center [270, 300] width 42 height 21
type input "接髮染髮(5502)"
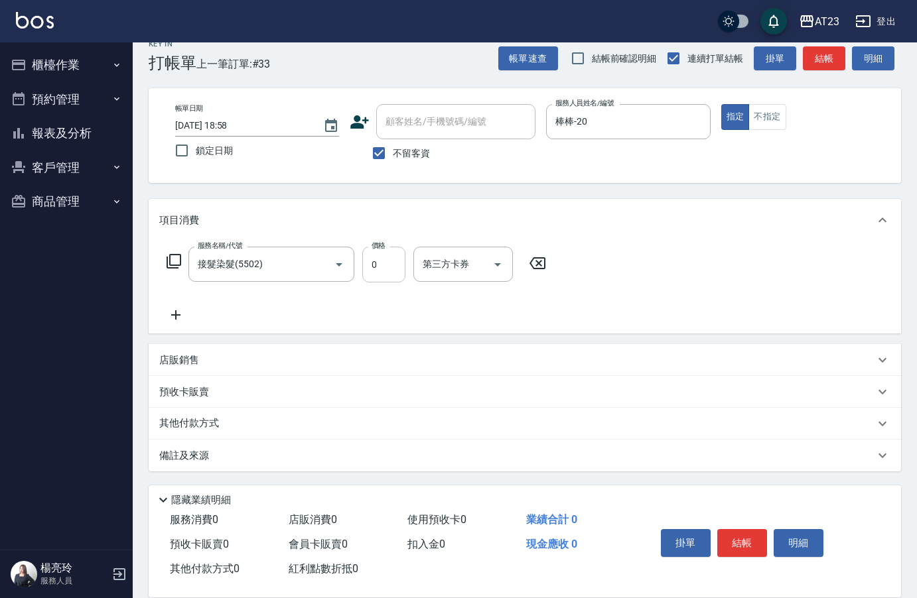
click at [369, 263] on input "0" at bounding box center [383, 265] width 43 height 36
type input "300"
click at [191, 419] on p "其他付款方式" at bounding box center [192, 423] width 66 height 15
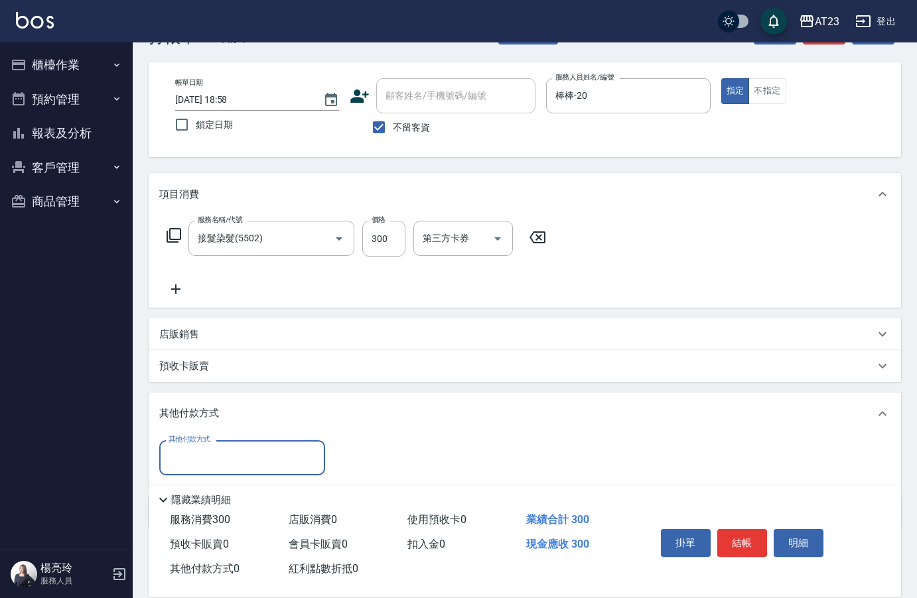
scroll to position [0, 0]
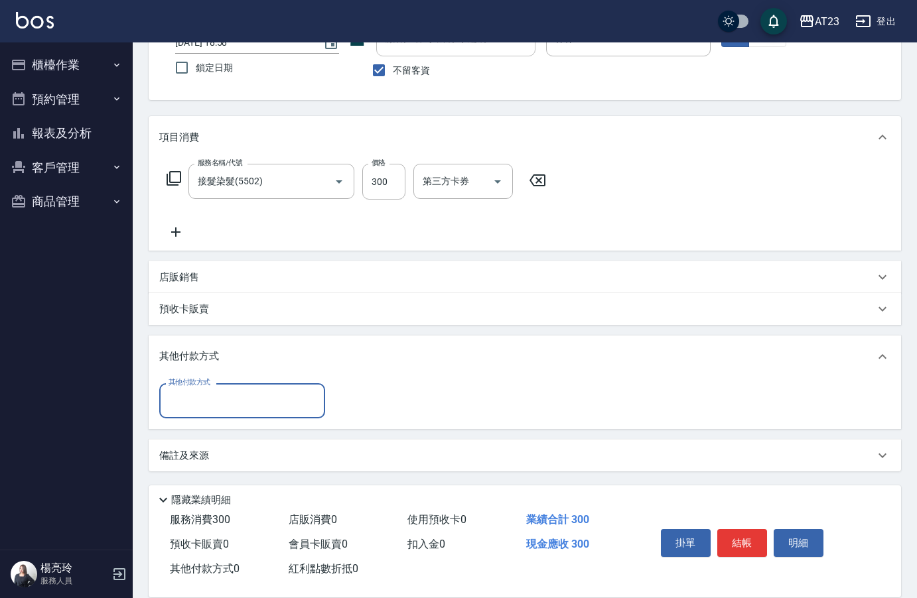
click at [191, 398] on input "其他付款方式" at bounding box center [242, 400] width 154 height 23
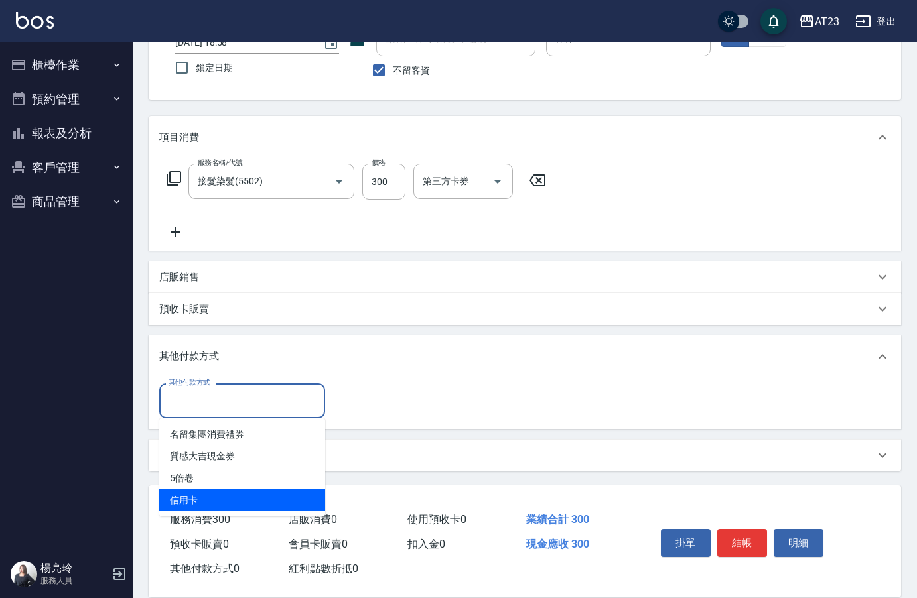
click at [220, 505] on span "信用卡" at bounding box center [242, 500] width 166 height 22
type input "信用卡"
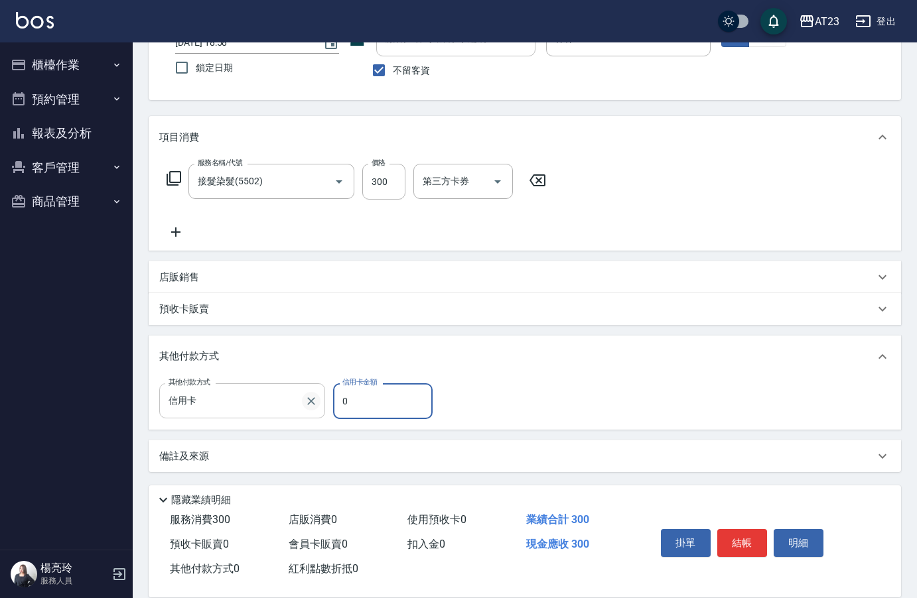
drag, startPoint x: 364, startPoint y: 405, endPoint x: 305, endPoint y: 397, distance: 59.7
click at [305, 397] on div "其他付款方式 信用卡 其他付款方式 信用卡金額 0 信用卡金額" at bounding box center [299, 401] width 281 height 36
type input "300"
click at [743, 533] on button "結帳" at bounding box center [742, 543] width 50 height 28
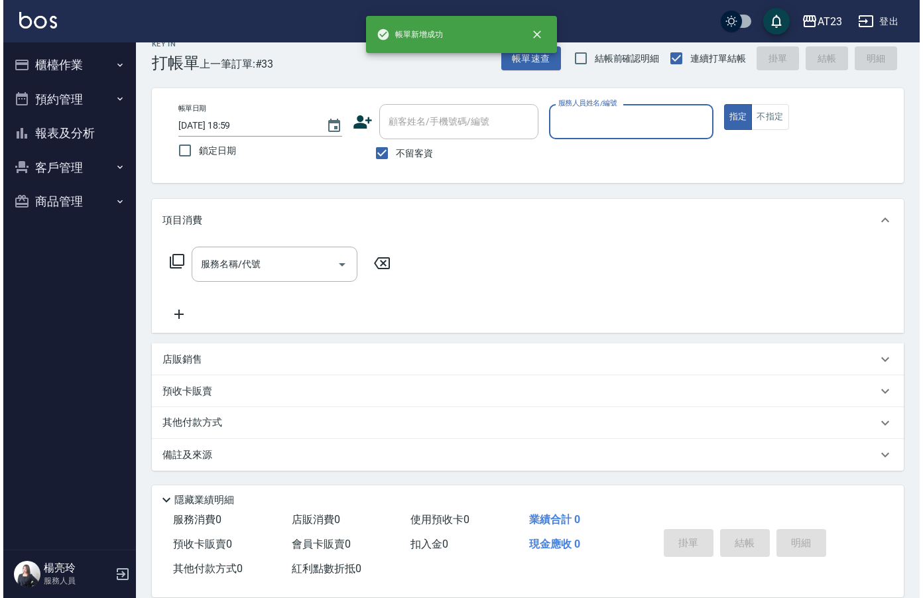
scroll to position [19, 0]
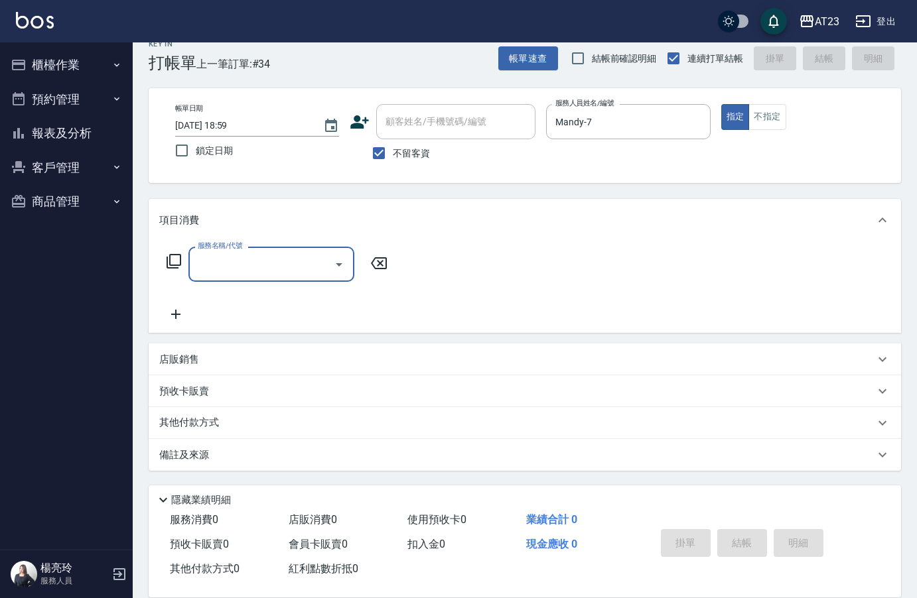
click at [174, 259] on icon at bounding box center [174, 261] width 16 height 16
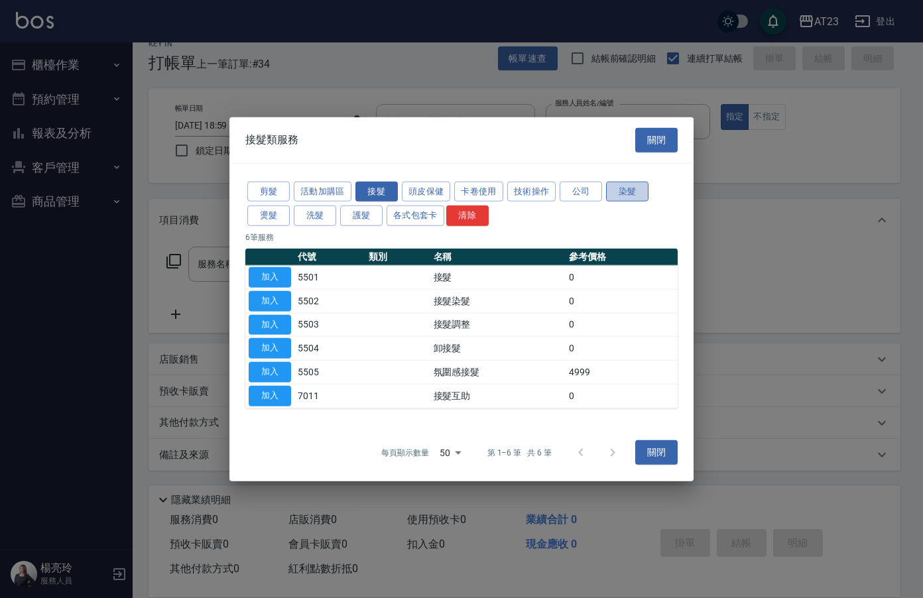
click at [638, 199] on button "染髮" at bounding box center [627, 191] width 42 height 21
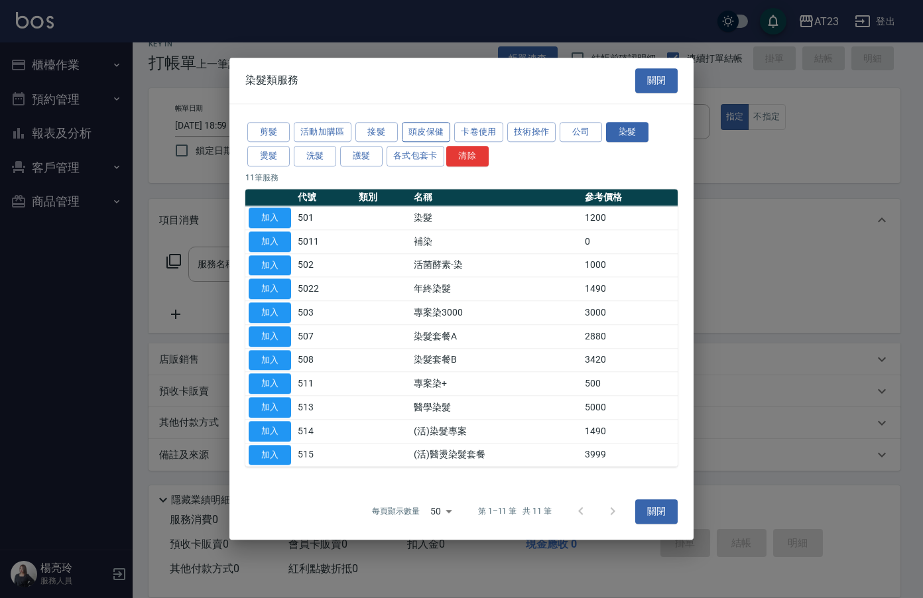
click at [435, 136] on button "頭皮保健" at bounding box center [426, 132] width 49 height 21
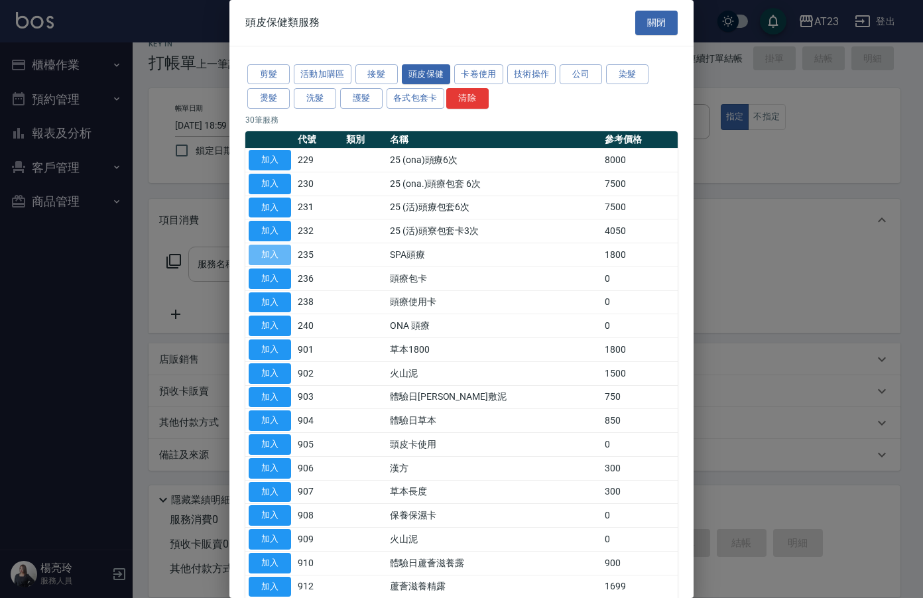
click at [274, 253] on button "加入" at bounding box center [270, 255] width 42 height 21
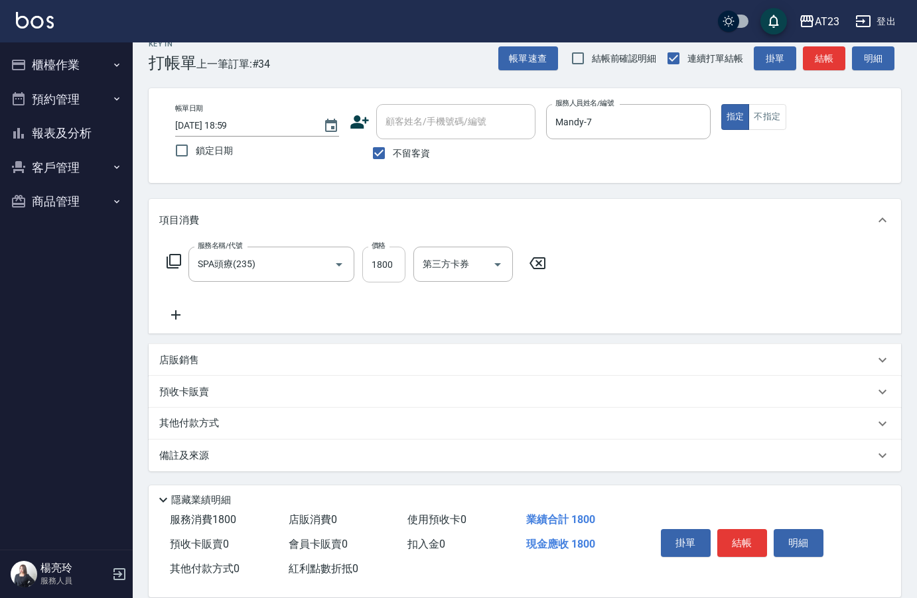
click at [388, 272] on input "1800" at bounding box center [383, 265] width 43 height 36
click at [175, 321] on icon at bounding box center [175, 315] width 33 height 16
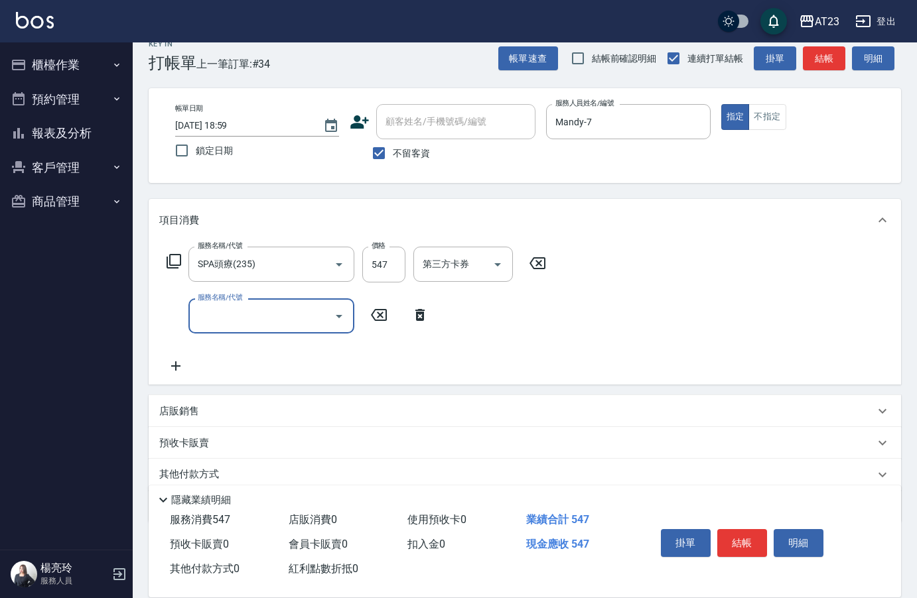
click at [286, 326] on input "服務名稱/代號" at bounding box center [261, 315] width 134 height 23
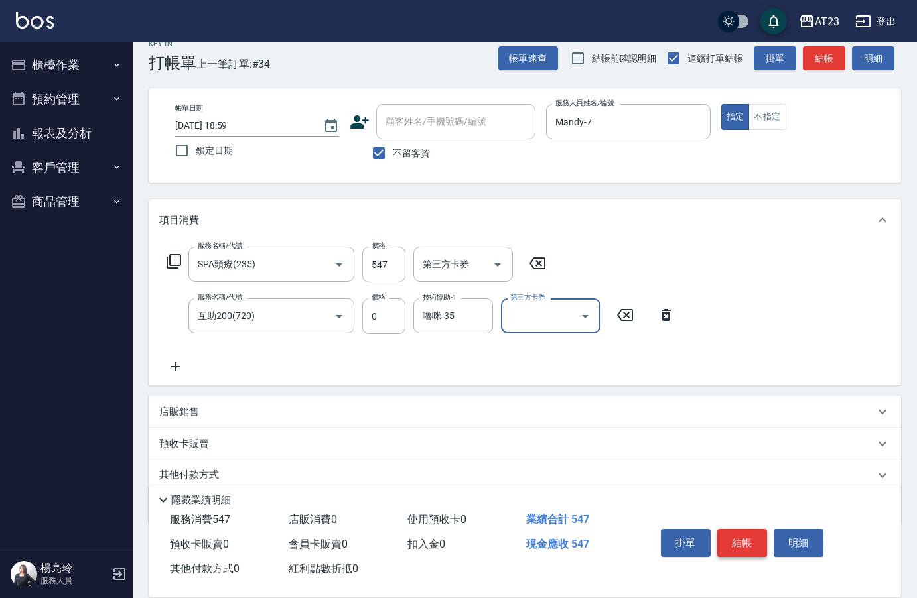
click at [751, 542] on button "結帳" at bounding box center [742, 543] width 50 height 28
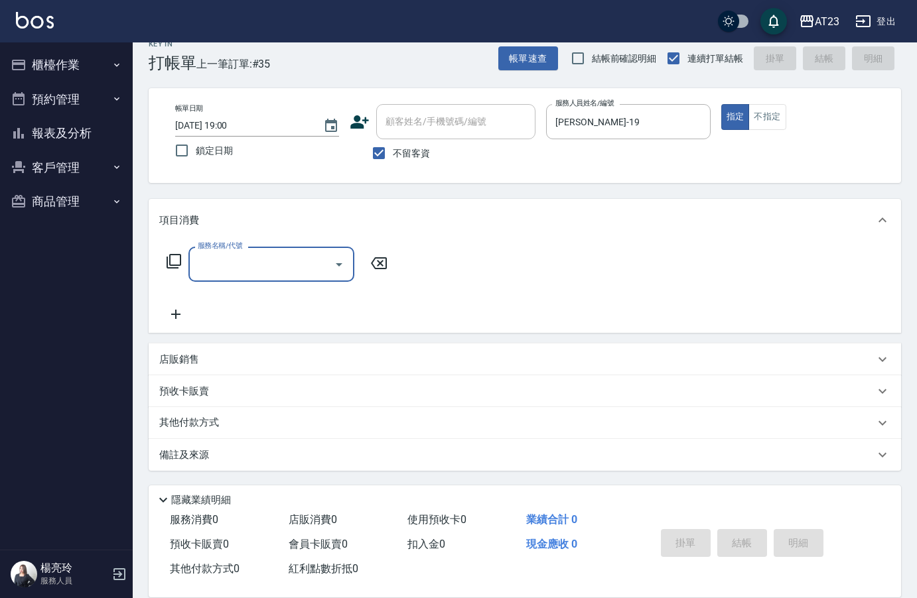
click at [178, 268] on icon at bounding box center [173, 261] width 15 height 15
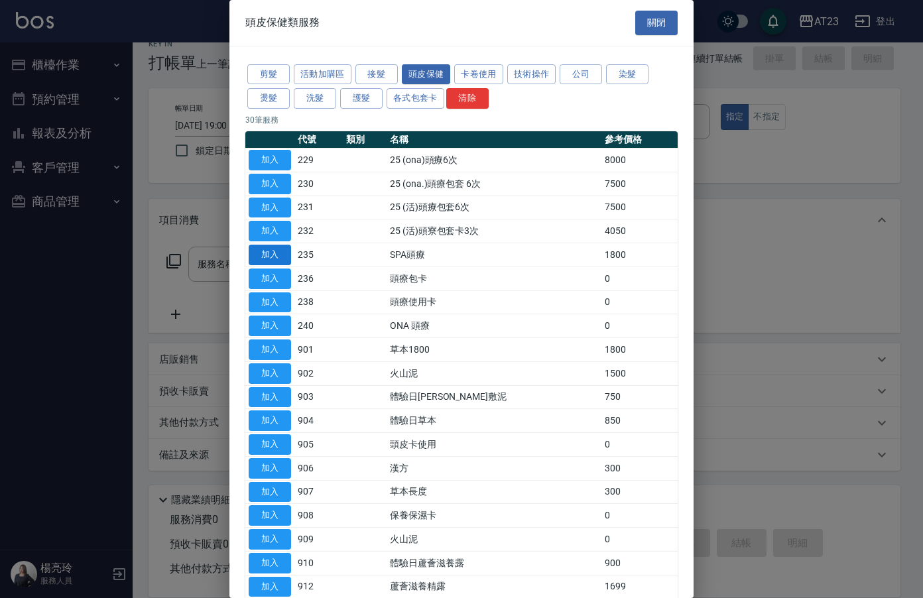
click at [275, 257] on button "加入" at bounding box center [270, 255] width 42 height 21
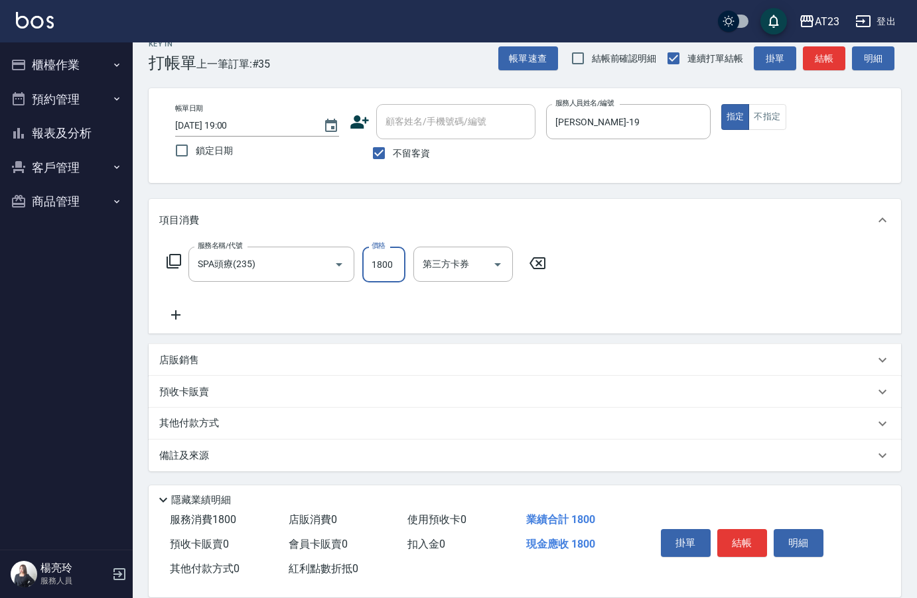
click at [377, 271] on input "1800" at bounding box center [383, 265] width 43 height 36
click at [740, 539] on button "結帳" at bounding box center [742, 543] width 50 height 28
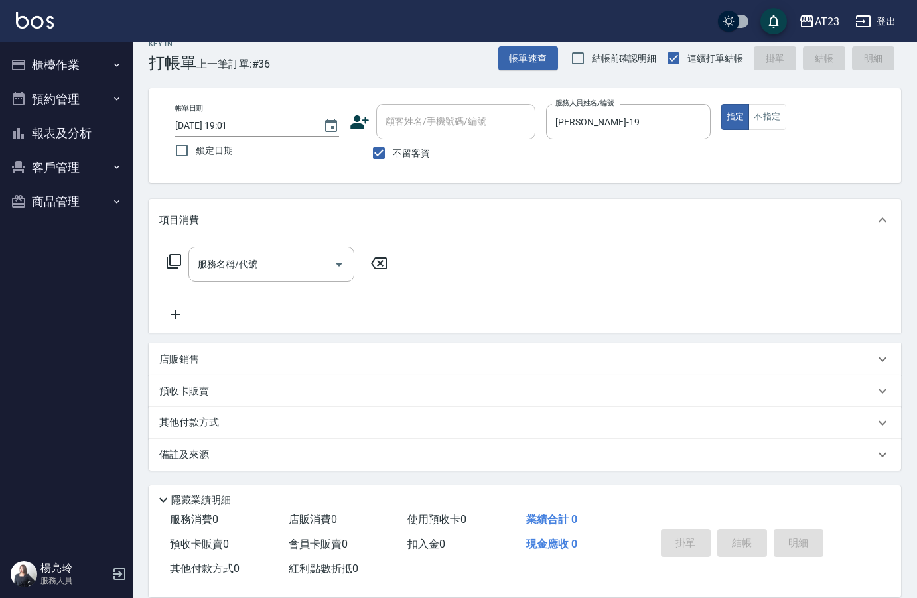
click at [176, 262] on icon at bounding box center [174, 261] width 16 height 16
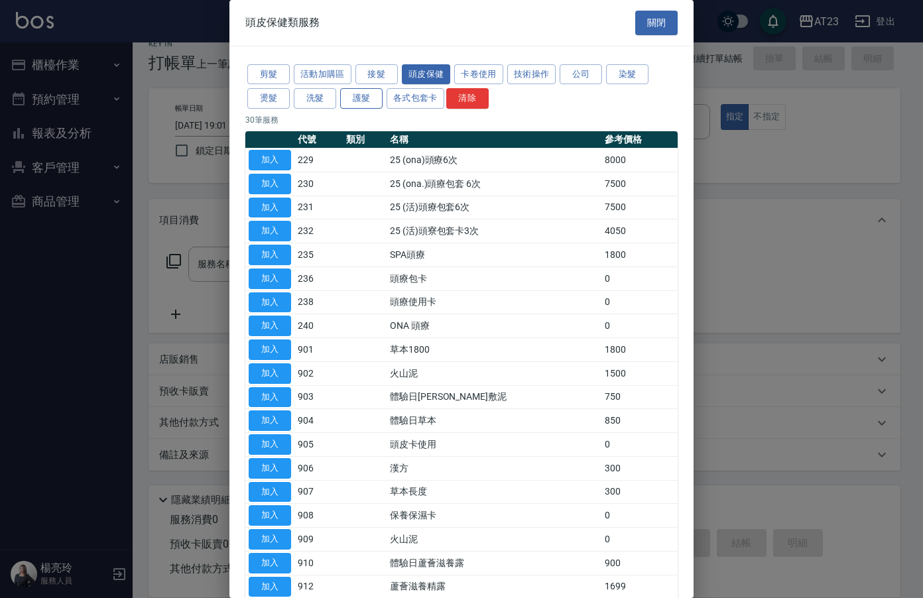
click at [353, 102] on button "護髮" at bounding box center [361, 98] width 42 height 21
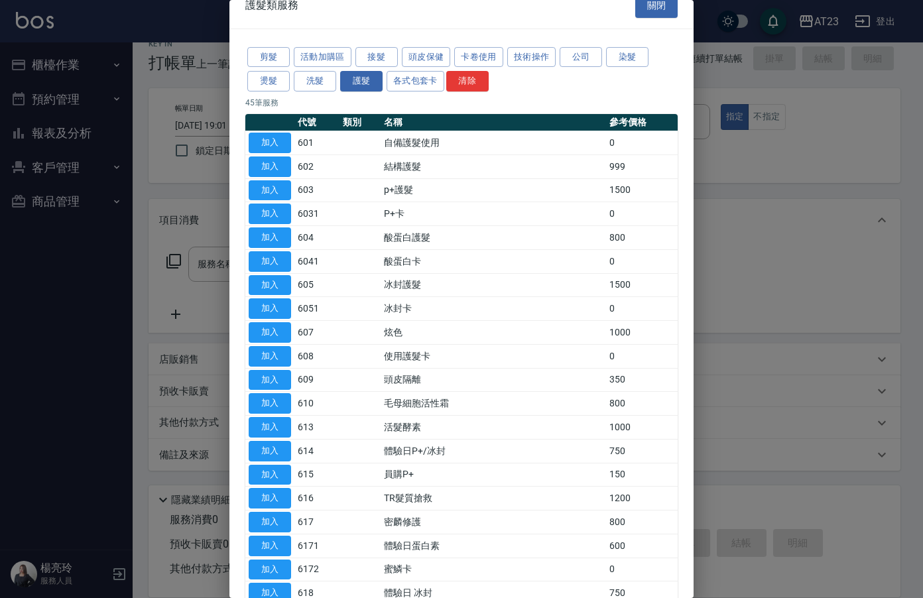
scroll to position [0, 0]
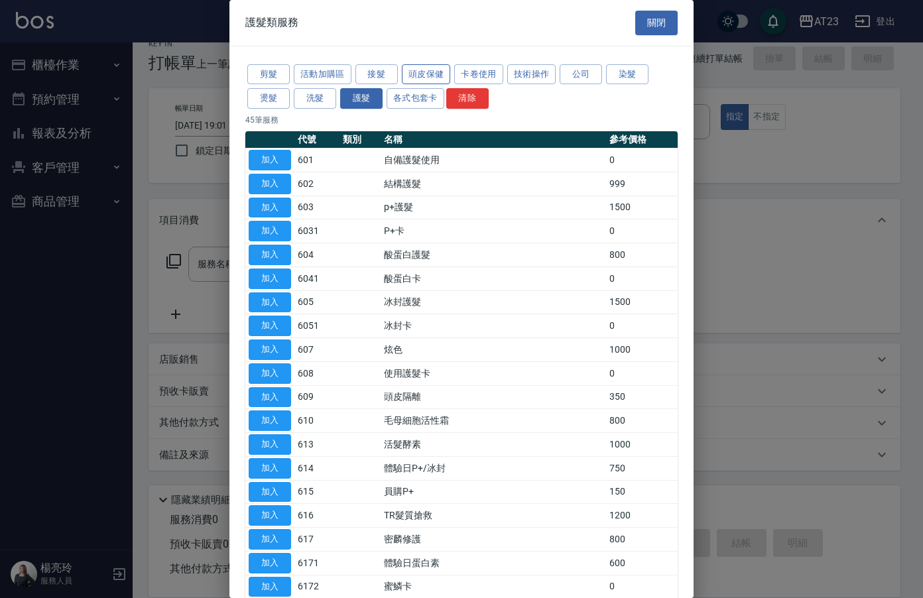
click at [435, 80] on button "頭皮保健" at bounding box center [426, 74] width 49 height 21
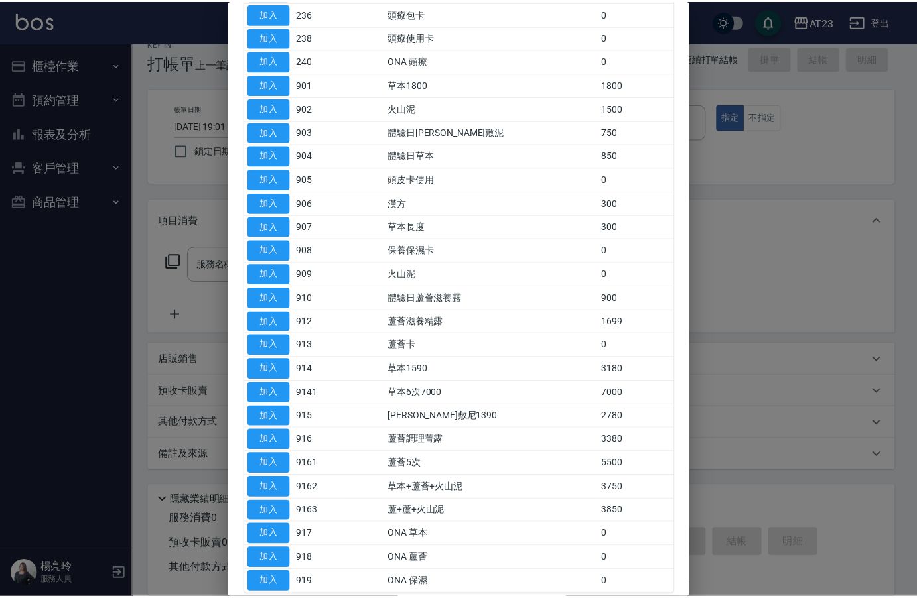
scroll to position [335, 0]
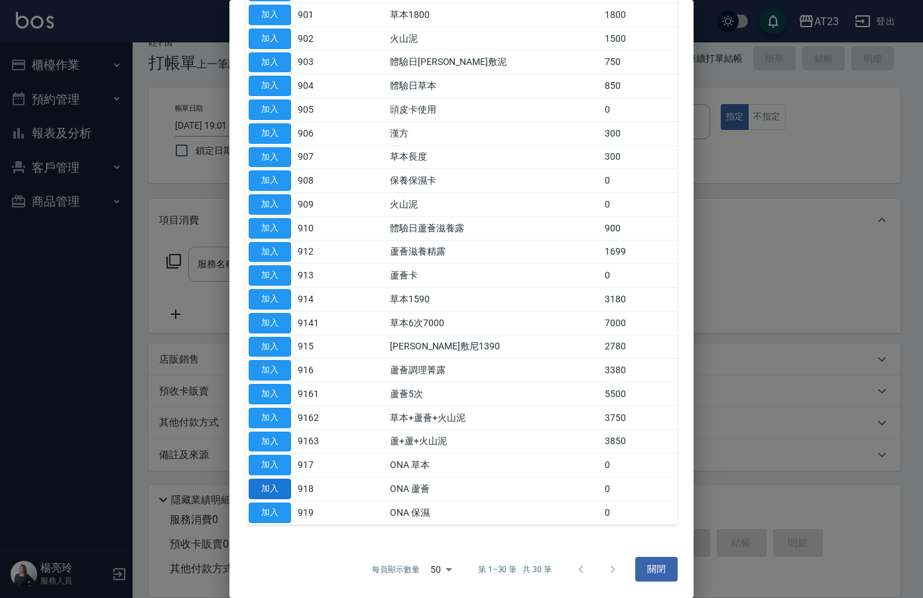
click at [276, 492] on button "加入" at bounding box center [270, 489] width 42 height 21
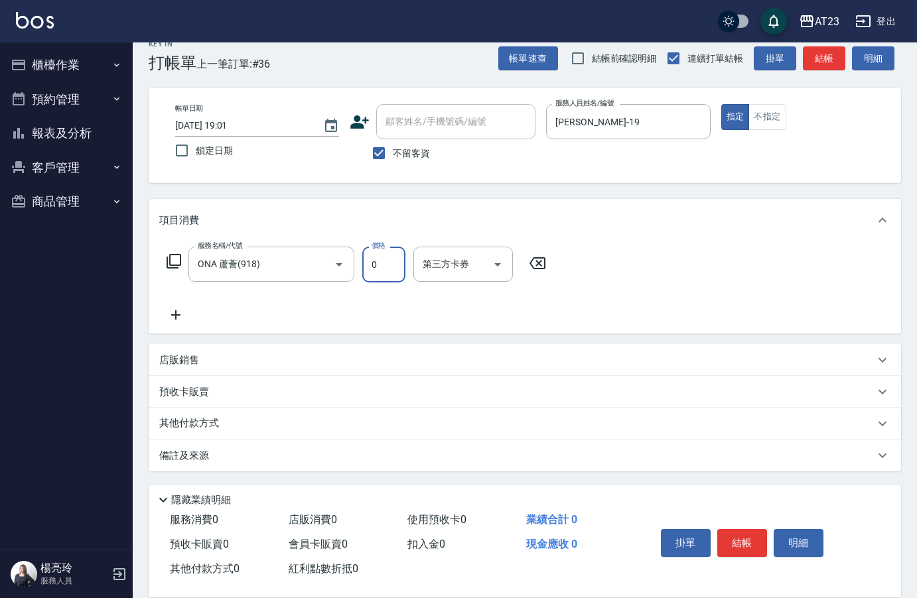
click at [394, 253] on input "0" at bounding box center [383, 265] width 43 height 36
click at [747, 533] on button "結帳" at bounding box center [742, 543] width 50 height 28
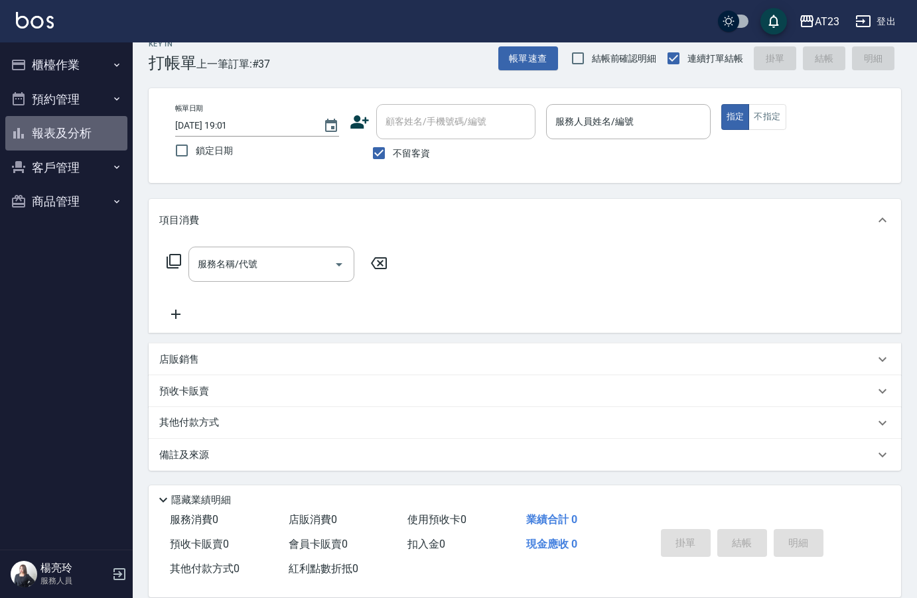
click at [60, 133] on button "報表及分析" at bounding box center [66, 133] width 122 height 34
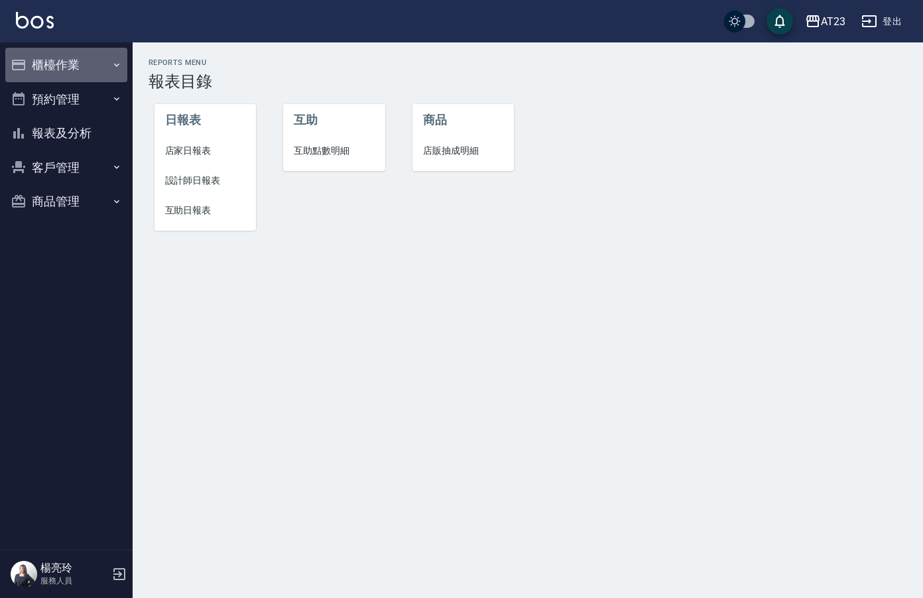
click at [56, 68] on button "櫃檯作業" at bounding box center [66, 65] width 122 height 34
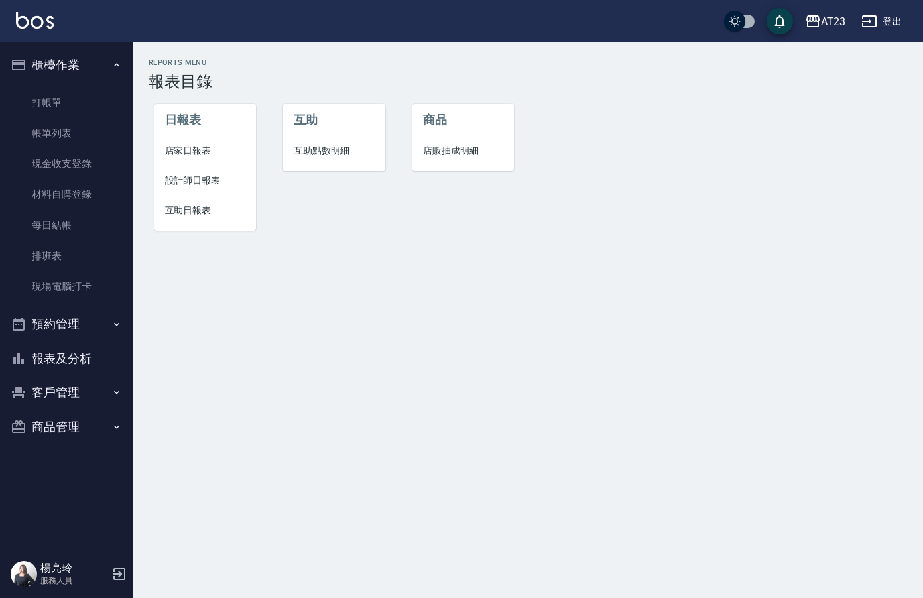
click at [98, 354] on button "報表及分析" at bounding box center [66, 359] width 122 height 34
click at [82, 163] on link "現金收支登錄" at bounding box center [66, 164] width 122 height 31
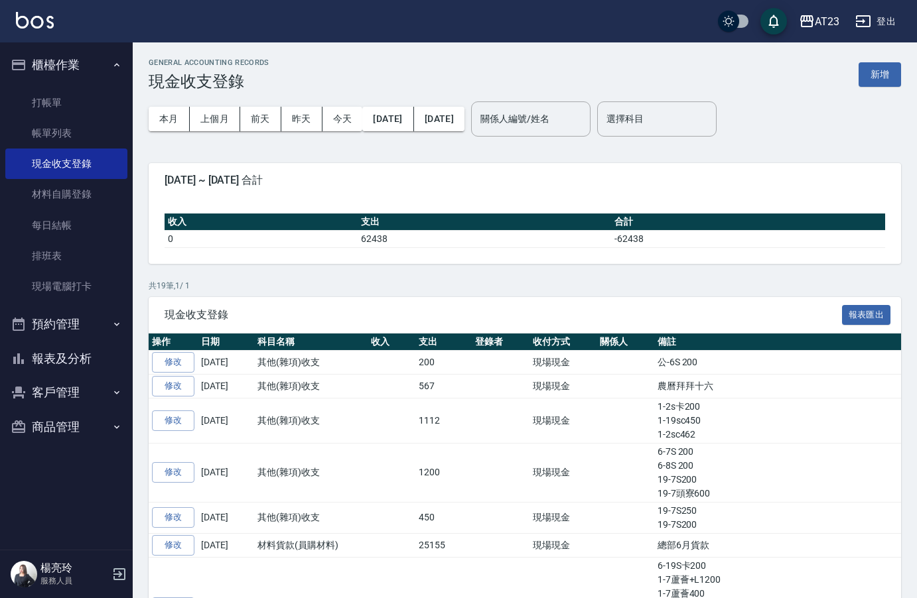
click at [80, 369] on button "報表及分析" at bounding box center [66, 359] width 122 height 34
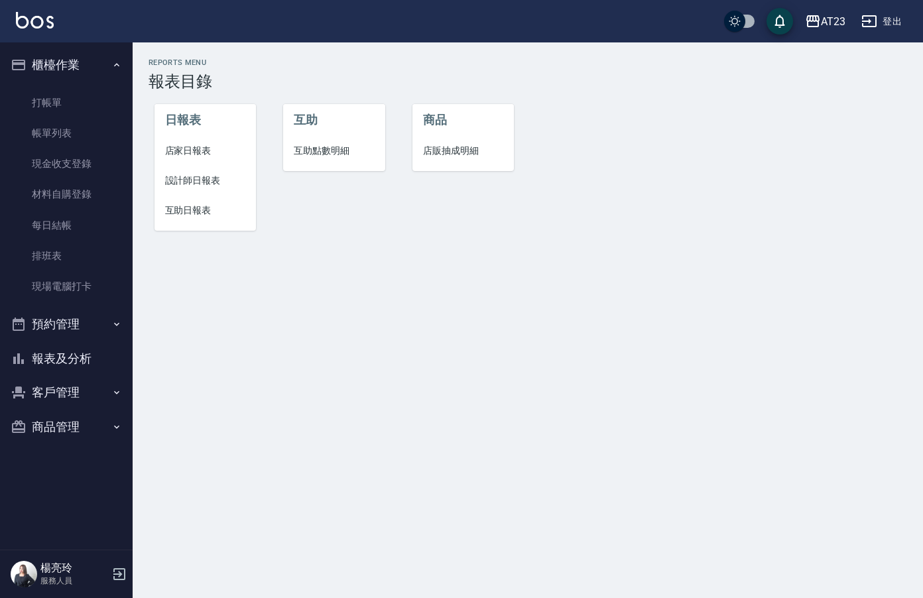
click at [198, 194] on li "設計師日報表" at bounding box center [206, 181] width 102 height 30
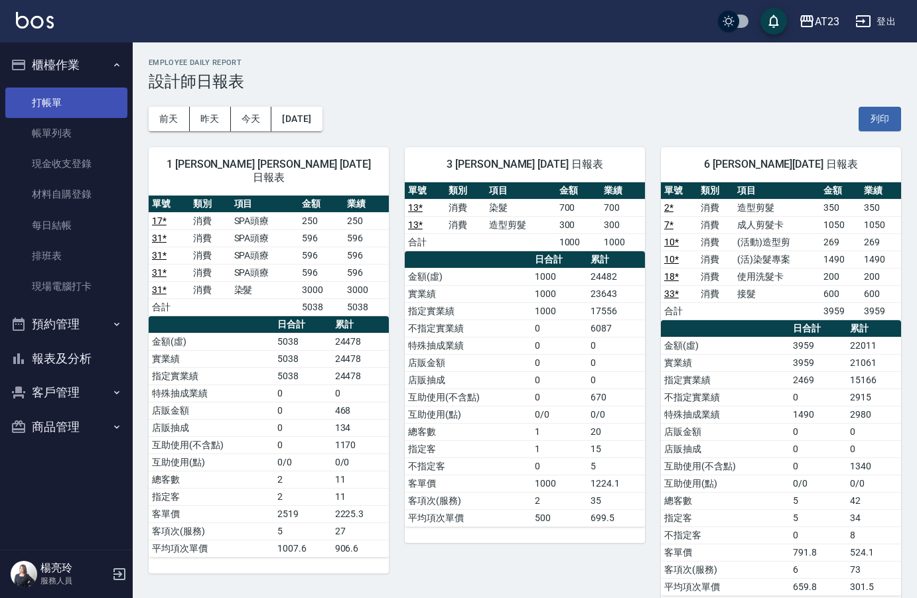
click at [72, 94] on link "打帳單" at bounding box center [66, 103] width 122 height 31
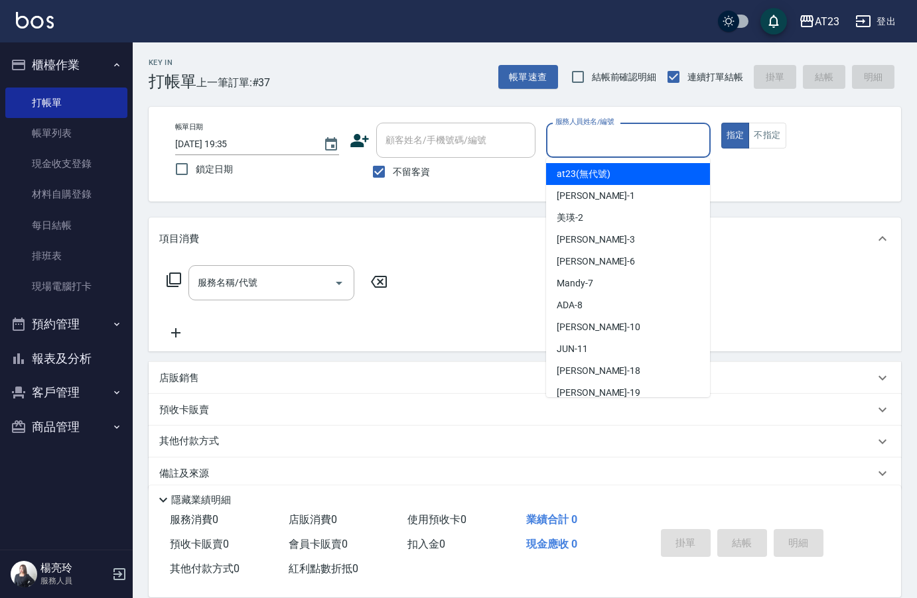
click at [629, 141] on input "服務人員姓名/編號" at bounding box center [628, 140] width 152 height 23
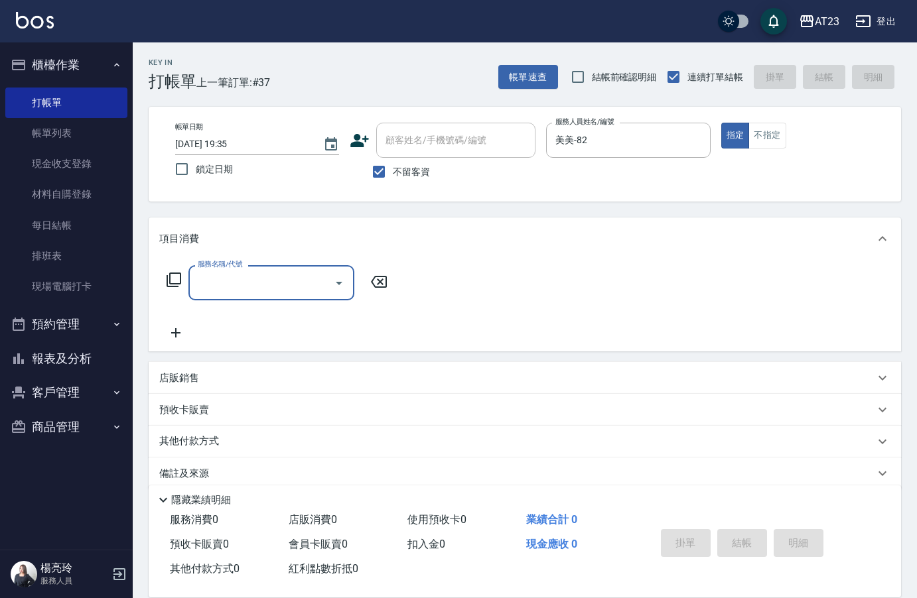
click at [170, 277] on icon at bounding box center [173, 280] width 15 height 15
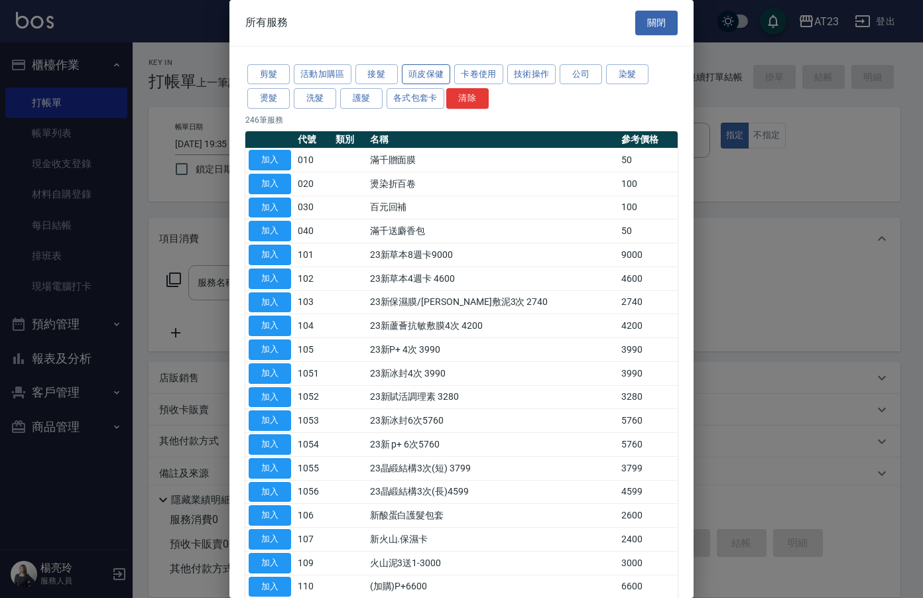
click at [436, 80] on button "頭皮保健" at bounding box center [426, 74] width 49 height 21
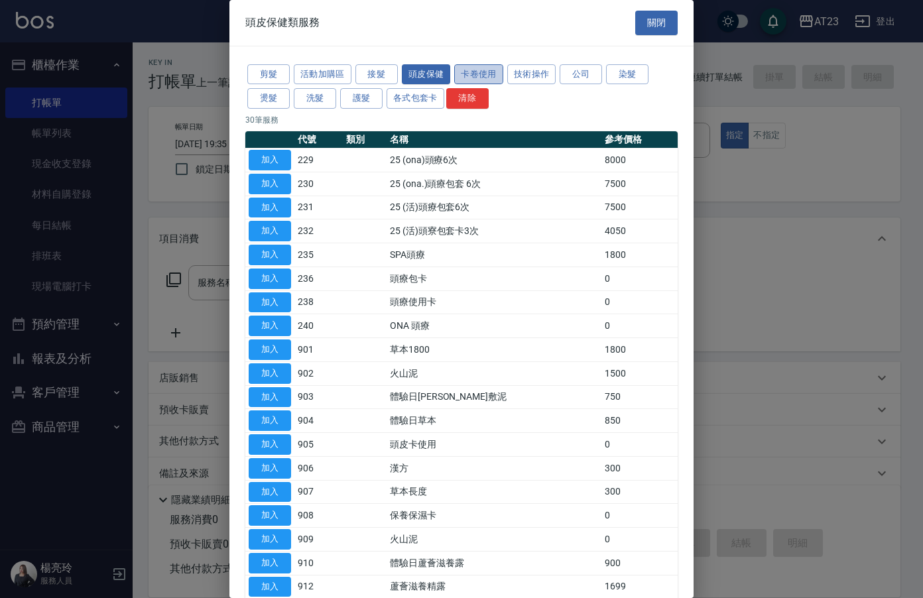
click at [482, 74] on button "卡卷使用" at bounding box center [478, 74] width 49 height 21
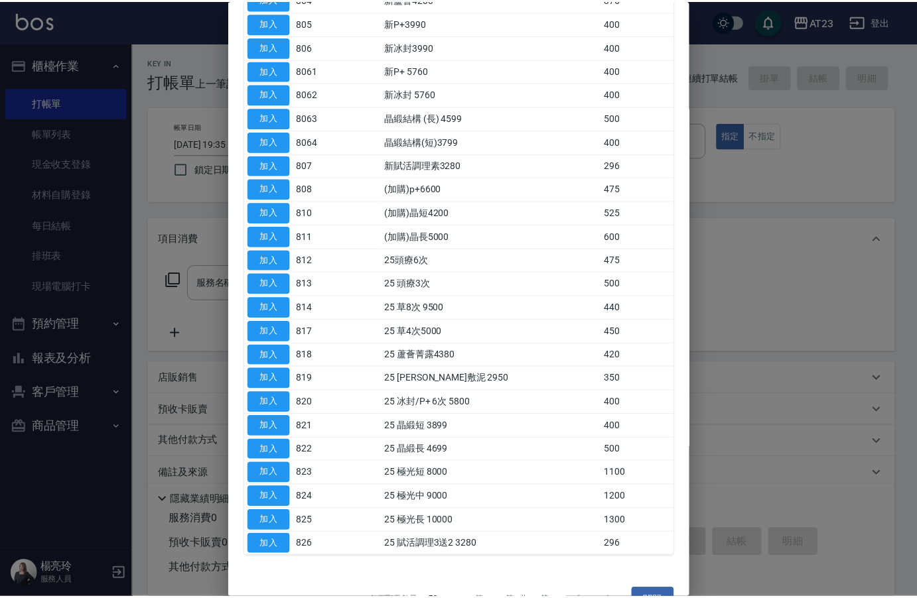
scroll to position [263, 0]
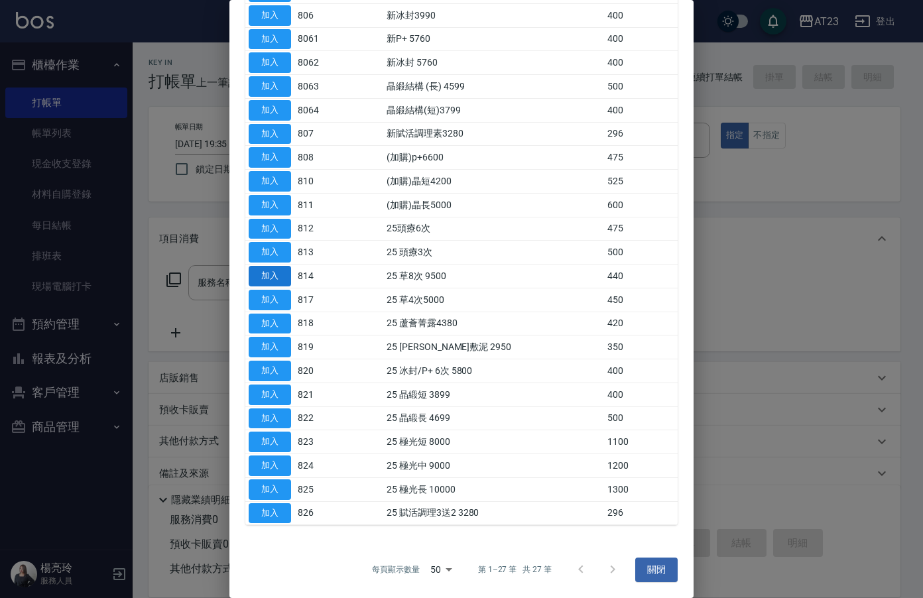
click at [269, 273] on button "加入" at bounding box center [270, 276] width 42 height 21
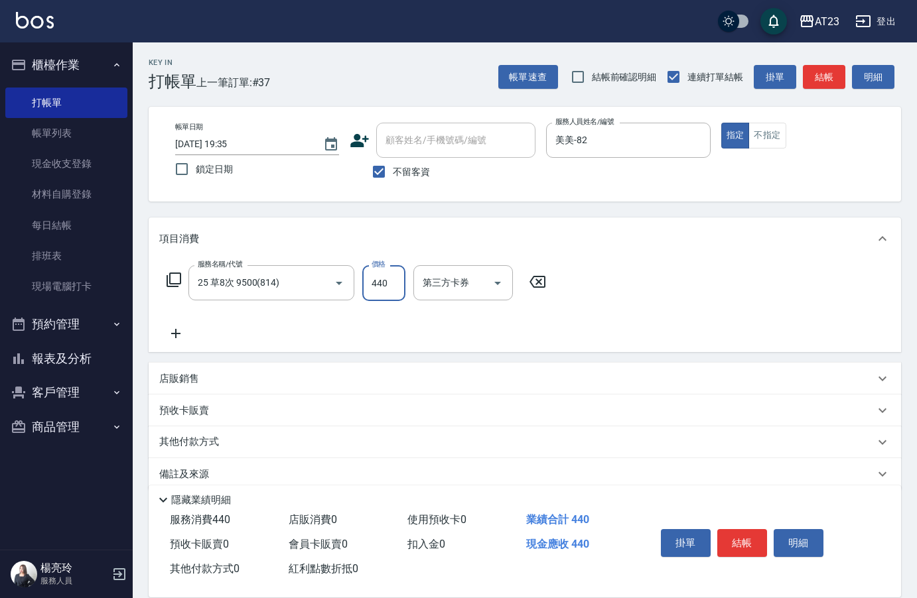
click at [387, 283] on input "440" at bounding box center [383, 283] width 43 height 36
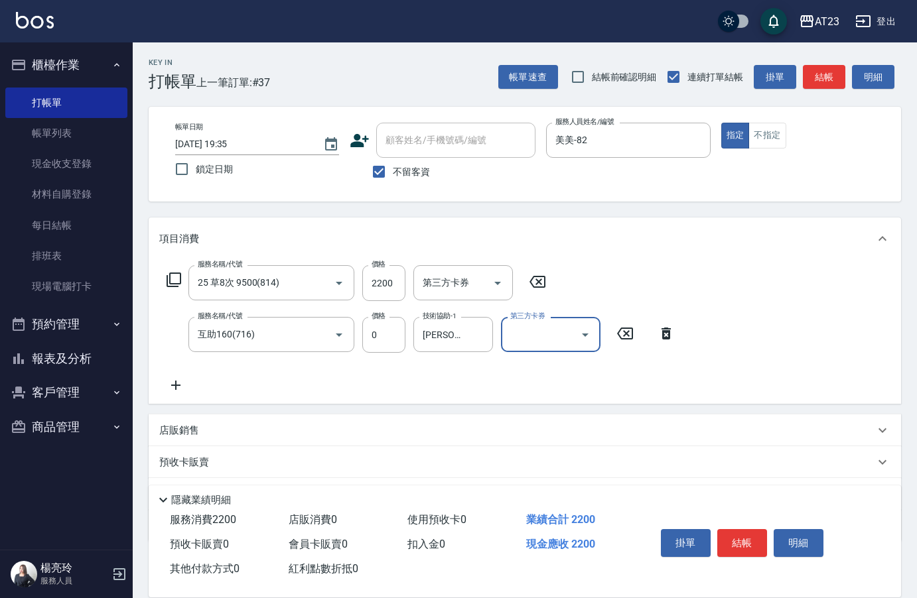
click at [178, 378] on icon at bounding box center [175, 385] width 33 height 16
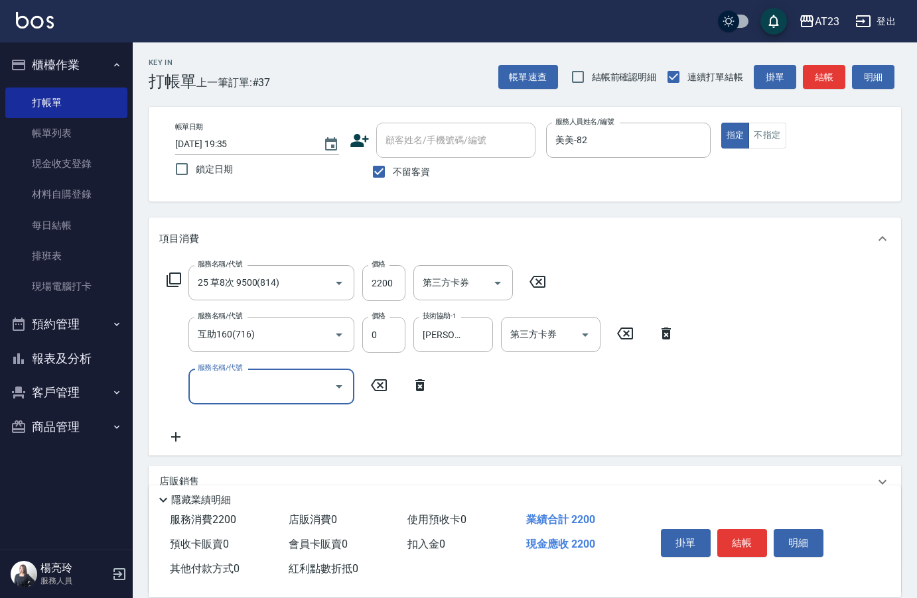
click at [209, 379] on input "服務名稱/代號" at bounding box center [261, 386] width 134 height 23
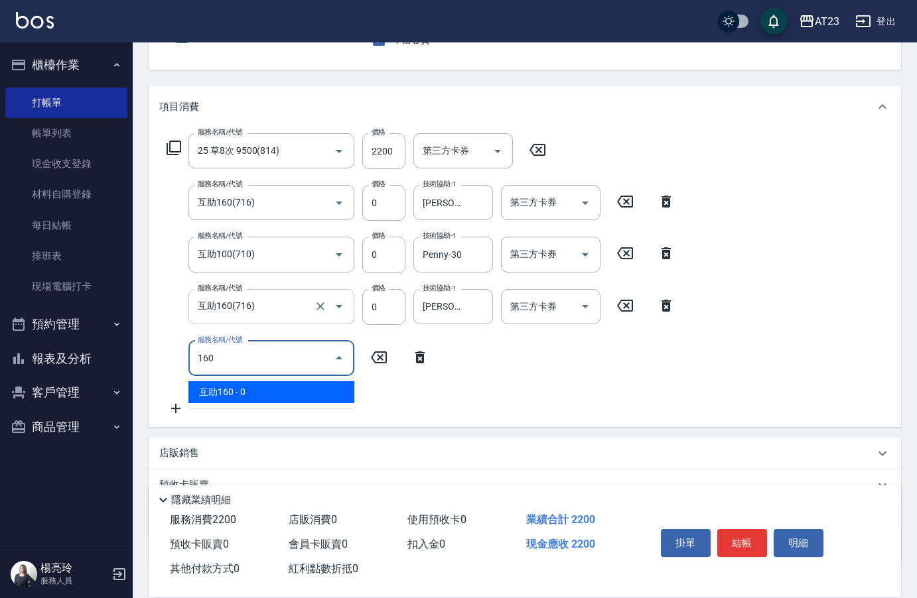
scroll to position [133, 0]
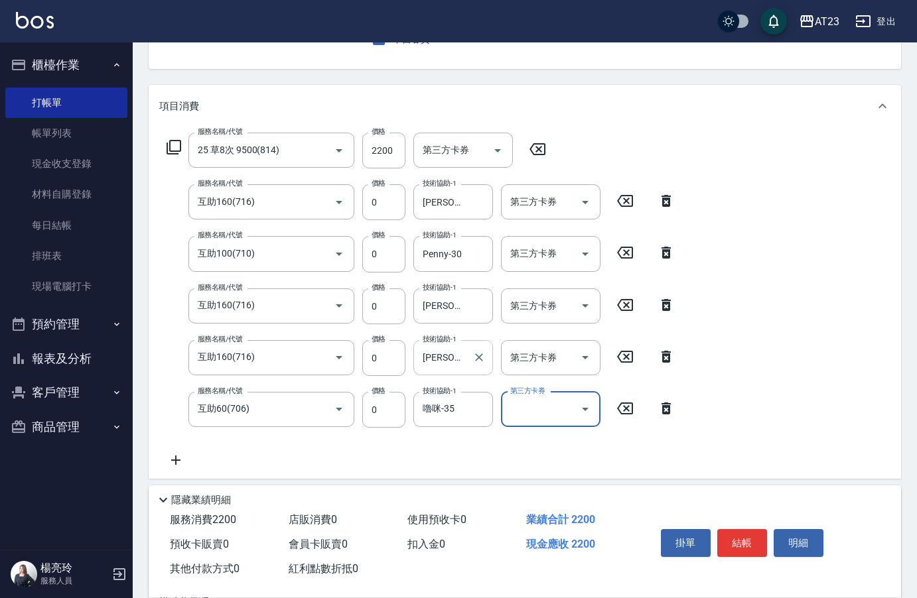
click at [447, 359] on input "[PERSON_NAME]-34" at bounding box center [443, 357] width 48 height 23
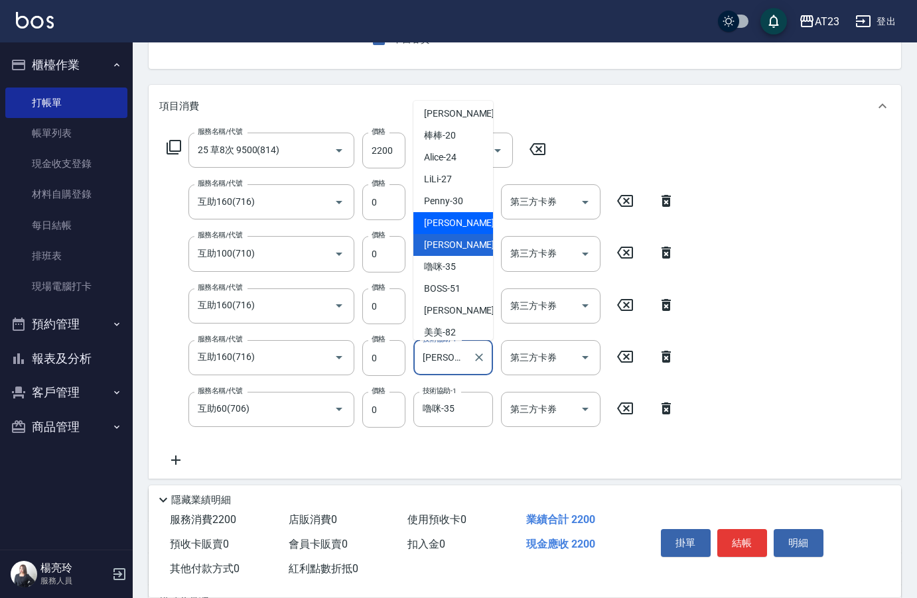
scroll to position [298, 0]
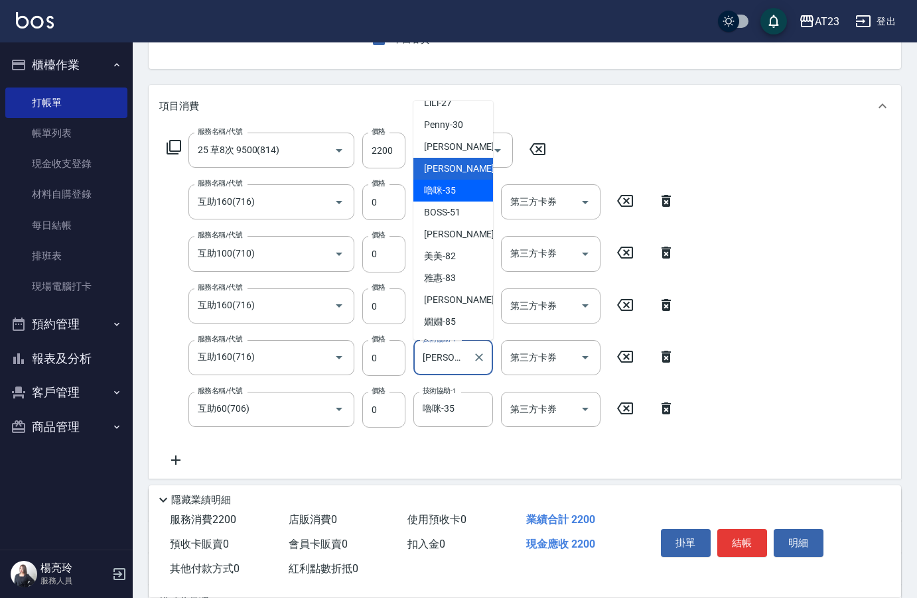
click at [453, 198] on span "嚕咪 -35" at bounding box center [440, 191] width 32 height 14
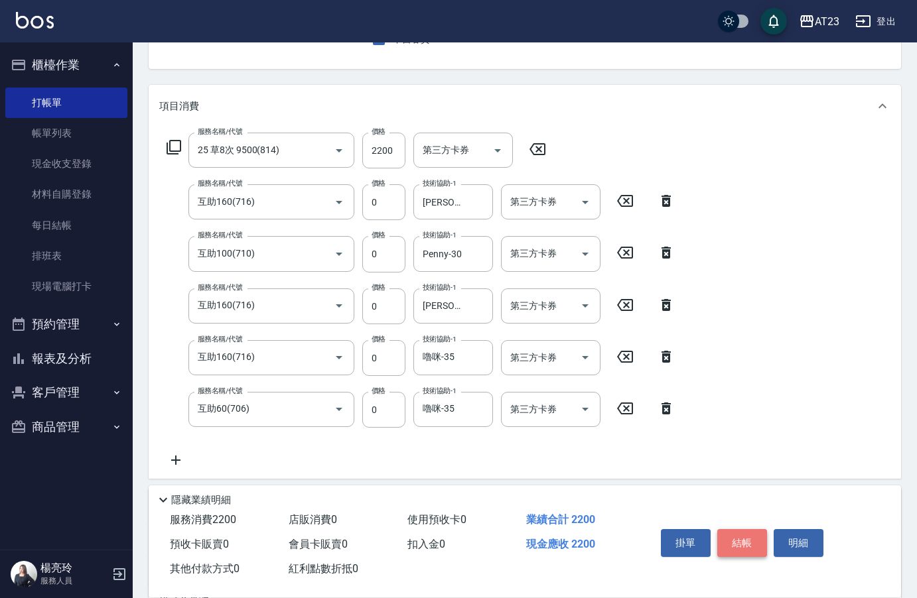
click at [744, 543] on button "結帳" at bounding box center [742, 543] width 50 height 28
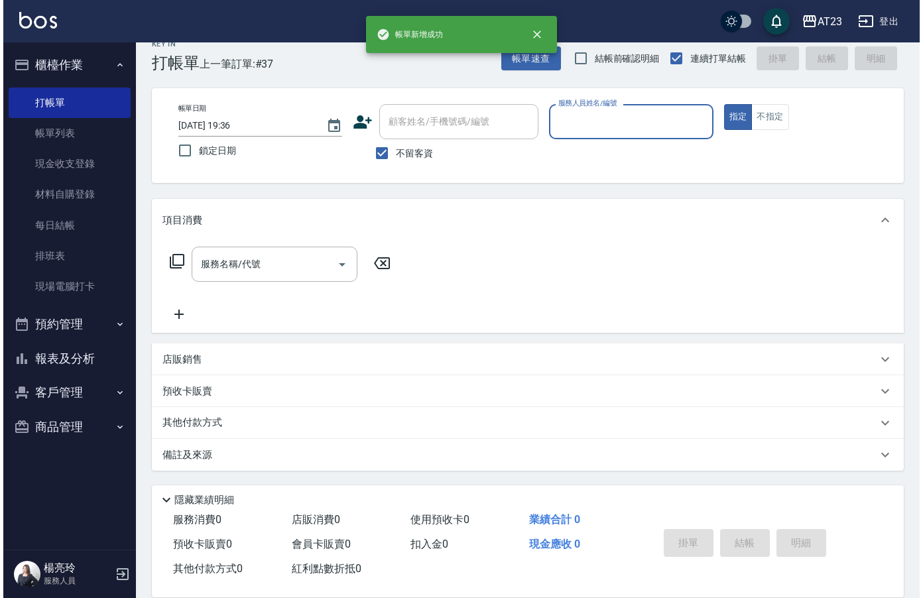
scroll to position [19, 0]
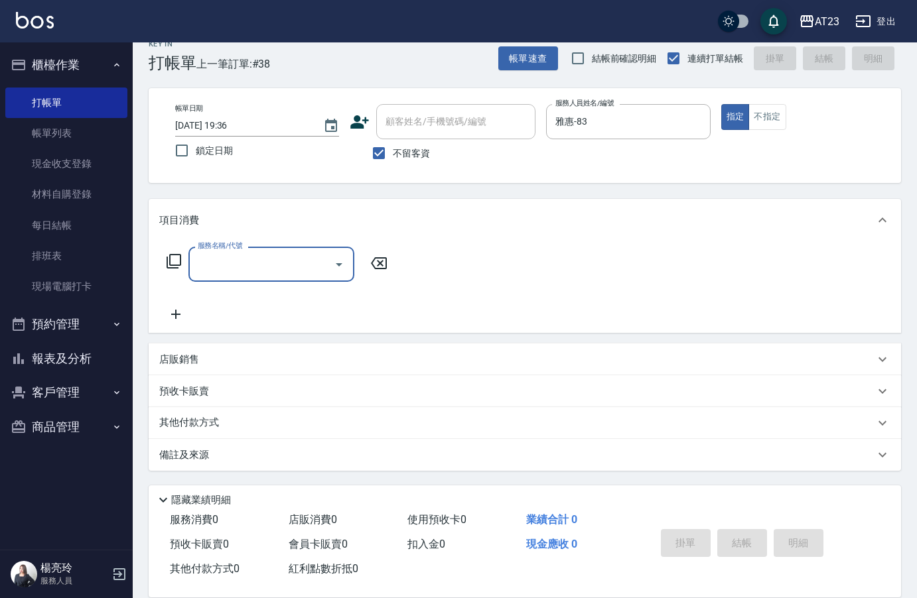
click at [166, 261] on icon at bounding box center [174, 261] width 16 height 16
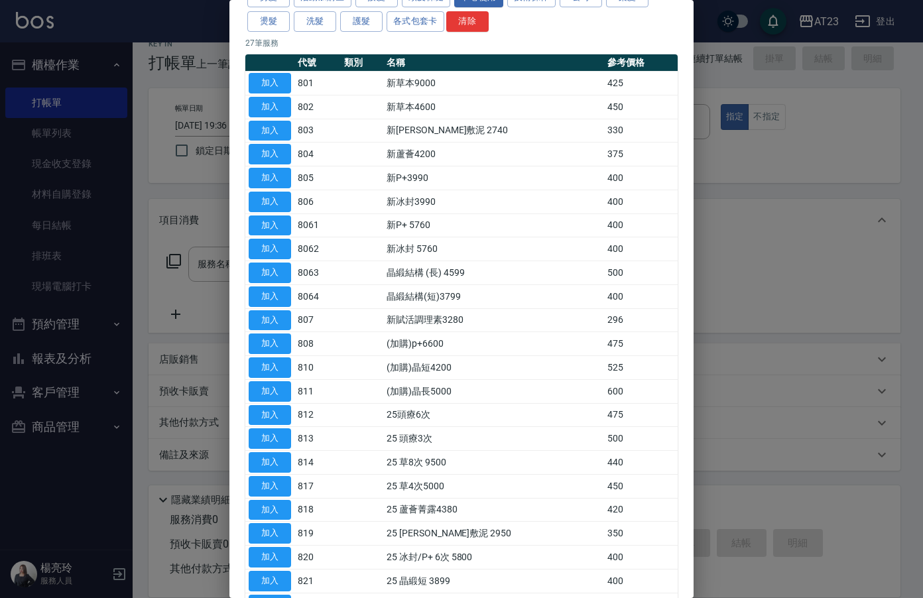
scroll to position [133, 0]
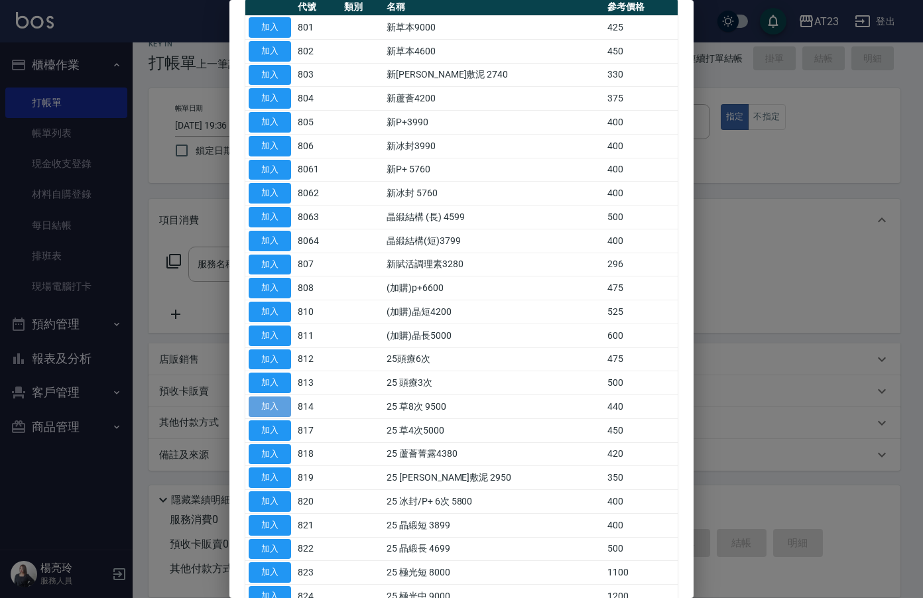
click at [274, 405] on button "加入" at bounding box center [270, 407] width 42 height 21
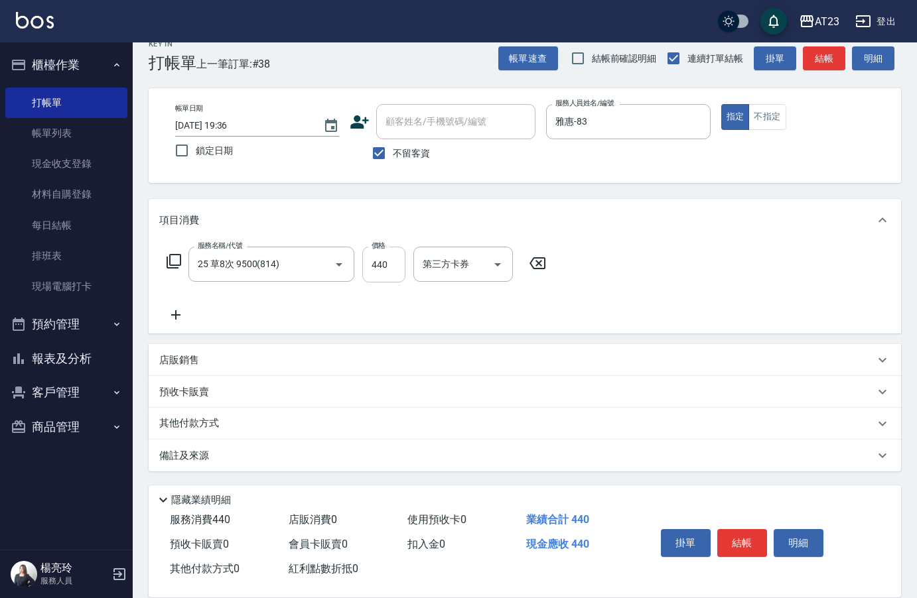
click at [387, 275] on input "440" at bounding box center [383, 265] width 43 height 36
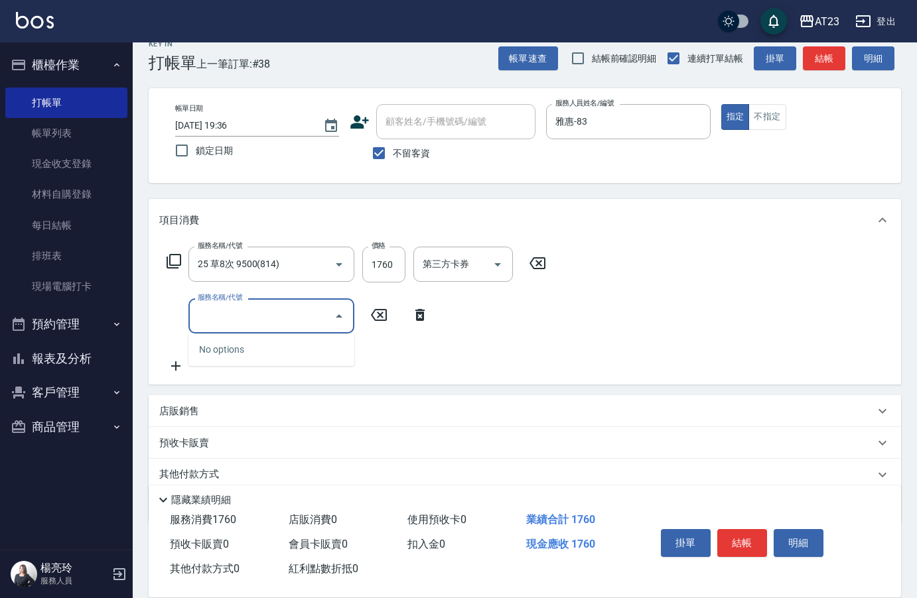
click at [188, 267] on div "服務名稱/代號 25 草8次 9500(814) 服務名稱/代號 價格 1760 價格 第三方卡券 第三方卡券" at bounding box center [356, 265] width 395 height 36
click at [180, 267] on icon at bounding box center [174, 261] width 16 height 16
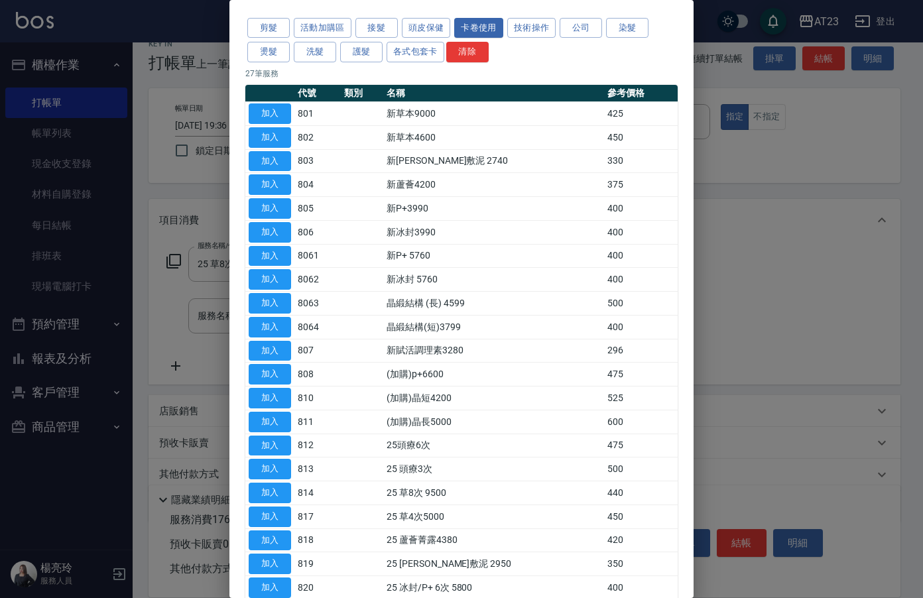
scroll to position [66, 0]
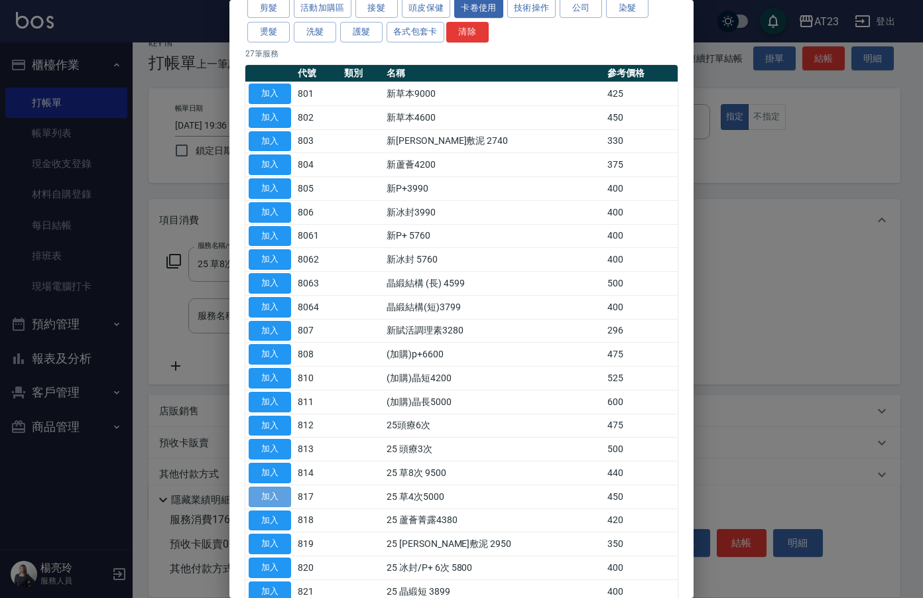
click at [267, 497] on button "加入" at bounding box center [270, 497] width 42 height 21
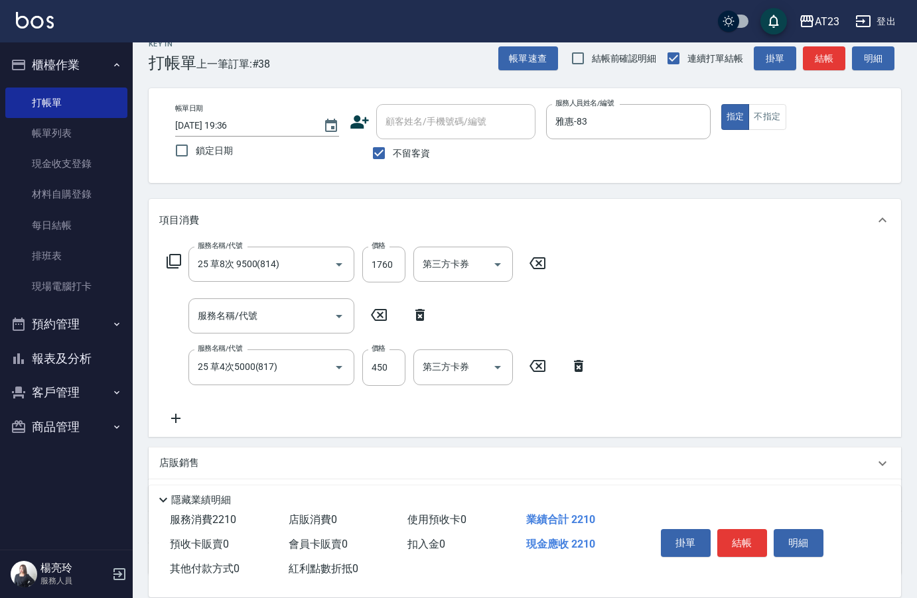
click at [428, 314] on icon at bounding box center [419, 315] width 33 height 16
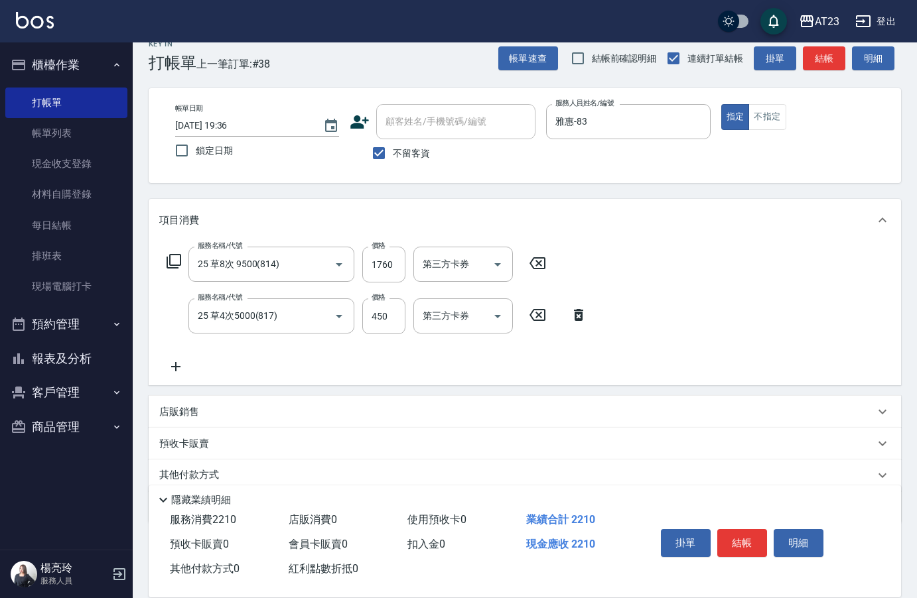
click at [176, 260] on icon at bounding box center [174, 261] width 16 height 16
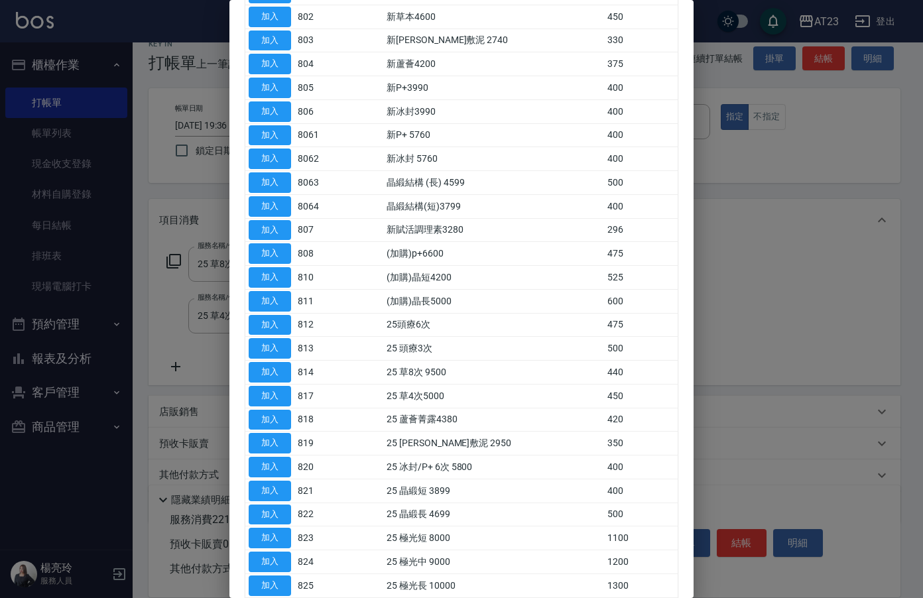
scroll to position [199, 0]
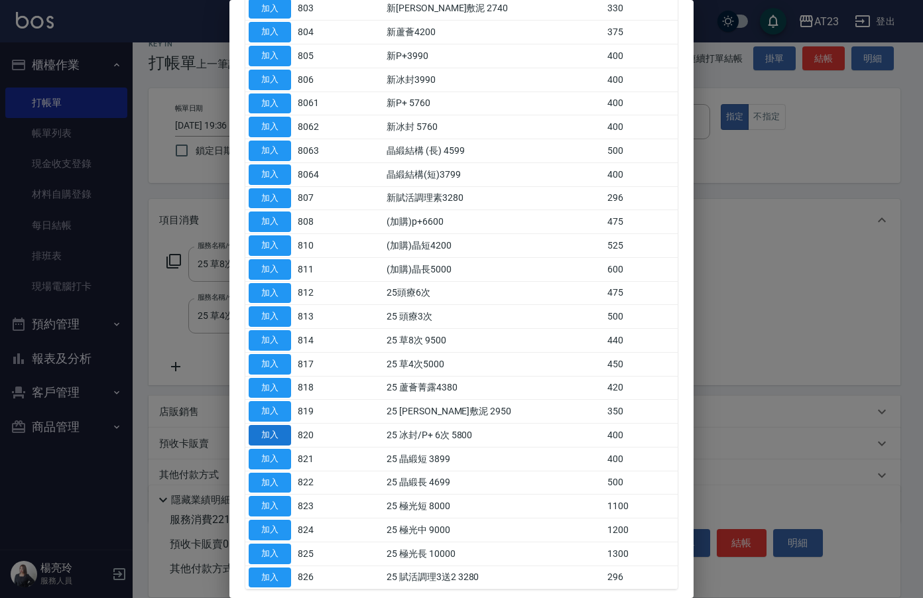
click at [270, 430] on button "加入" at bounding box center [270, 435] width 42 height 21
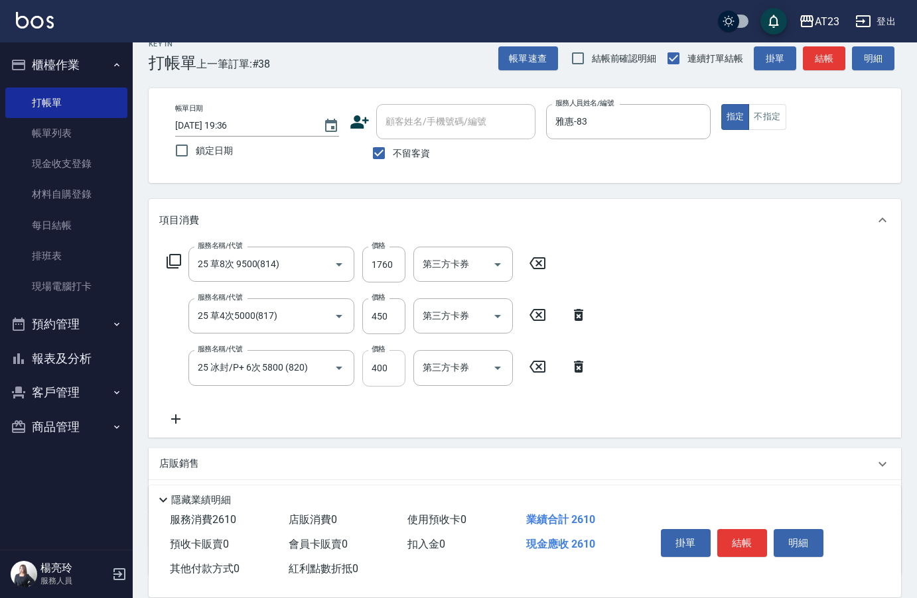
click at [385, 374] on input "400" at bounding box center [383, 368] width 43 height 36
click at [179, 263] on icon at bounding box center [174, 261] width 16 height 16
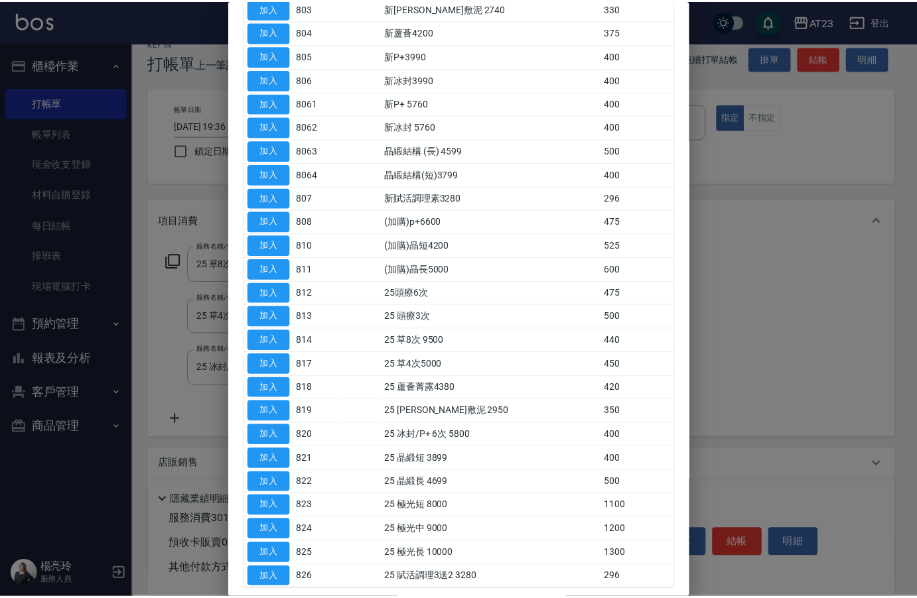
scroll to position [263, 0]
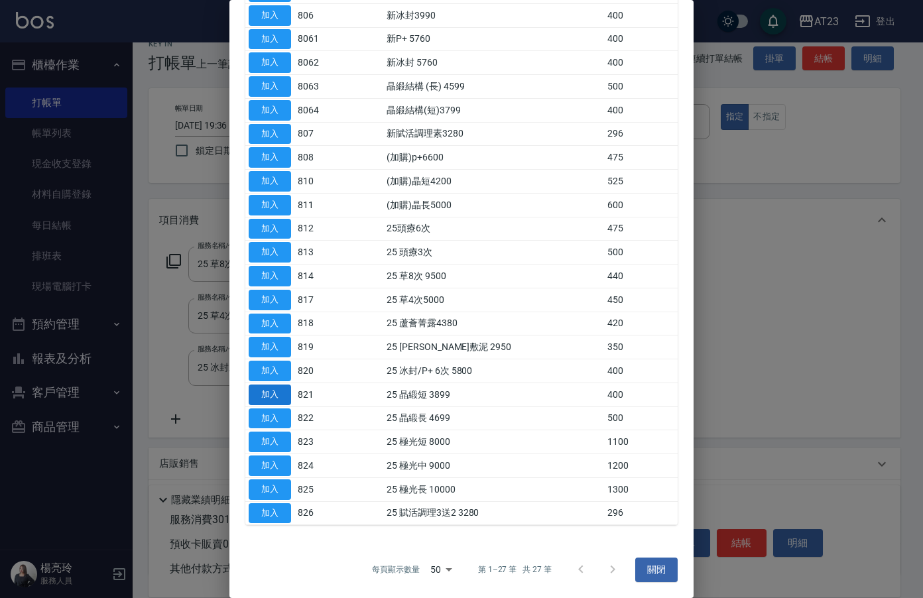
click at [265, 391] on button "加入" at bounding box center [270, 395] width 42 height 21
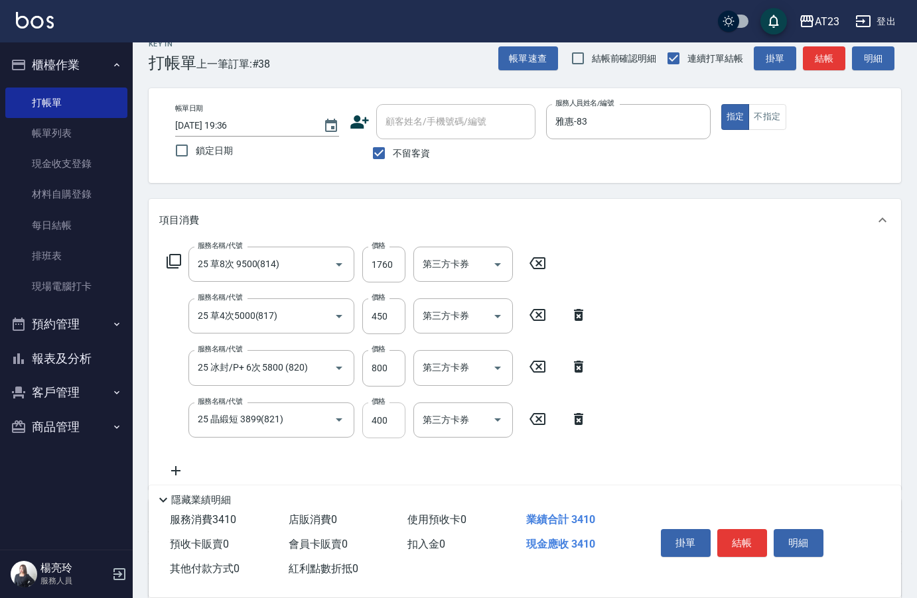
click at [399, 423] on input "400" at bounding box center [383, 421] width 43 height 36
click at [743, 369] on div "服務名稱/代號 25 草8次 9500(814) 服務名稱/代號 價格 1760 價格 第三方卡券 第三方卡券 服務名稱/代號 25 草4次5000(817)…" at bounding box center [525, 365] width 752 height 248
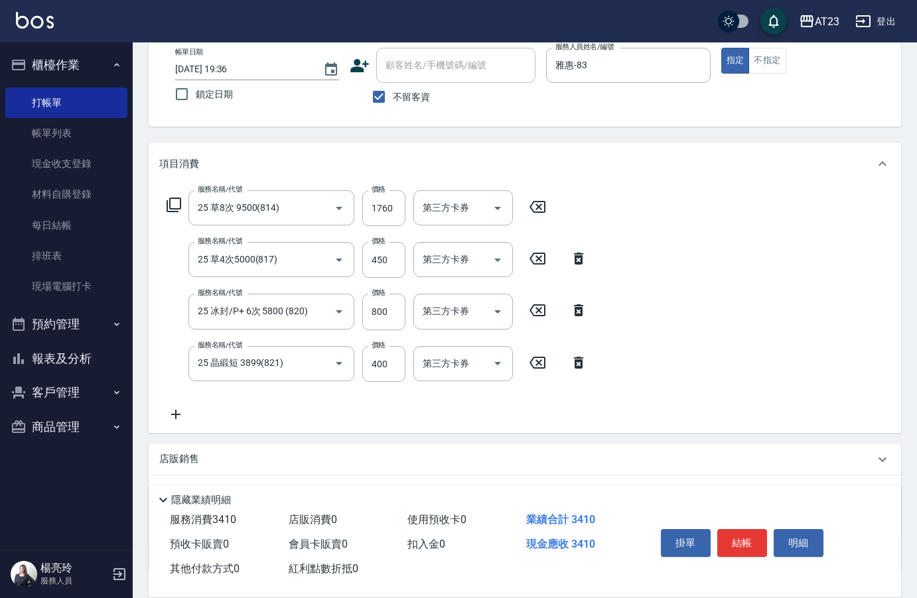
scroll to position [151, 0]
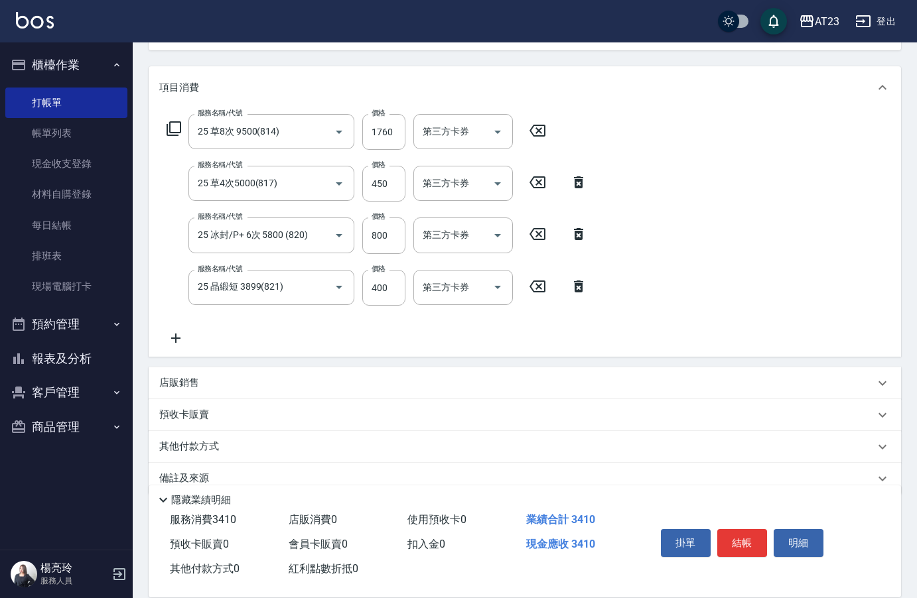
drag, startPoint x: 174, startPoint y: 347, endPoint x: 239, endPoint y: 346, distance: 65.0
click at [176, 347] on div "服務名稱/代號 25 草8次 9500(814) 服務名稱/代號 價格 1760 價格 第三方卡券 第三方卡券 服務名稱/代號 25 草4次5000(817)…" at bounding box center [525, 233] width 752 height 248
click at [263, 344] on div "服務名稱/代號 25 草8次 9500(814) 服務名稱/代號 價格 1760 價格 第三方卡券 第三方卡券 服務名稱/代號 25 草4次5000(817)…" at bounding box center [377, 230] width 436 height 232
click at [180, 336] on icon at bounding box center [175, 338] width 33 height 16
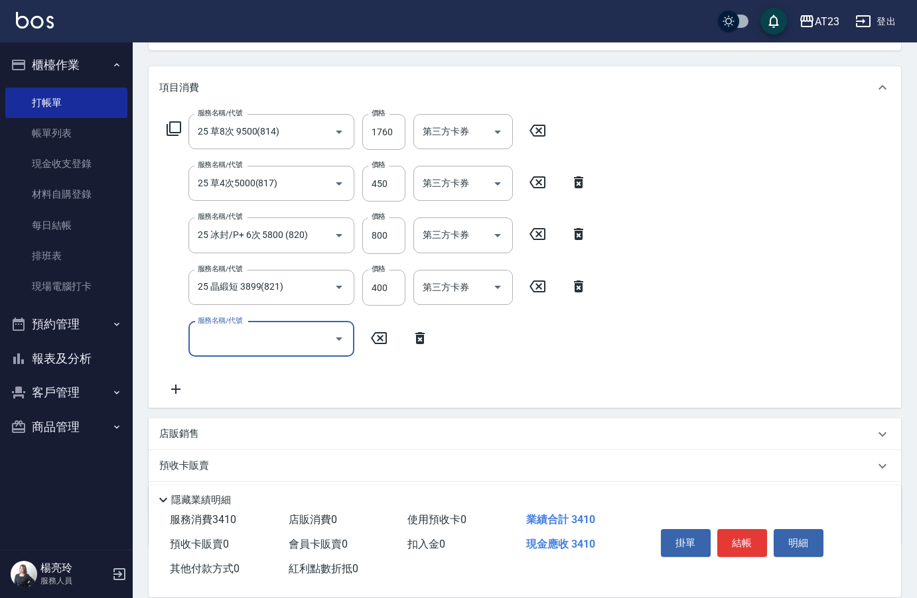
click at [218, 339] on div "服務名稱/代號 服務名稱/代號" at bounding box center [271, 339] width 166 height 35
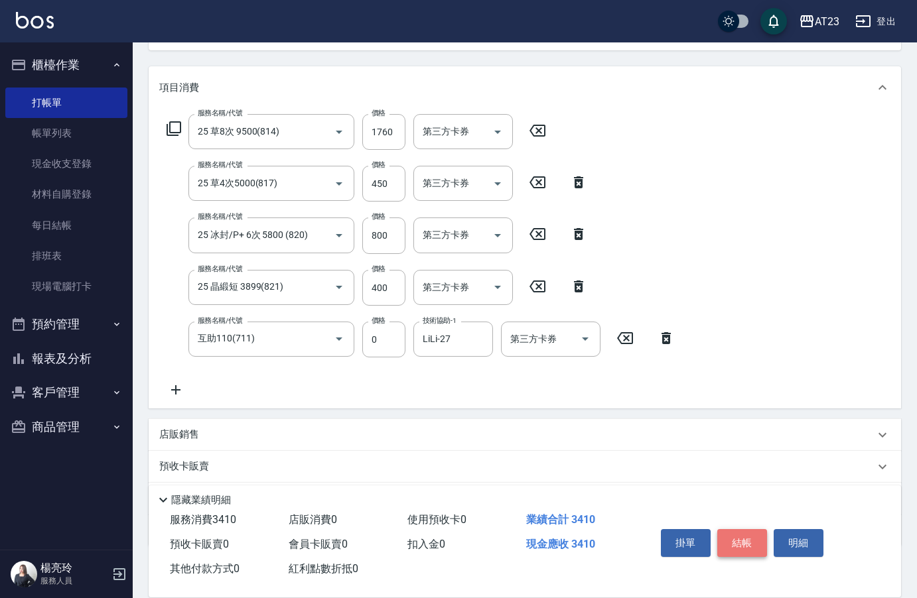
click at [741, 546] on button "結帳" at bounding box center [742, 543] width 50 height 28
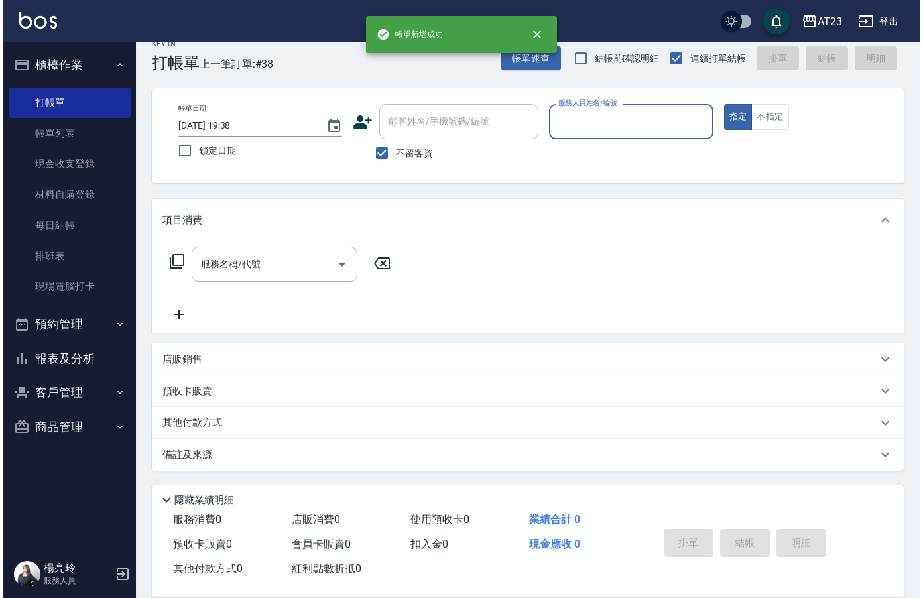
scroll to position [19, 0]
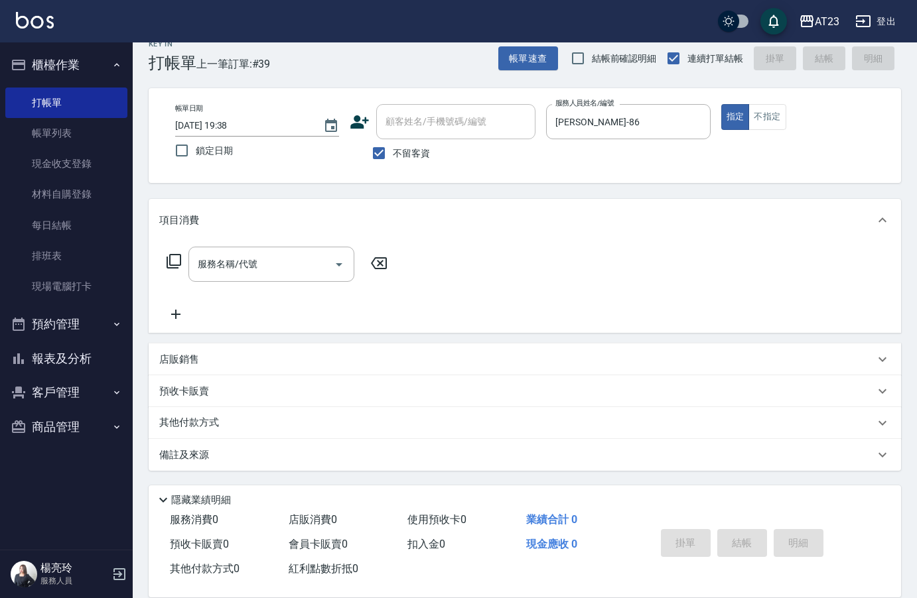
click at [174, 260] on icon at bounding box center [174, 261] width 16 height 16
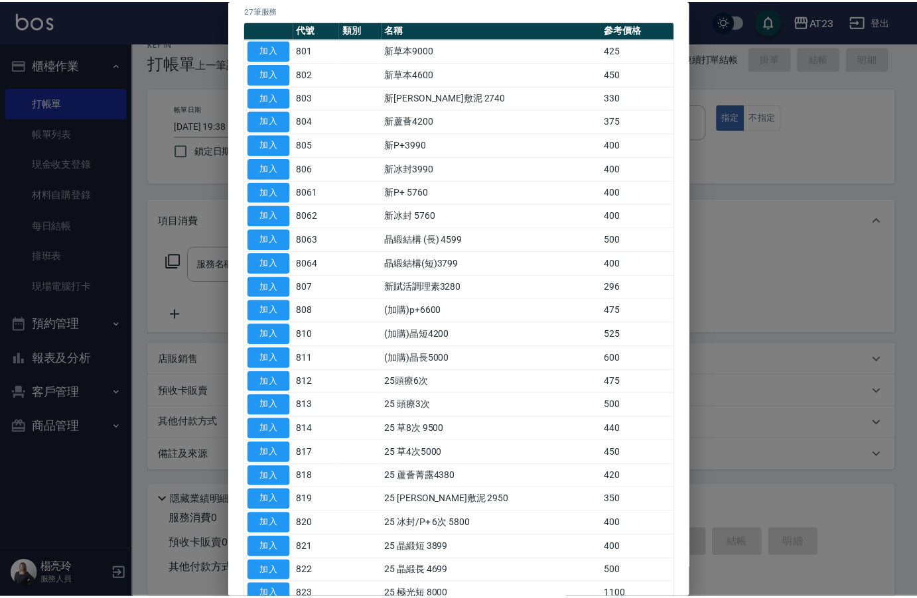
scroll to position [133, 0]
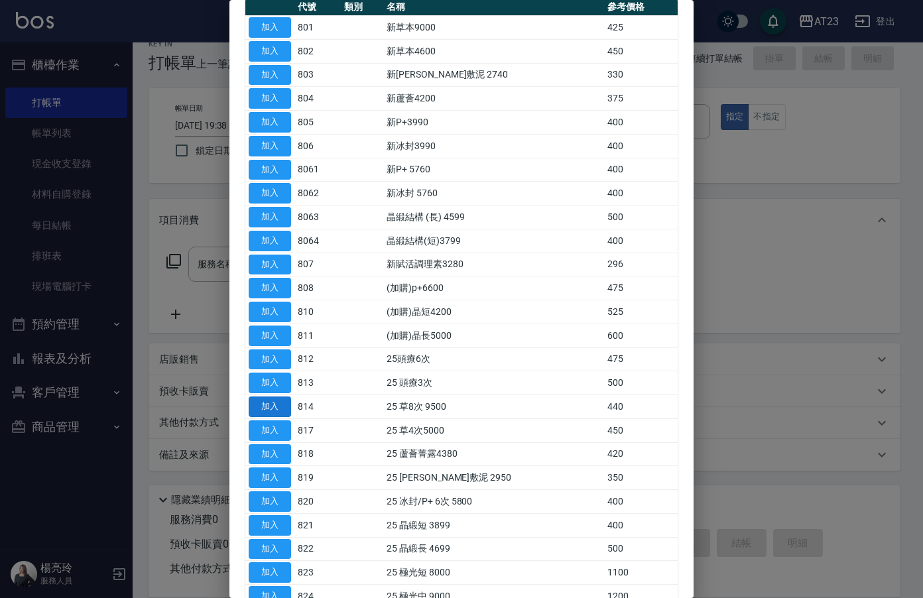
click at [286, 408] on button "加入" at bounding box center [270, 407] width 42 height 21
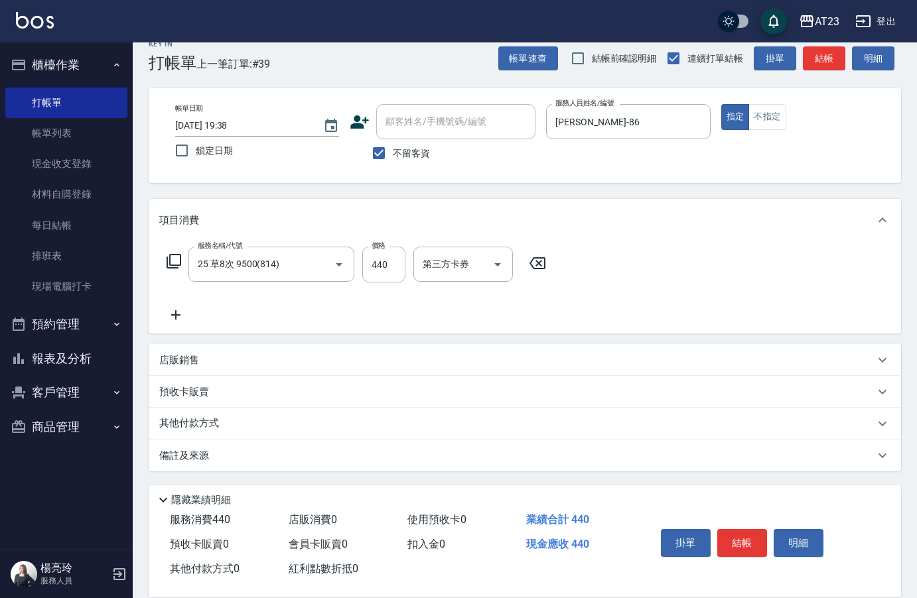
click at [166, 261] on icon at bounding box center [174, 261] width 16 height 16
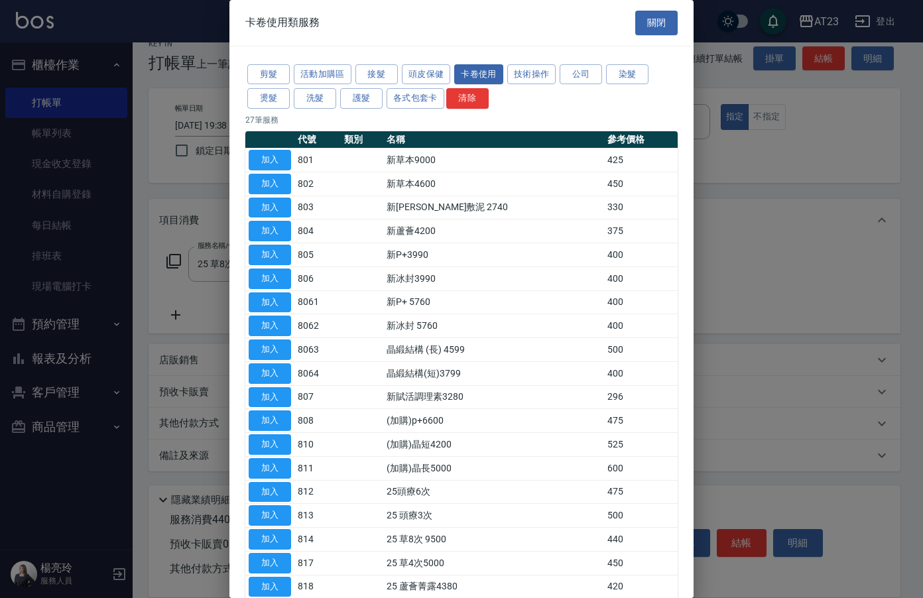
click at [264, 557] on button "加入" at bounding box center [270, 563] width 42 height 21
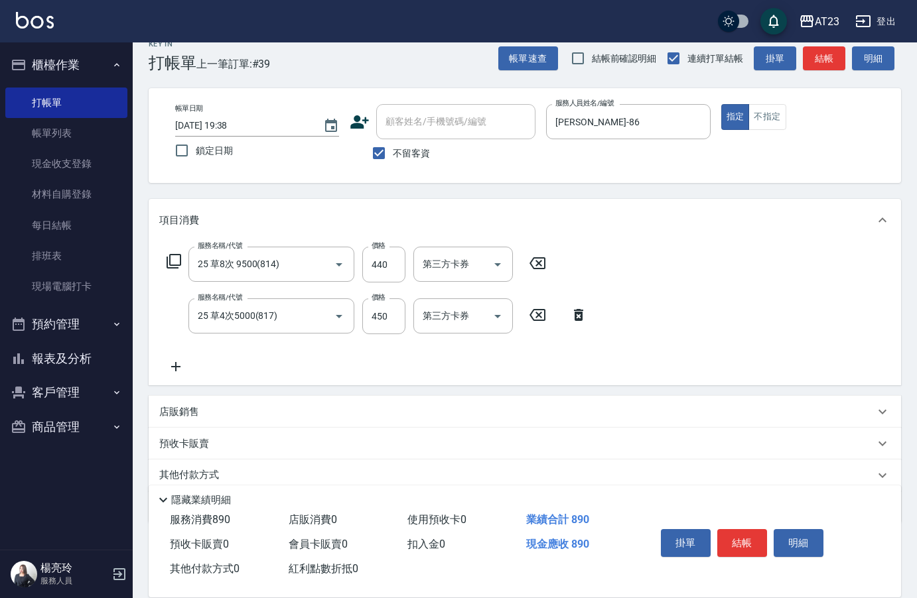
drag, startPoint x: 268, startPoint y: 552, endPoint x: 653, endPoint y: 342, distance: 438.0
click at [655, 343] on div "服務名稱/代號 25 草8次 9500(814) 服務名稱/代號 價格 440 價格 第三方卡券 第三方卡券 服務名稱/代號 25 草4次5000(817) …" at bounding box center [525, 313] width 752 height 144
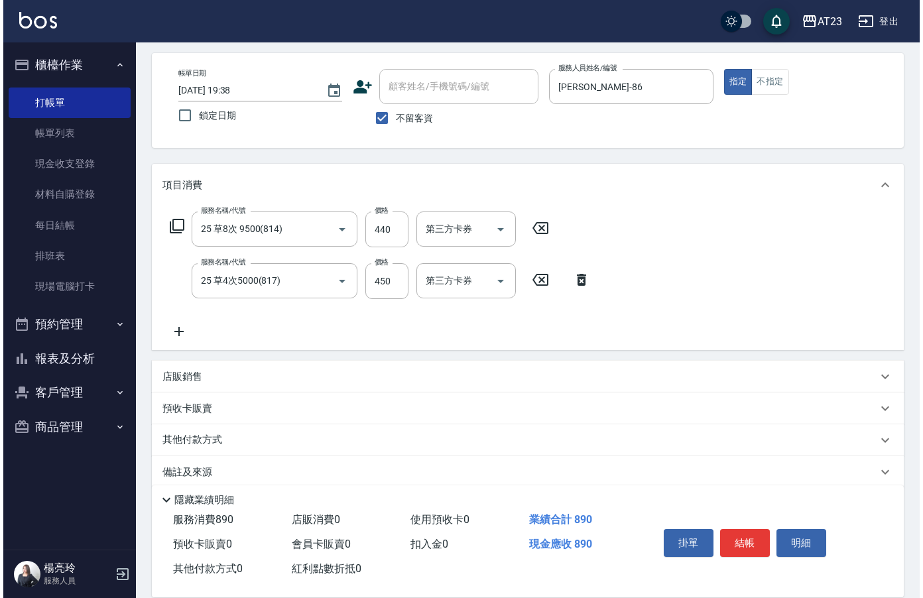
scroll to position [71, 0]
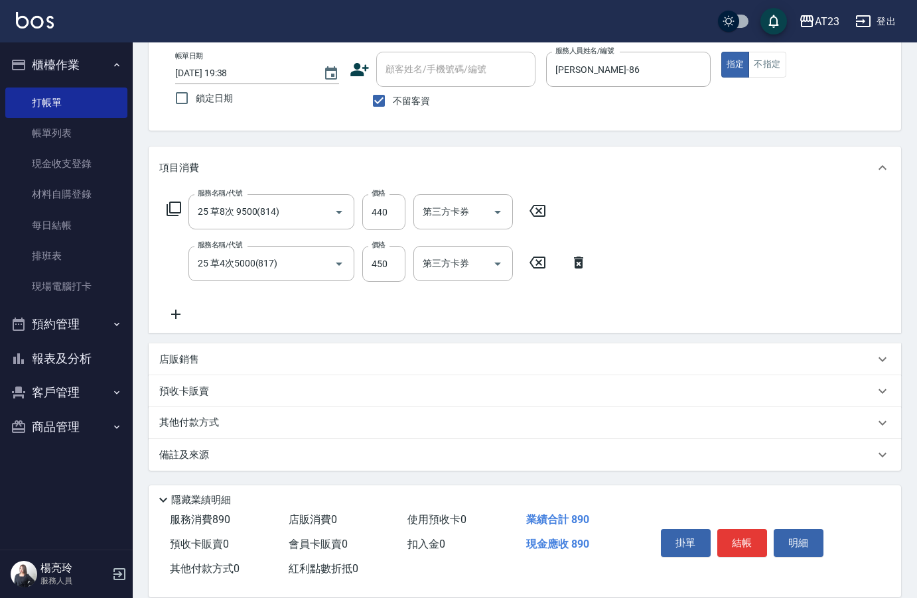
click at [173, 208] on icon at bounding box center [174, 209] width 16 height 16
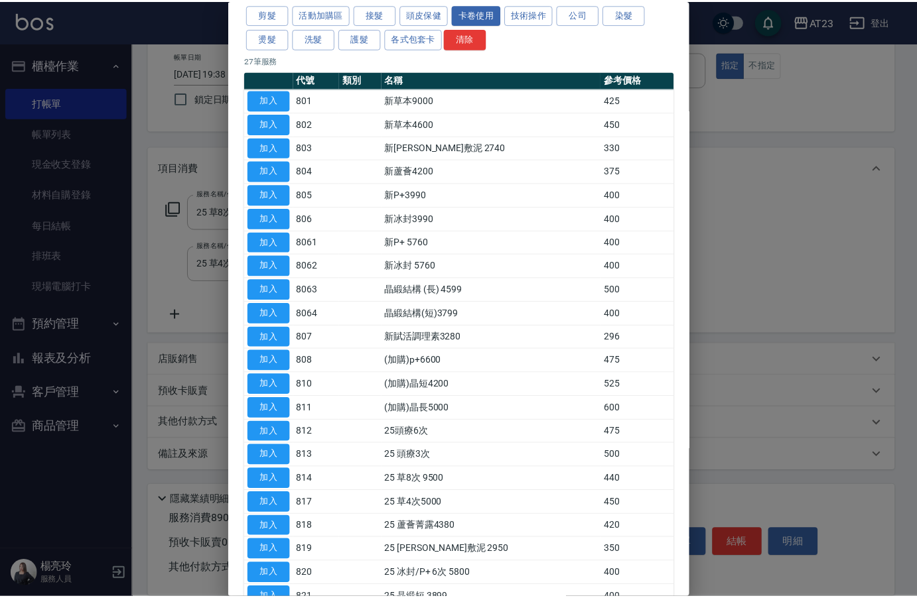
scroll to position [133, 0]
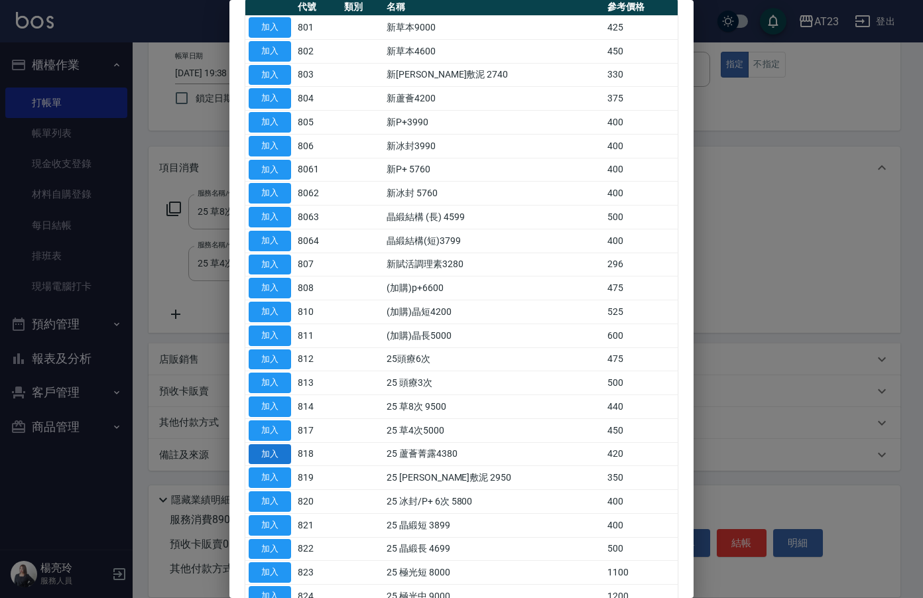
click at [285, 454] on button "加入" at bounding box center [270, 454] width 42 height 21
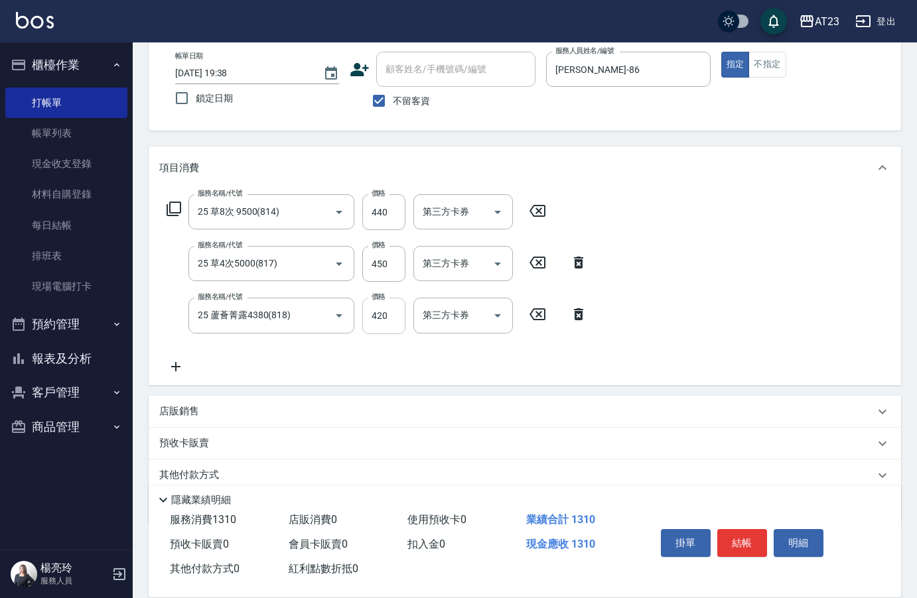
click at [382, 316] on input "420" at bounding box center [383, 316] width 43 height 36
click at [188, 363] on icon at bounding box center [175, 367] width 33 height 16
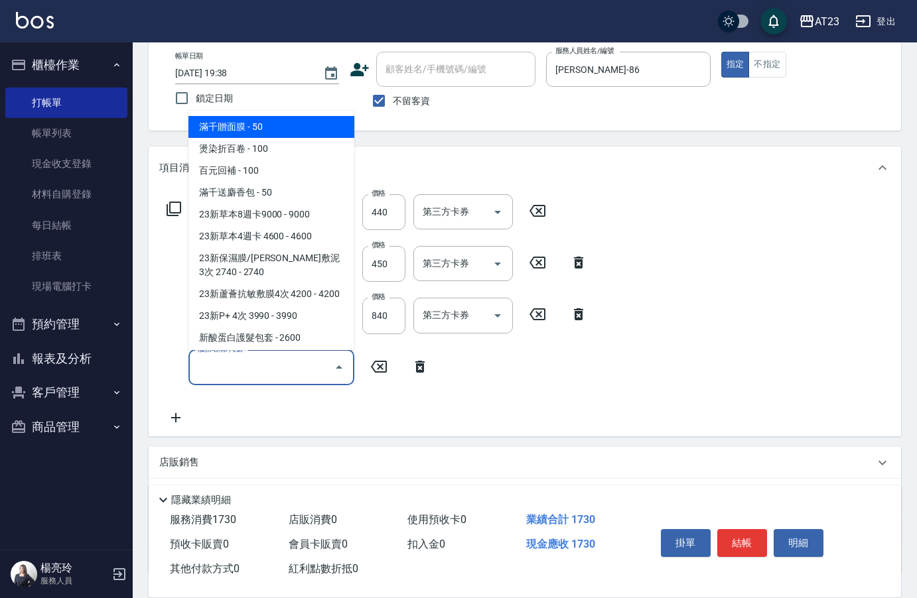
click at [258, 368] on input "服務名稱/代號" at bounding box center [261, 367] width 134 height 23
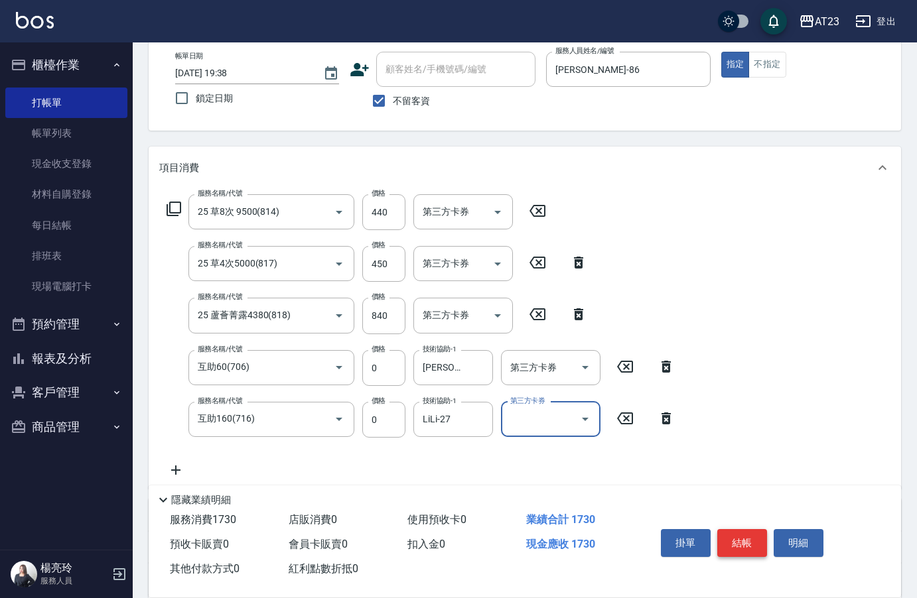
click at [748, 548] on button "結帳" at bounding box center [742, 543] width 50 height 28
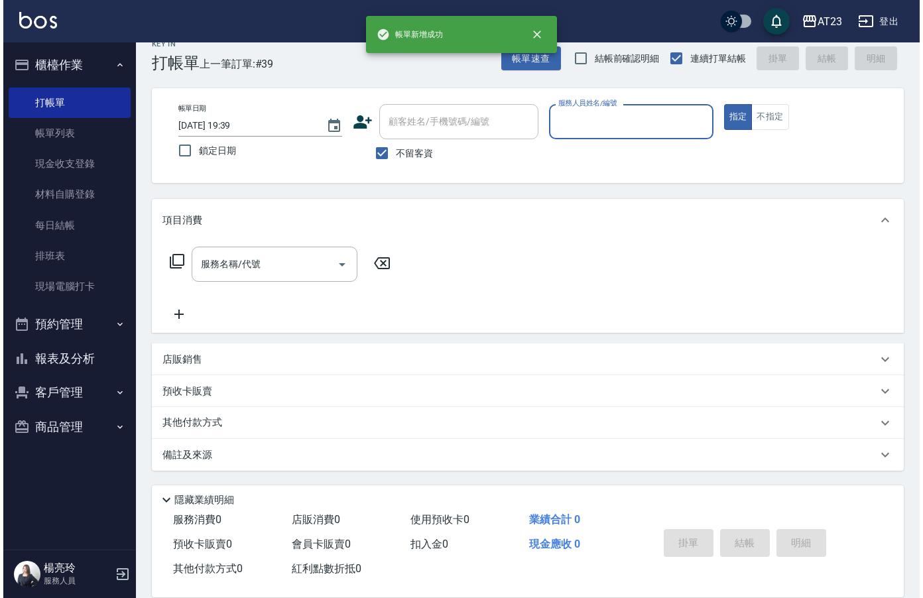
scroll to position [19, 0]
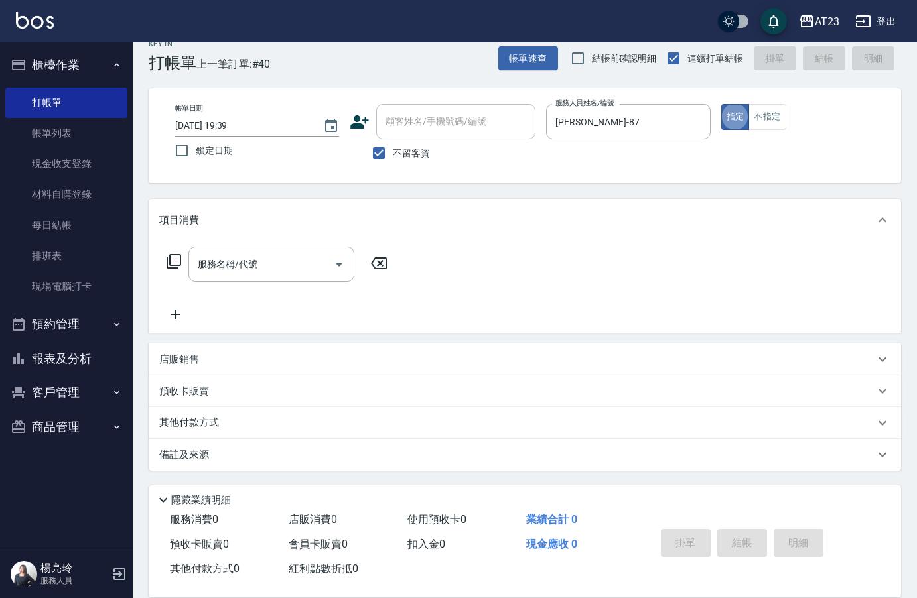
click at [170, 260] on icon at bounding box center [173, 261] width 15 height 15
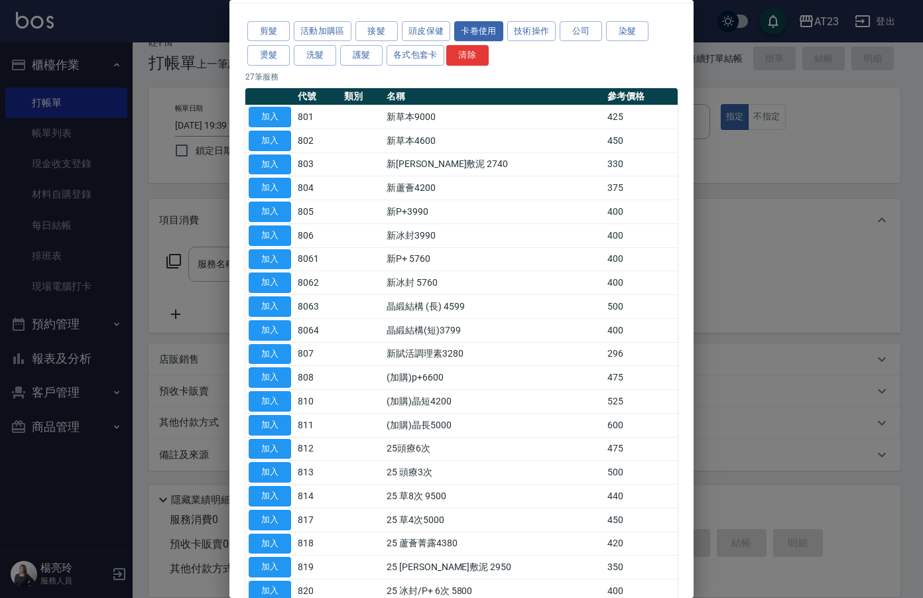
scroll to position [66, 0]
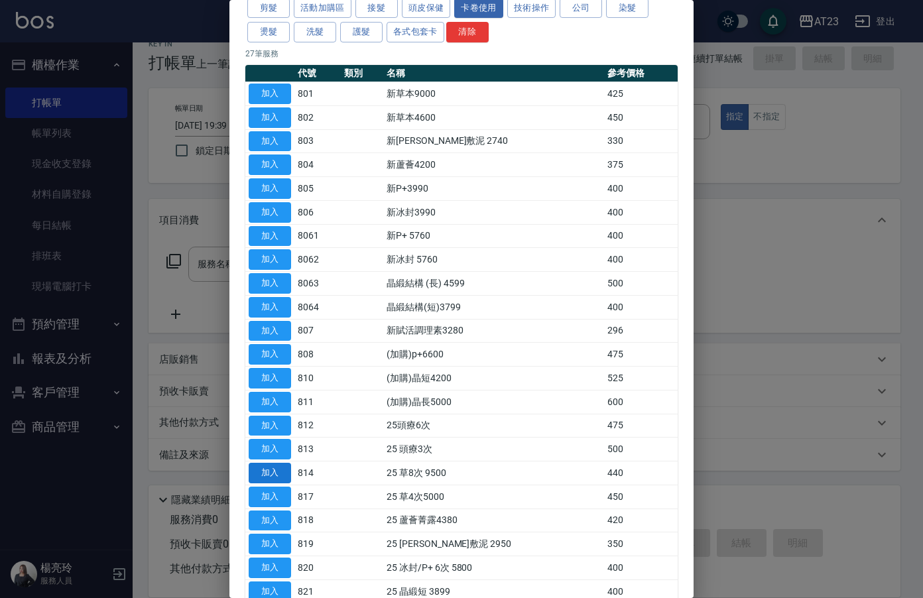
click at [284, 474] on button "加入" at bounding box center [270, 473] width 42 height 21
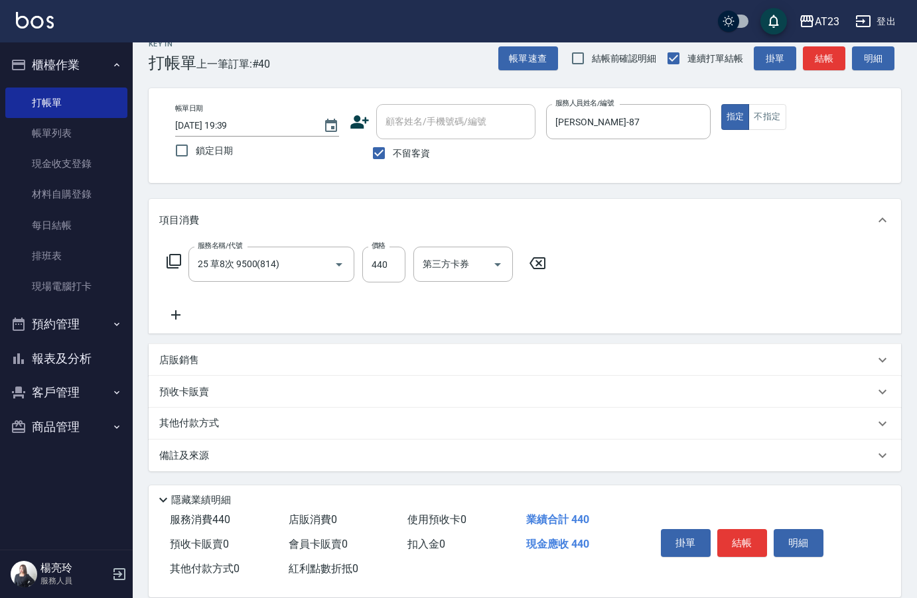
click at [172, 255] on icon at bounding box center [173, 261] width 15 height 15
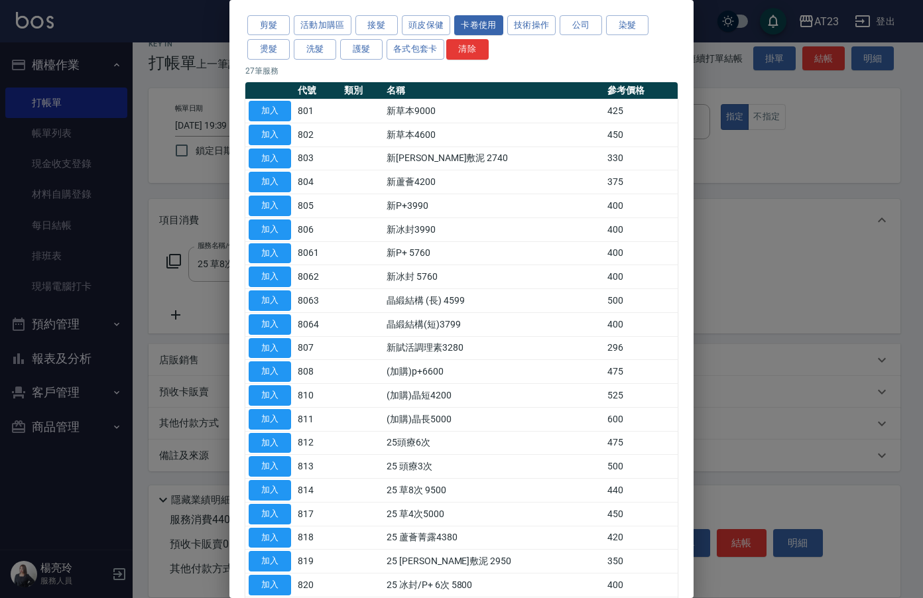
scroll to position [133, 0]
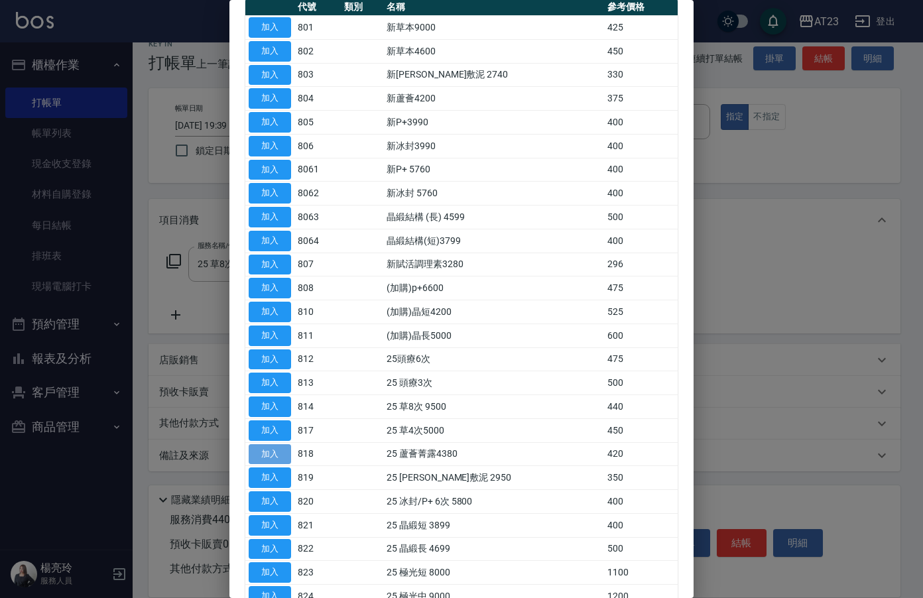
click at [273, 450] on button "加入" at bounding box center [270, 454] width 42 height 21
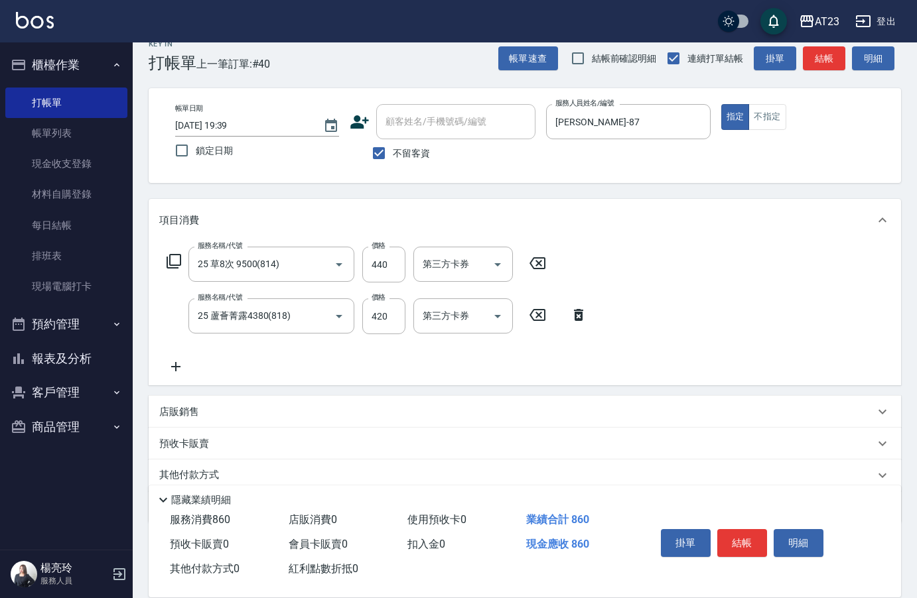
click at [176, 255] on icon at bounding box center [173, 261] width 15 height 15
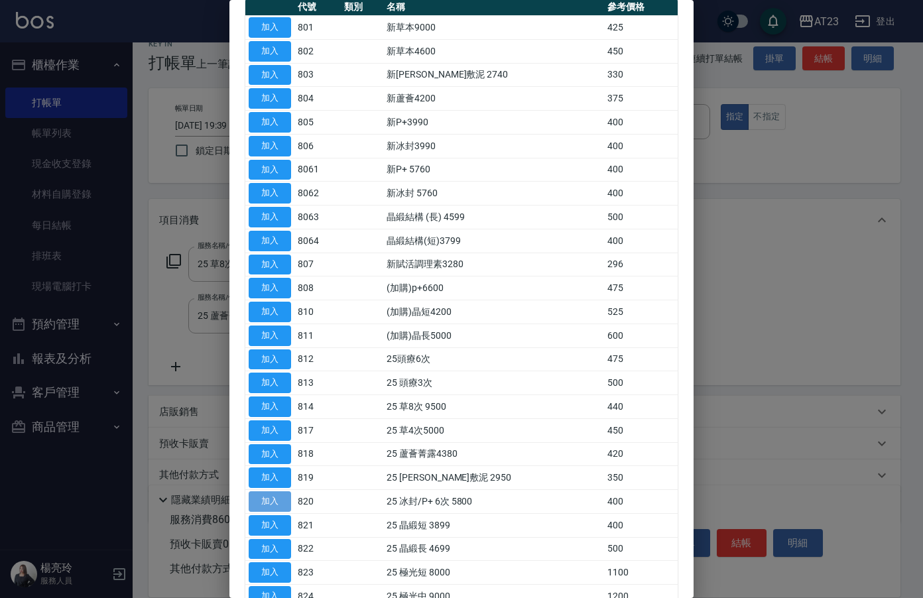
click at [259, 501] on button "加入" at bounding box center [270, 501] width 42 height 21
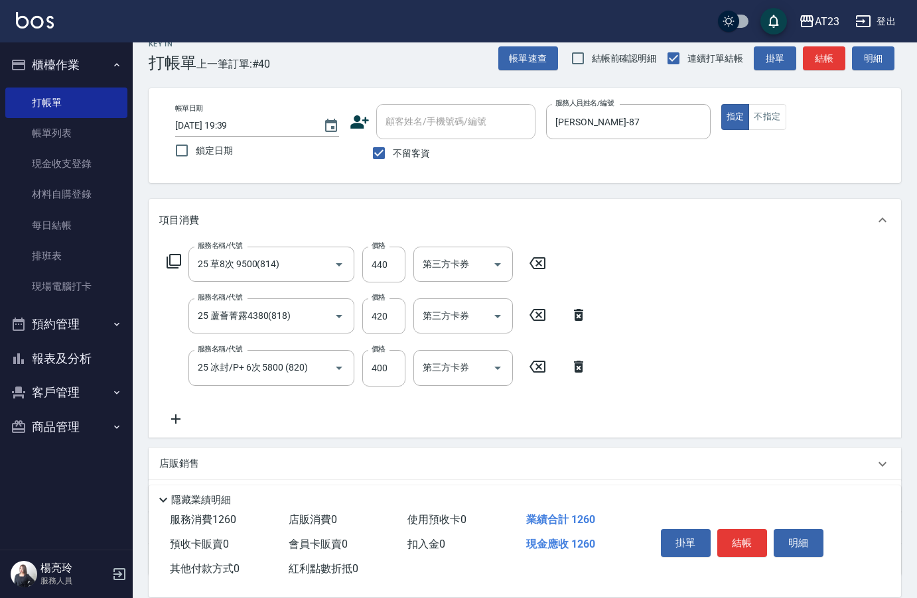
click at [168, 418] on icon at bounding box center [175, 419] width 33 height 16
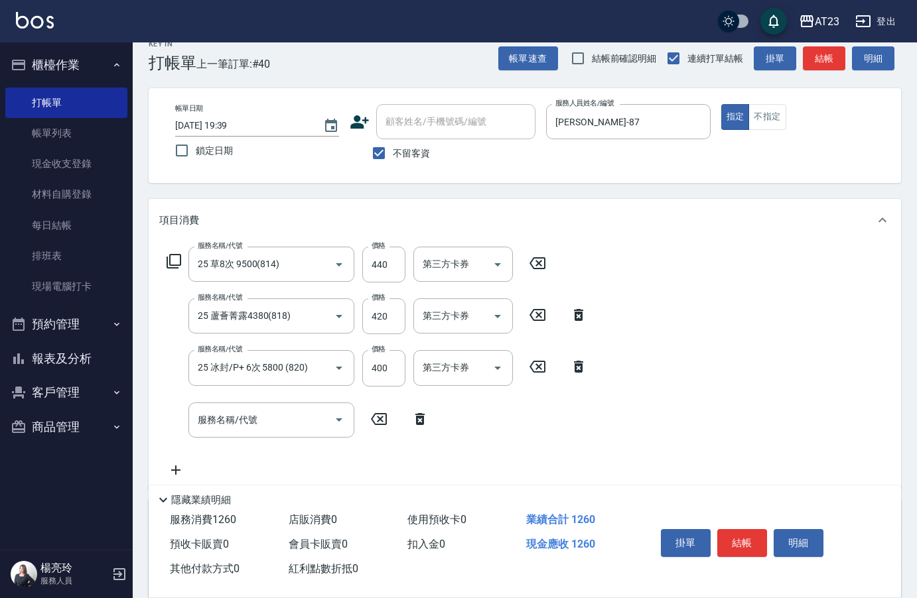
click at [180, 418] on div "服務名稱/代號 服務名稱/代號" at bounding box center [297, 420] width 277 height 35
click at [251, 424] on input "服務名稱/代號" at bounding box center [261, 420] width 134 height 23
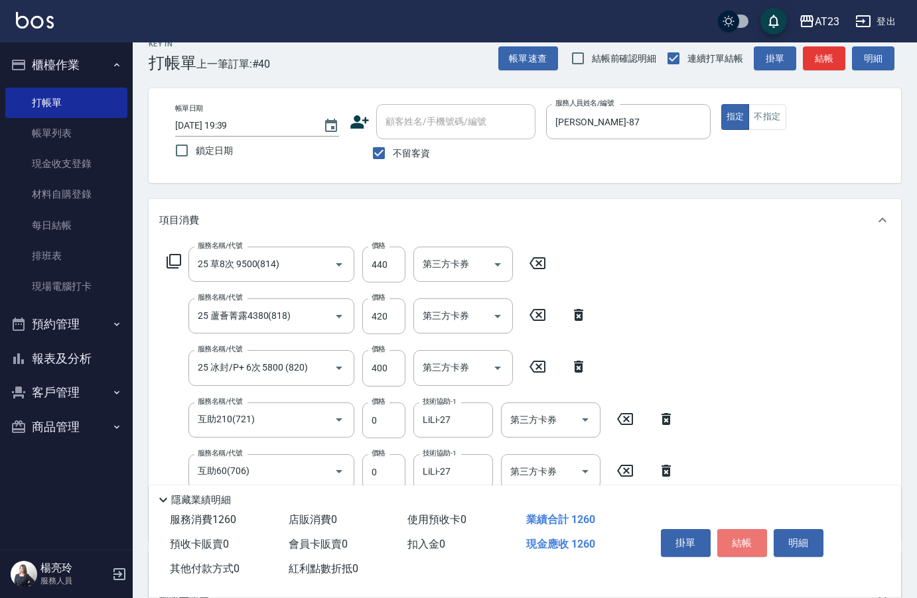
click at [755, 533] on button "結帳" at bounding box center [742, 543] width 50 height 28
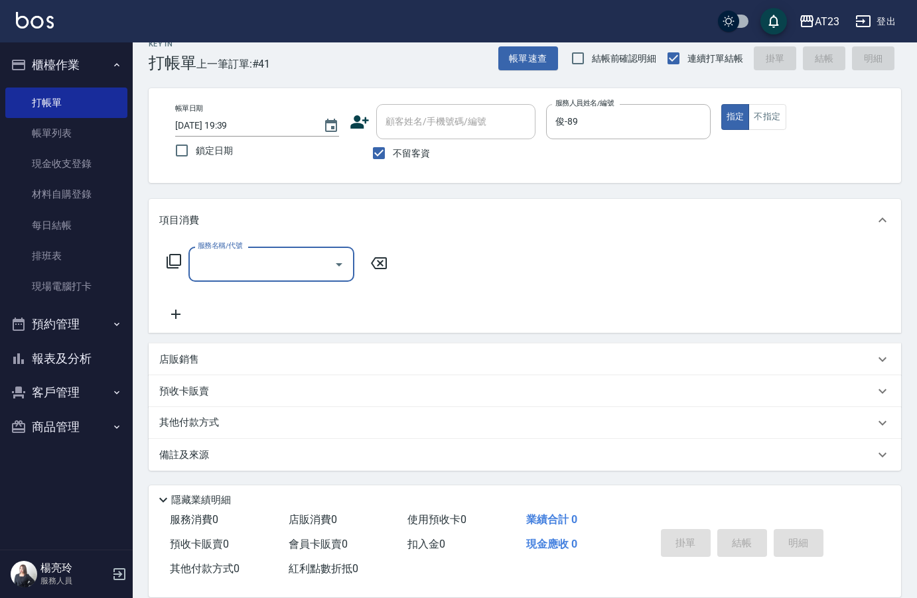
click at [170, 262] on icon at bounding box center [173, 261] width 15 height 15
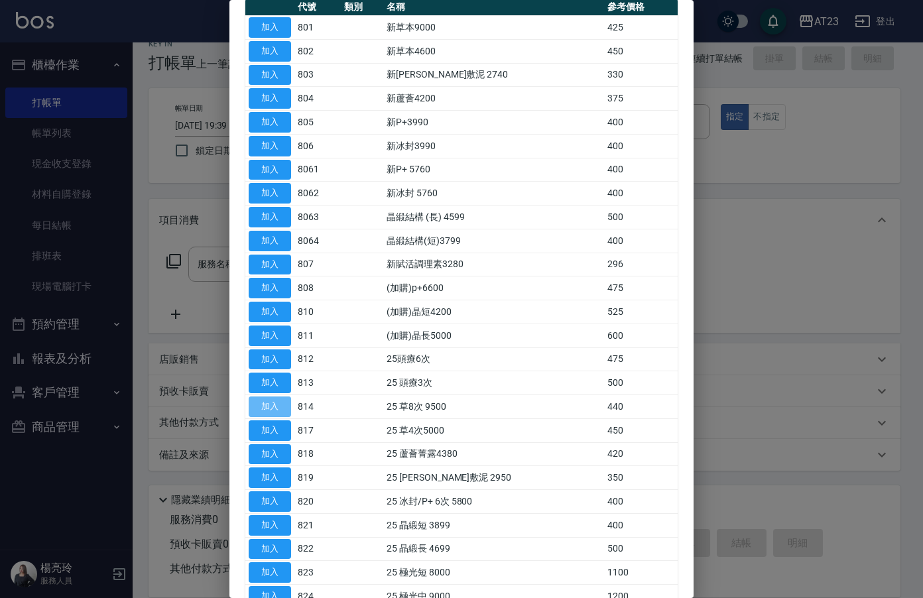
click at [283, 403] on button "加入" at bounding box center [270, 407] width 42 height 21
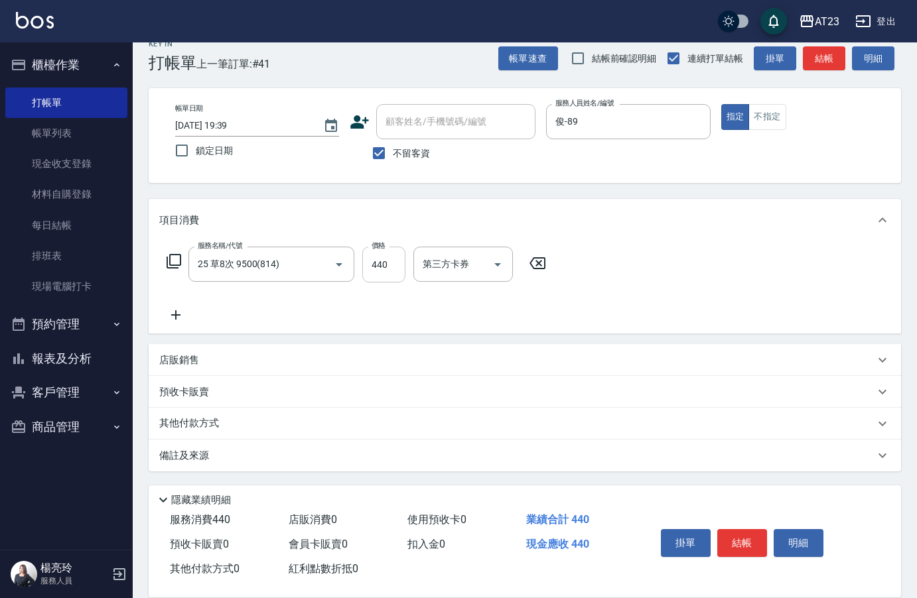
click at [385, 270] on input "440" at bounding box center [383, 265] width 43 height 36
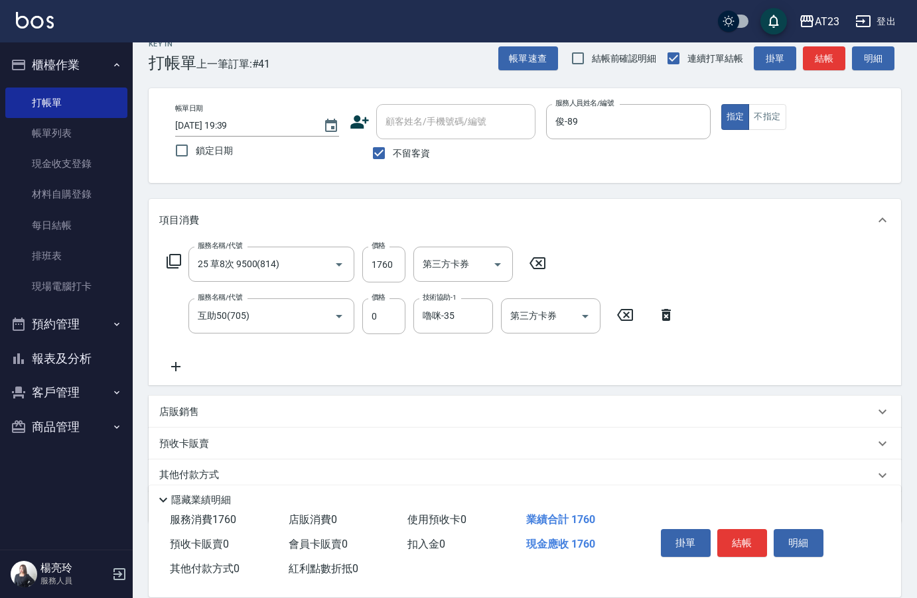
click at [164, 365] on icon at bounding box center [175, 367] width 33 height 16
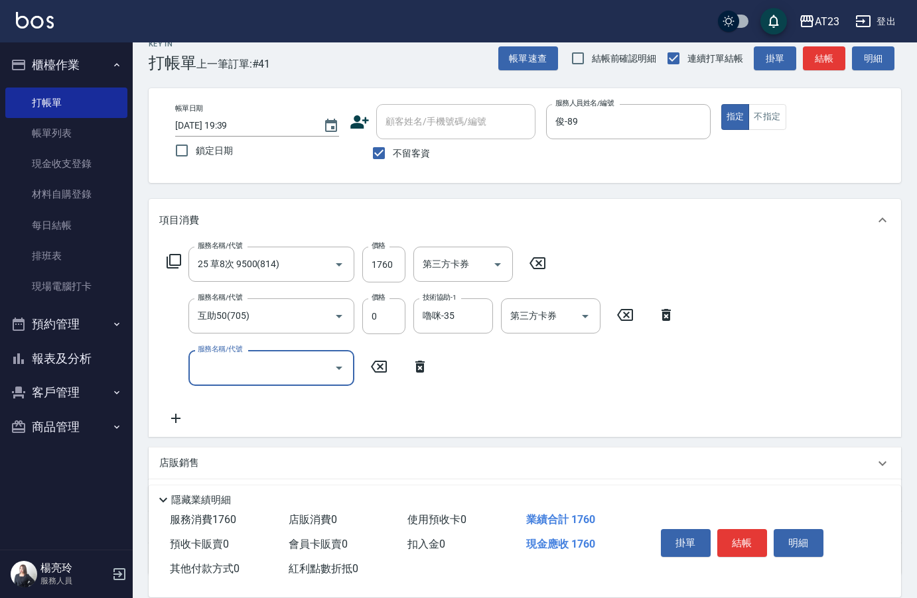
click at [200, 366] on input "服務名稱/代號" at bounding box center [261, 367] width 134 height 23
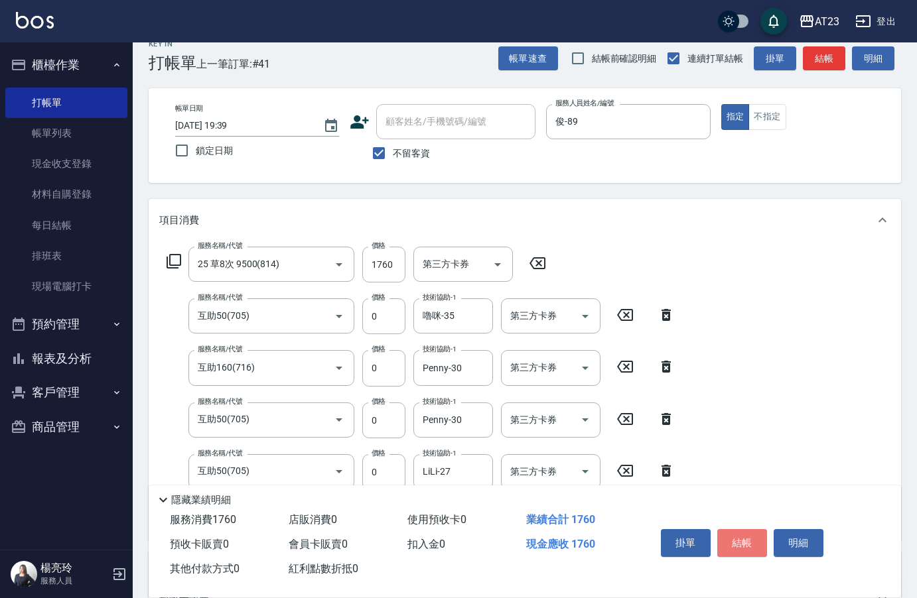
click at [748, 540] on button "結帳" at bounding box center [742, 543] width 50 height 28
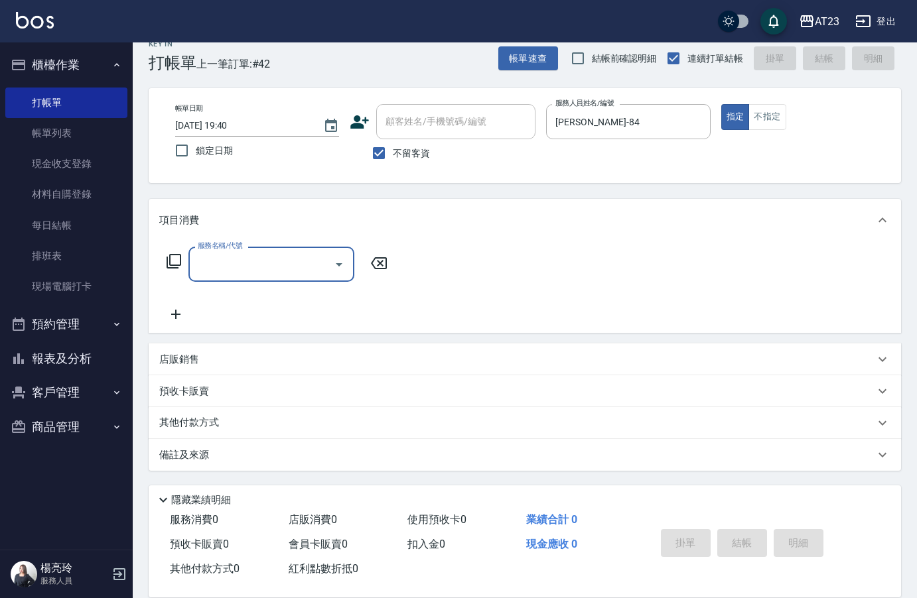
click at [165, 263] on div "服務名稱/代號 服務名稱/代號" at bounding box center [277, 264] width 236 height 35
click at [175, 265] on icon at bounding box center [174, 261] width 16 height 16
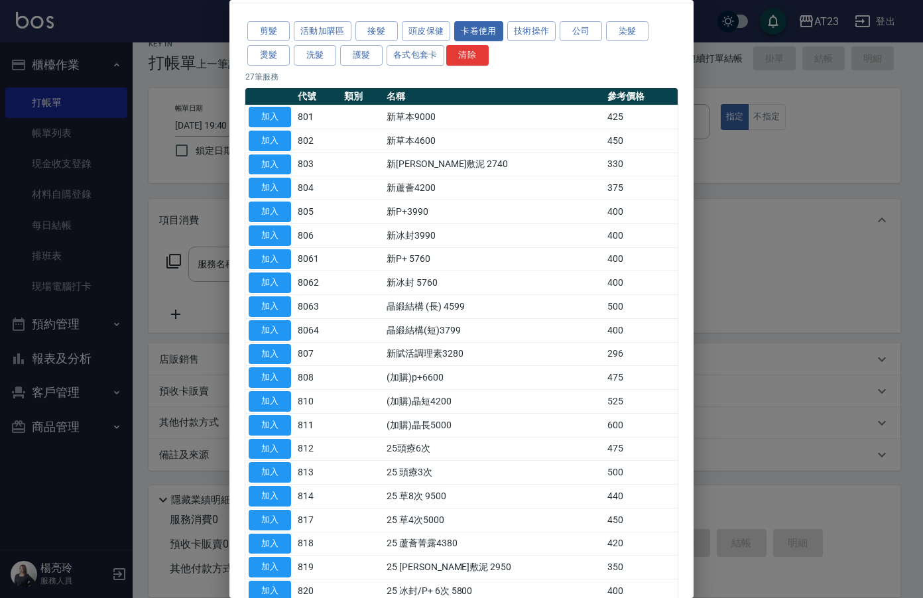
scroll to position [66, 0]
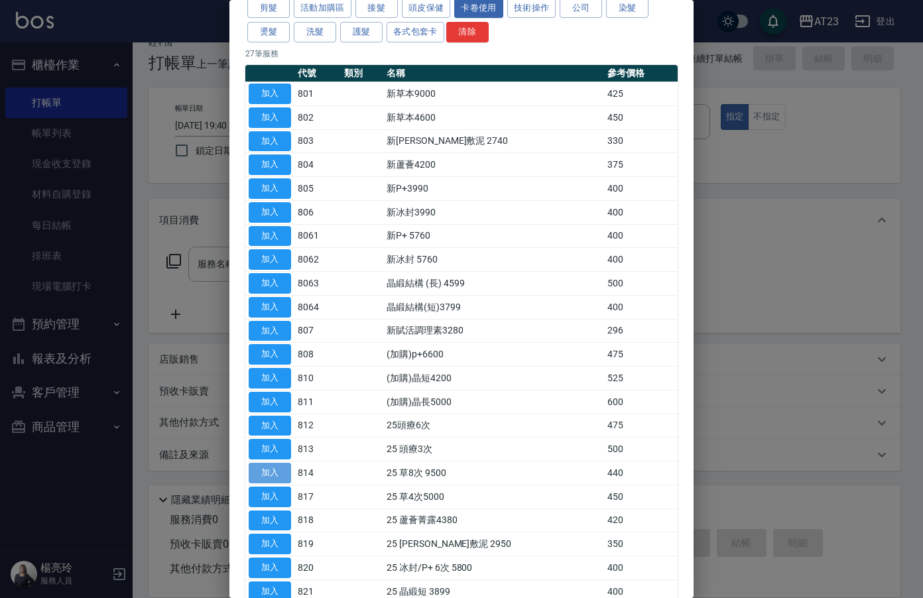
click at [271, 466] on button "加入" at bounding box center [270, 473] width 42 height 21
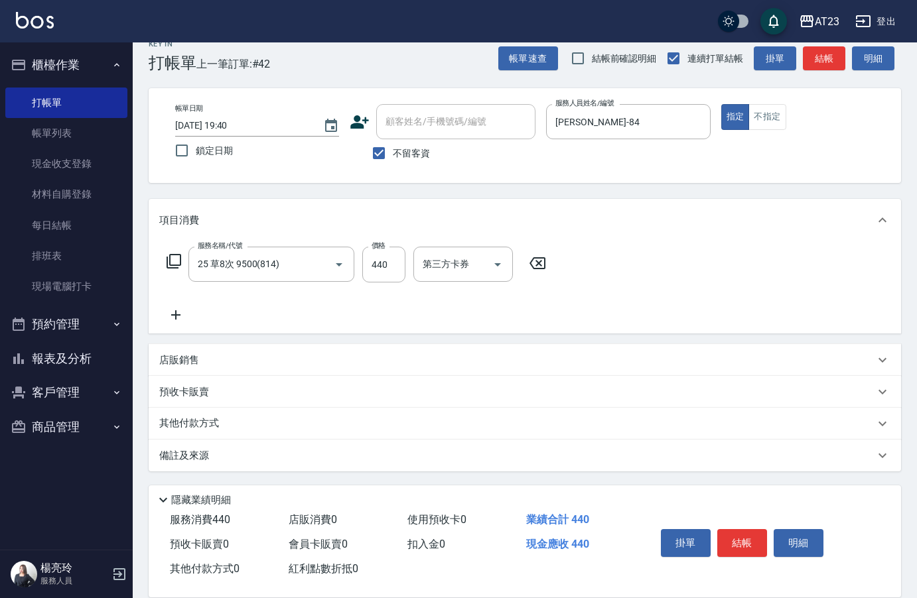
click at [178, 267] on icon at bounding box center [174, 261] width 16 height 16
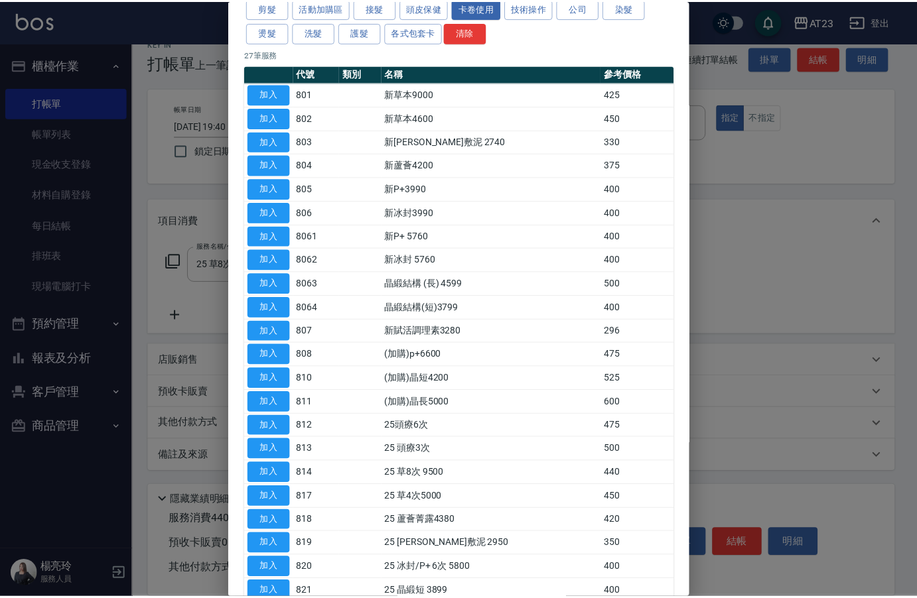
scroll to position [133, 0]
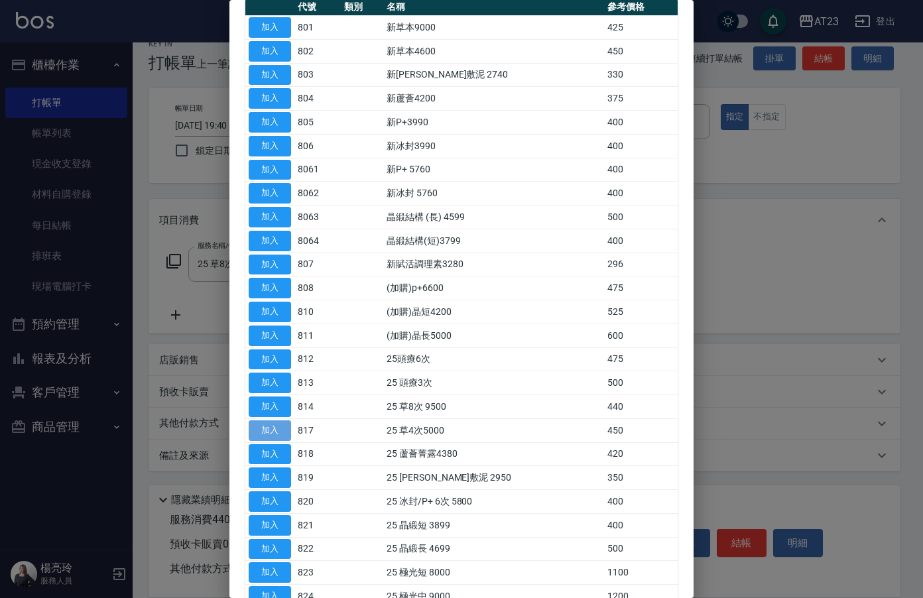
click at [279, 426] on button "加入" at bounding box center [270, 430] width 42 height 21
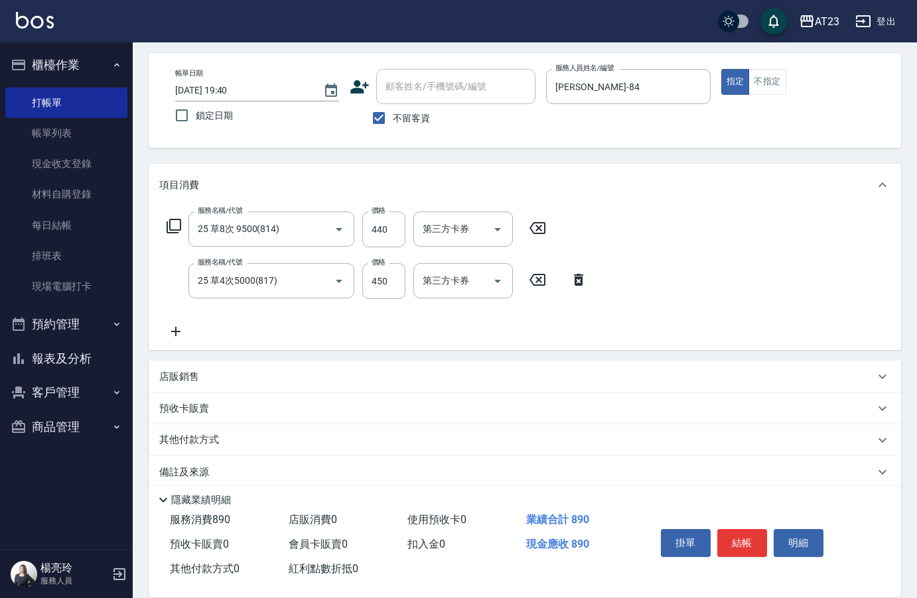
scroll to position [71, 0]
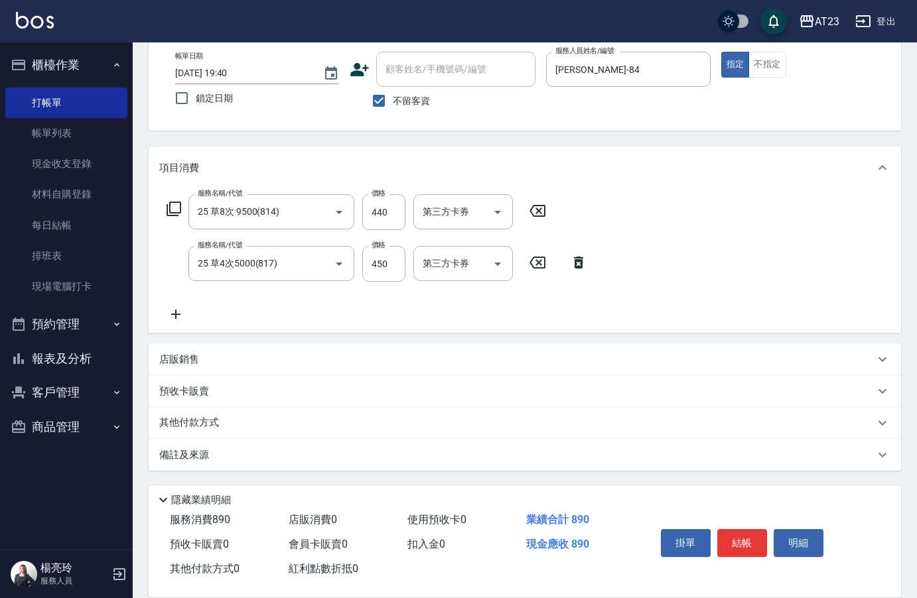
click at [175, 318] on icon at bounding box center [175, 314] width 9 height 9
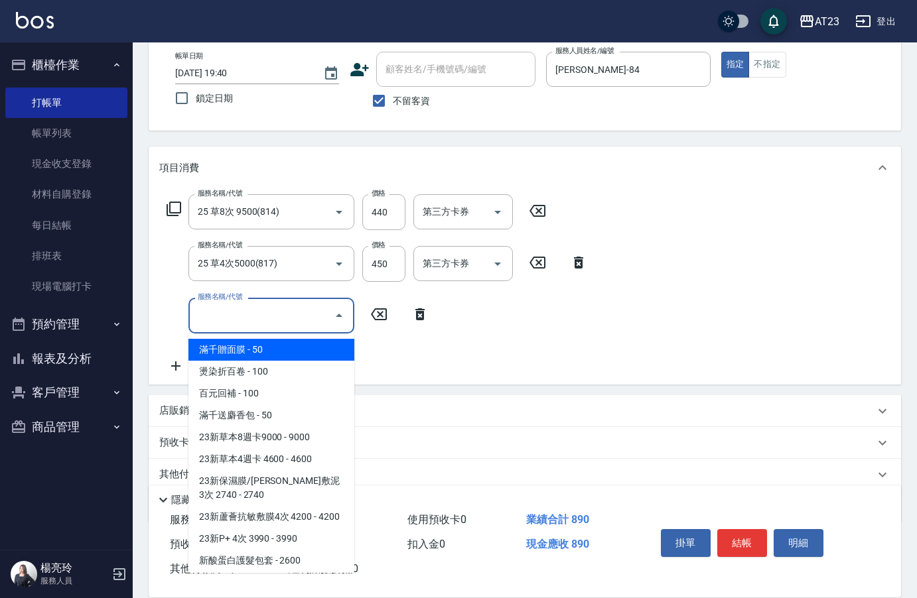
click at [248, 320] on input "服務名稱/代號" at bounding box center [261, 315] width 134 height 23
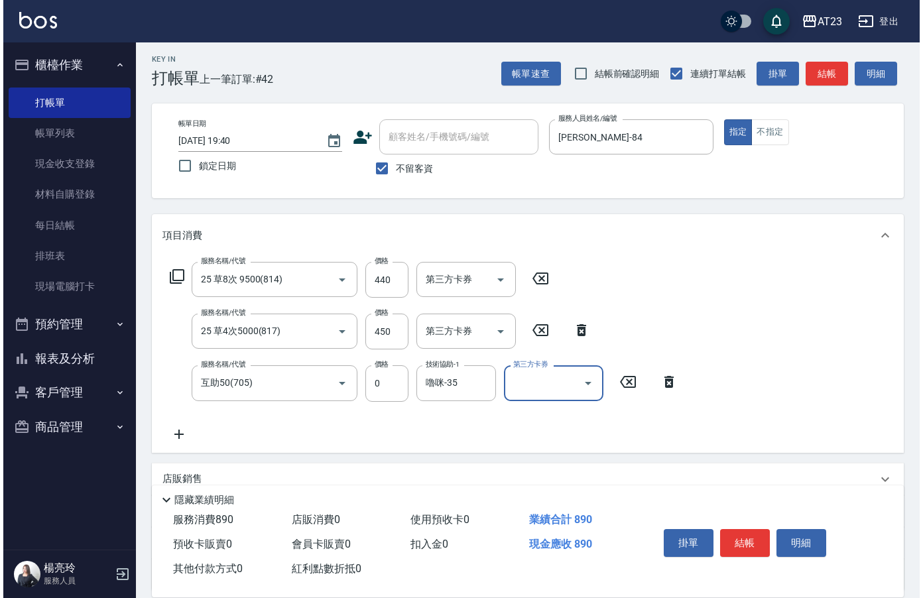
scroll to position [0, 0]
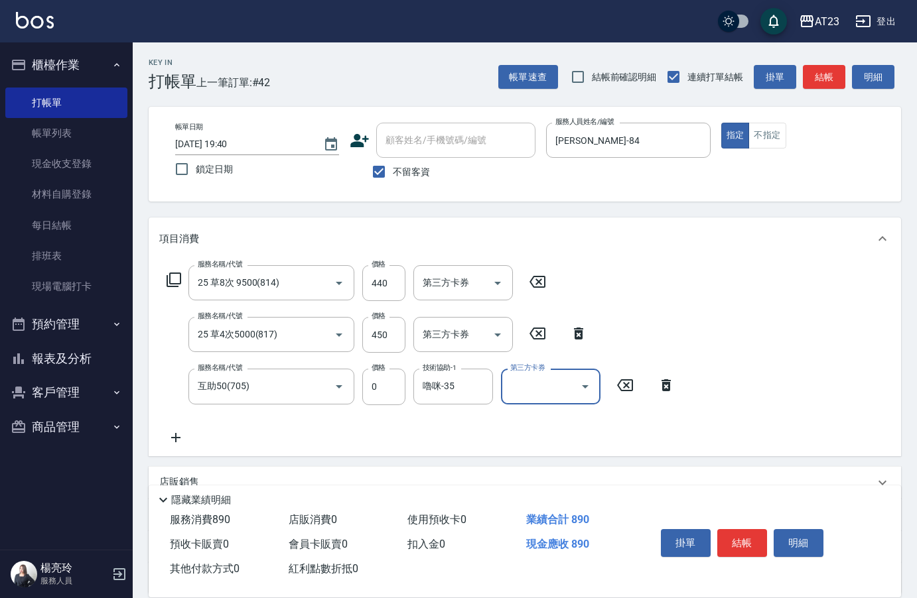
click at [761, 418] on div "服務名稱/代號 25 草8次 9500(814) 服務名稱/代號 價格 440 價格 第三方卡券 第三方卡券 服務名稱/代號 25 草4次5000(817) …" at bounding box center [525, 358] width 752 height 196
click at [746, 531] on button "結帳" at bounding box center [742, 543] width 50 height 28
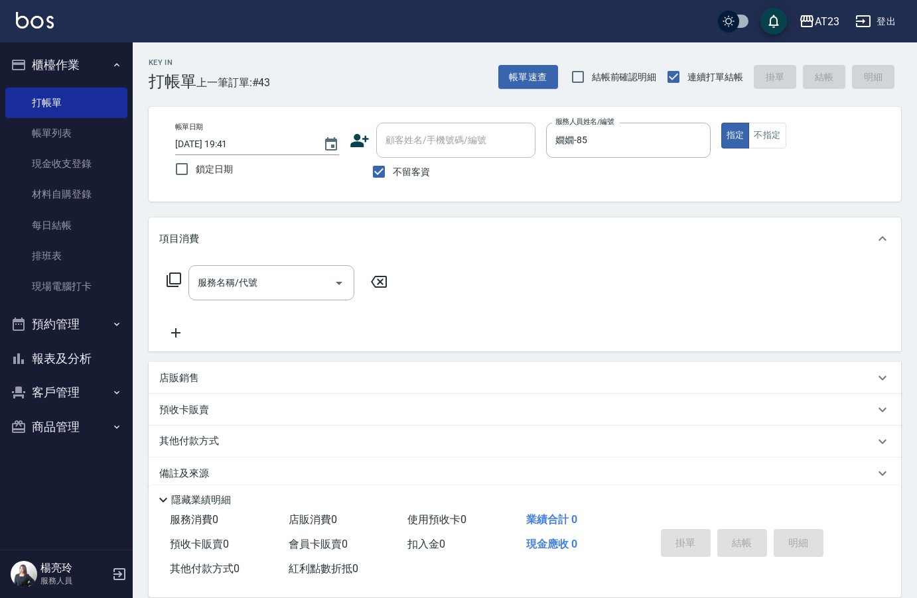
click at [179, 289] on div "服務名稱/代號 服務名稱/代號" at bounding box center [277, 282] width 236 height 35
click at [166, 284] on icon at bounding box center [174, 280] width 16 height 16
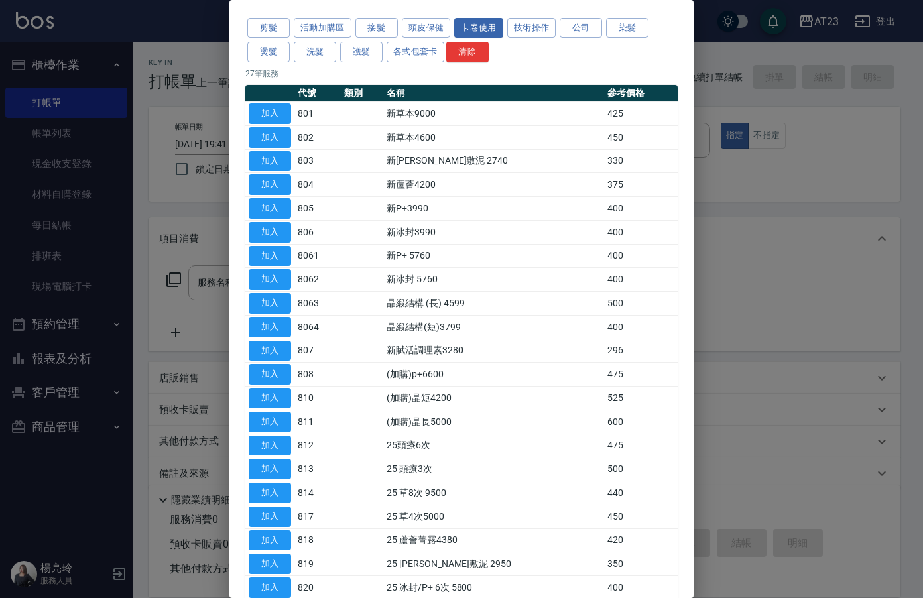
scroll to position [66, 0]
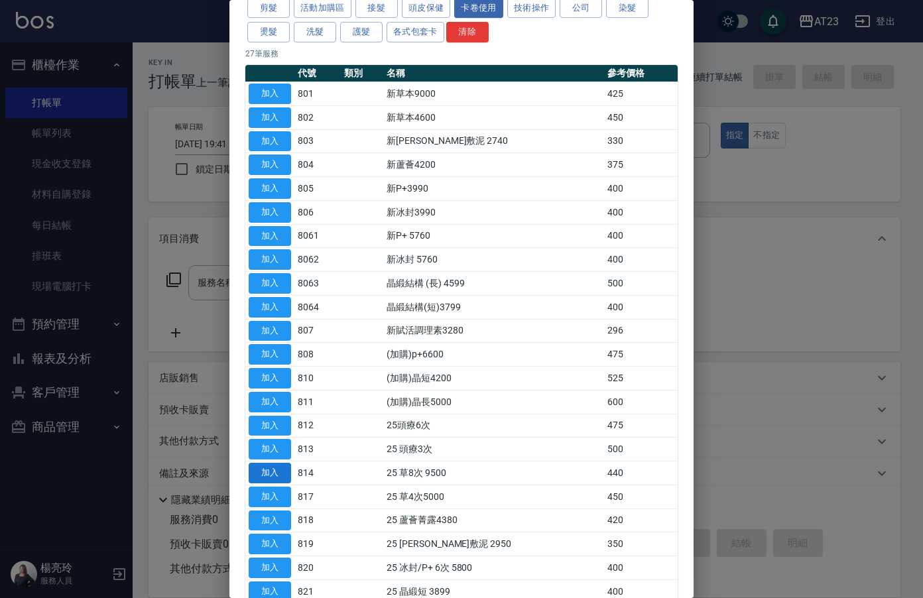
click at [275, 471] on button "加入" at bounding box center [270, 473] width 42 height 21
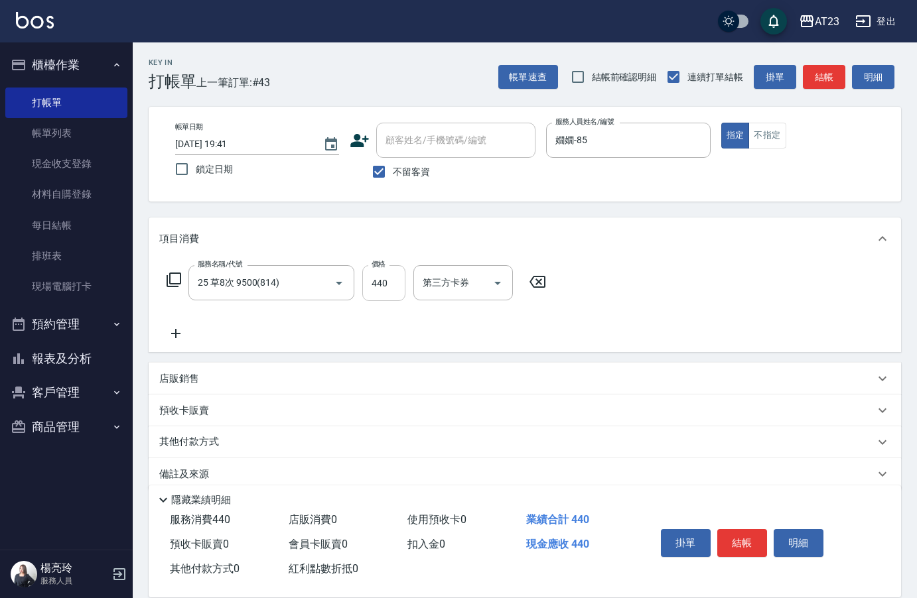
click at [371, 269] on input "440" at bounding box center [383, 283] width 43 height 36
click at [174, 283] on icon at bounding box center [174, 280] width 16 height 16
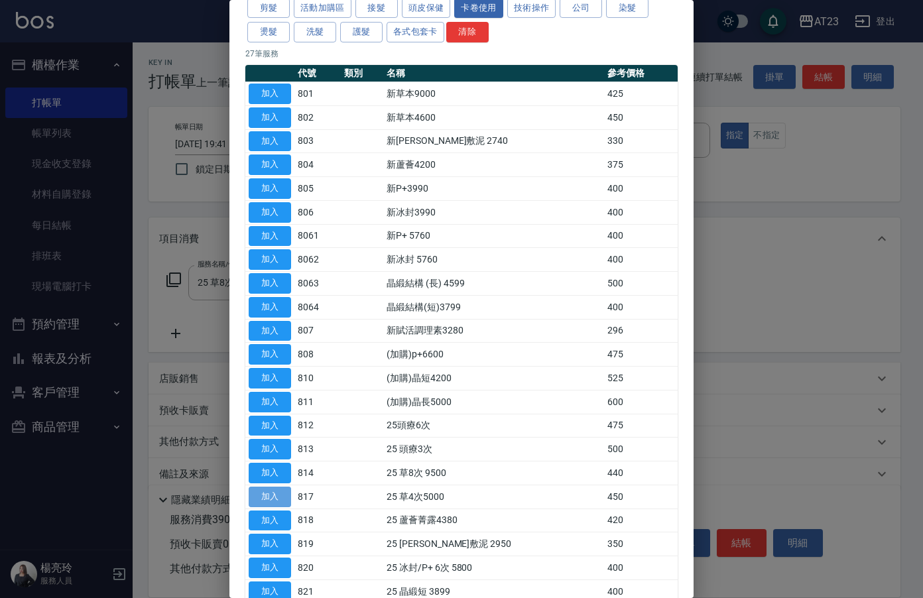
click at [281, 494] on button "加入" at bounding box center [270, 497] width 42 height 21
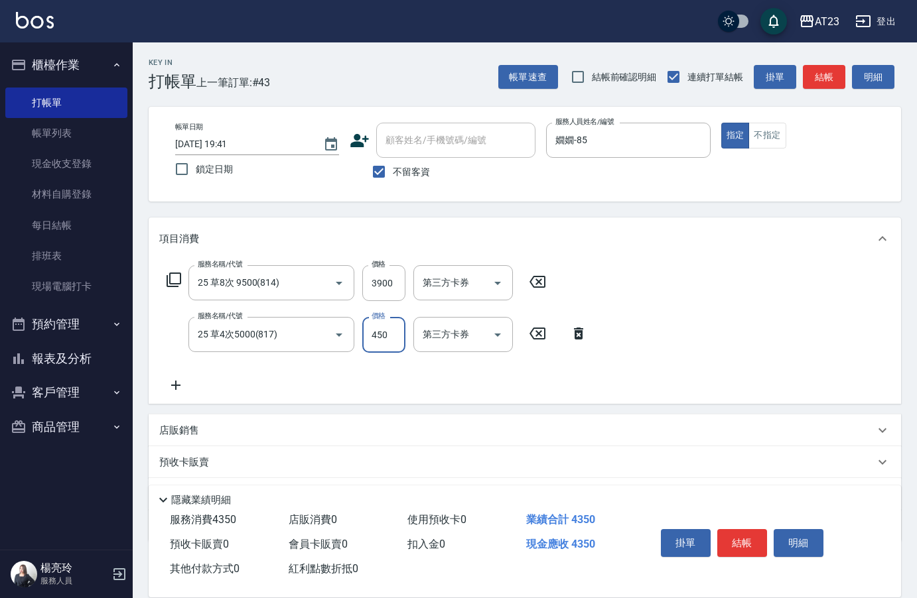
click at [387, 331] on input "450" at bounding box center [383, 335] width 43 height 36
click at [385, 332] on input "90" at bounding box center [383, 335] width 43 height 36
click at [395, 292] on input "3900" at bounding box center [383, 283] width 43 height 36
click at [389, 338] on input "90" at bounding box center [383, 335] width 43 height 36
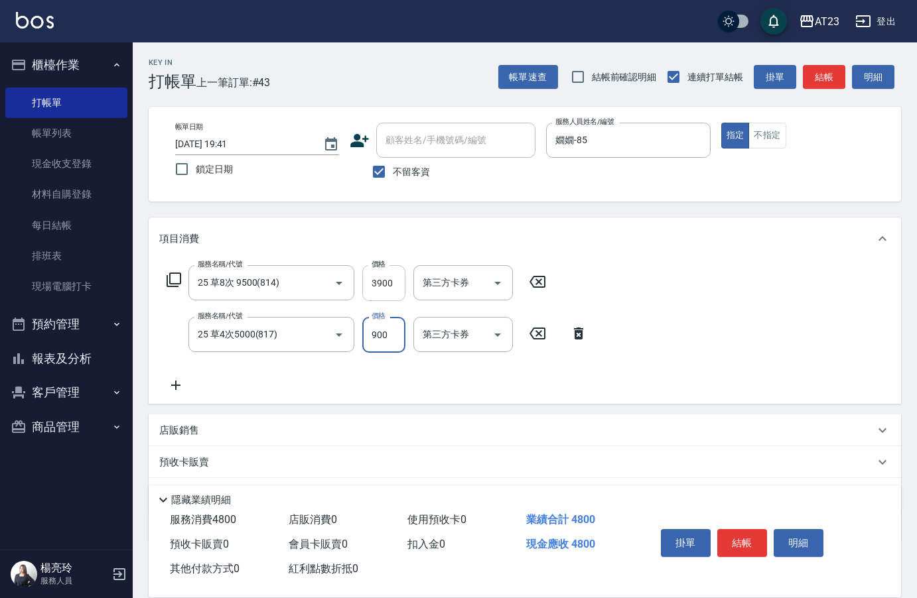
click at [389, 279] on input "3900" at bounding box center [383, 283] width 43 height 36
click at [845, 485] on div "隱藏業績明細" at bounding box center [525, 496] width 752 height 23
